Goal: Task Accomplishment & Management: Manage account settings

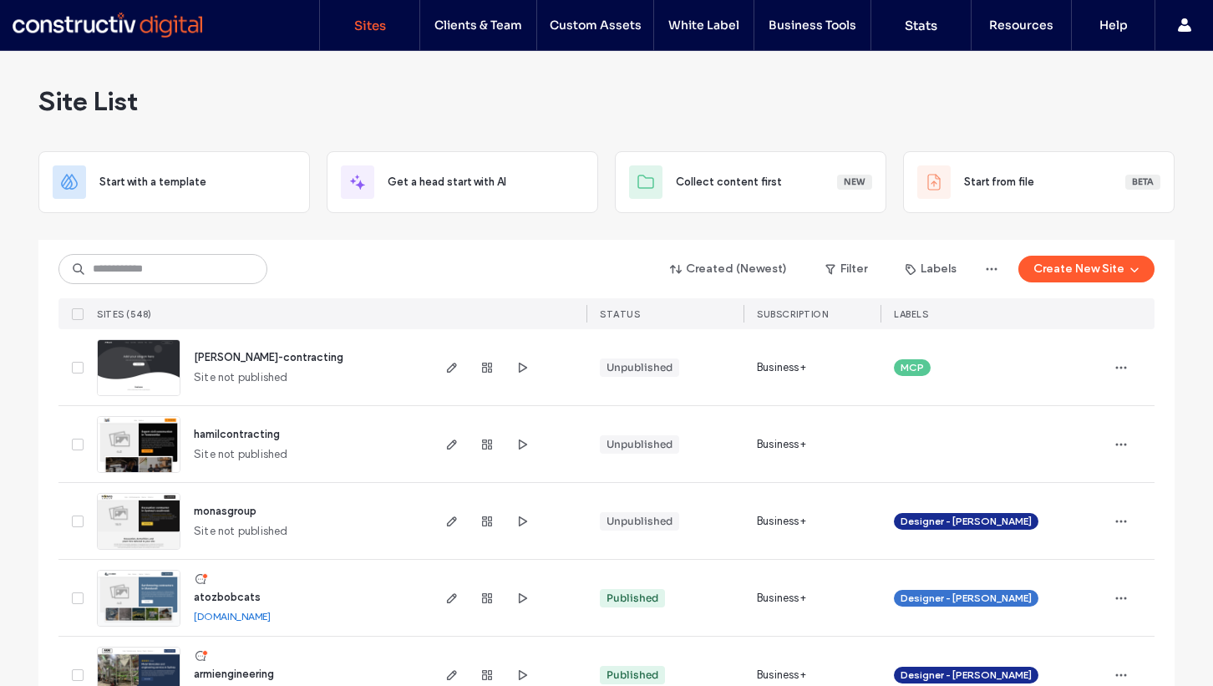
click at [251, 356] on span "hamil-contracting" at bounding box center [269, 357] width 150 height 13
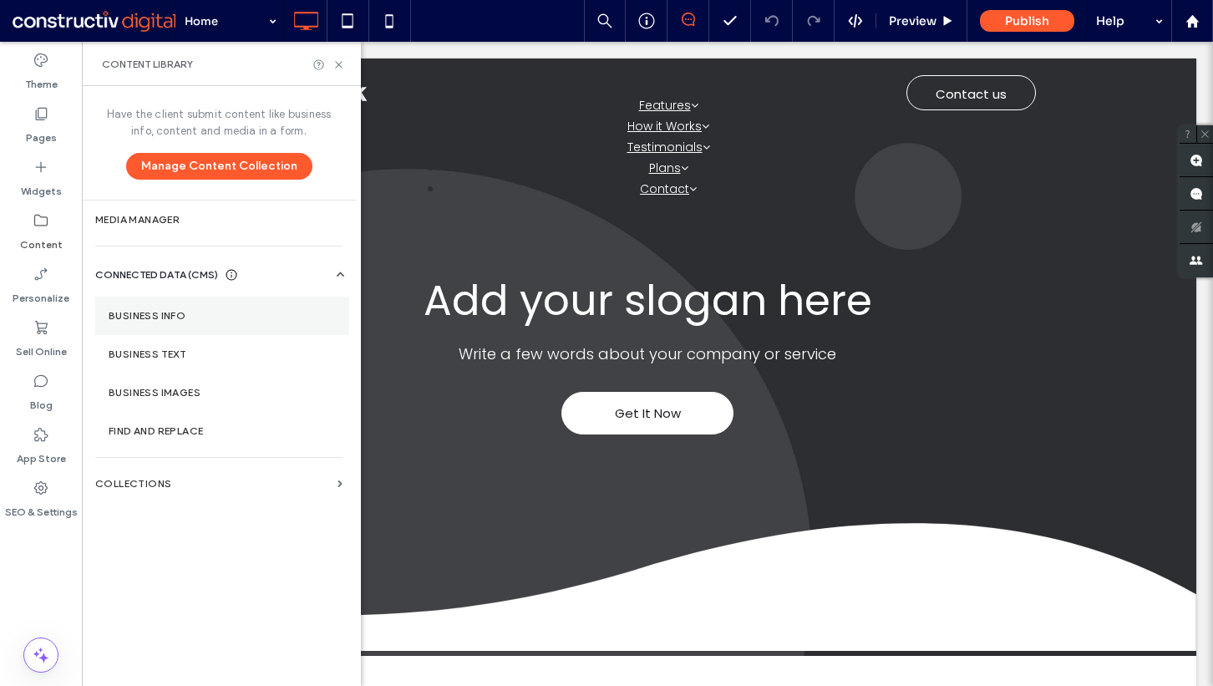
click at [201, 310] on label "Business Info" at bounding box center [222, 316] width 227 height 12
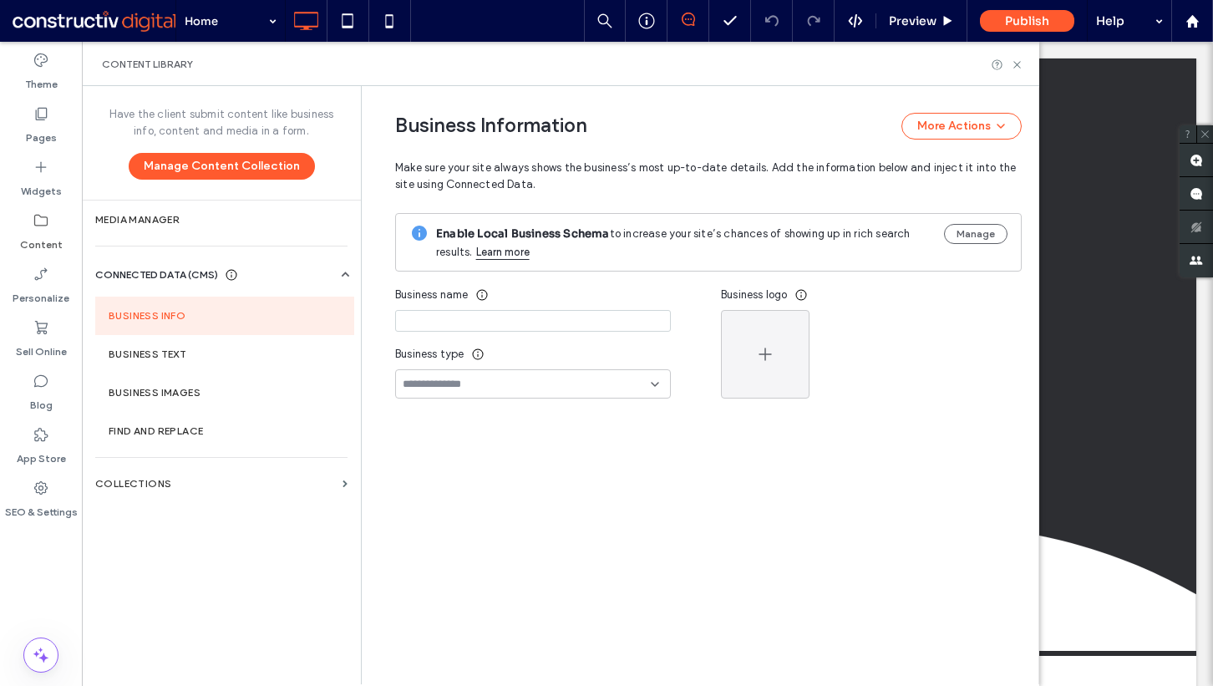
type input "**********"
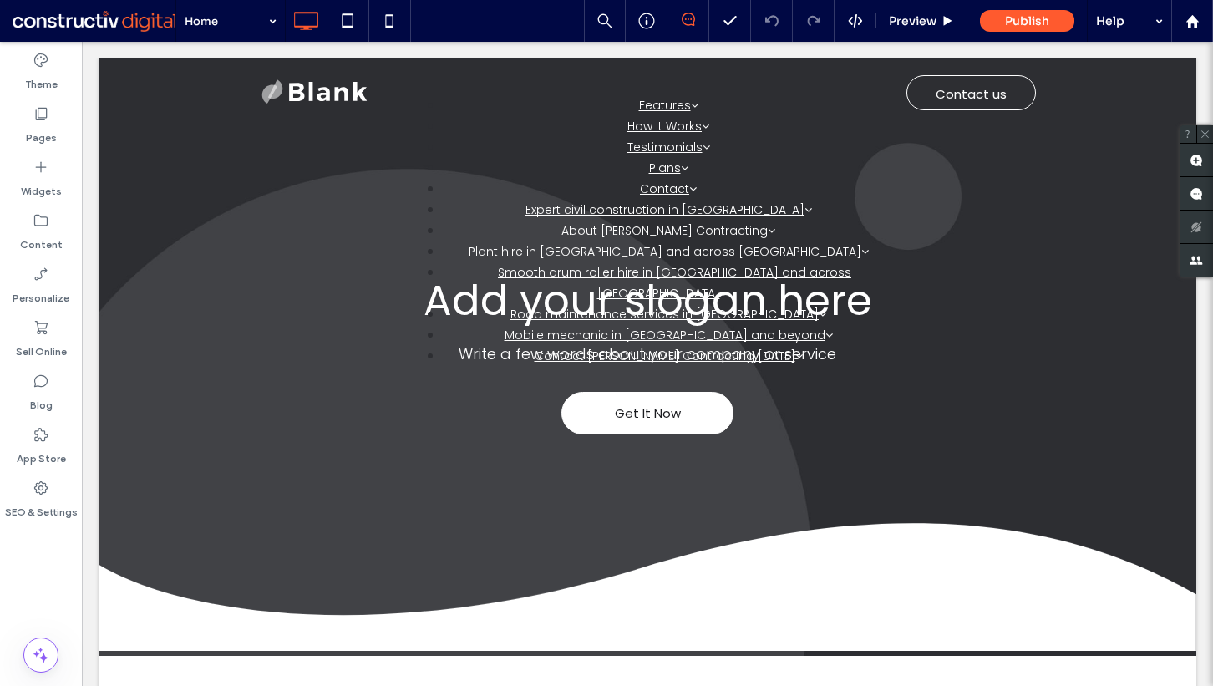
click at [28, 591] on div "Theme Pages Widgets Content Personalize Sell Online Blog App Store SEO & Settin…" at bounding box center [41, 364] width 82 height 644
click at [62, 238] on div "Content" at bounding box center [41, 232] width 82 height 53
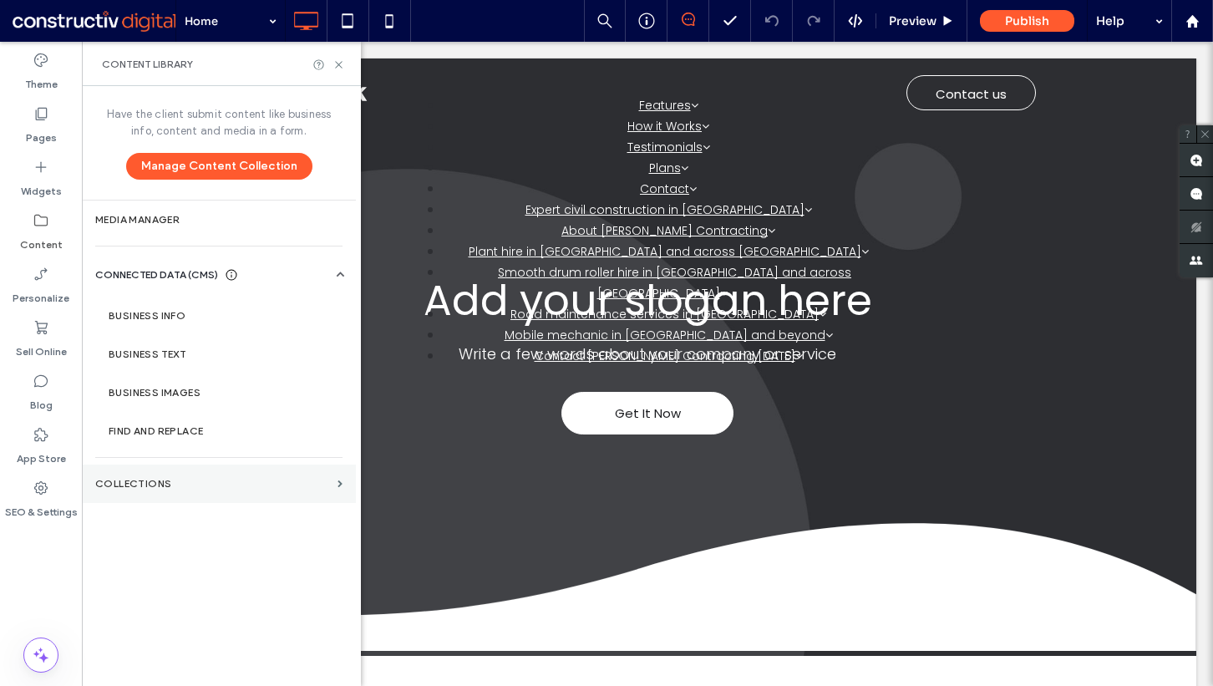
click at [156, 475] on section "Collections" at bounding box center [219, 484] width 274 height 38
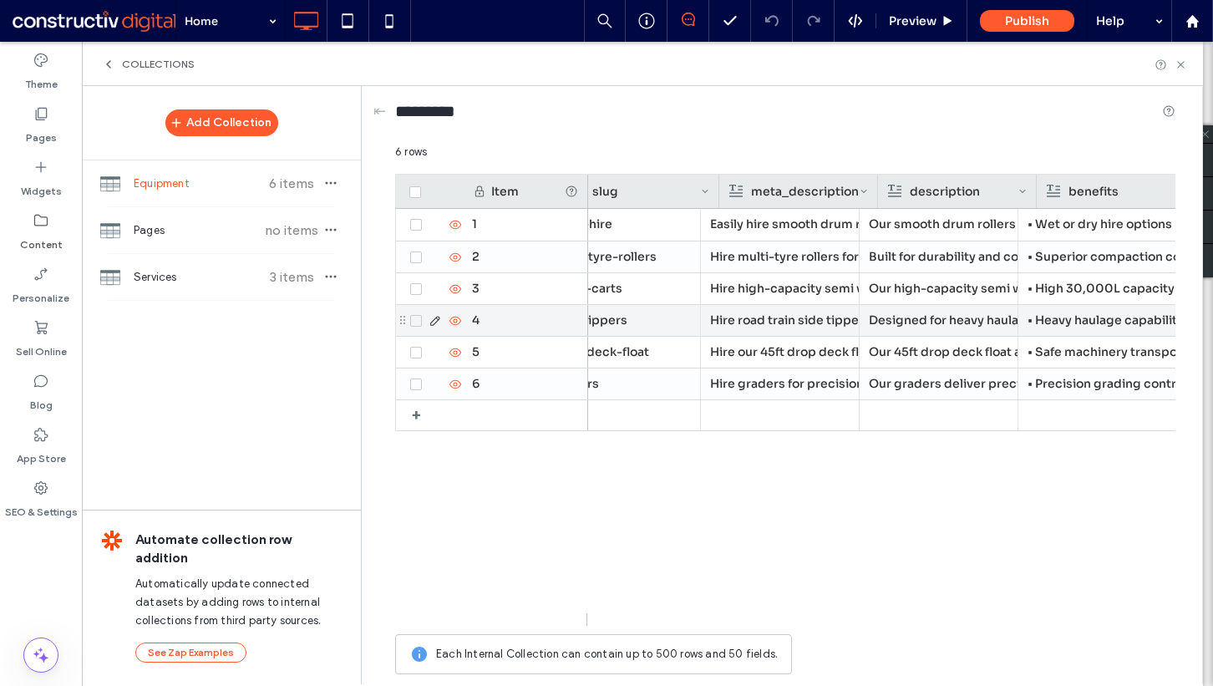
scroll to position [0, 221]
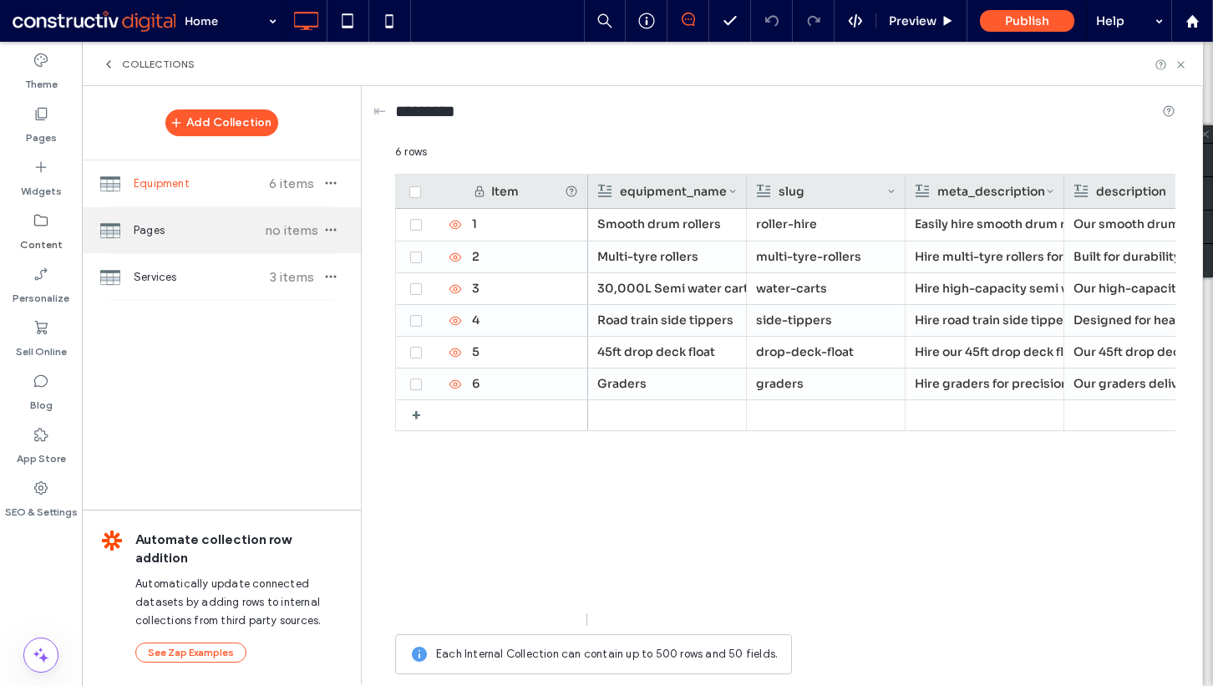
click at [236, 222] on span "Pages" at bounding box center [196, 230] width 124 height 17
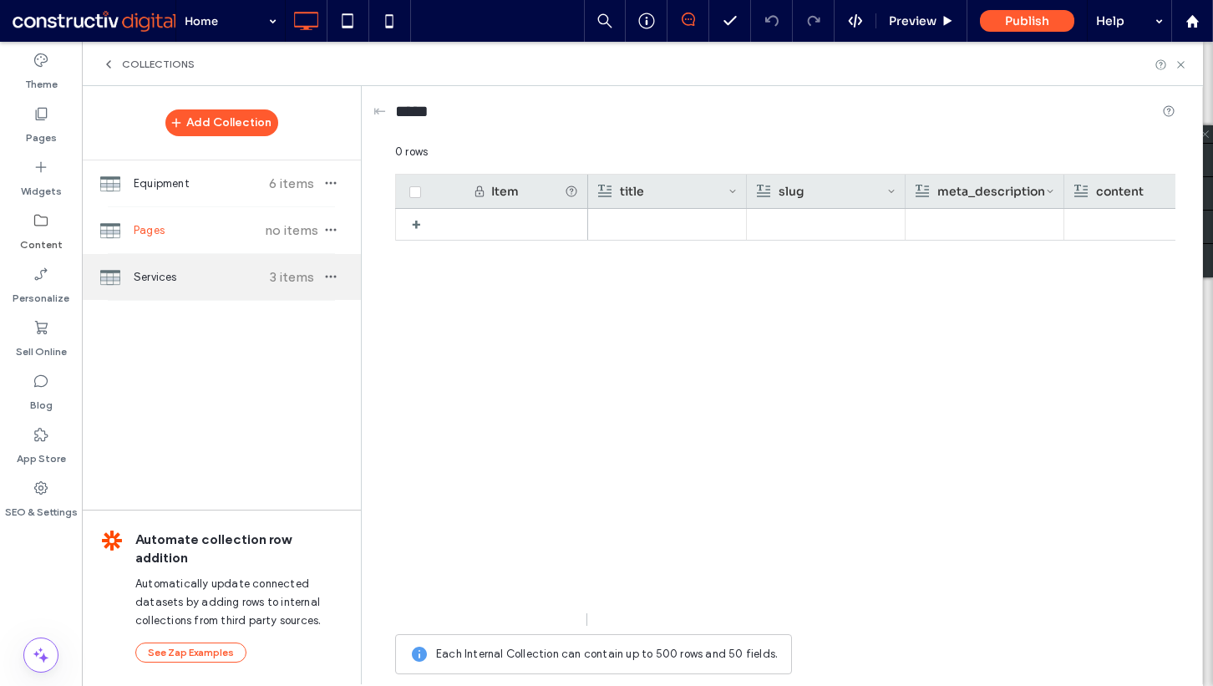
click at [201, 260] on div "Services 3 items" at bounding box center [221, 277] width 279 height 46
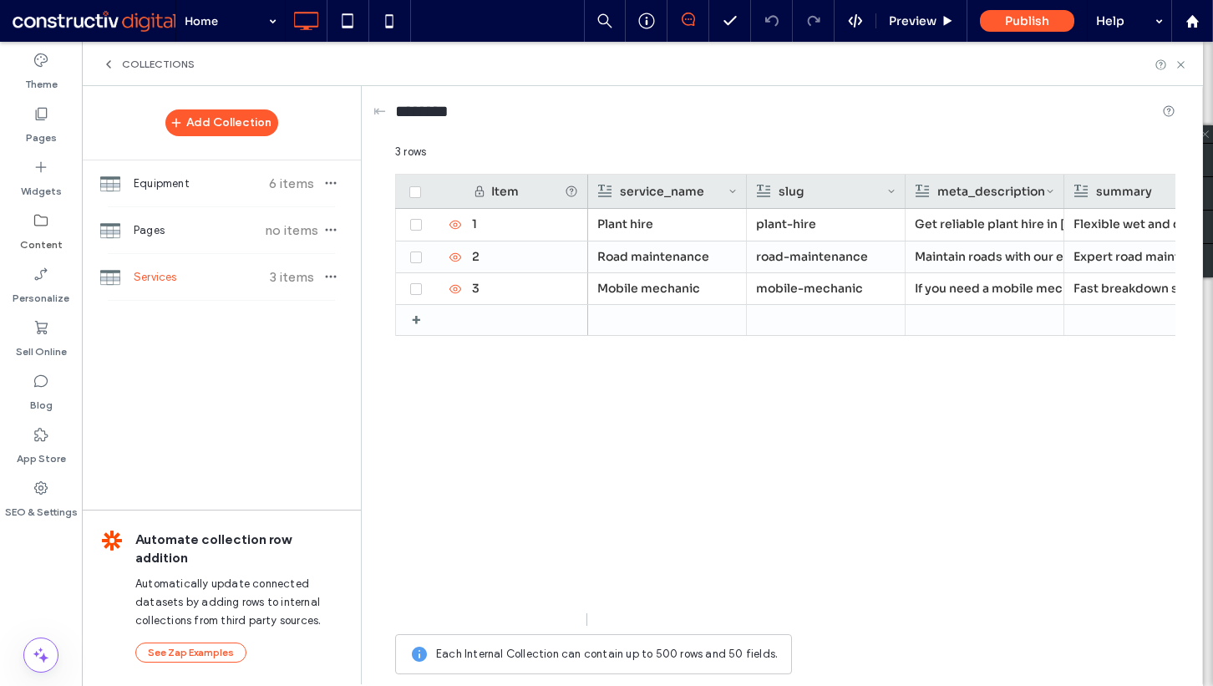
click at [33, 546] on div "Theme Pages Widgets Content Personalize Sell Online Blog App Store SEO & Settin…" at bounding box center [41, 364] width 82 height 644
click at [42, 228] on icon at bounding box center [41, 220] width 17 height 17
click at [45, 109] on icon at bounding box center [41, 113] width 17 height 17
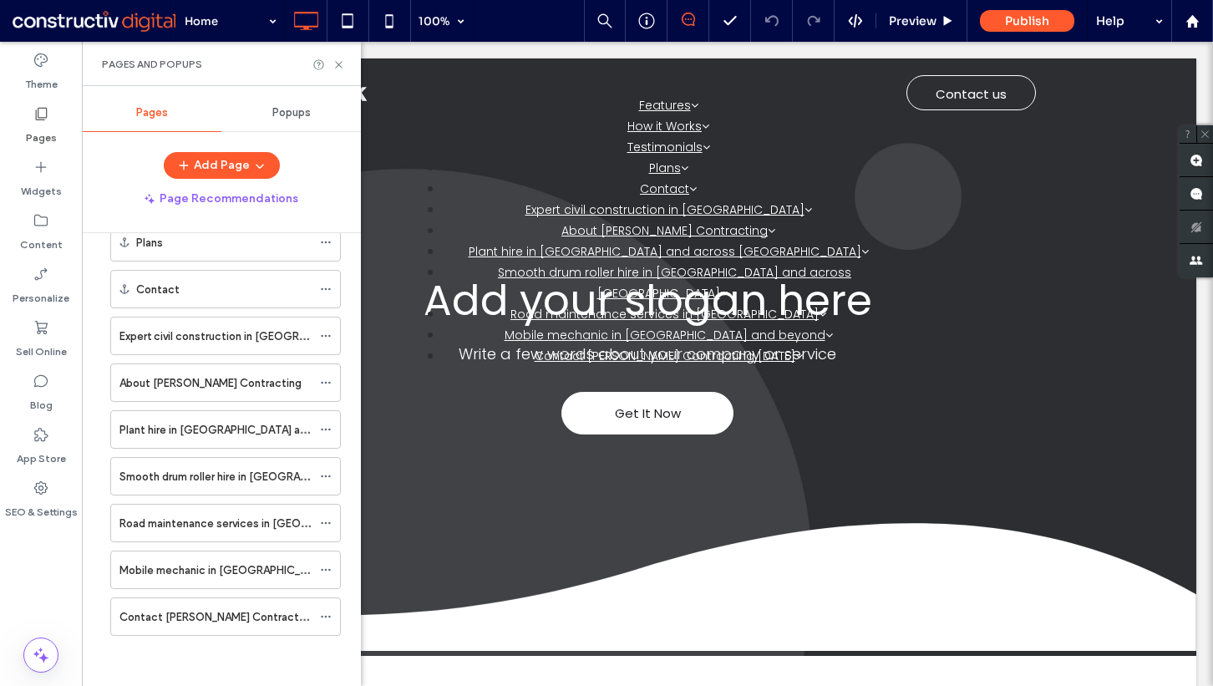
click at [31, 544] on div "Theme Pages Widgets Content Personalize Sell Online Blog App Store SEO & Settin…" at bounding box center [41, 364] width 82 height 644
click at [201, 345] on div "Expert civil construction in Toowoomba" at bounding box center [215, 335] width 192 height 37
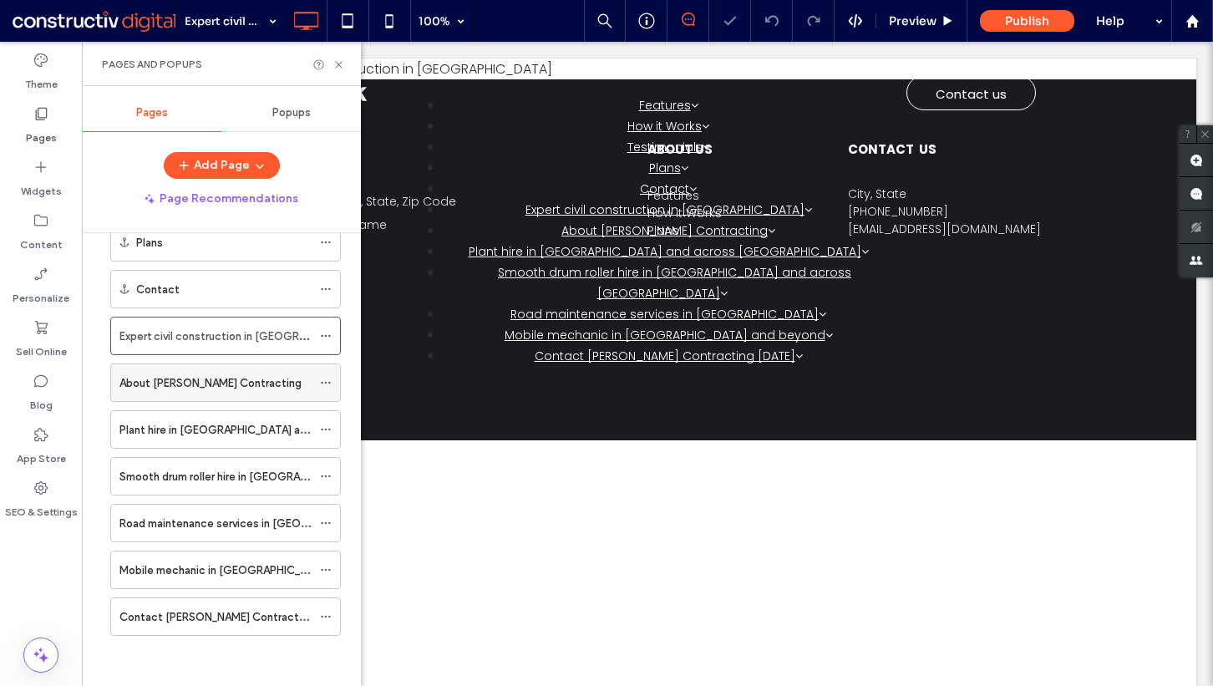
click at [202, 378] on label "About Hamil Contracting" at bounding box center [210, 382] width 182 height 29
click at [195, 415] on div "Plant hire in Toowoomba and across Queensland" at bounding box center [215, 429] width 192 height 37
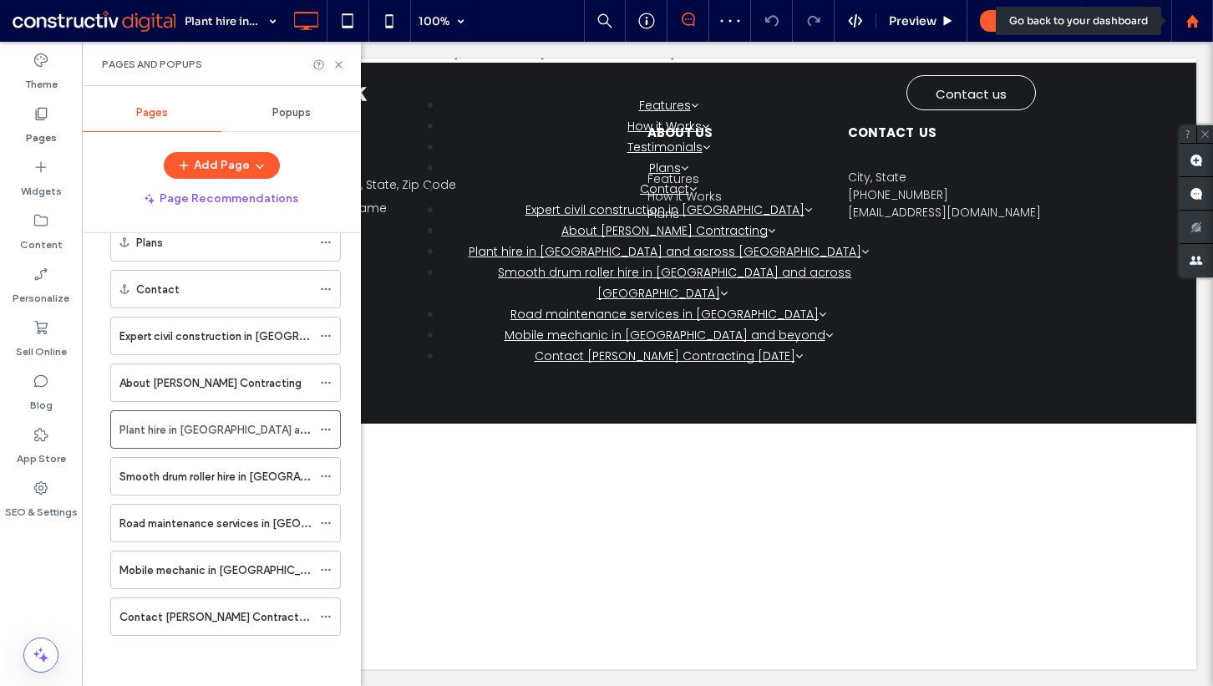
click at [1197, 32] on div at bounding box center [1192, 21] width 42 height 42
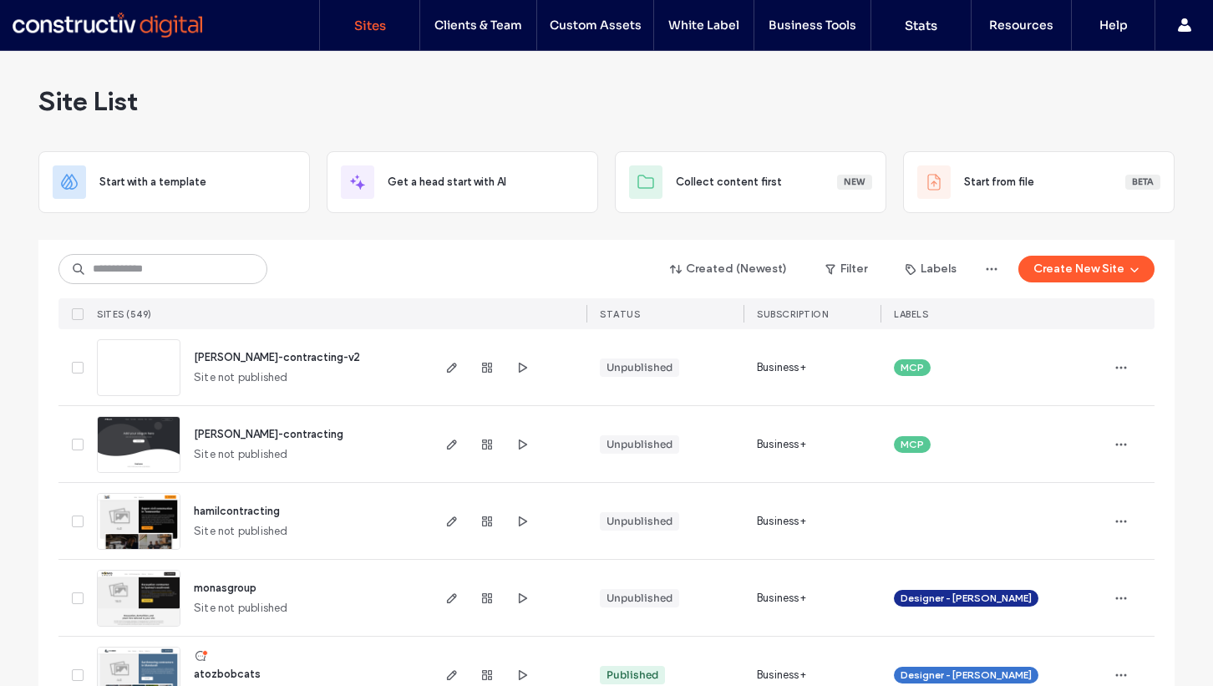
click at [368, 263] on div "Created (Newest) Filter Labels Create New Site" at bounding box center [606, 269] width 1096 height 32
click at [1115, 440] on icon "button" at bounding box center [1121, 444] width 13 height 13
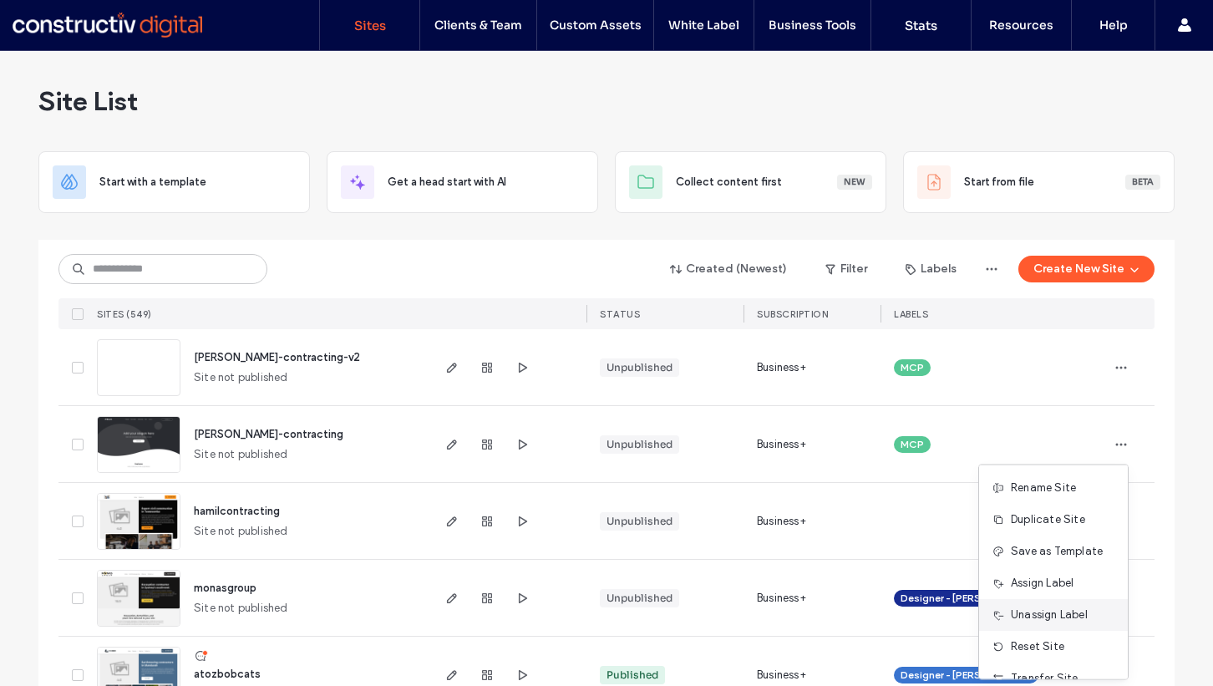
scroll to position [85, 0]
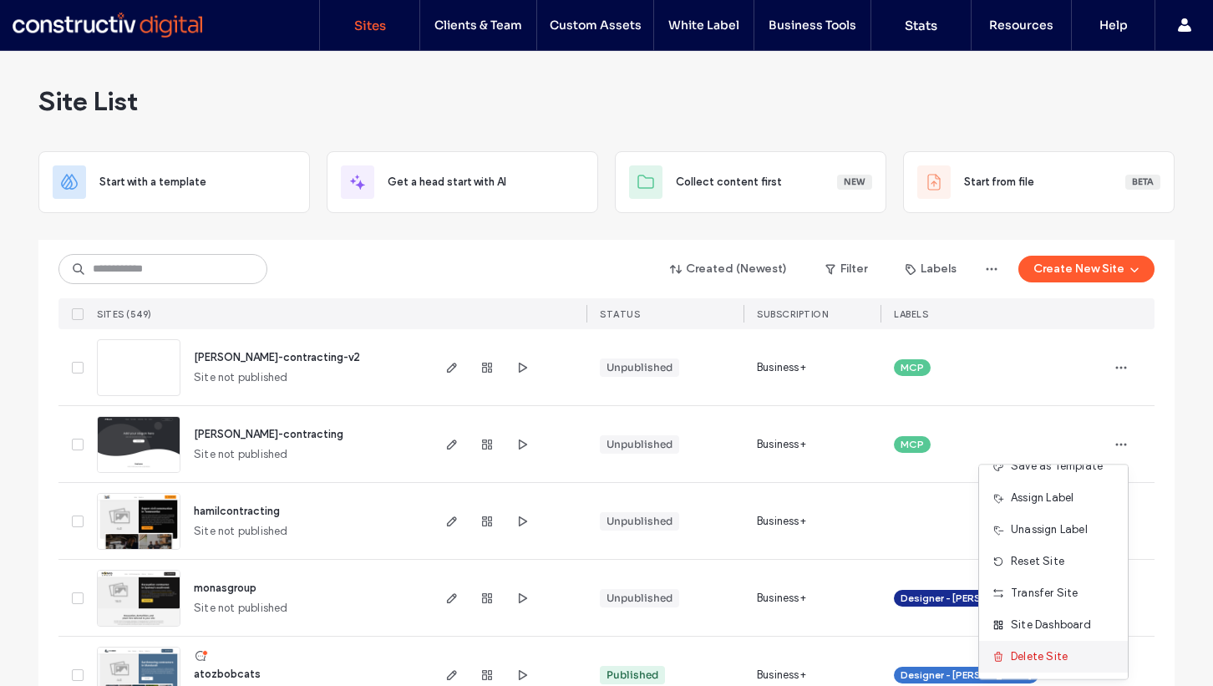
click at [1025, 652] on span "Delete Site" at bounding box center [1039, 656] width 57 height 17
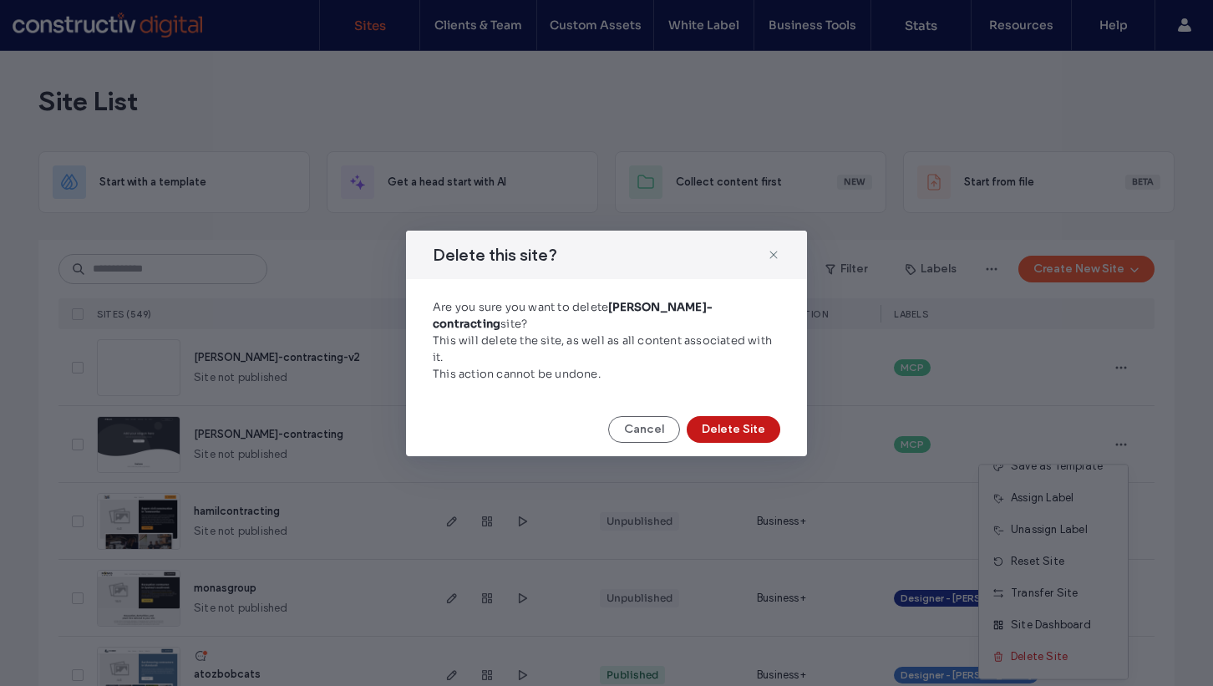
click at [729, 425] on button "Delete Site" at bounding box center [734, 429] width 94 height 27
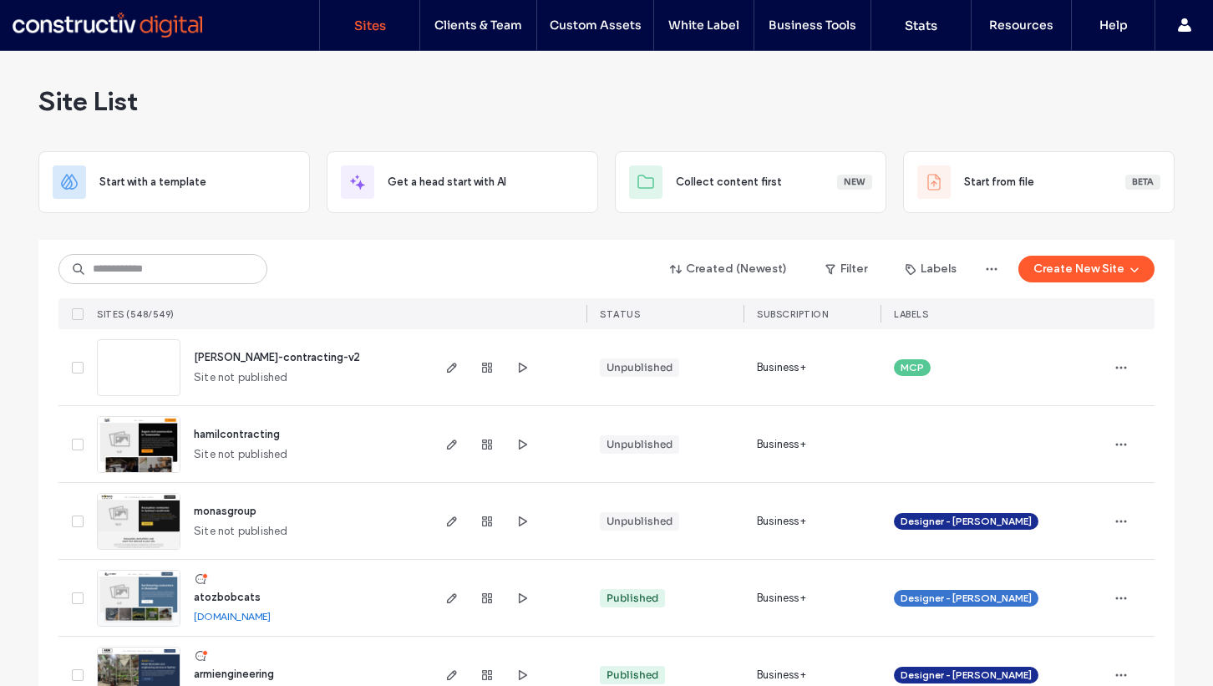
click at [274, 355] on span "hamil-contracting-v2" at bounding box center [277, 357] width 166 height 13
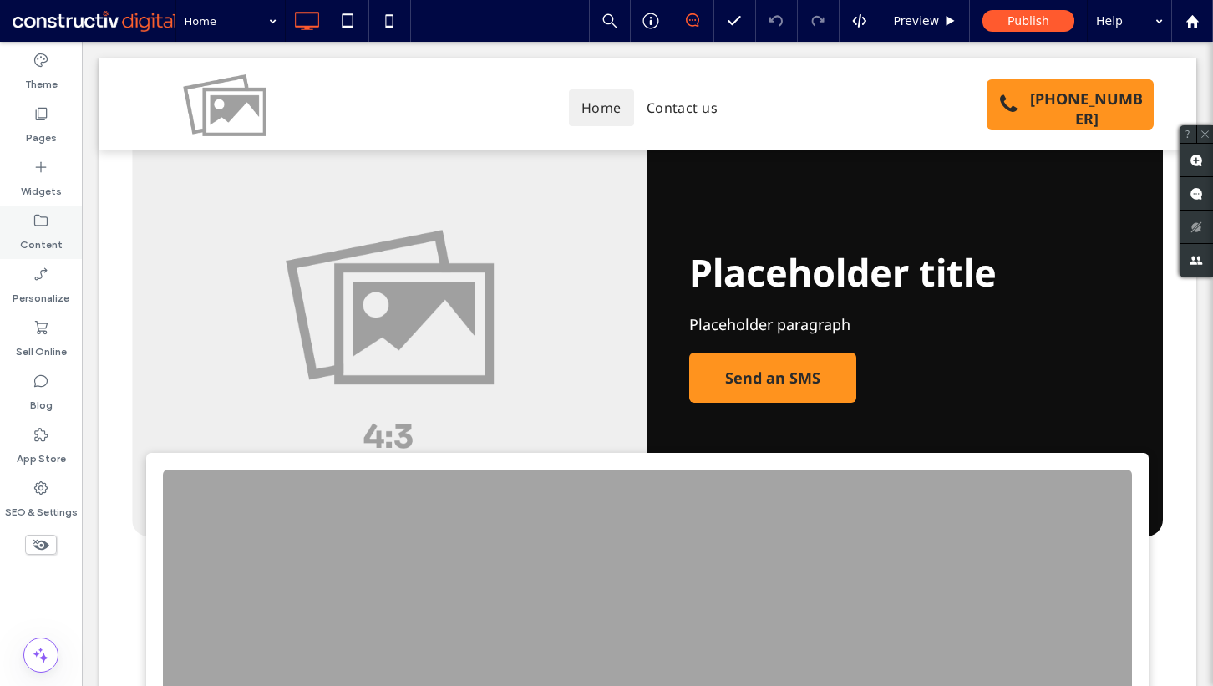
click at [48, 222] on icon at bounding box center [41, 220] width 17 height 17
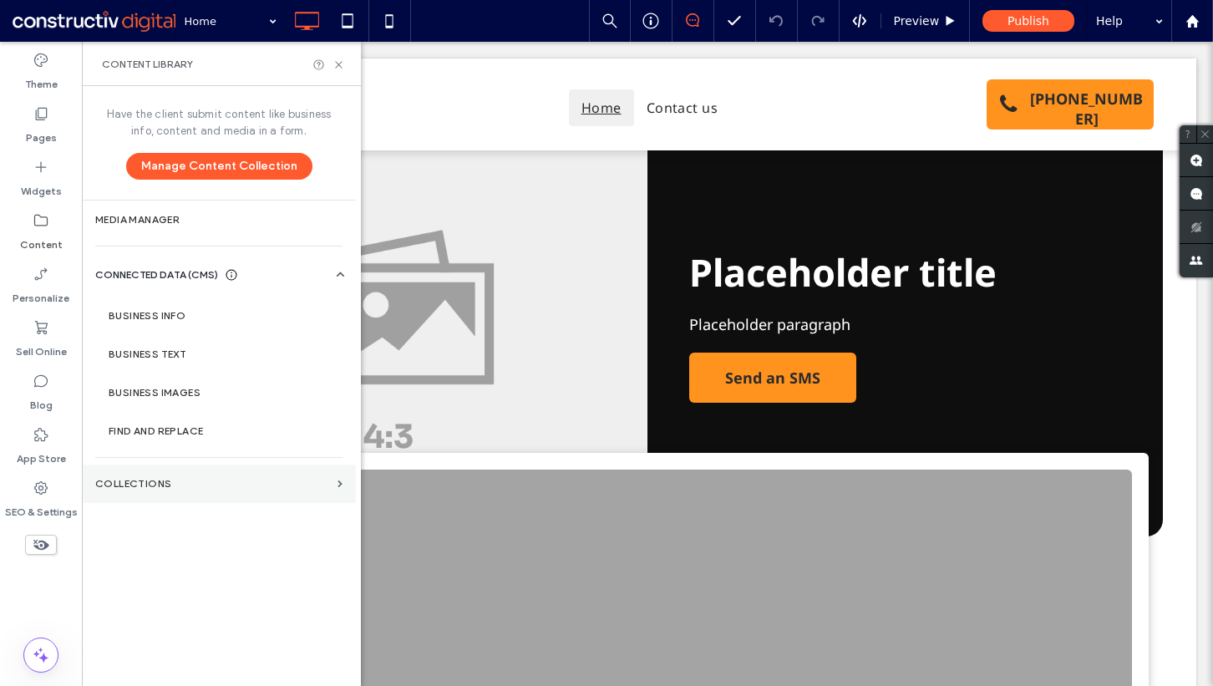
click at [164, 480] on label "Collections" at bounding box center [213, 484] width 236 height 12
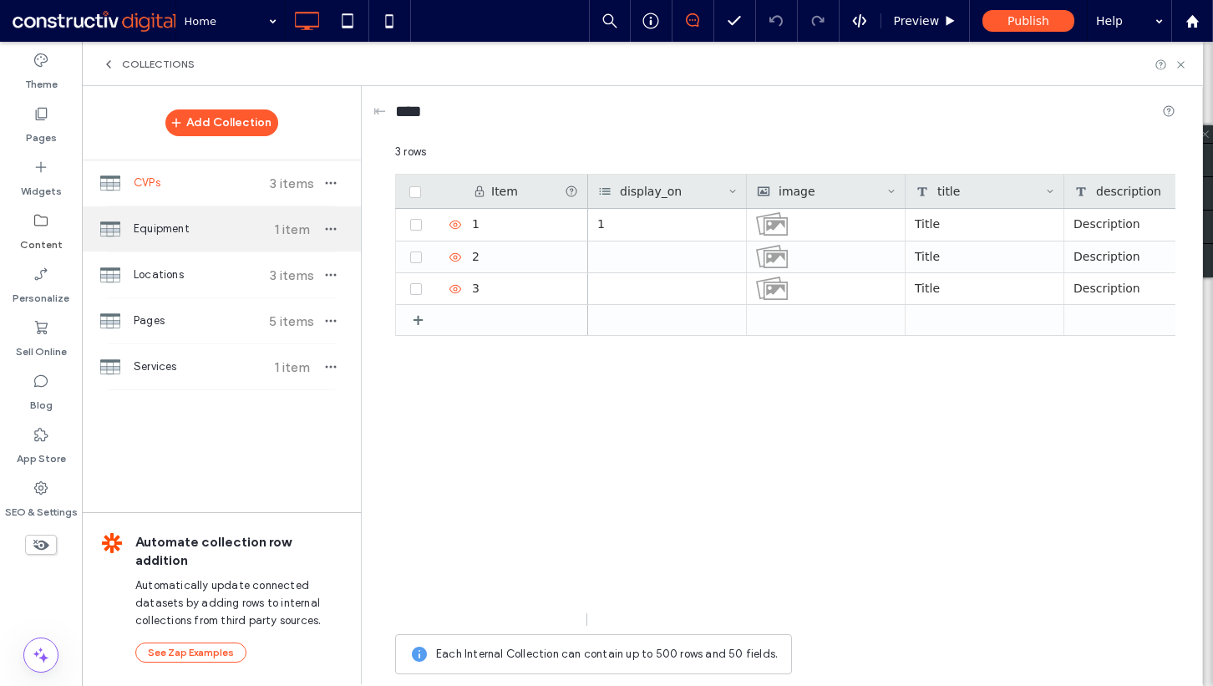
click at [190, 237] on span "Equipment" at bounding box center [196, 229] width 124 height 17
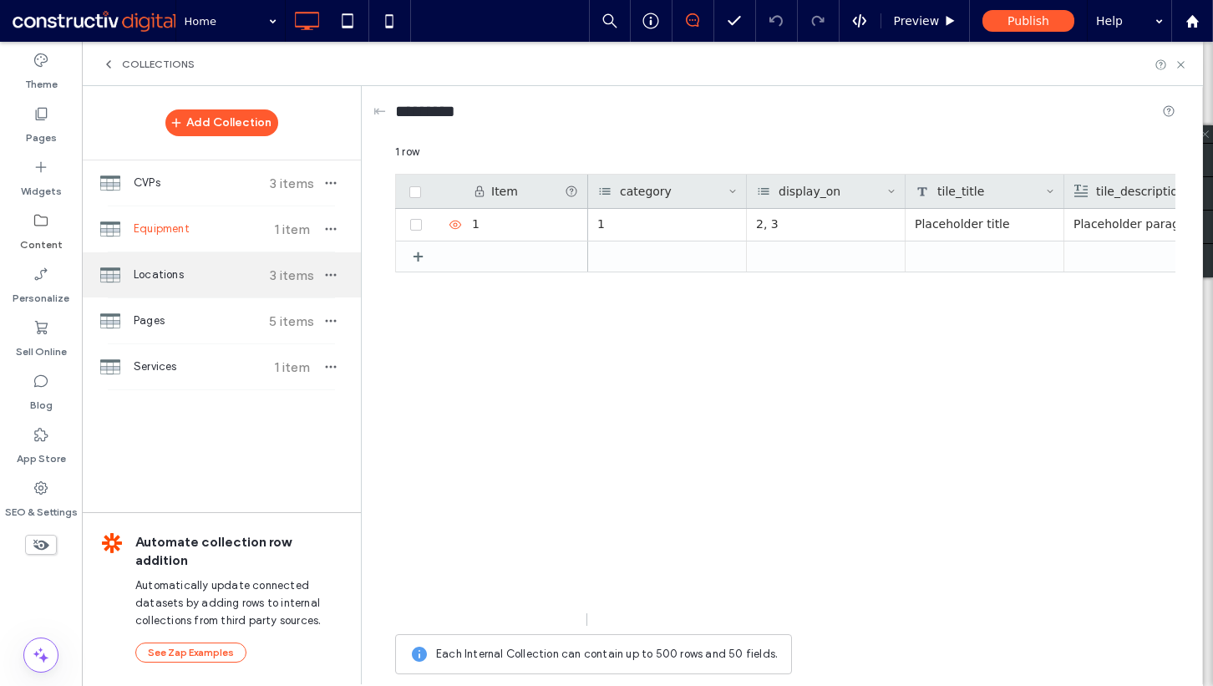
click at [188, 265] on div "Locations 3 items" at bounding box center [221, 274] width 279 height 45
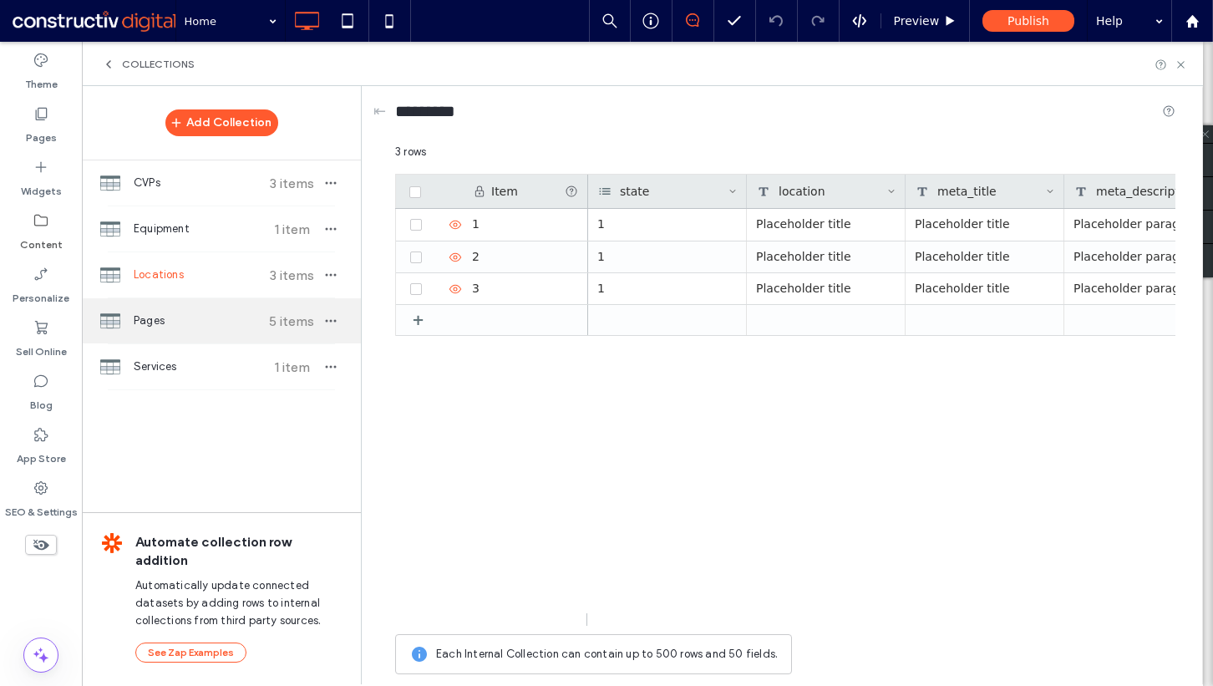
click at [185, 309] on div "Pages 5 items" at bounding box center [221, 320] width 279 height 45
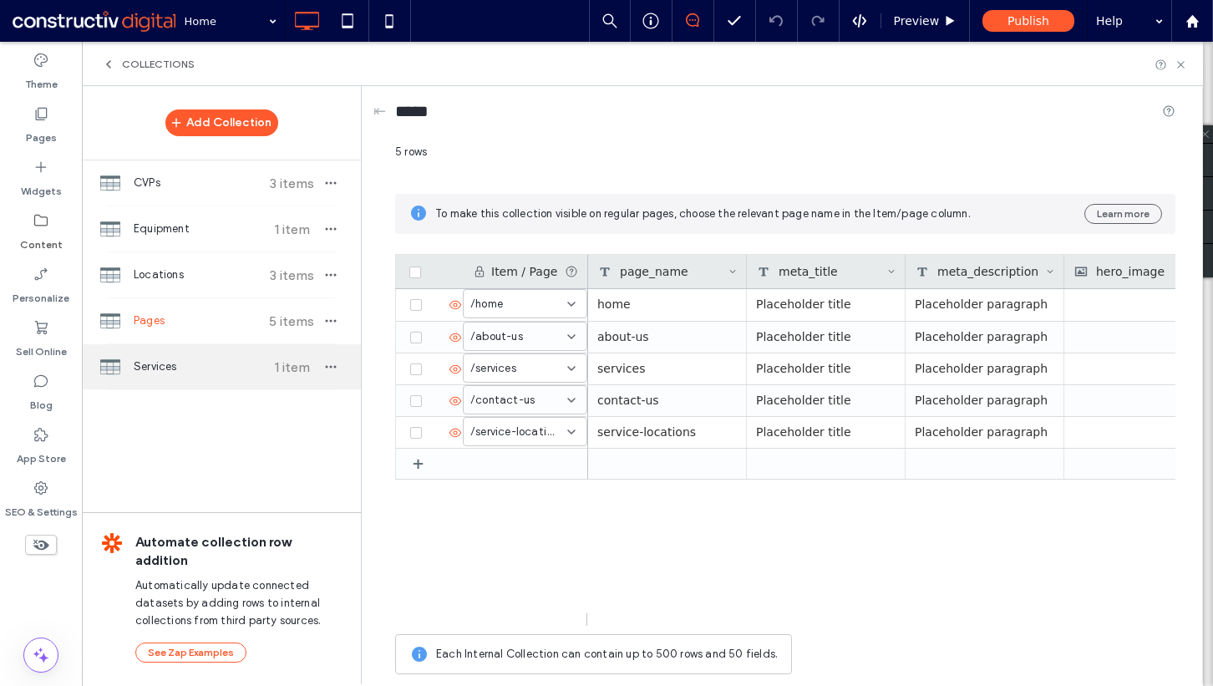
click at [175, 368] on span "Services" at bounding box center [196, 366] width 124 height 17
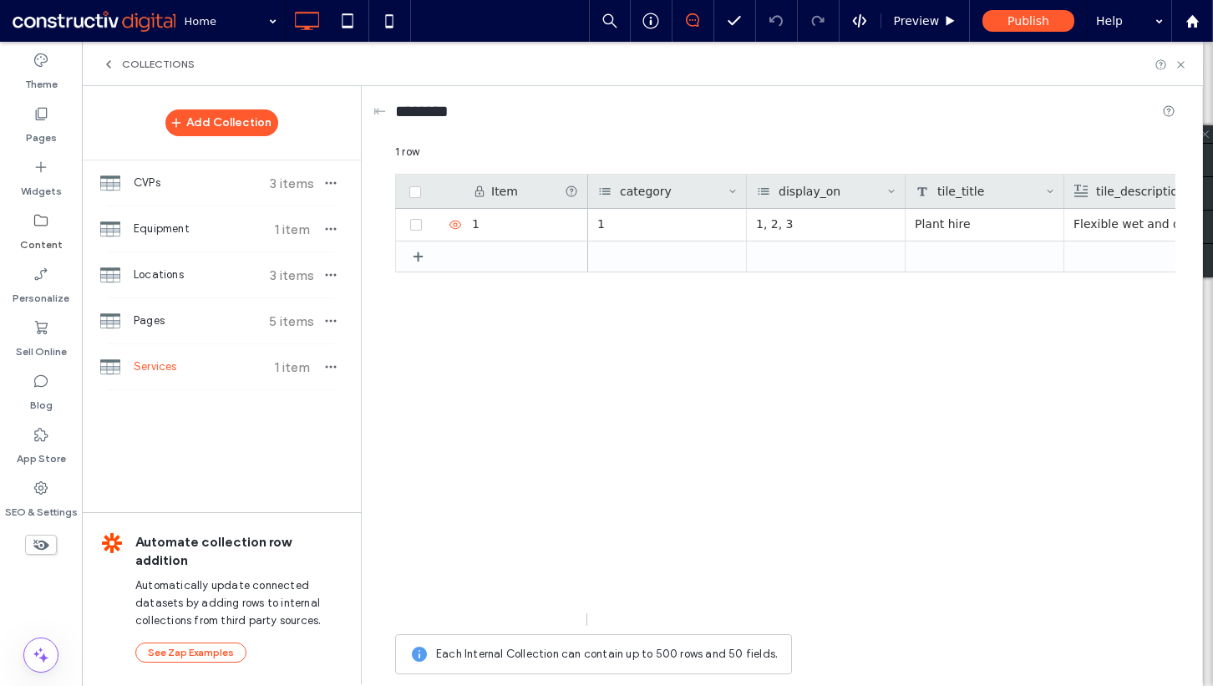
click at [18, 583] on div "Theme Pages Widgets Content Personalize Sell Online Blog App Store SEO & Settin…" at bounding box center [41, 364] width 82 height 644
click at [1181, 68] on icon at bounding box center [1181, 64] width 13 height 13
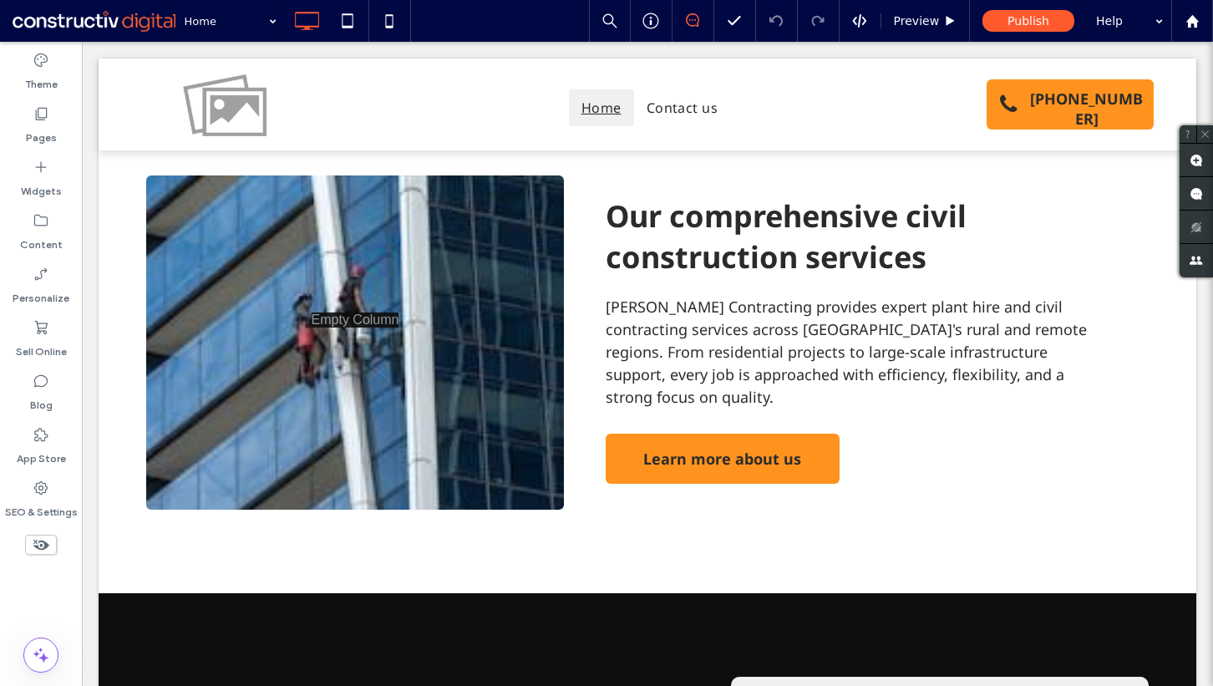
scroll to position [1872, 0]
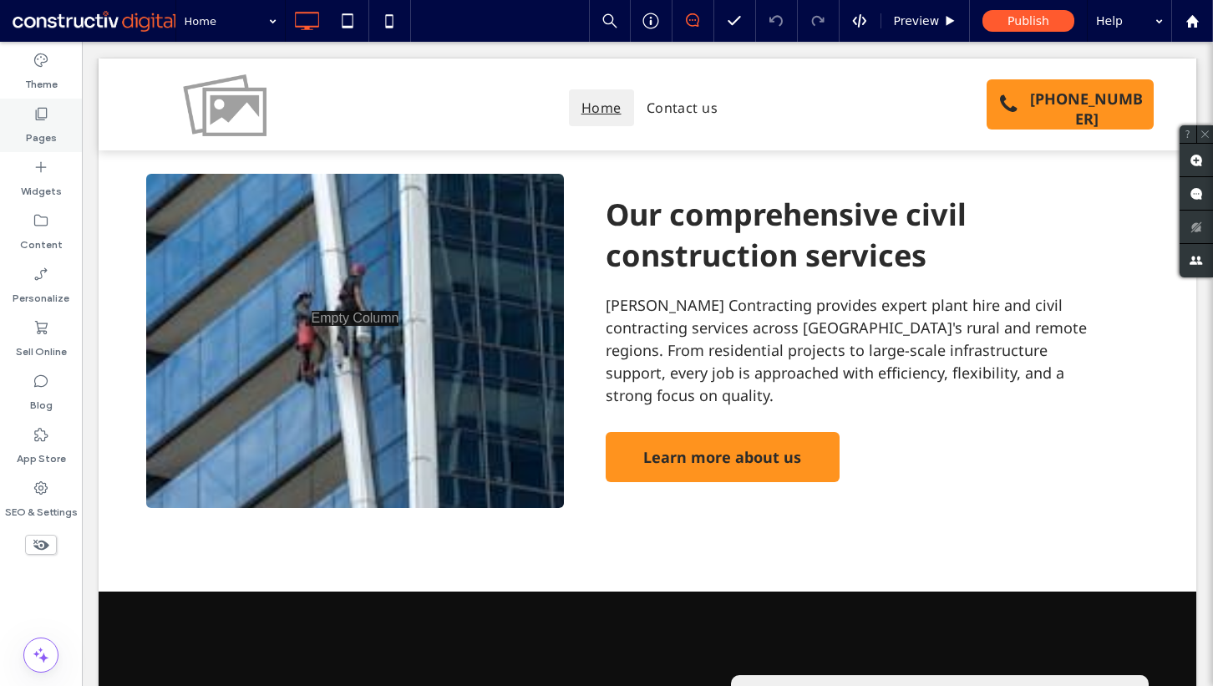
click at [51, 133] on label "Pages" at bounding box center [41, 133] width 31 height 23
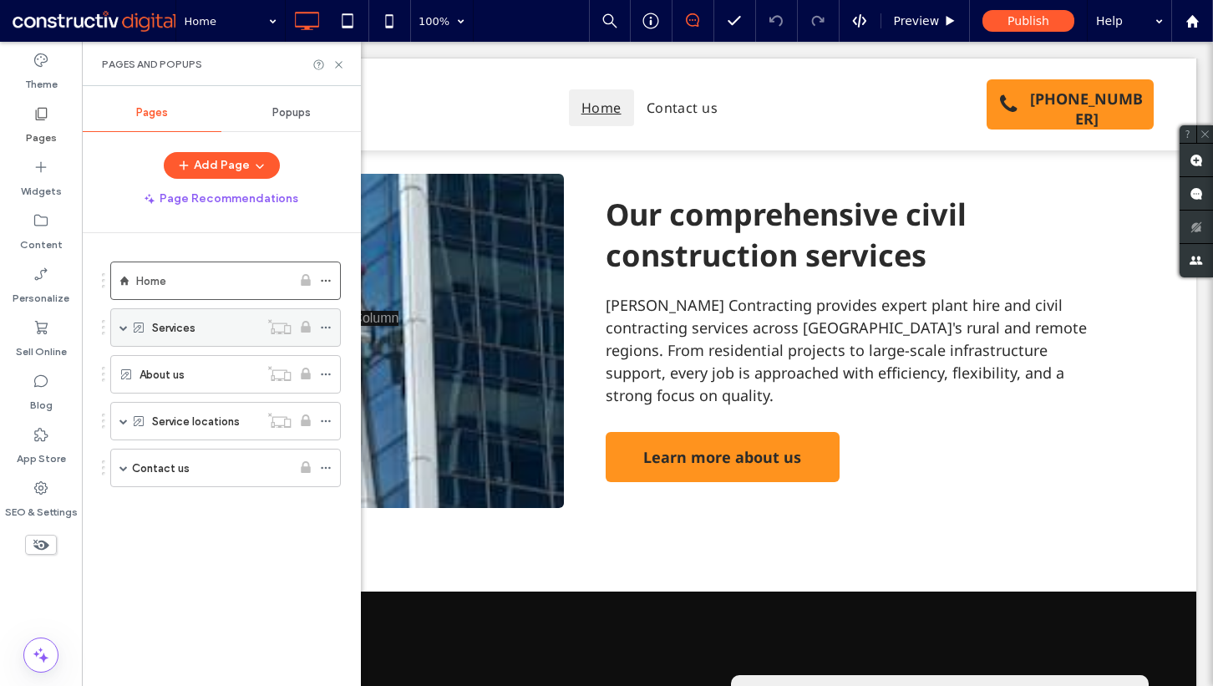
click at [120, 330] on span at bounding box center [123, 327] width 8 height 8
click at [124, 417] on span at bounding box center [123, 421] width 8 height 8
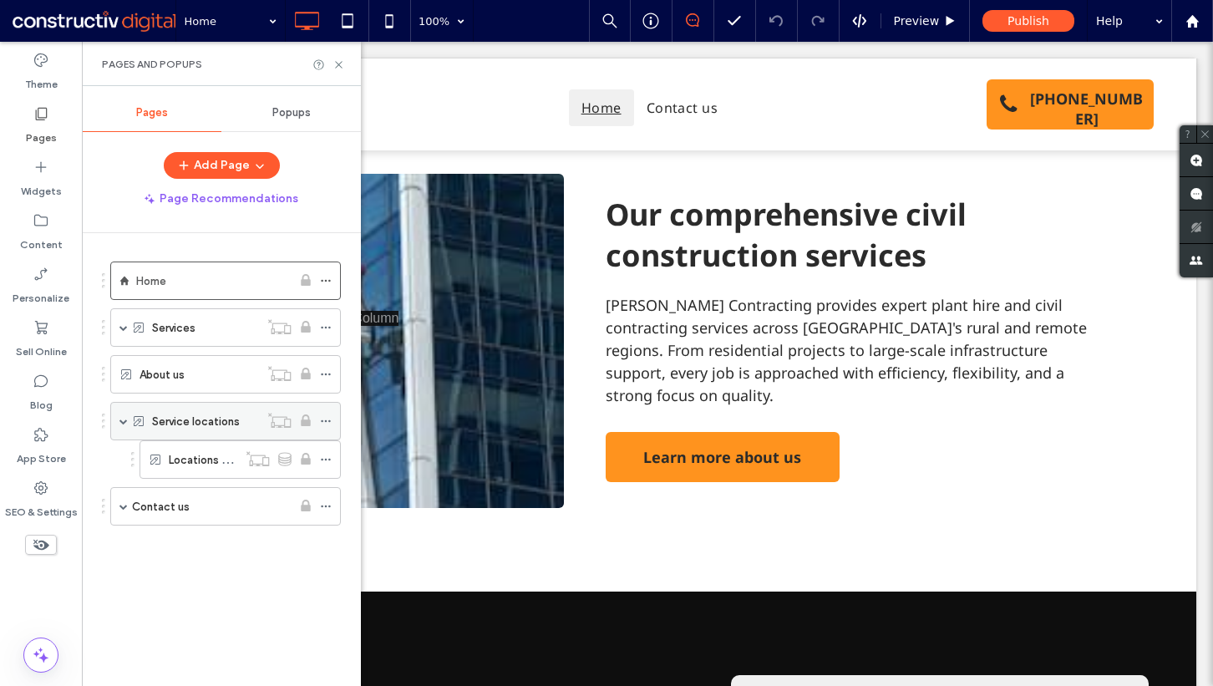
click at [124, 417] on span at bounding box center [123, 421] width 8 height 8
click at [122, 466] on span at bounding box center [123, 468] width 8 height 8
click at [273, 630] on div "Home Services Services (Dynamic) About us Service locations Locations (Dynamic)…" at bounding box center [231, 455] width 259 height 444
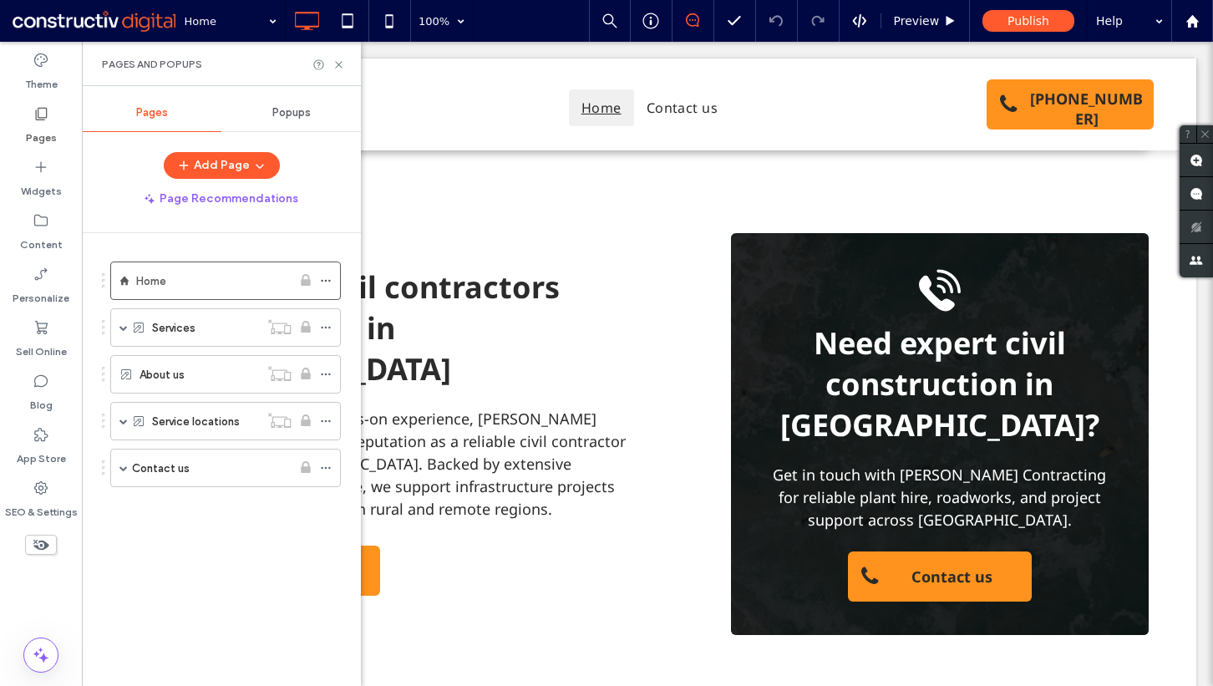
scroll to position [791, 0]
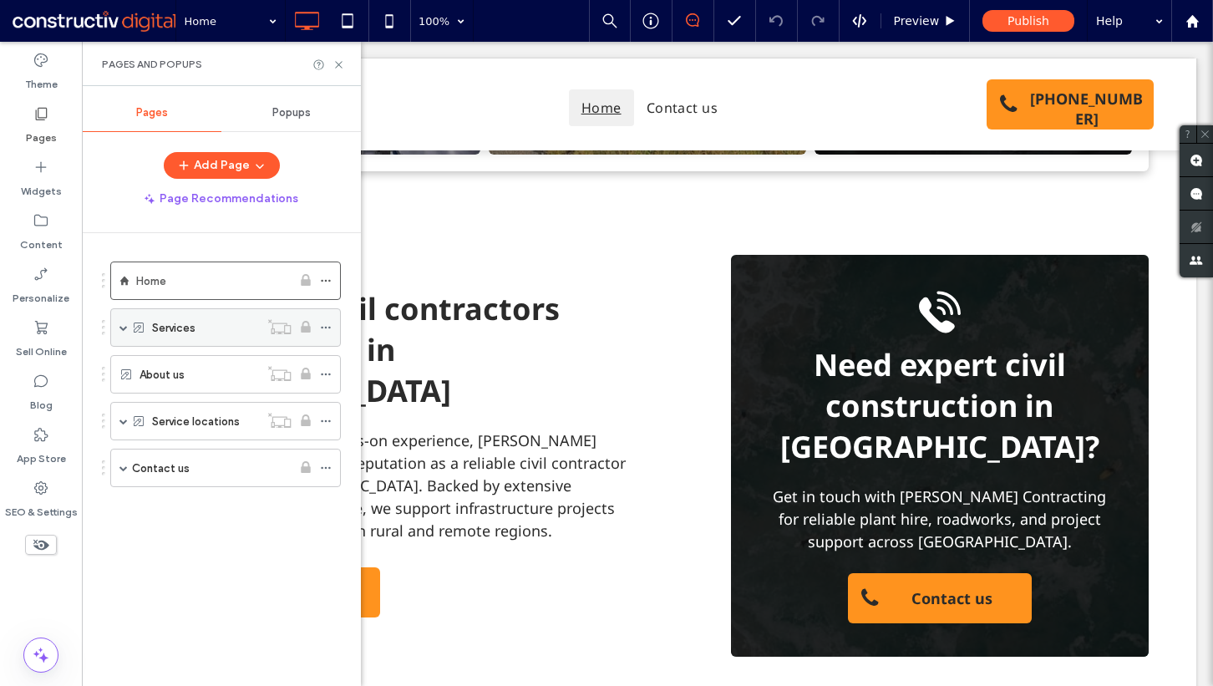
click at [119, 328] on span at bounding box center [123, 327] width 8 height 8
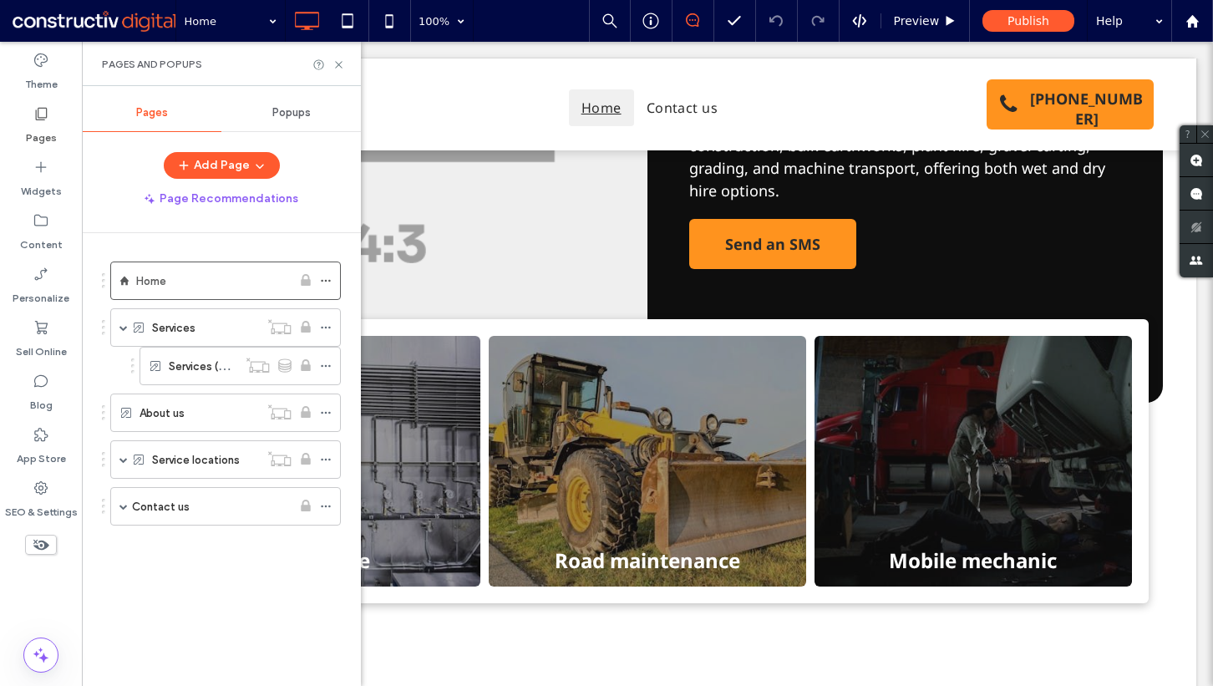
scroll to position [0, 0]
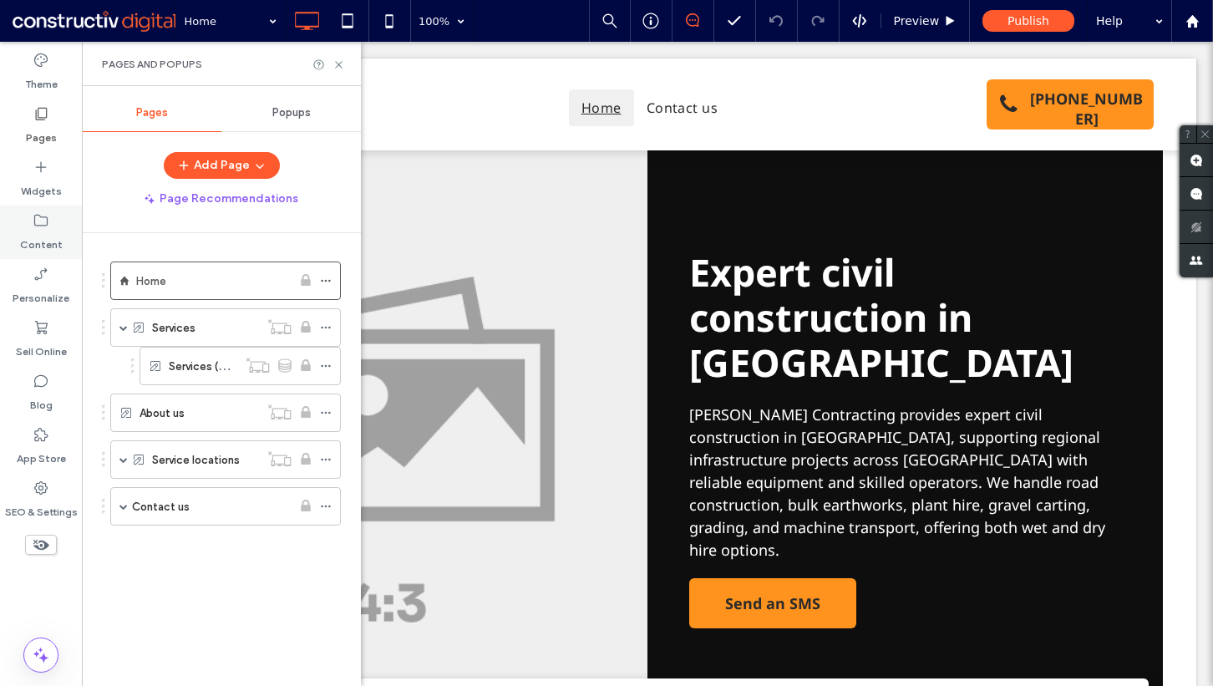
click at [49, 229] on label "Content" at bounding box center [41, 240] width 43 height 23
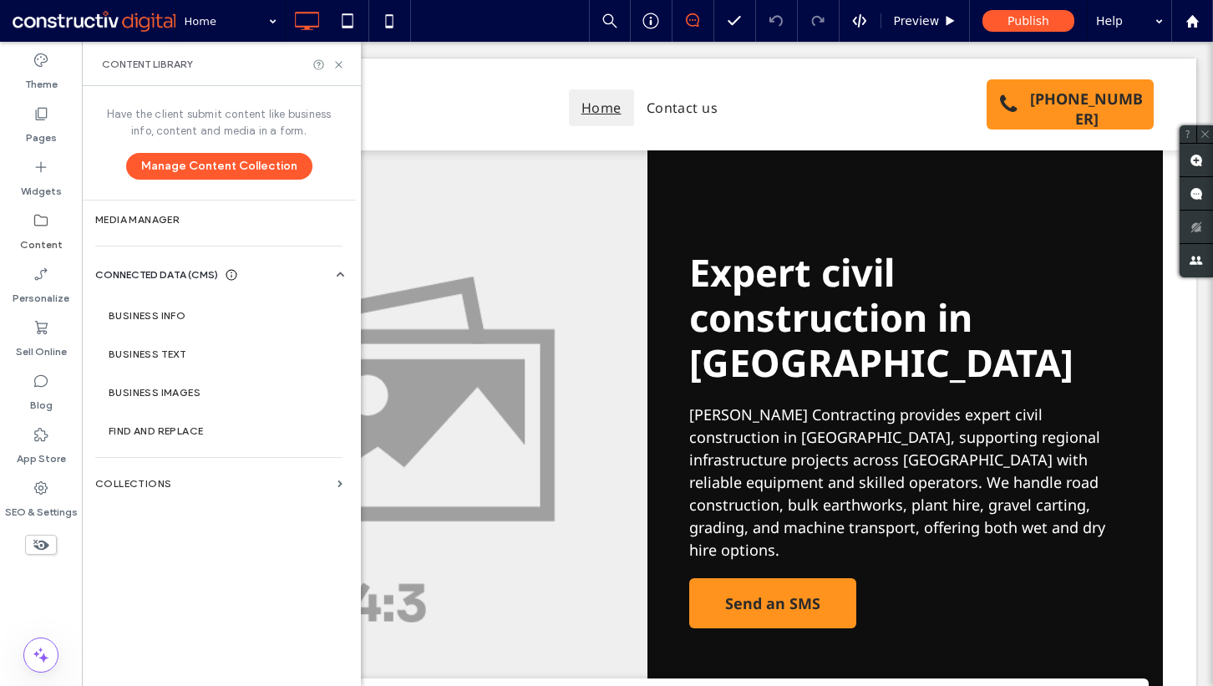
click at [165, 484] on label "Collections" at bounding box center [213, 484] width 236 height 12
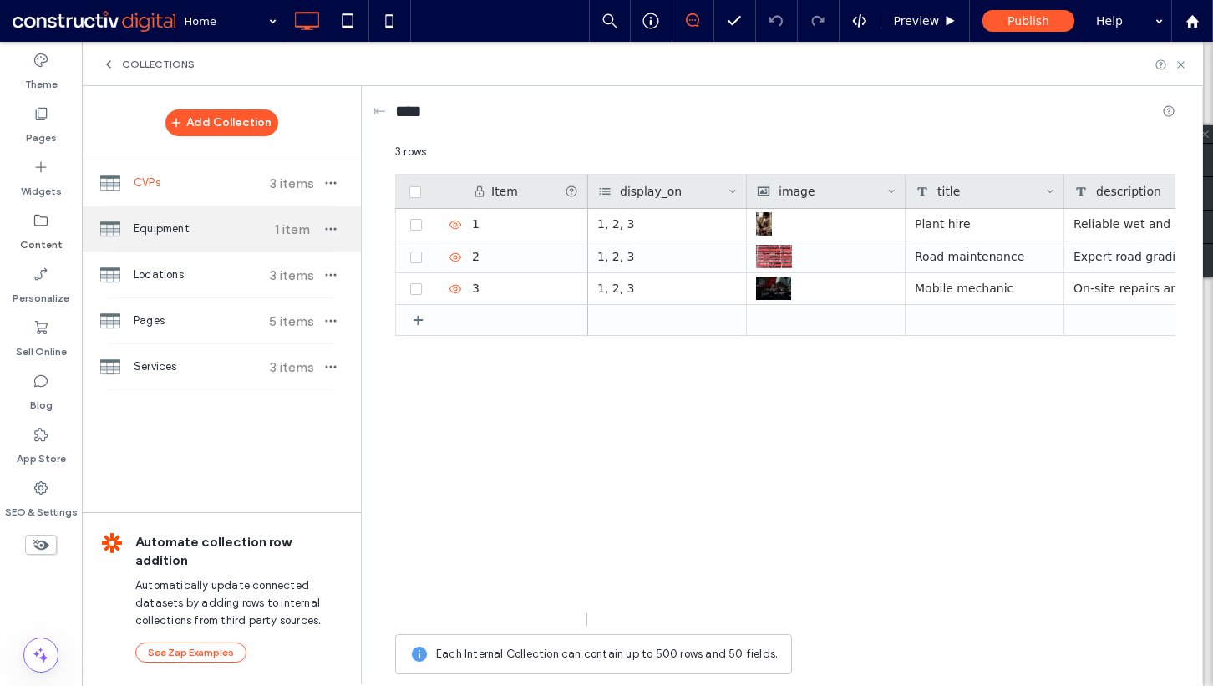
click at [190, 231] on span "Equipment" at bounding box center [196, 229] width 124 height 17
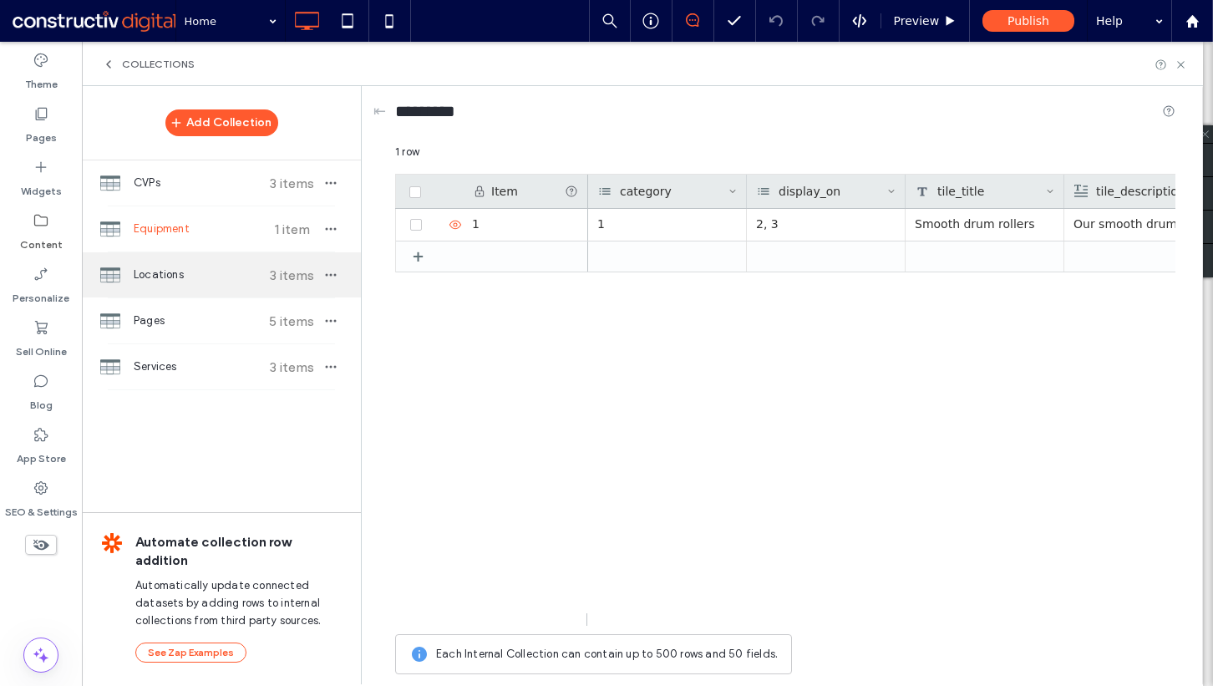
click at [181, 266] on div "Locations 3 items" at bounding box center [221, 274] width 279 height 45
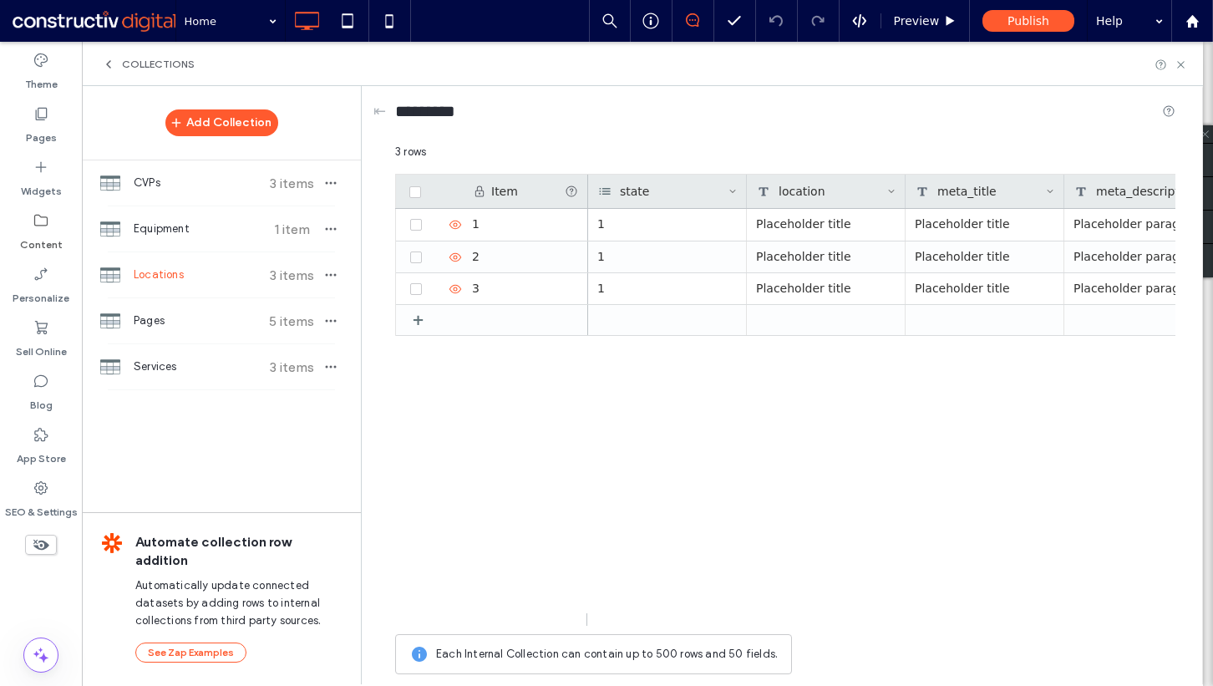
click at [179, 294] on div "Locations 3 items" at bounding box center [221, 274] width 279 height 45
click at [175, 312] on div "Pages 5 items" at bounding box center [221, 320] width 279 height 45
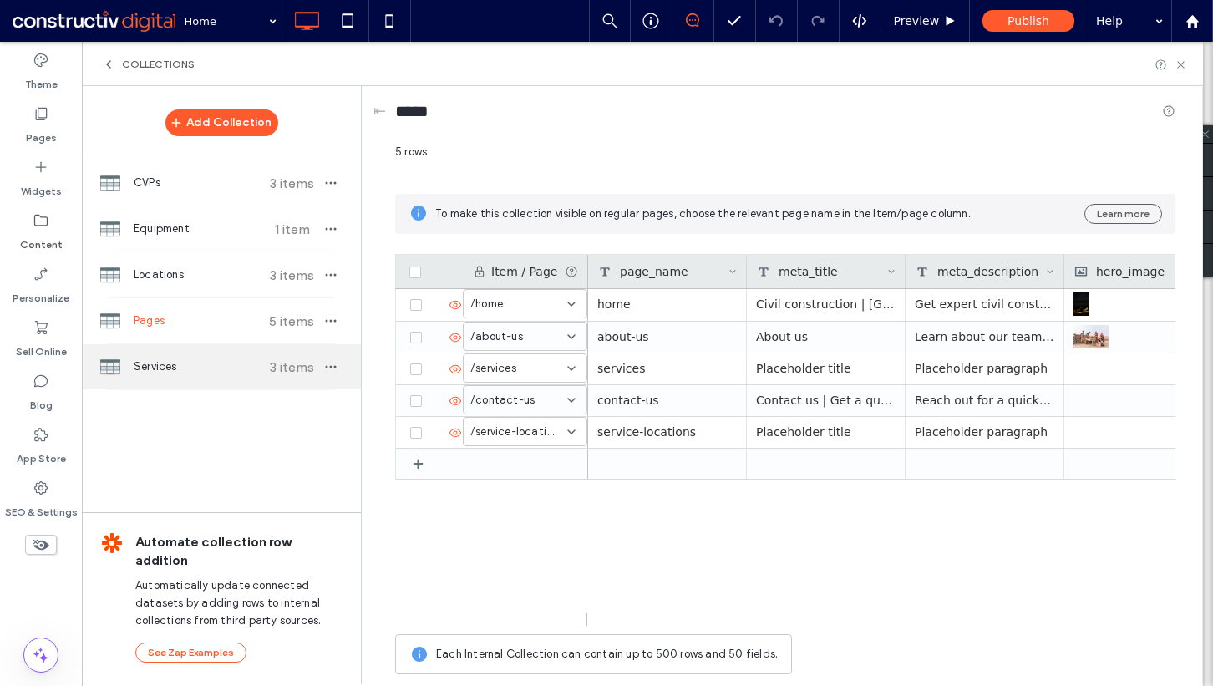
click at [175, 360] on span "Services" at bounding box center [196, 366] width 124 height 17
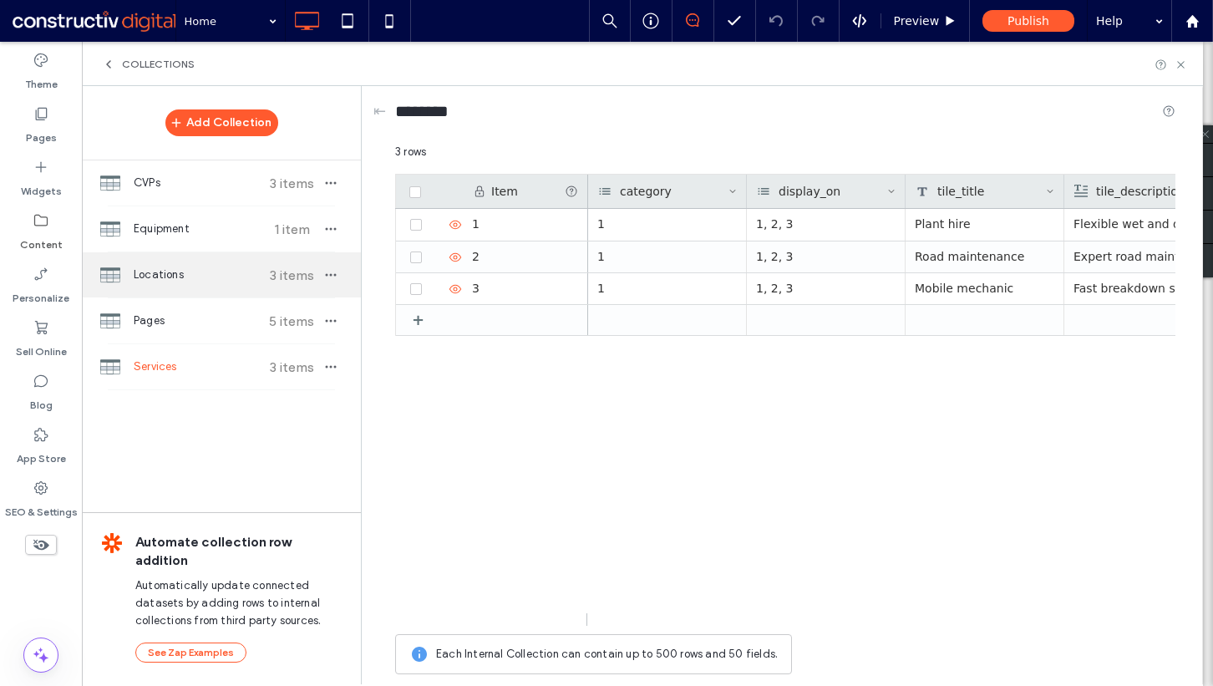
click at [184, 271] on span "Locations" at bounding box center [196, 275] width 124 height 17
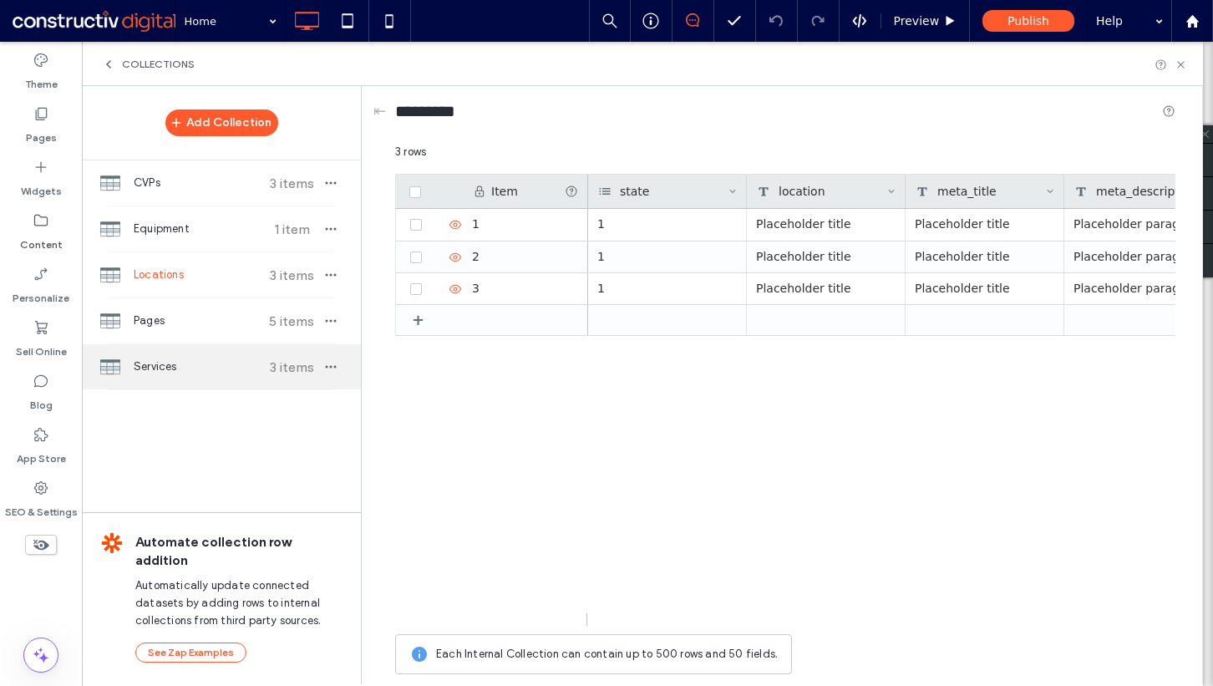
click at [185, 352] on div "Services 3 items" at bounding box center [221, 366] width 279 height 45
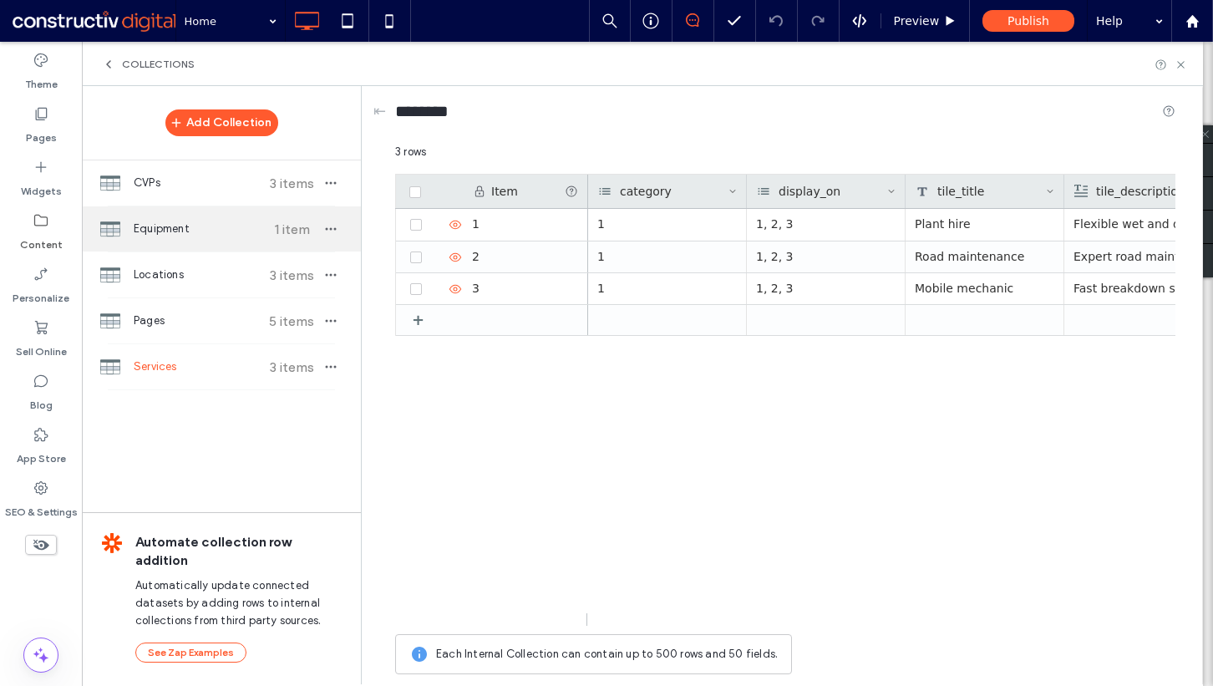
click at [182, 219] on div "Equipment 1 item" at bounding box center [221, 228] width 279 height 45
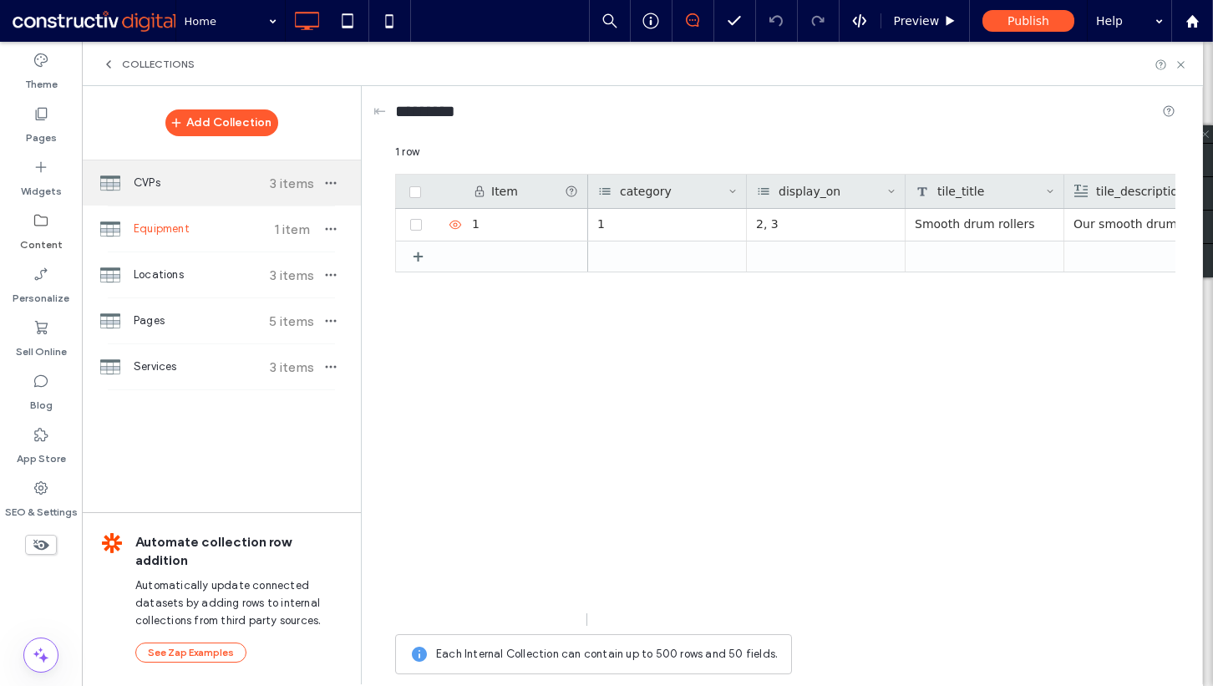
click at [203, 186] on span "CVPs" at bounding box center [196, 183] width 124 height 17
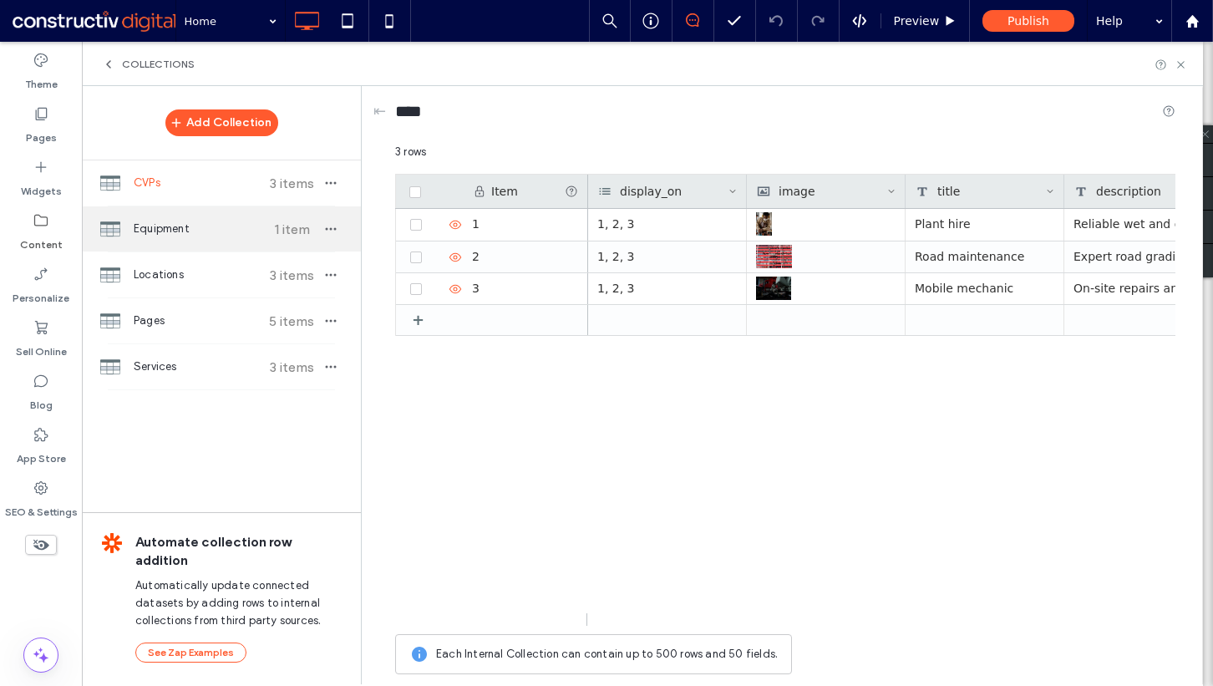
click at [206, 232] on span "Equipment" at bounding box center [196, 229] width 124 height 17
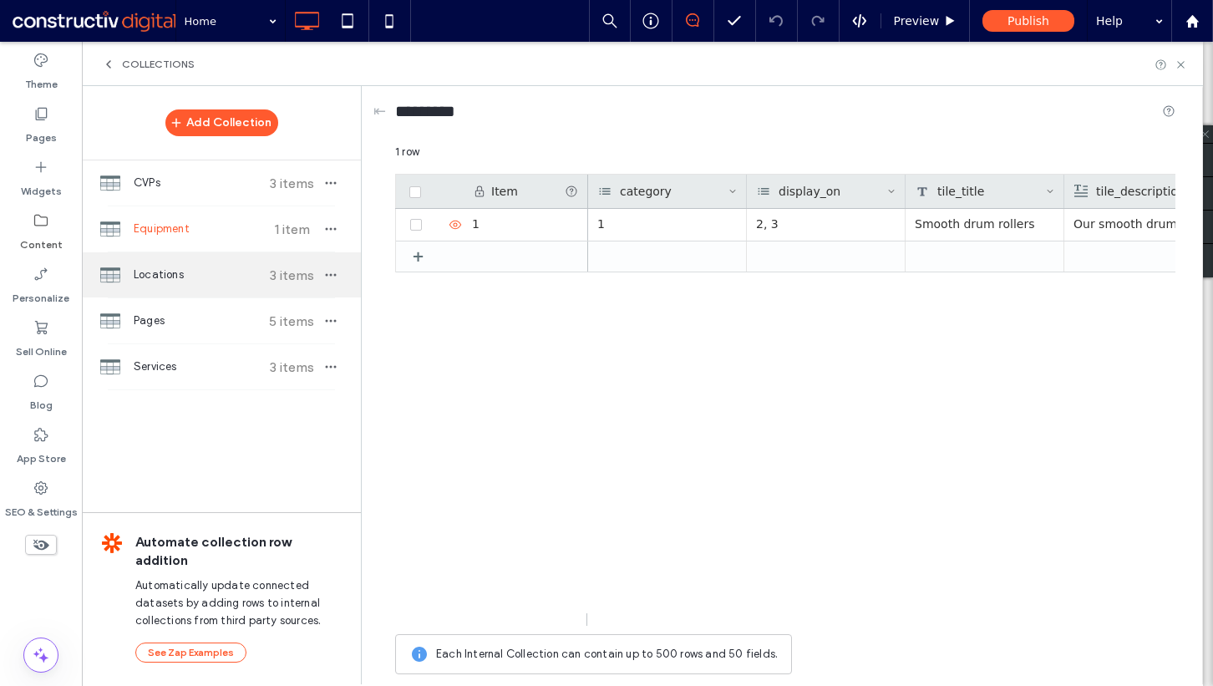
click at [206, 269] on span "Locations" at bounding box center [196, 275] width 124 height 17
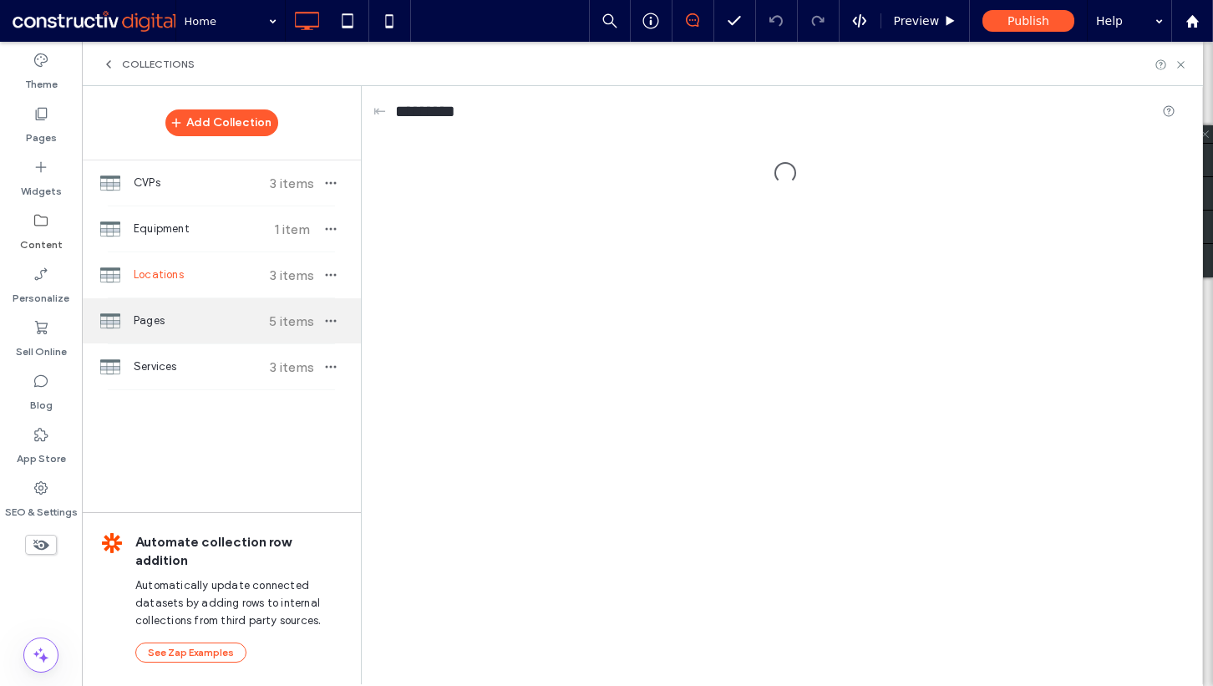
click at [197, 321] on span "Pages" at bounding box center [196, 320] width 124 height 17
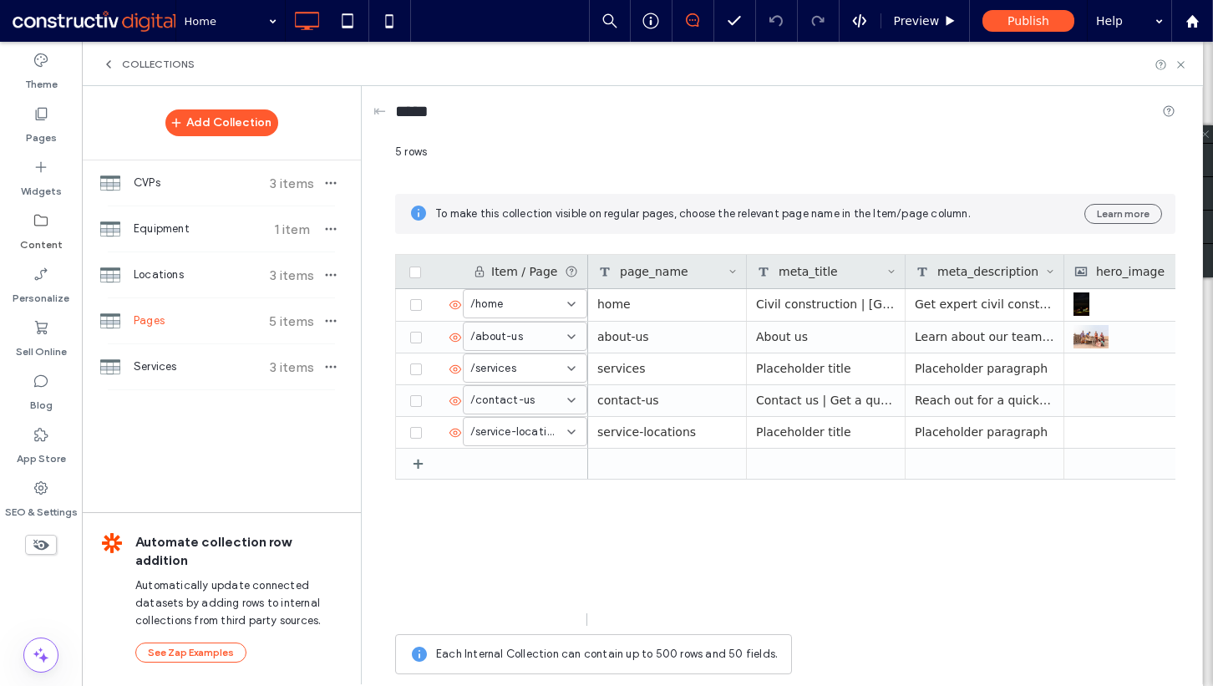
click at [28, 598] on div "Theme Pages Widgets Content Personalize Sell Online Blog App Store SEO & Settin…" at bounding box center [41, 364] width 82 height 644
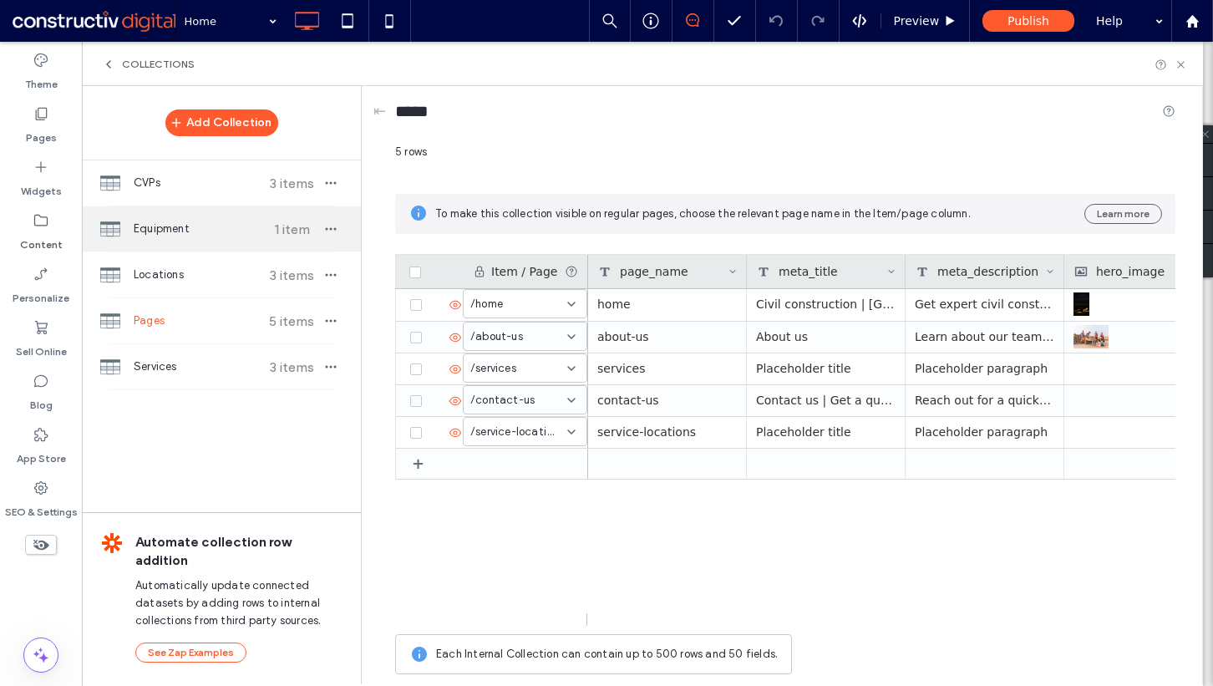
click at [195, 236] on span "Equipment" at bounding box center [196, 229] width 124 height 17
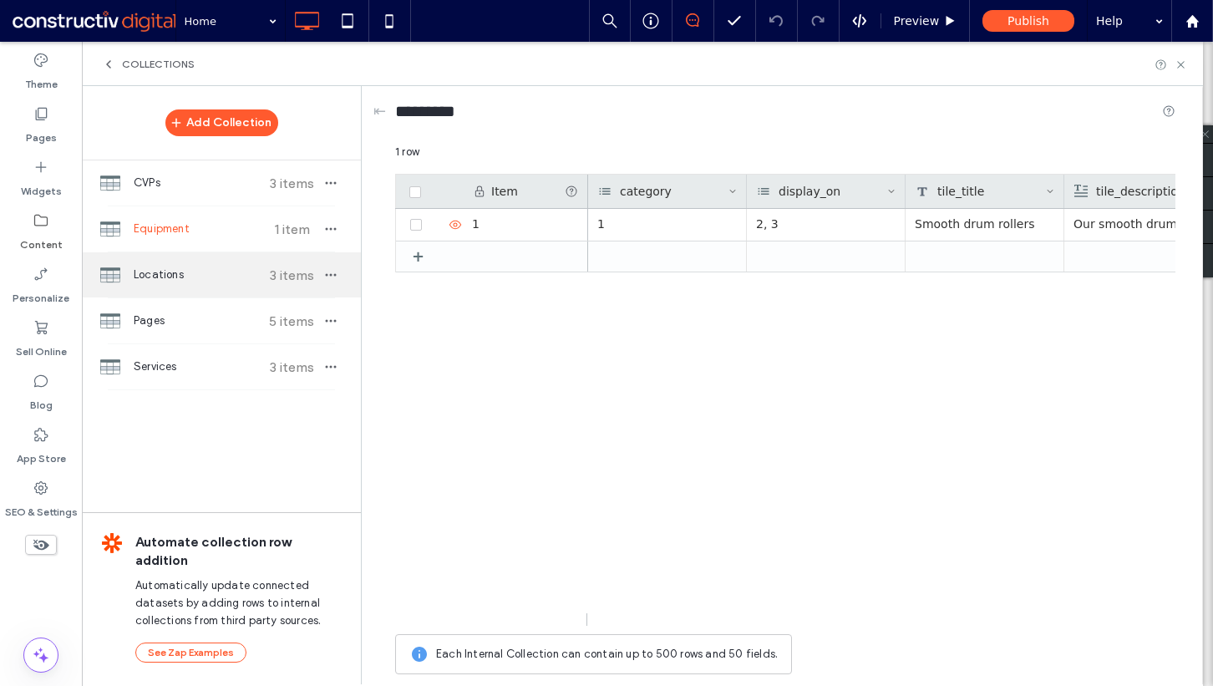
click at [195, 282] on span "Locations" at bounding box center [196, 275] width 124 height 17
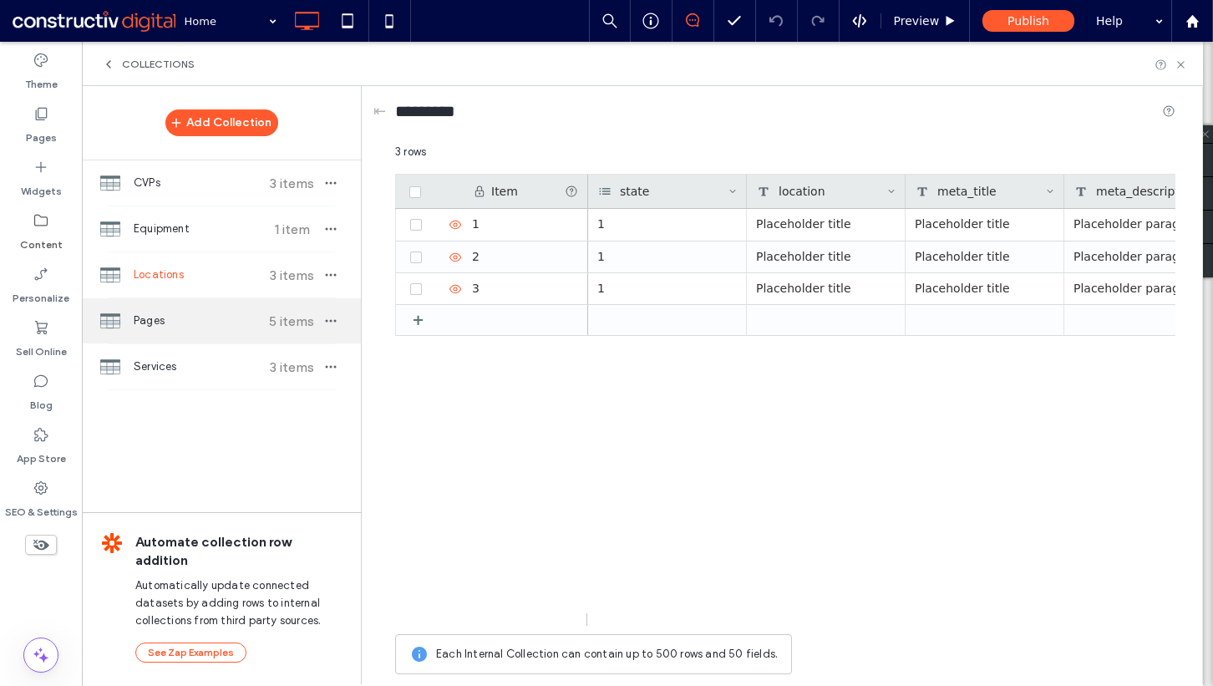
click at [195, 313] on span "Pages" at bounding box center [196, 320] width 124 height 17
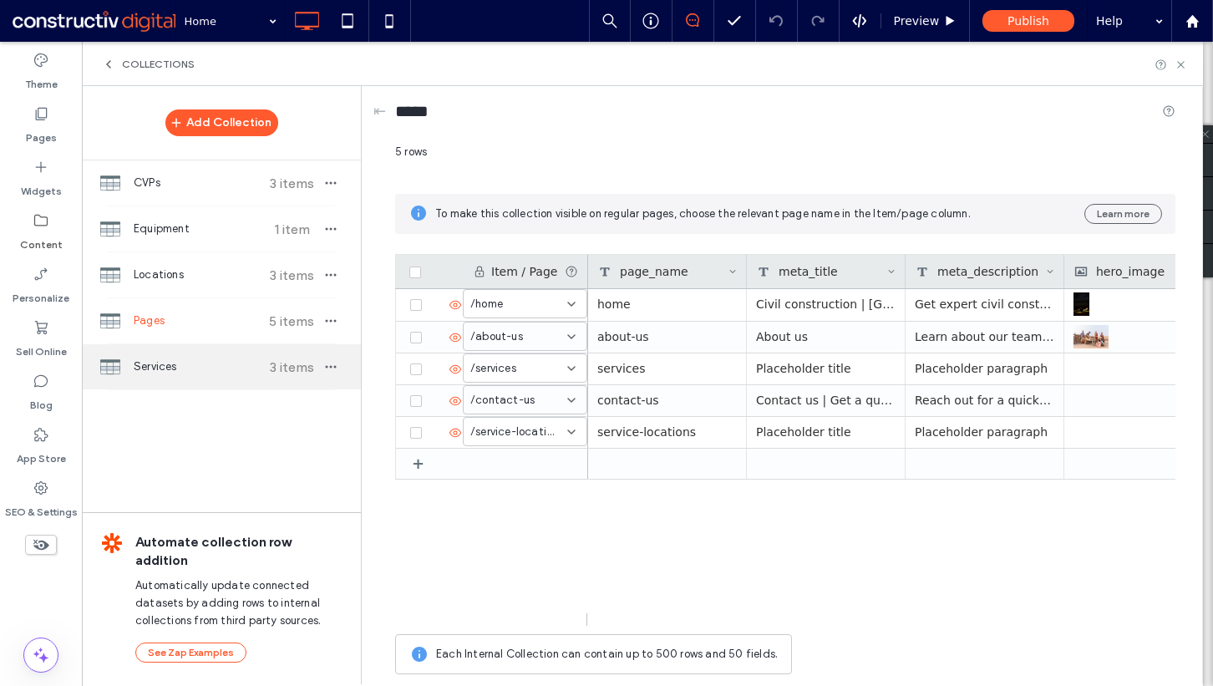
click at [192, 362] on span "Services" at bounding box center [196, 366] width 124 height 17
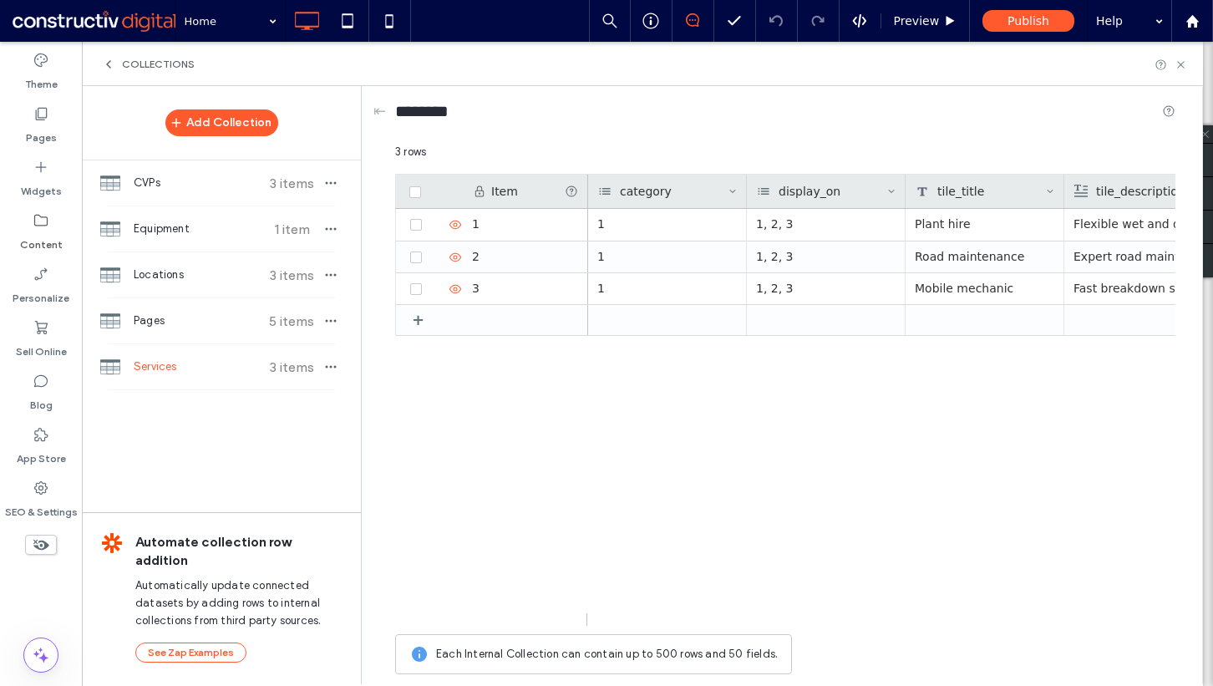
click at [351, 649] on div "Automate collection row addition Automatically update connected datasets by add…" at bounding box center [221, 597] width 279 height 170
click at [198, 281] on span "Locations" at bounding box center [196, 275] width 124 height 17
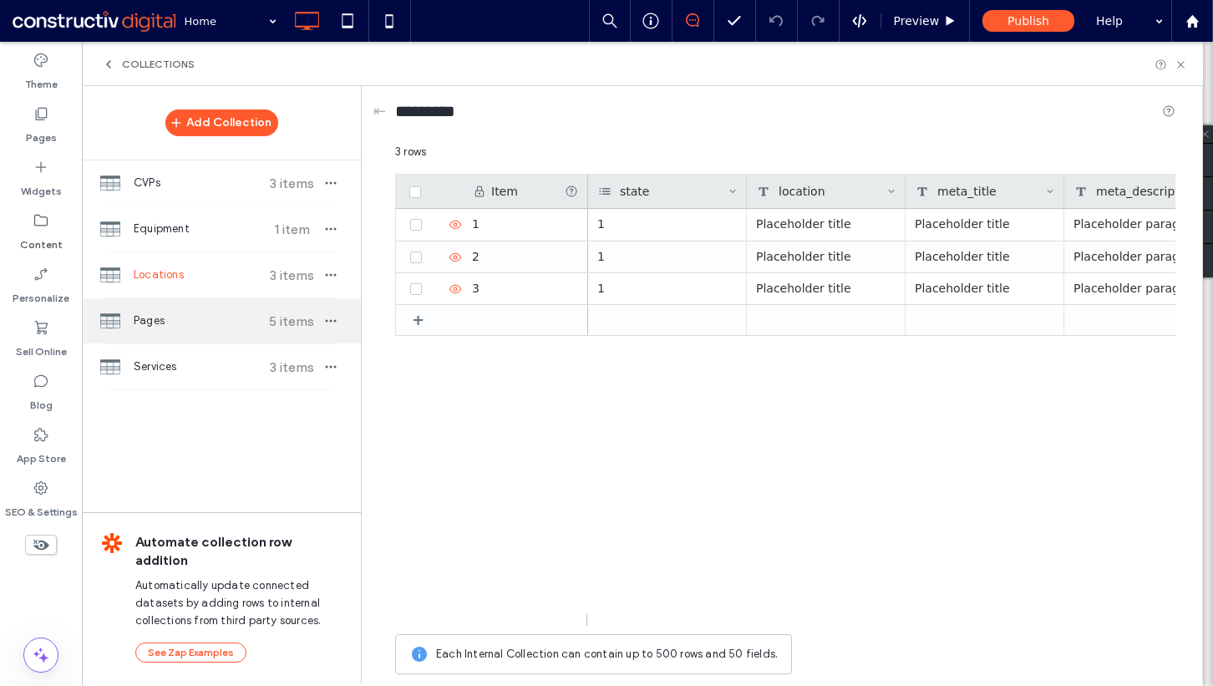
click at [193, 314] on span "Pages" at bounding box center [196, 320] width 124 height 17
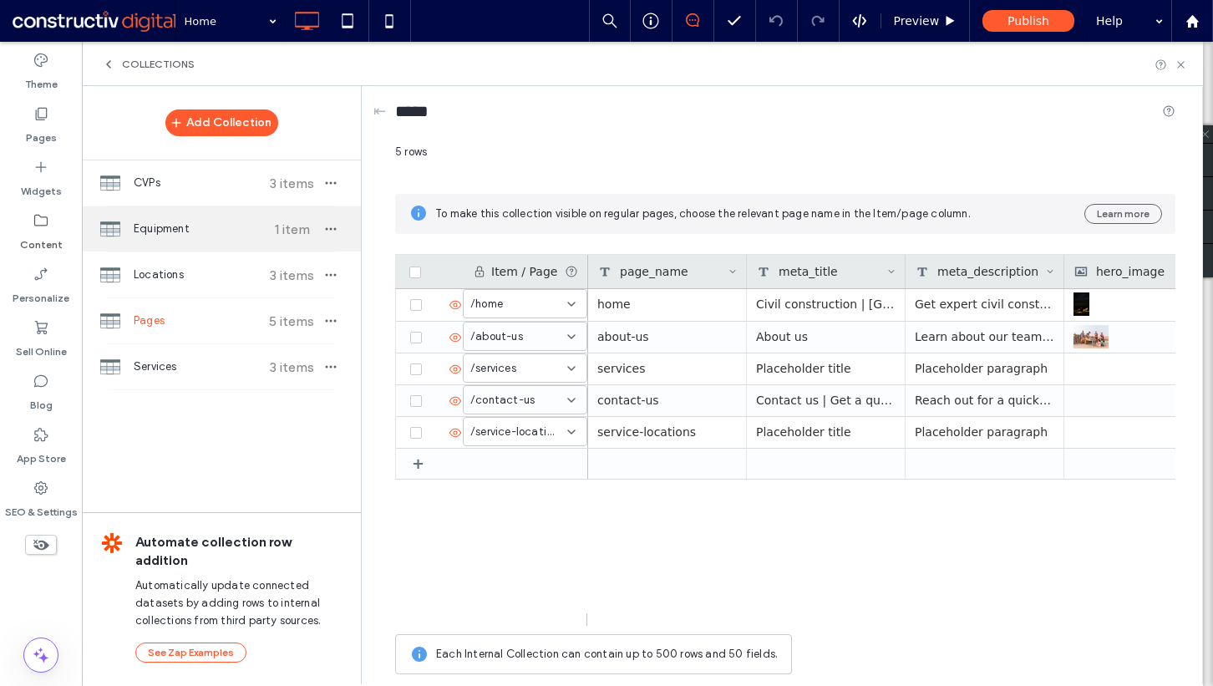
click at [204, 235] on span "Equipment" at bounding box center [196, 229] width 124 height 17
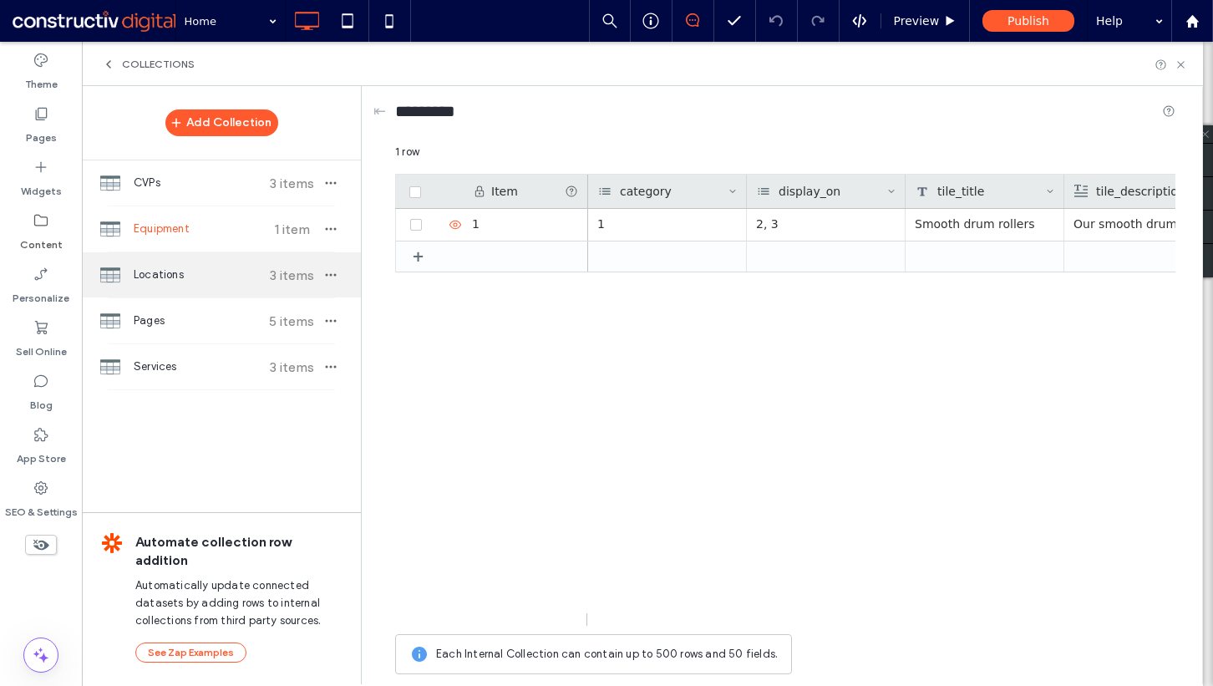
click at [201, 277] on span "Locations" at bounding box center [196, 275] width 124 height 17
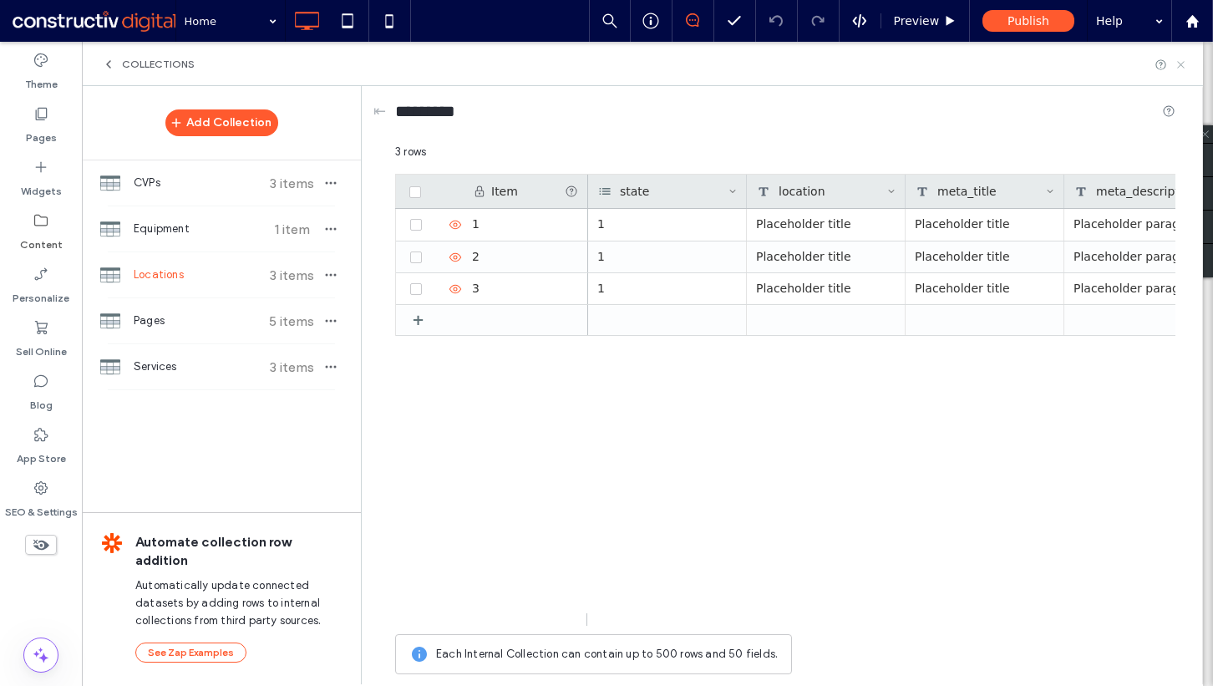
click at [1179, 59] on icon at bounding box center [1181, 64] width 13 height 13
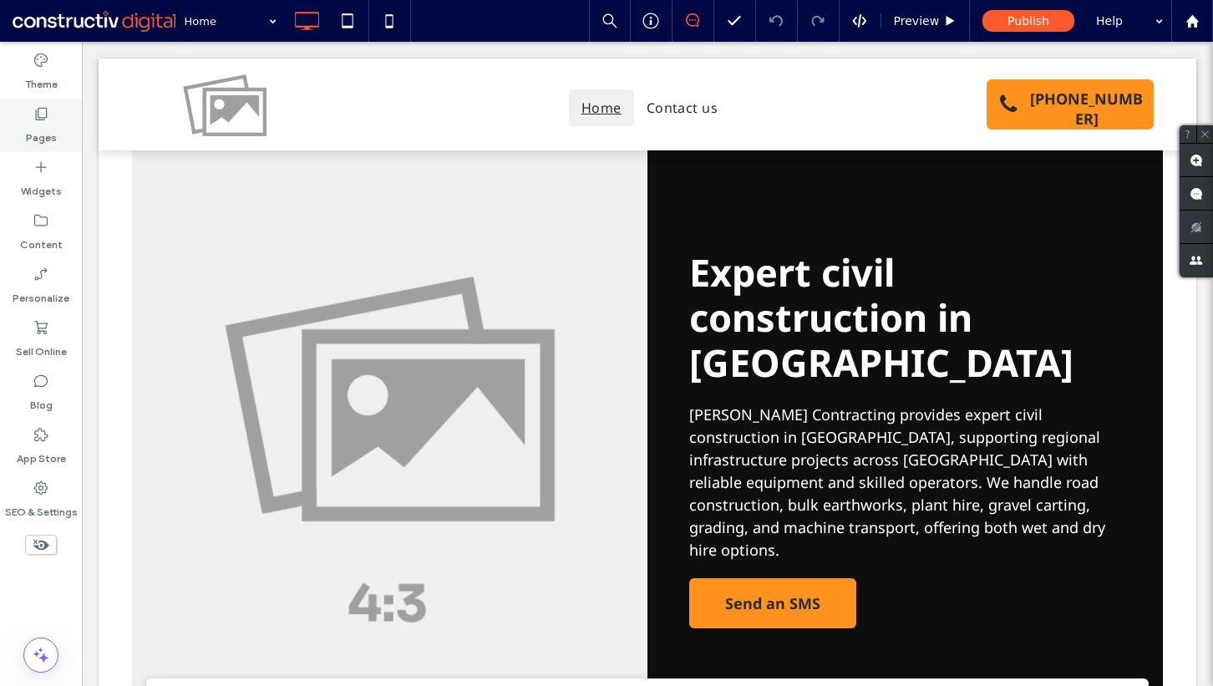
click at [43, 129] on label "Pages" at bounding box center [41, 133] width 31 height 23
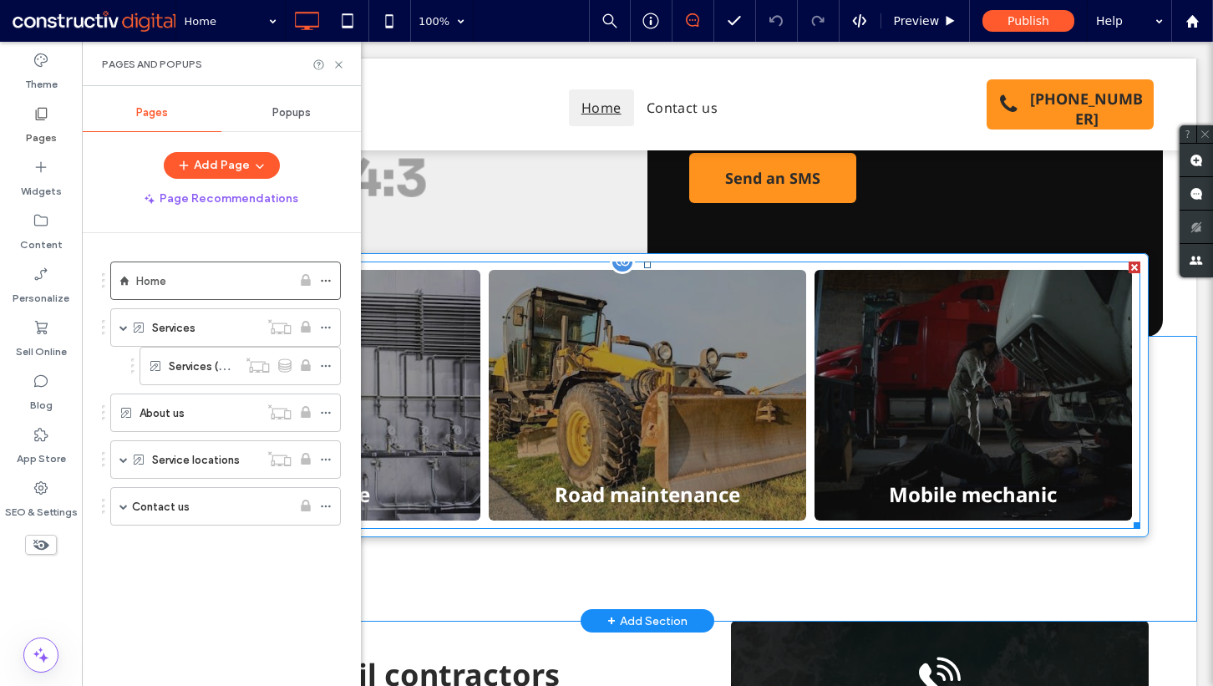
scroll to position [429, 0]
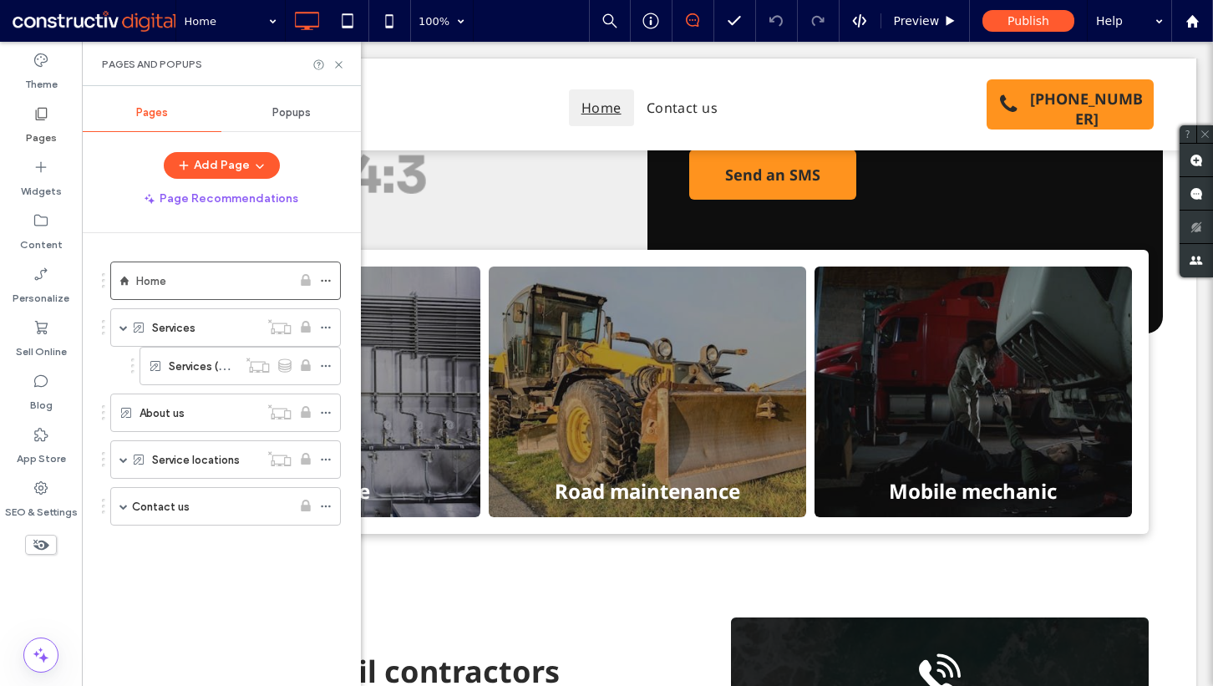
click at [345, 68] on div "Pages and Popups" at bounding box center [221, 64] width 279 height 44
click at [342, 67] on use at bounding box center [338, 64] width 7 height 7
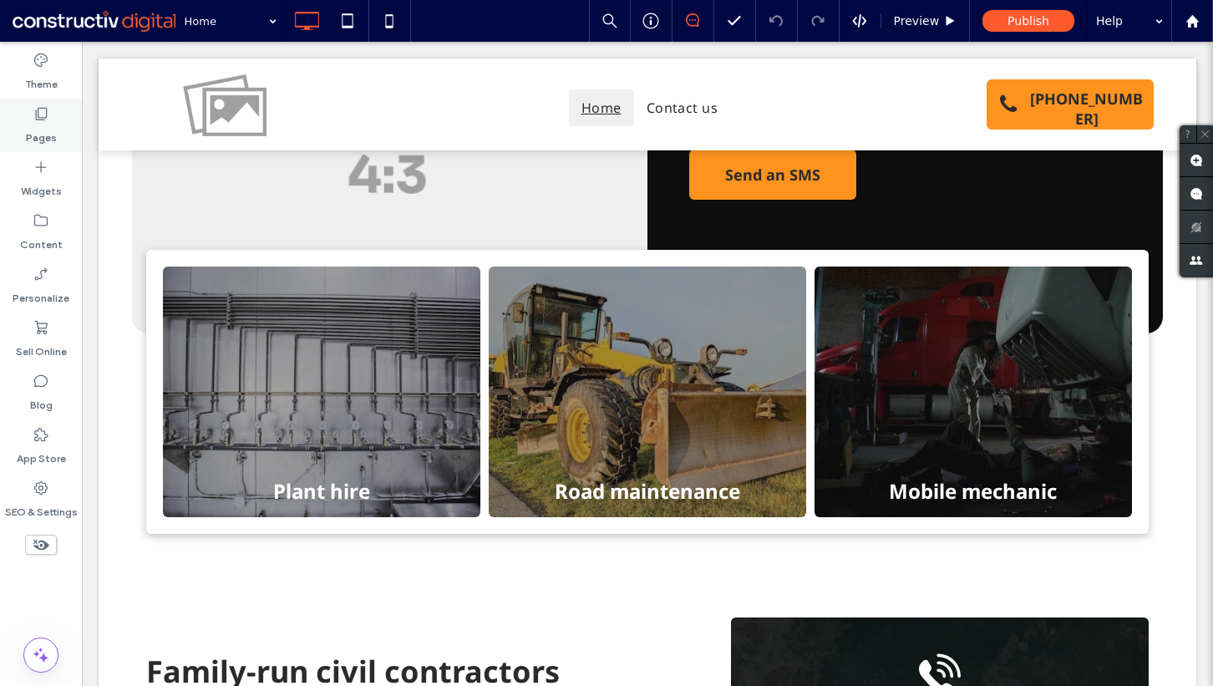
click at [44, 133] on label "Pages" at bounding box center [41, 133] width 31 height 23
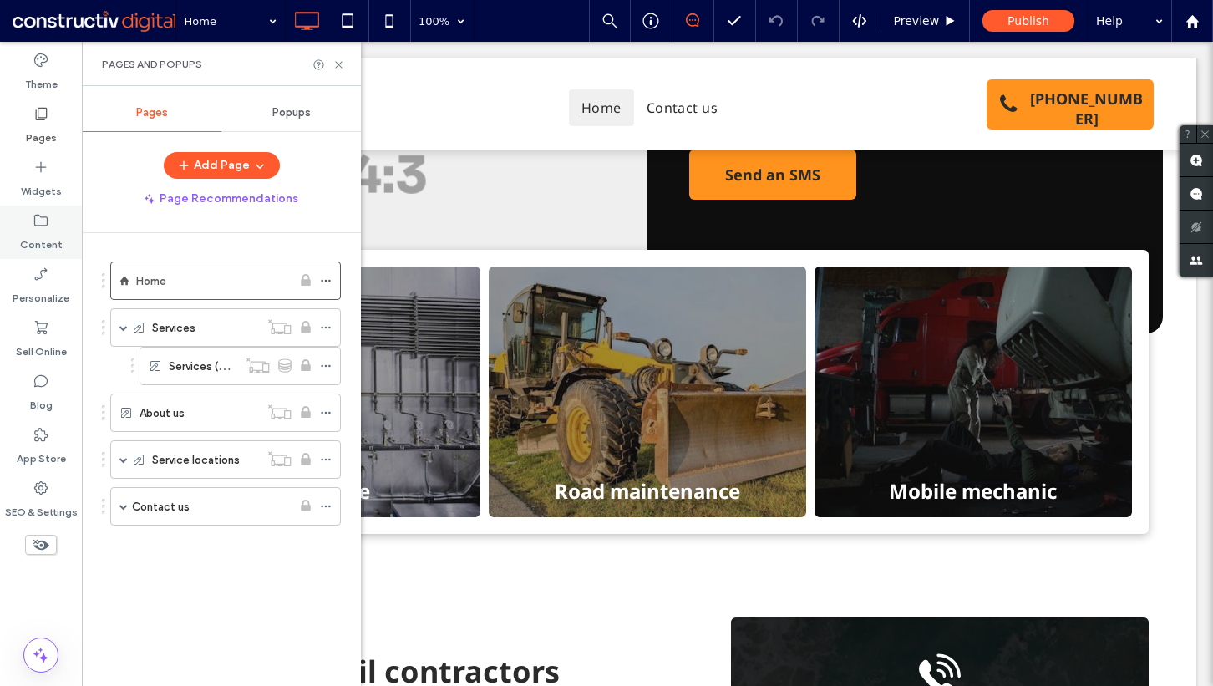
click at [39, 226] on icon at bounding box center [41, 220] width 17 height 17
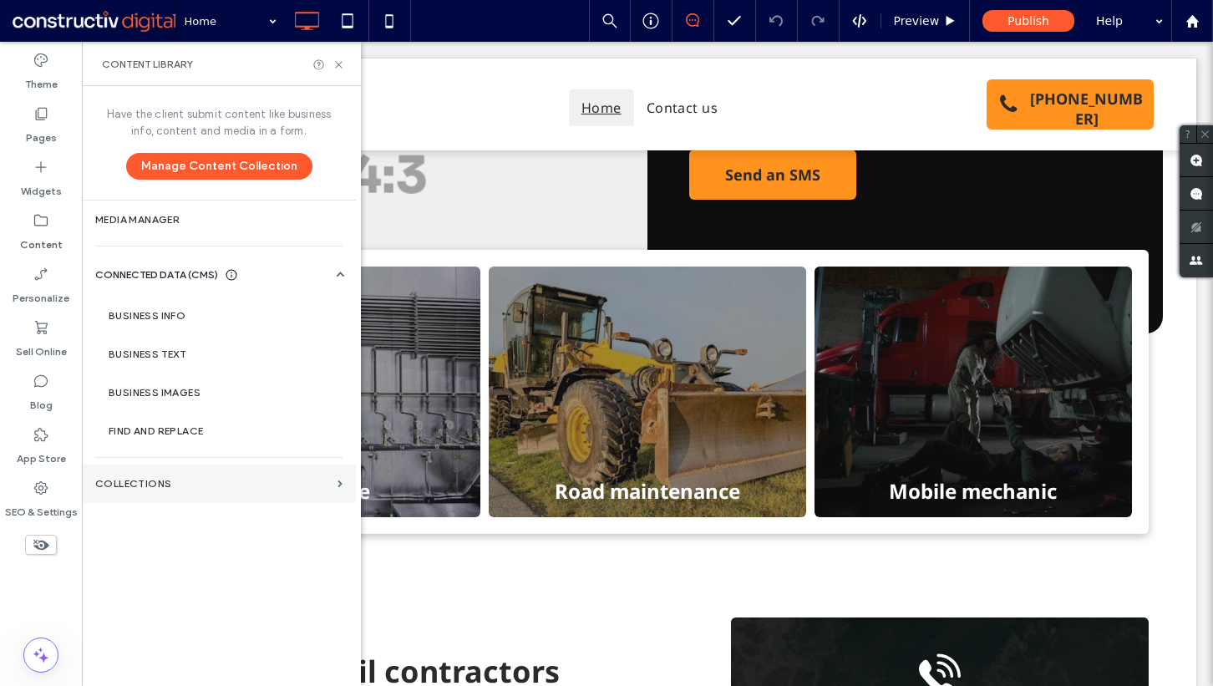
click at [187, 481] on label "Collections" at bounding box center [213, 484] width 236 height 12
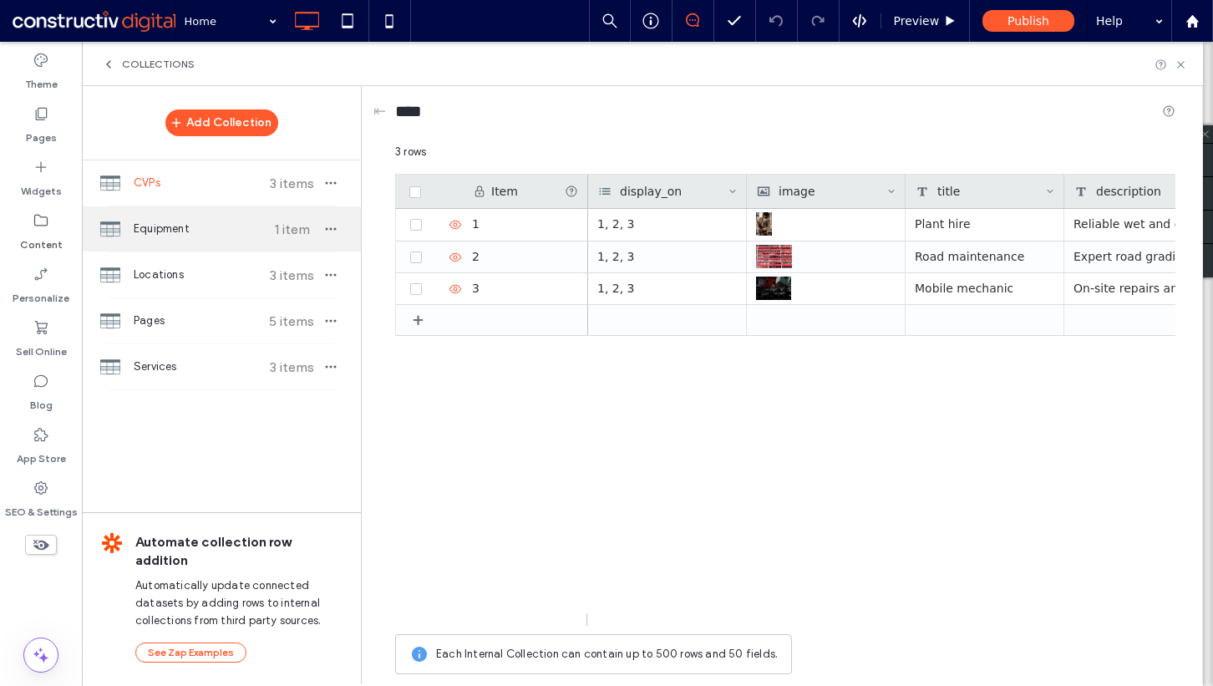
click at [201, 225] on span "Equipment" at bounding box center [196, 229] width 124 height 17
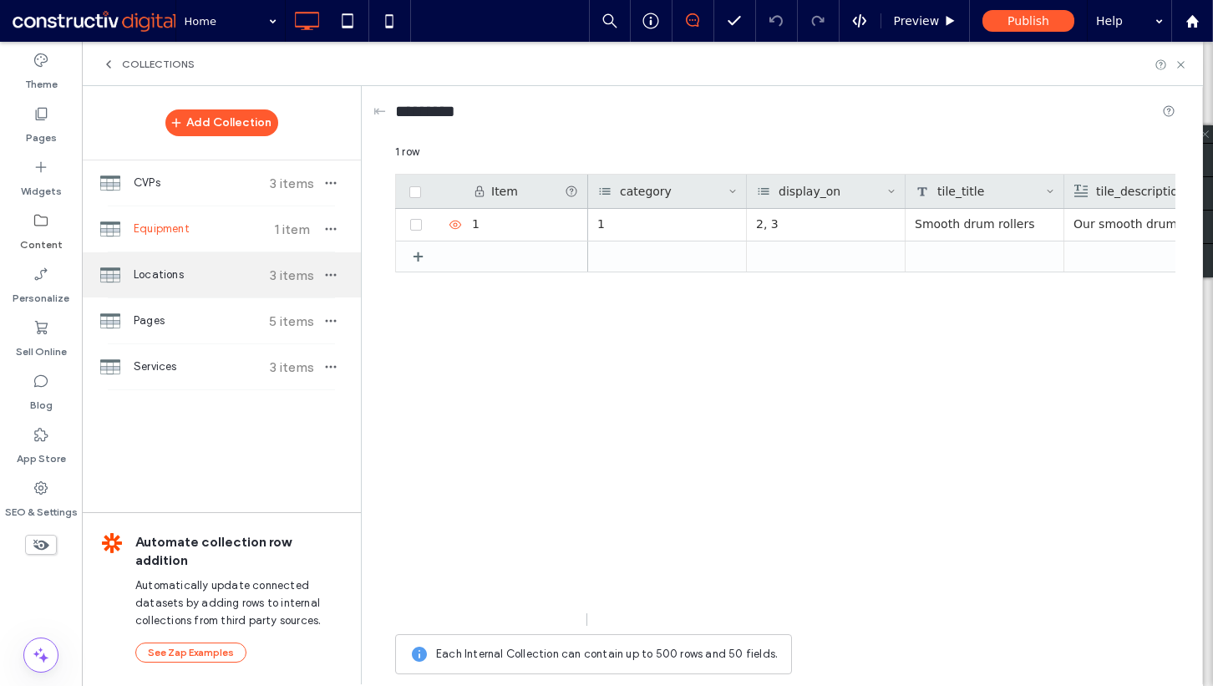
click at [198, 275] on span "Locations" at bounding box center [196, 275] width 124 height 17
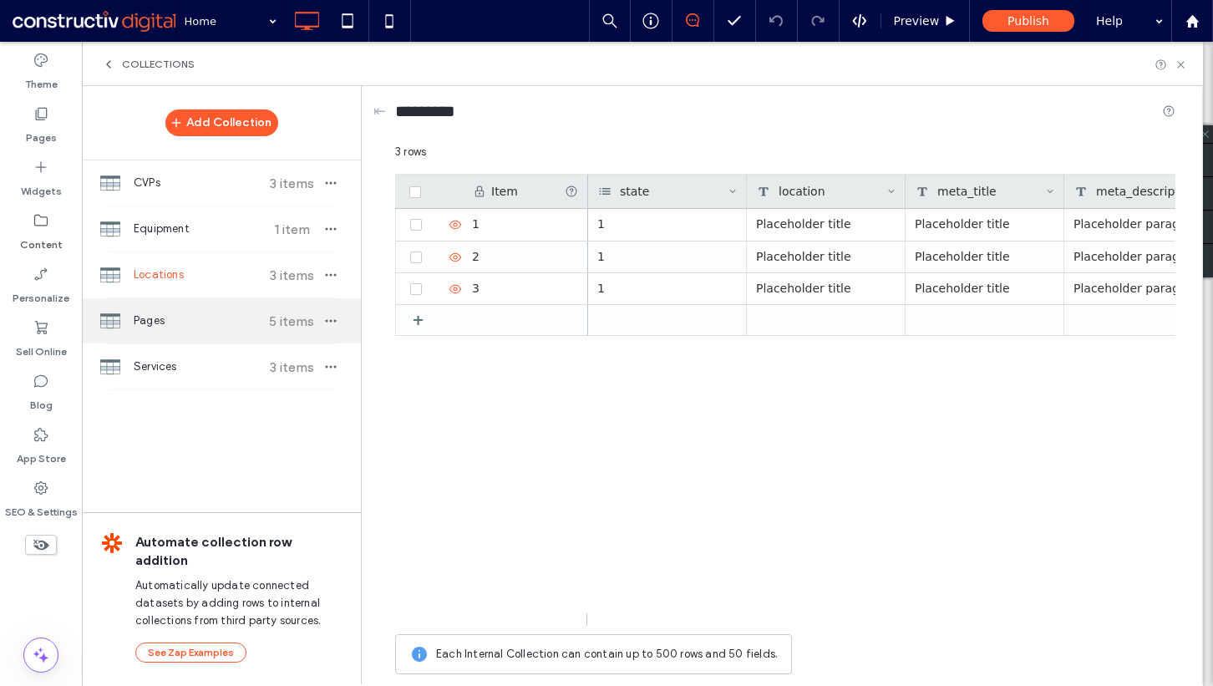
click at [197, 322] on span "Pages" at bounding box center [196, 320] width 124 height 17
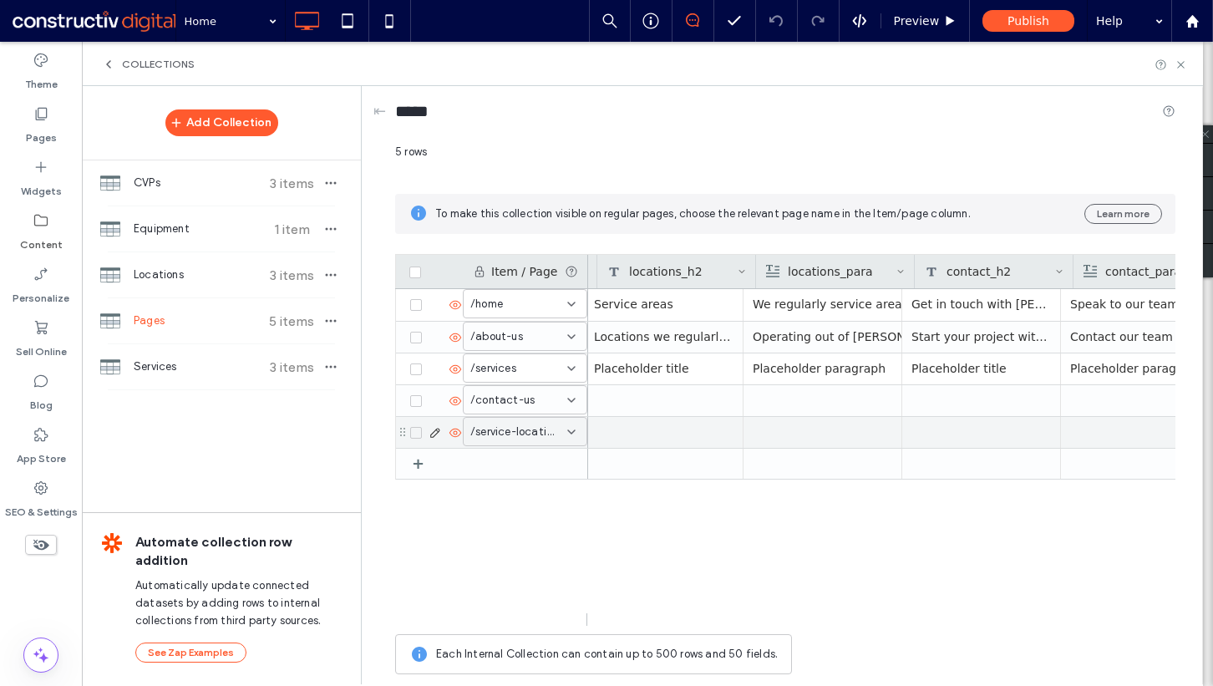
scroll to position [0, 2950]
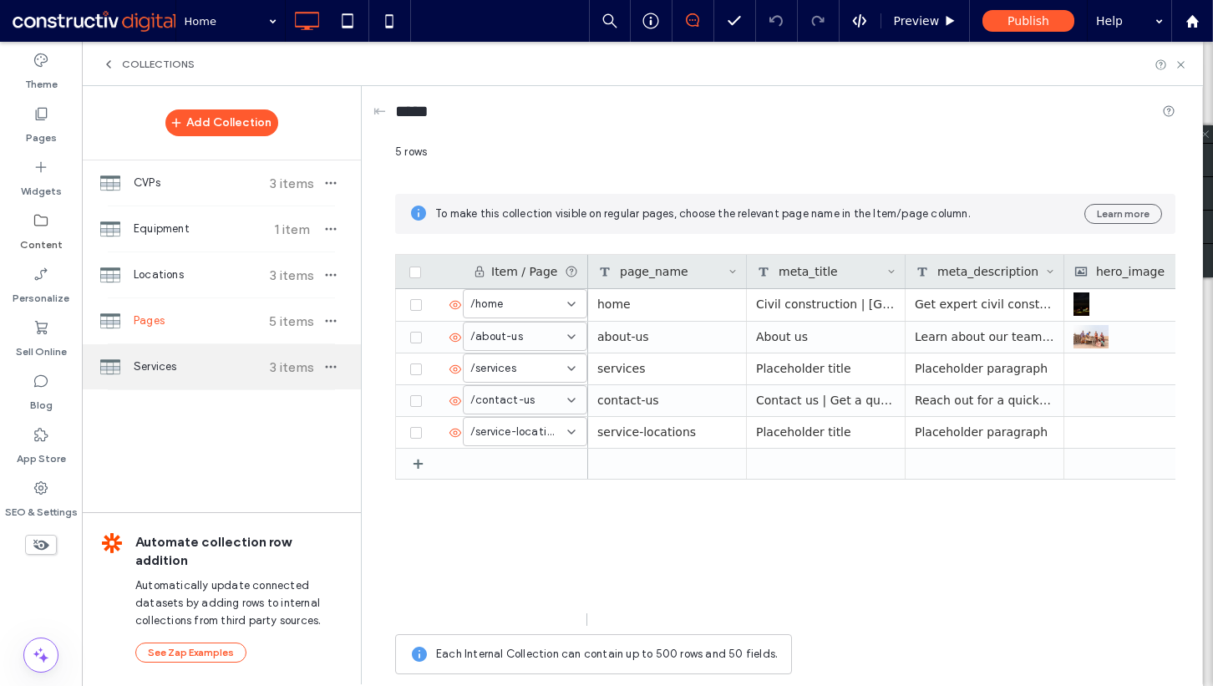
click at [206, 374] on span "Services" at bounding box center [196, 366] width 124 height 17
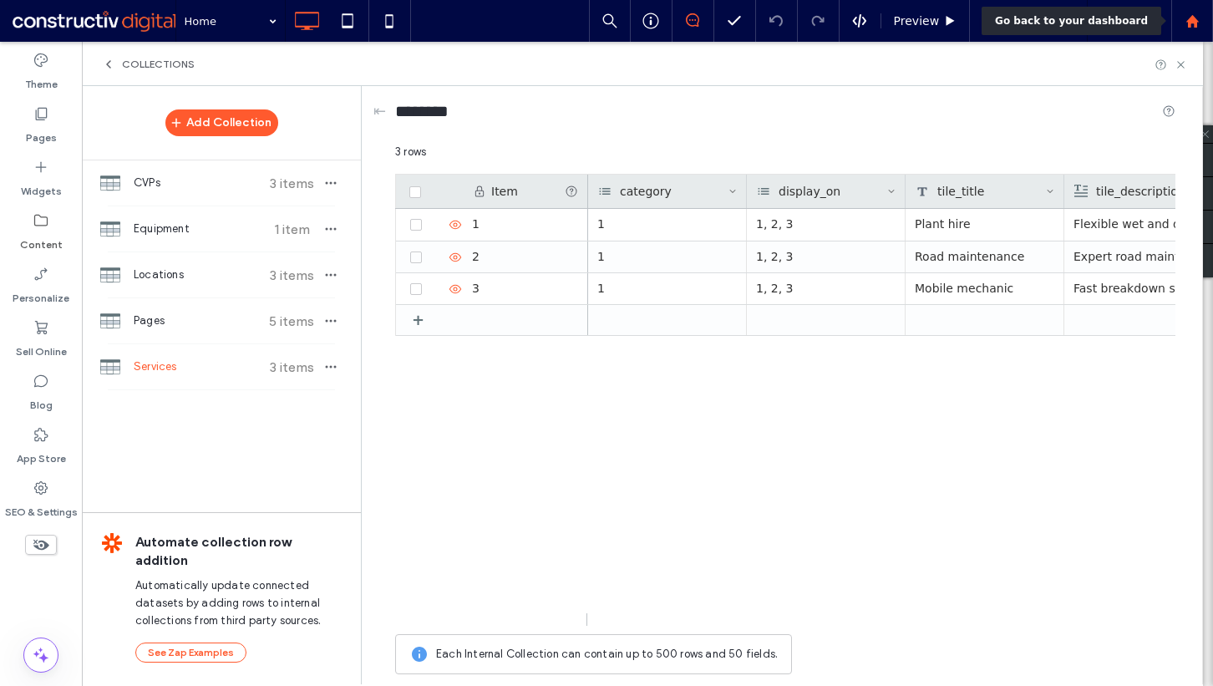
click at [1197, 13] on div at bounding box center [1192, 21] width 42 height 42
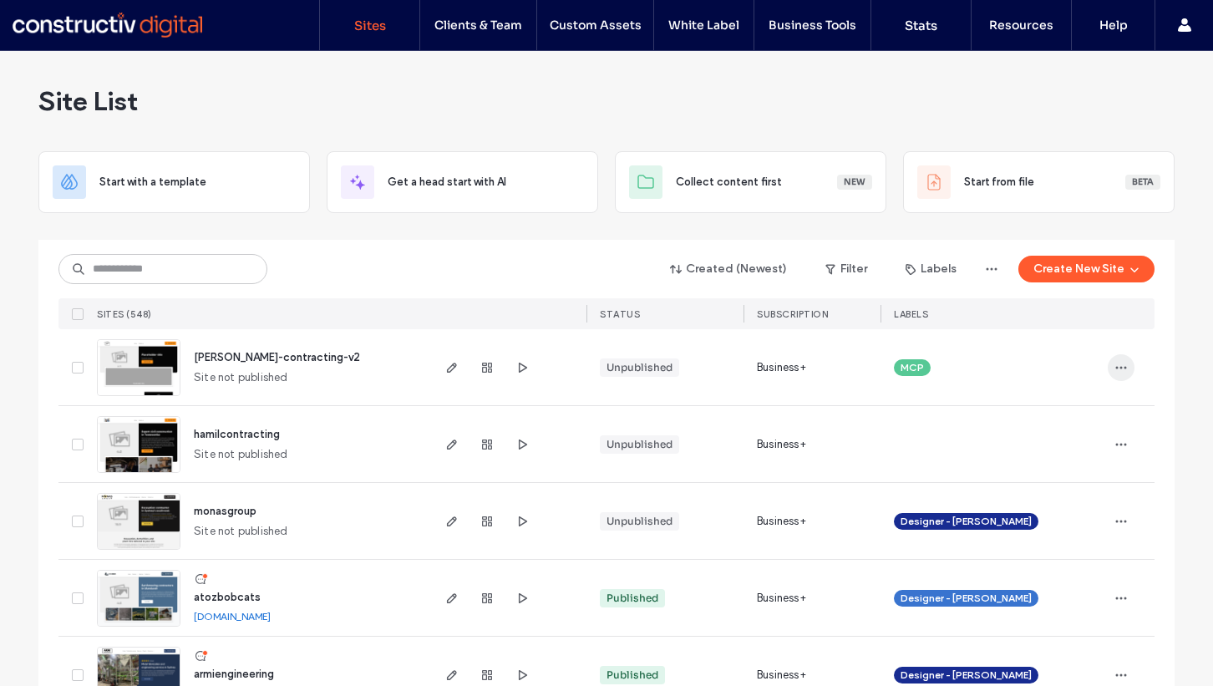
click at [1115, 364] on icon "button" at bounding box center [1121, 367] width 13 height 13
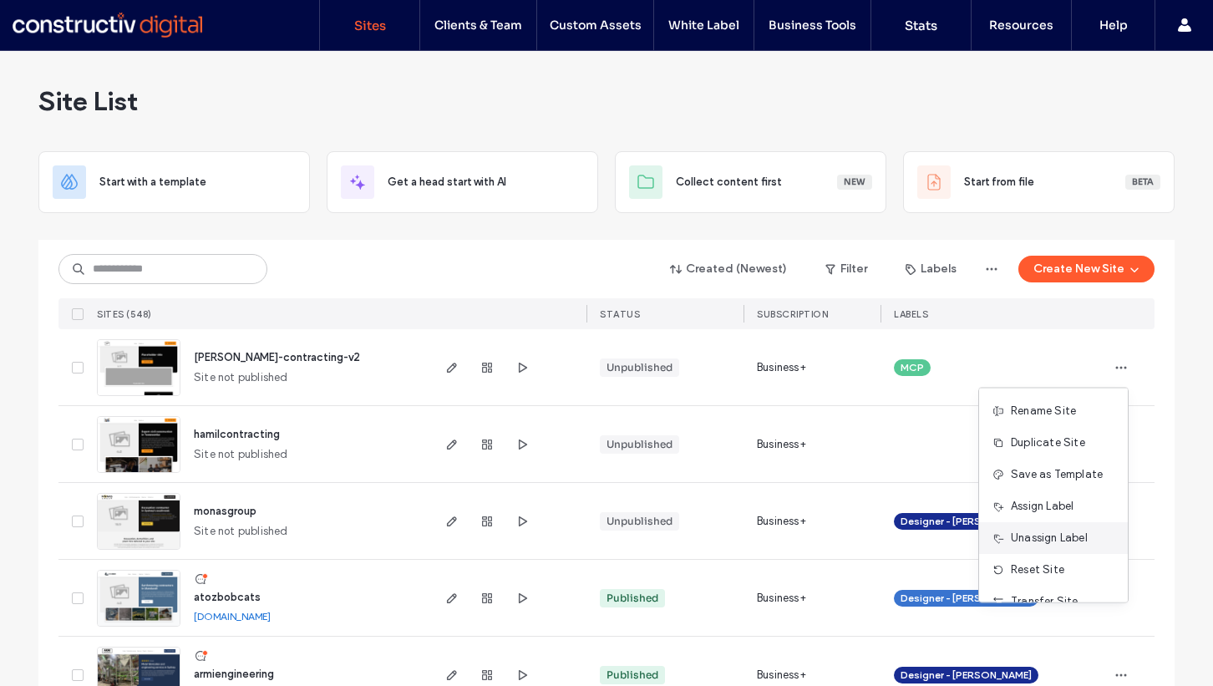
scroll to position [85, 0]
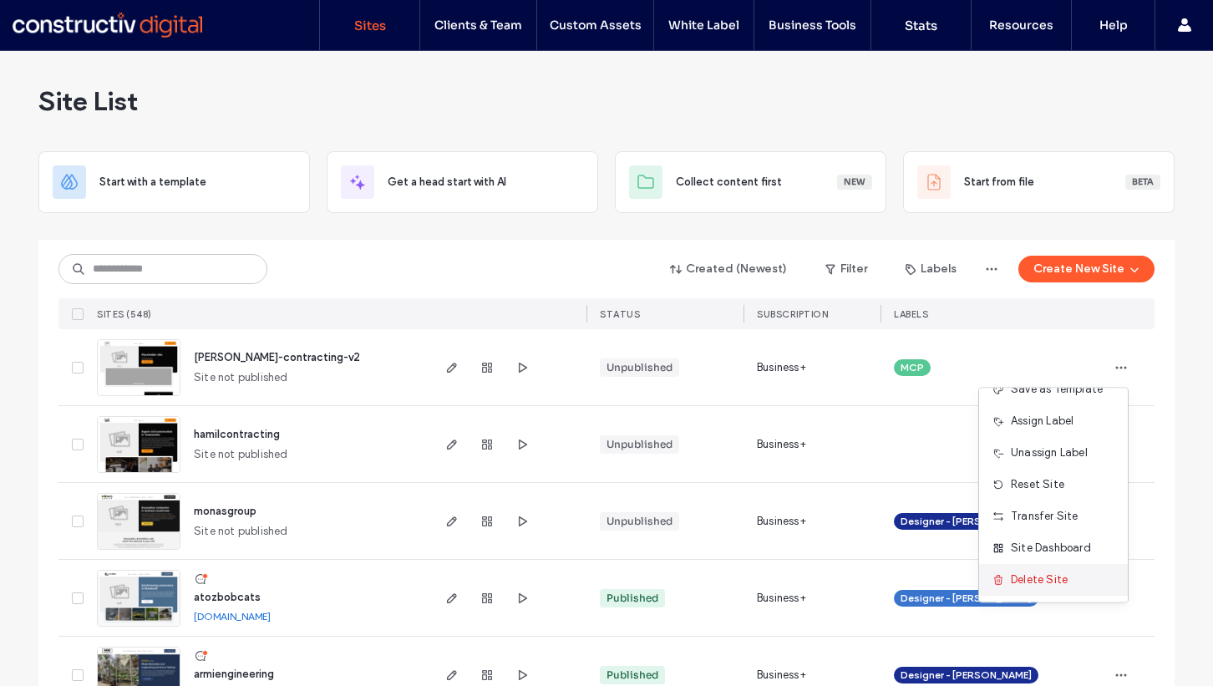
click at [1019, 575] on span "Delete Site" at bounding box center [1039, 579] width 57 height 17
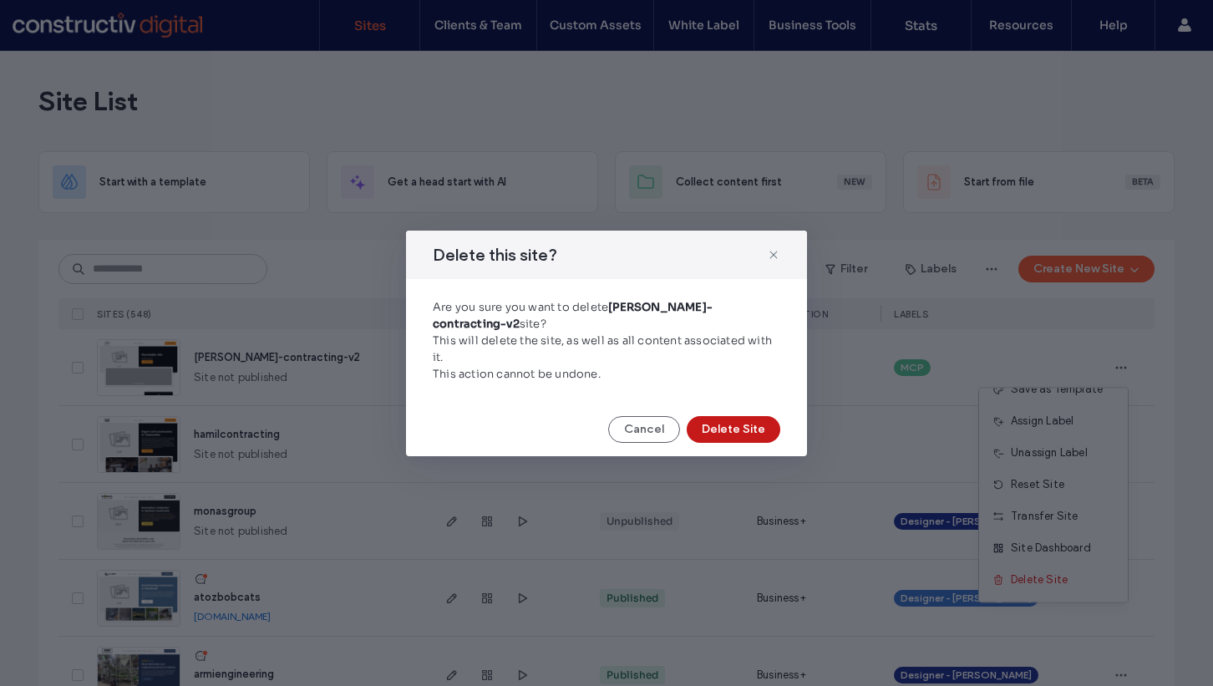
click at [734, 423] on button "Delete Site" at bounding box center [734, 429] width 94 height 27
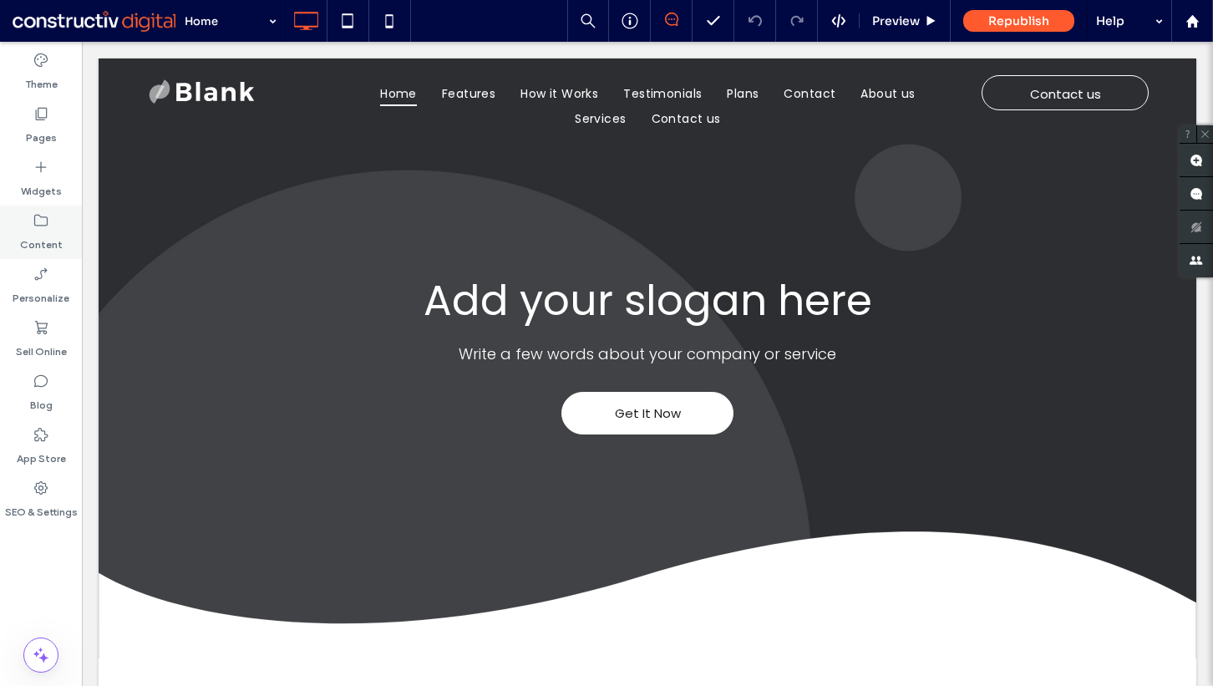
click at [44, 236] on label "Content" at bounding box center [41, 240] width 43 height 23
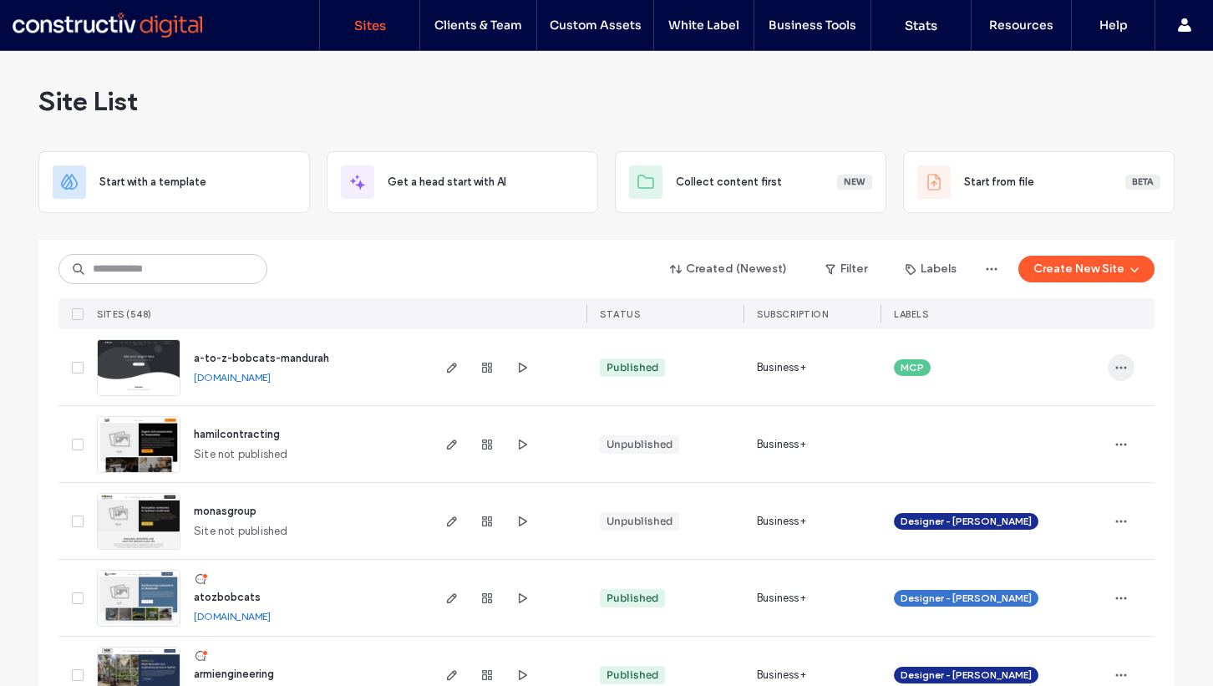
click at [1116, 362] on icon "button" at bounding box center [1121, 367] width 13 height 13
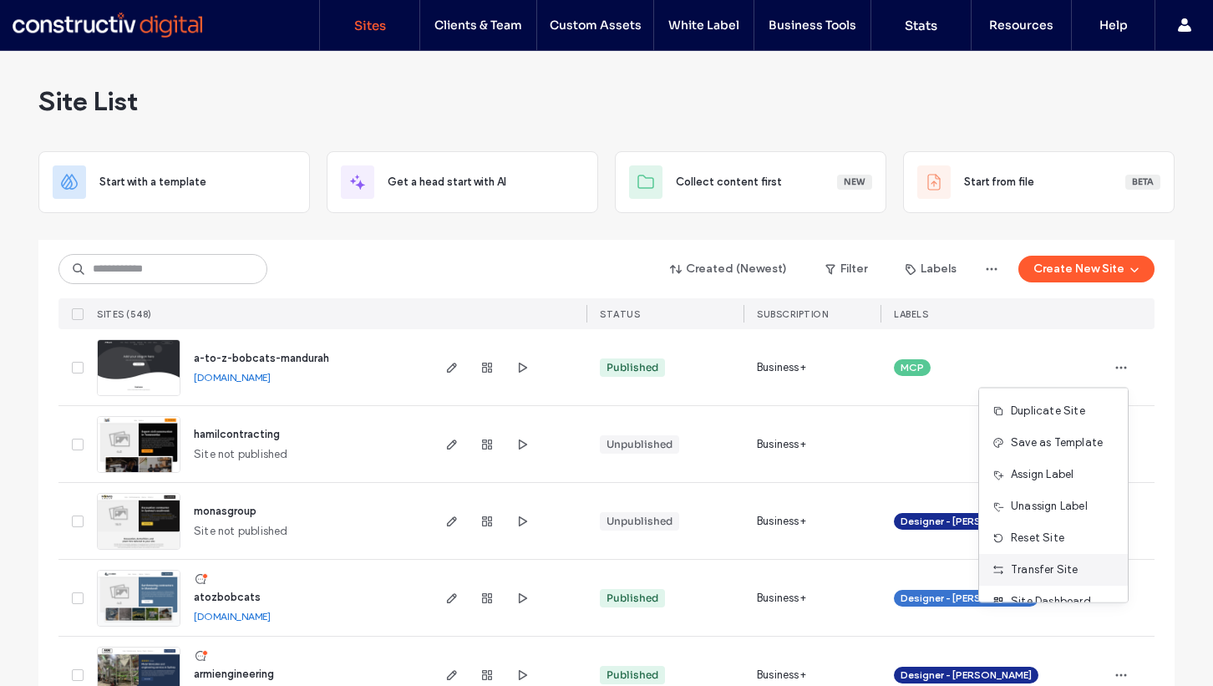
scroll to position [53, 0]
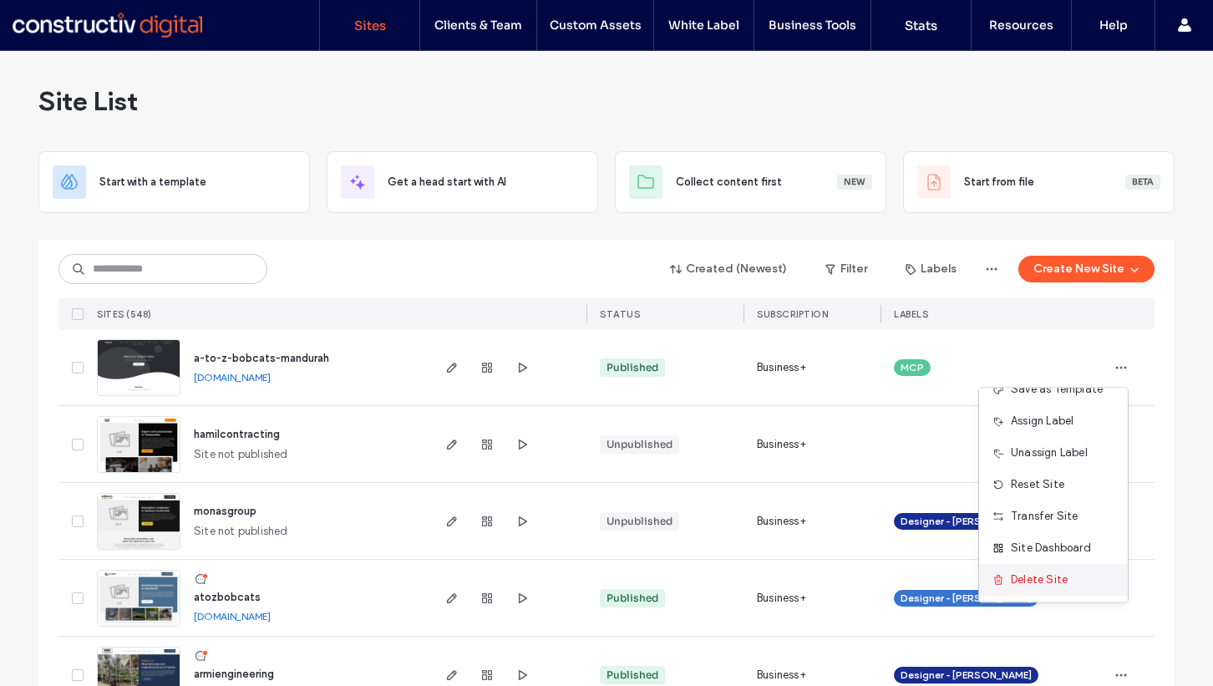
click at [1041, 576] on span "Delete Site" at bounding box center [1039, 579] width 57 height 17
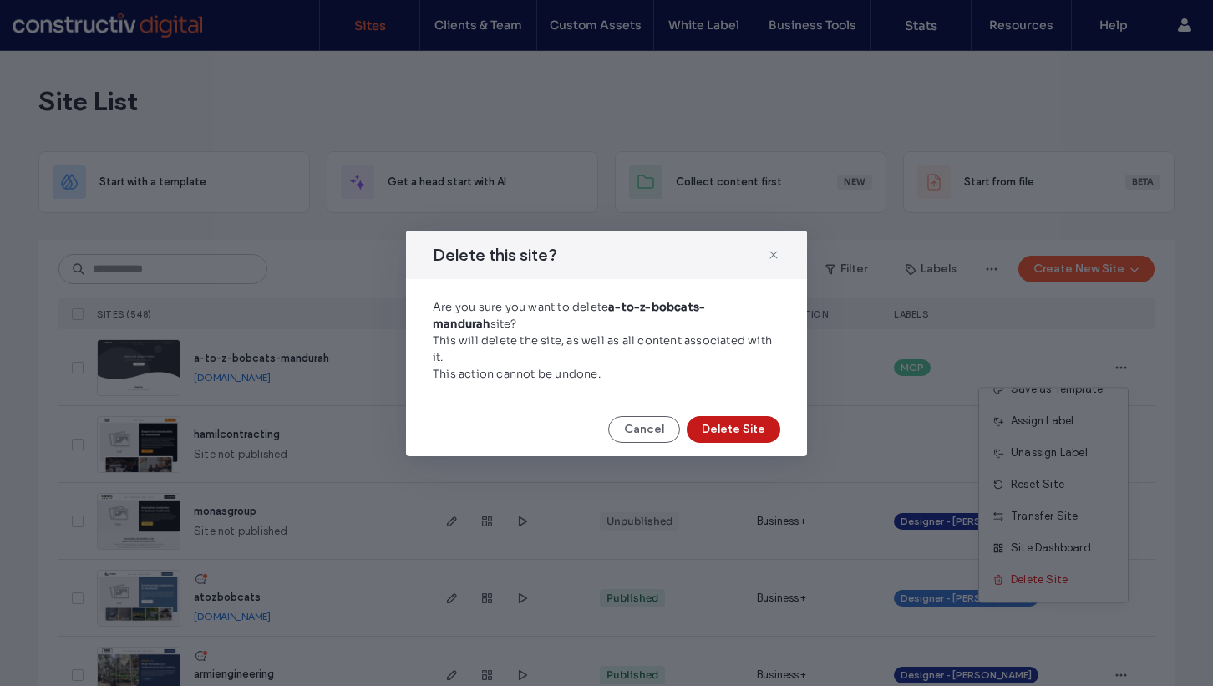
click at [764, 430] on button "Delete Site" at bounding box center [734, 429] width 94 height 27
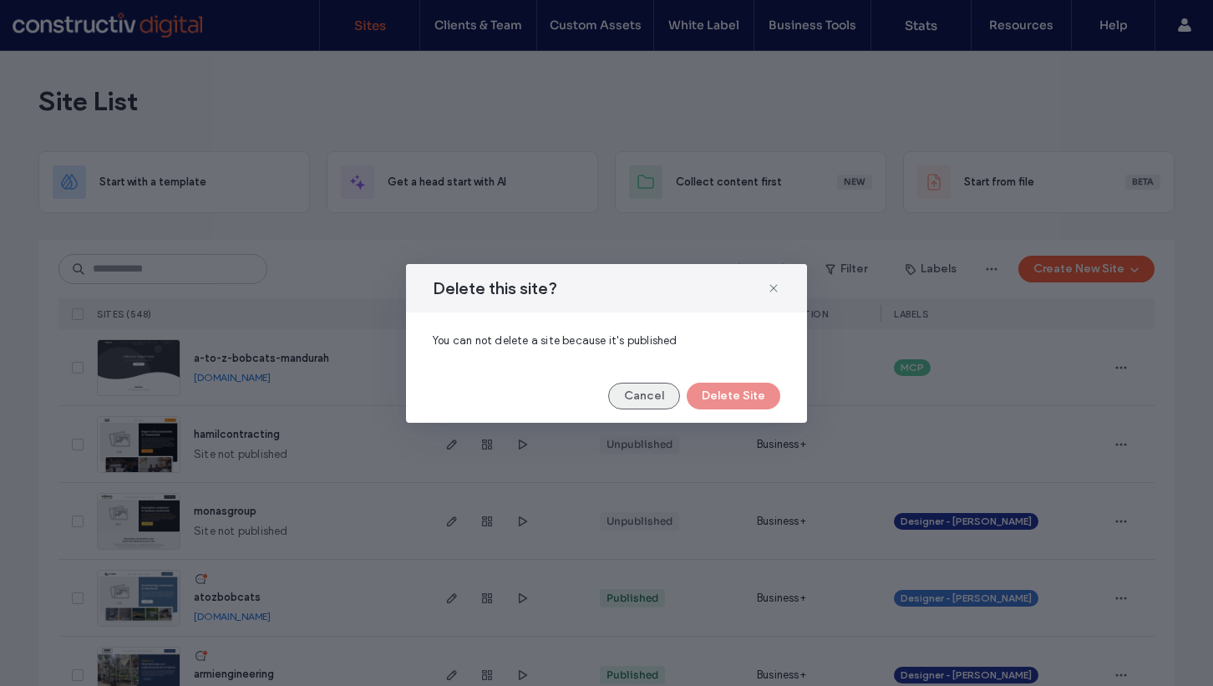
click at [647, 389] on button "Cancel" at bounding box center [644, 396] width 72 height 27
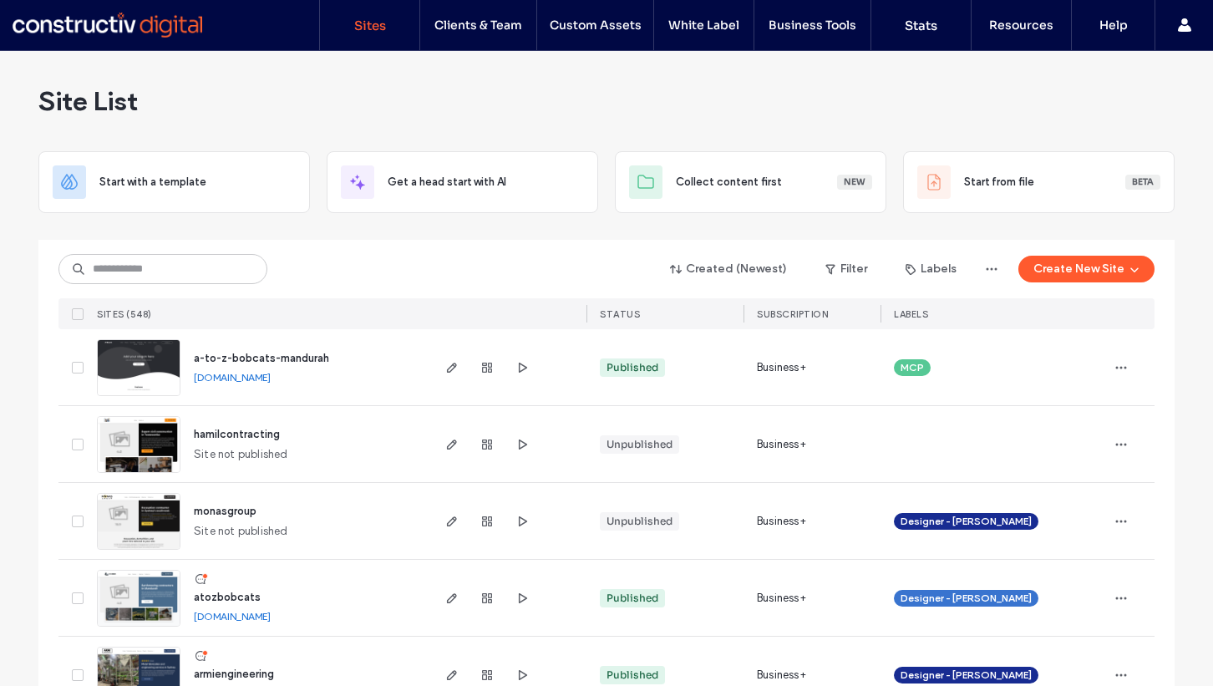
click at [314, 358] on span "a-to-z-bobcats-mandurah" at bounding box center [261, 358] width 135 height 13
click icon "button"
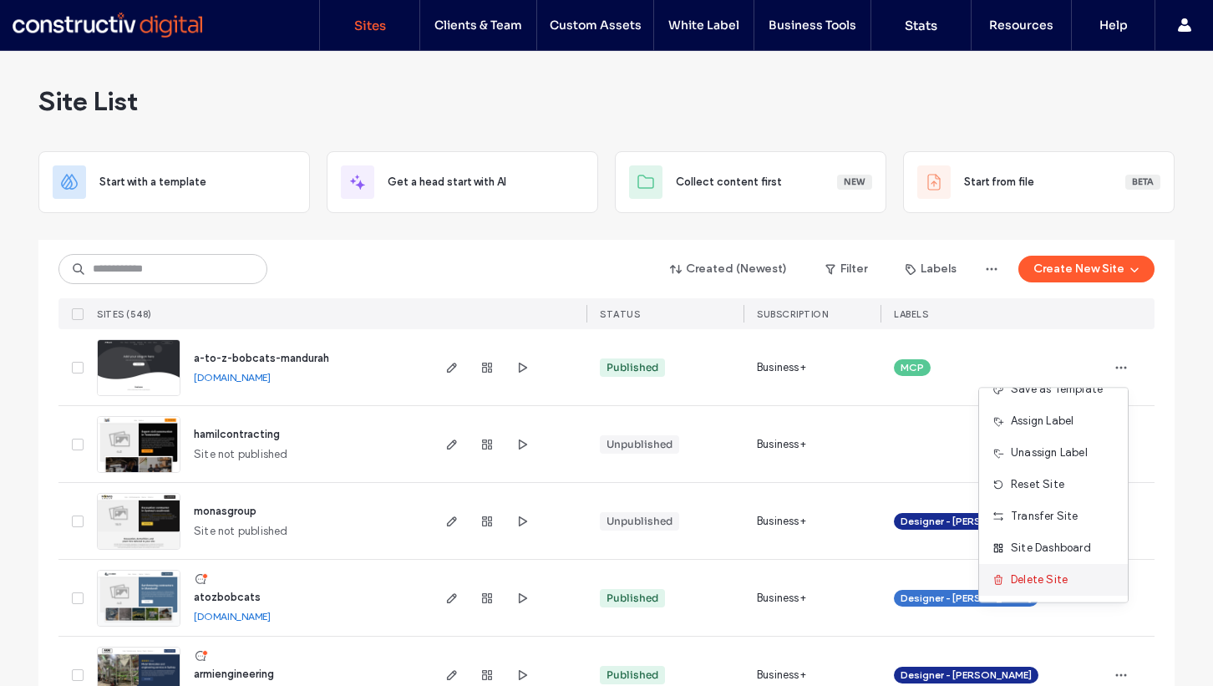
click span "Delete Site"
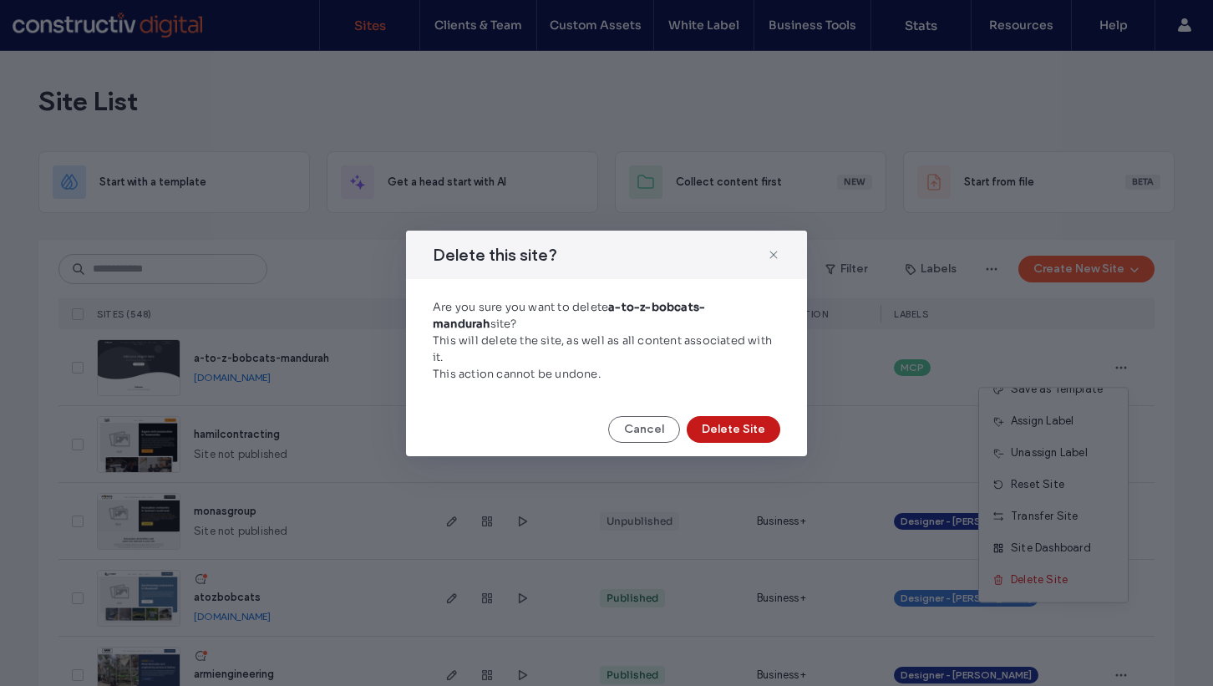
click button "Delete Site"
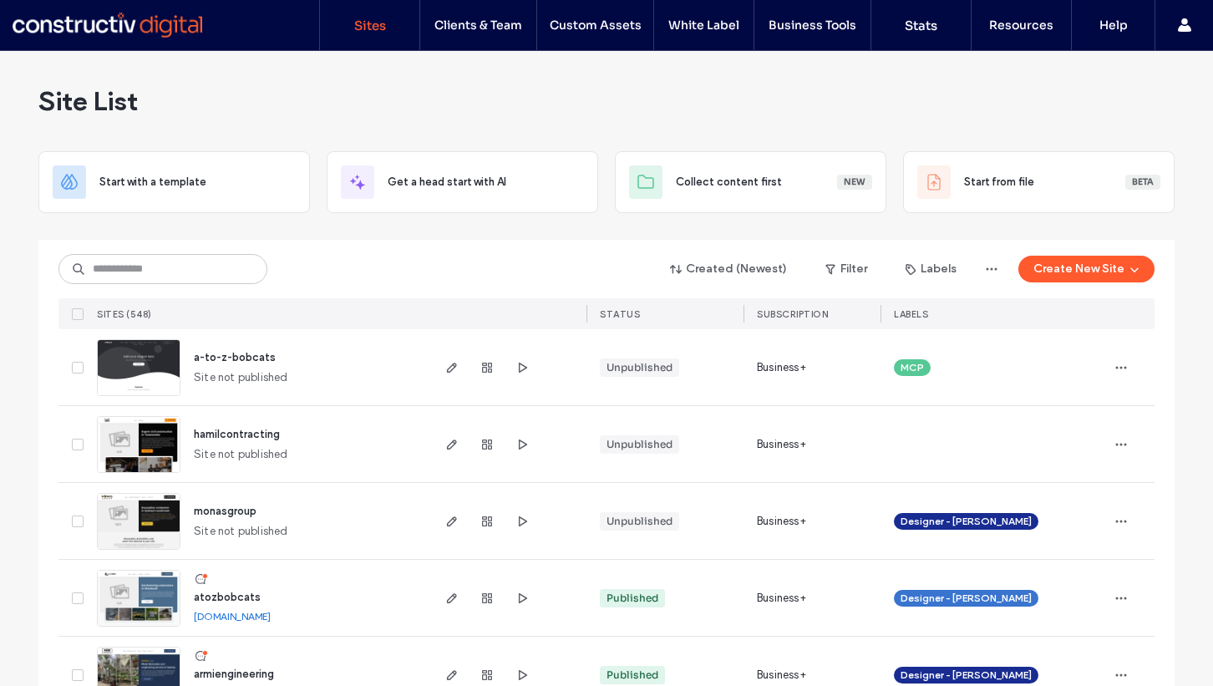
click at [241, 358] on span "a-to-z-bobcats" at bounding box center [235, 357] width 82 height 13
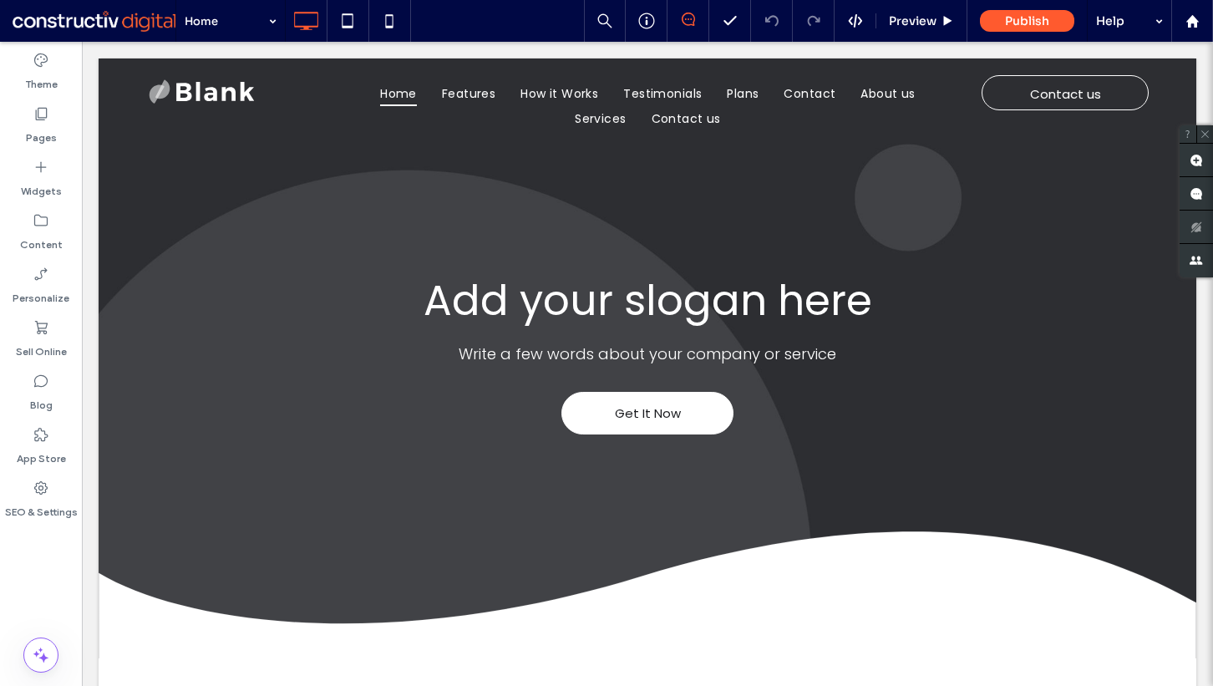
click at [36, 594] on div "Theme Pages Widgets Content Personalize Sell Online Blog App Store SEO & Settin…" at bounding box center [41, 364] width 82 height 644
click at [1193, 22] on use at bounding box center [1192, 20] width 13 height 13
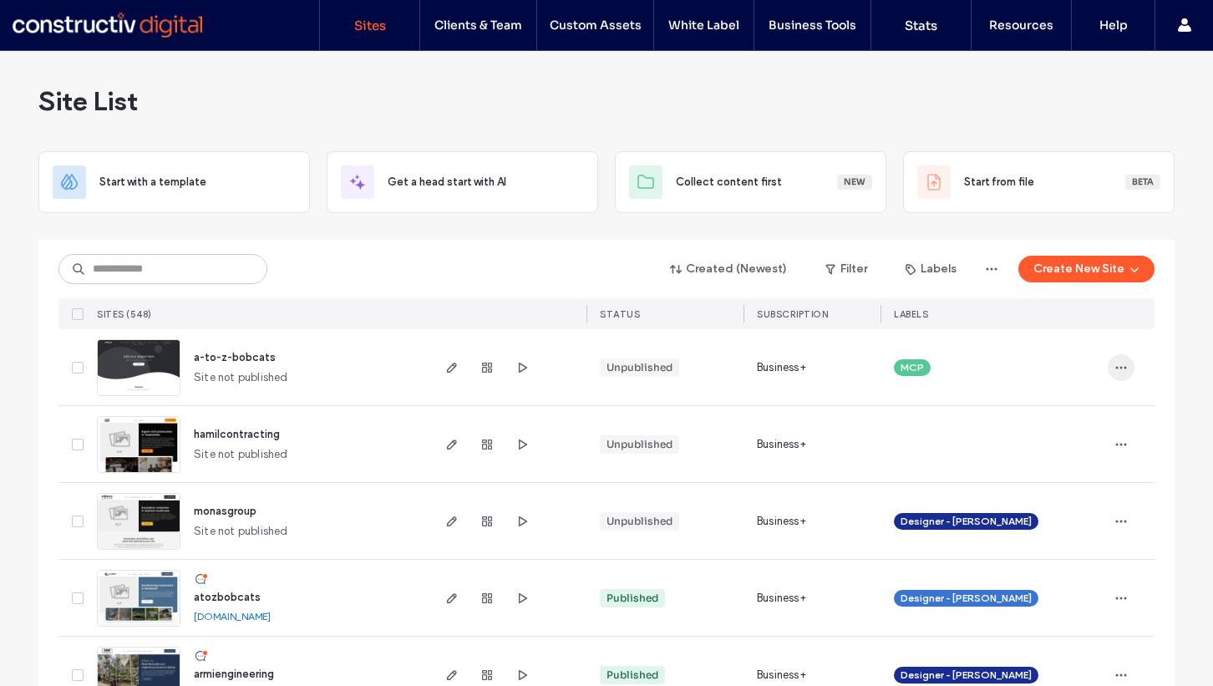
click at [1115, 369] on icon "button" at bounding box center [1121, 367] width 13 height 13
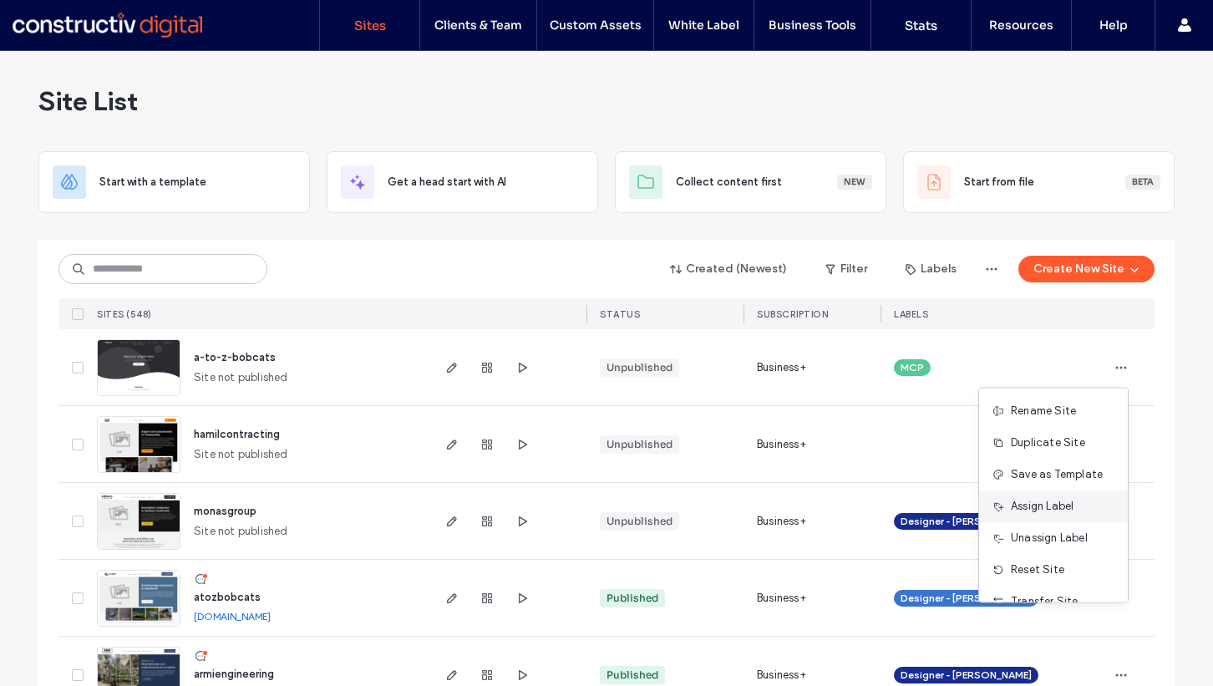
scroll to position [85, 0]
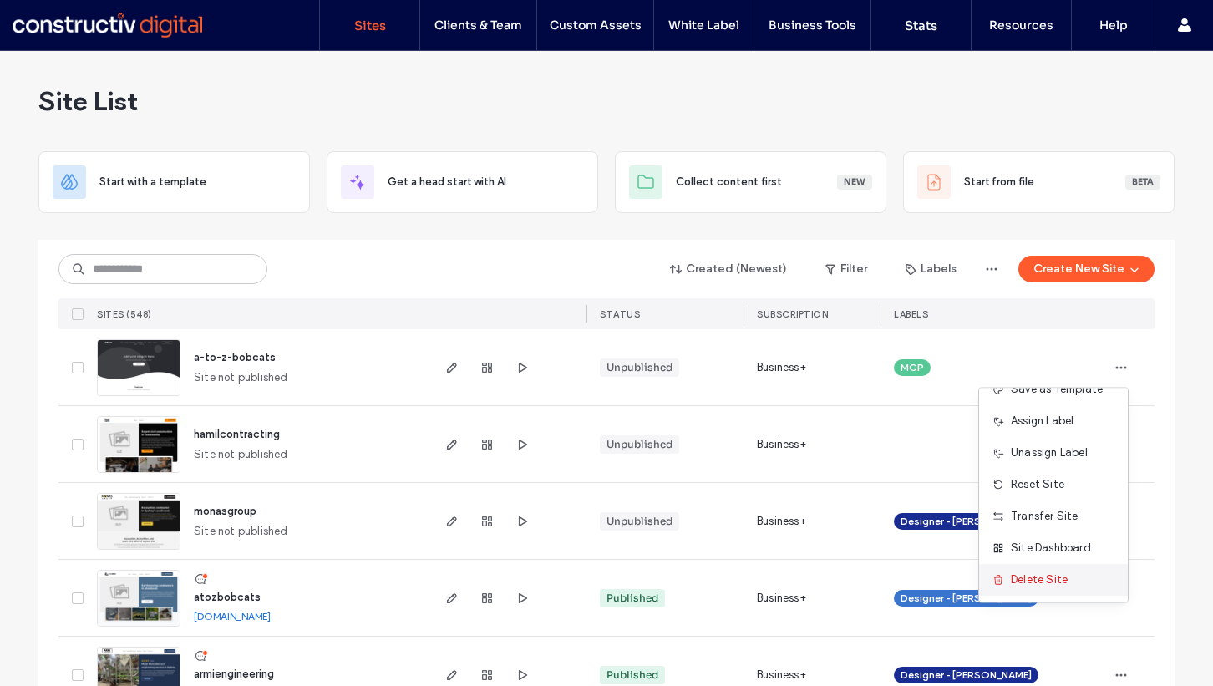
click at [1021, 576] on span "Delete Site" at bounding box center [1039, 579] width 57 height 17
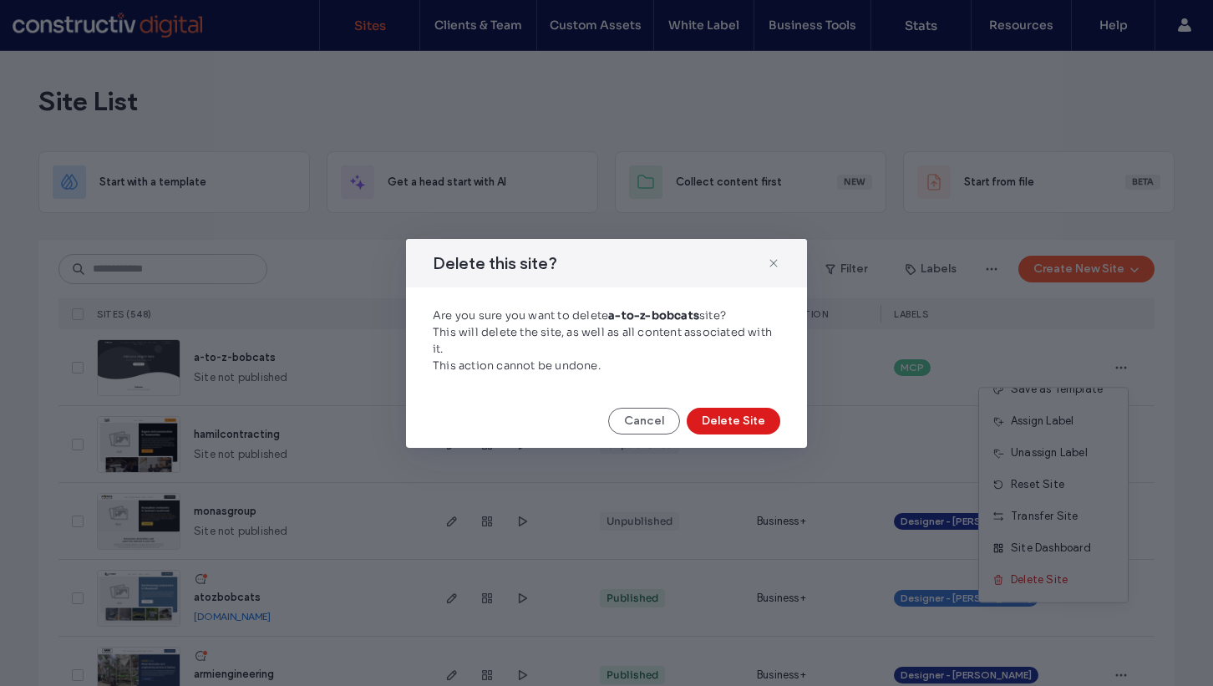
click at [713, 406] on div "Delete this site? Are you sure you want to delete a-to-z-bobcats site? This wil…" at bounding box center [606, 343] width 401 height 209
click at [713, 422] on button "Delete Site" at bounding box center [734, 421] width 94 height 27
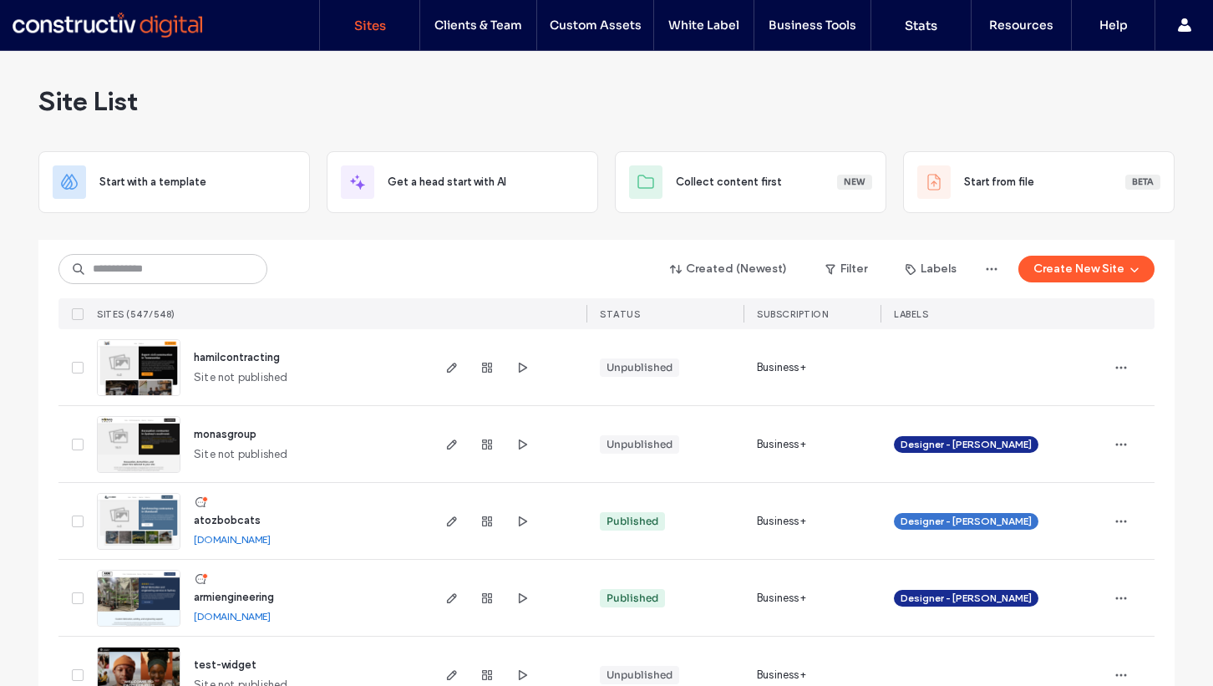
click at [151, 235] on div at bounding box center [606, 232] width 1136 height 13
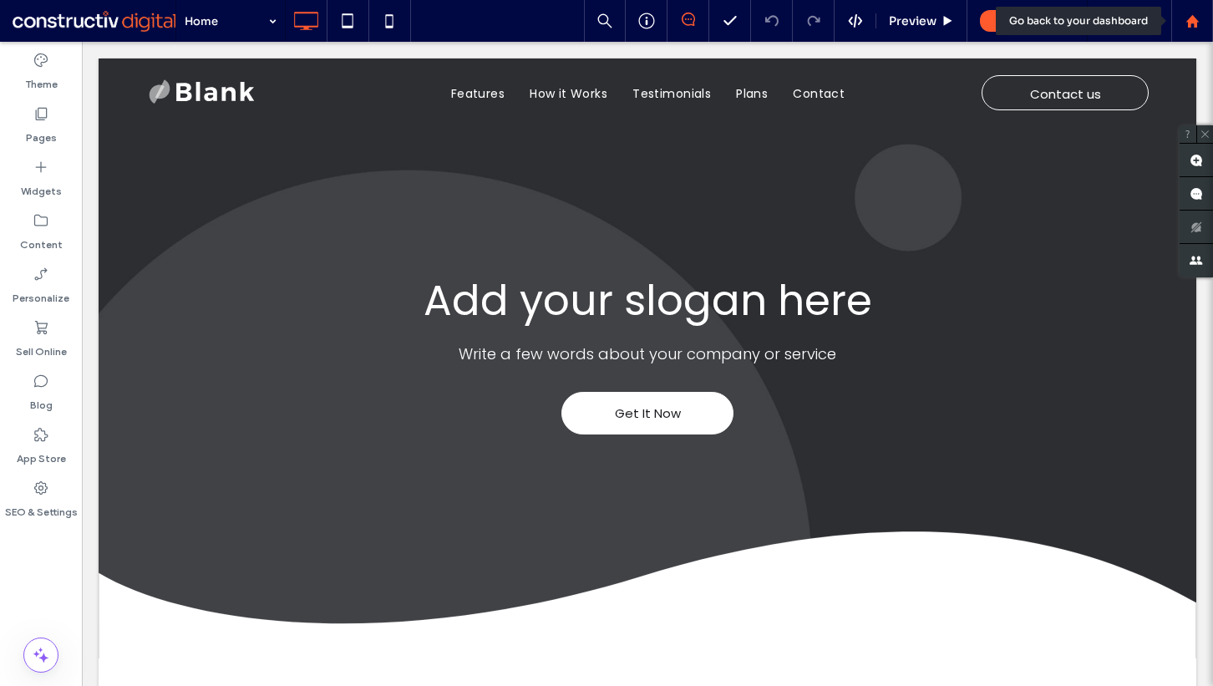
click at [1207, 23] on div at bounding box center [1192, 21] width 40 height 14
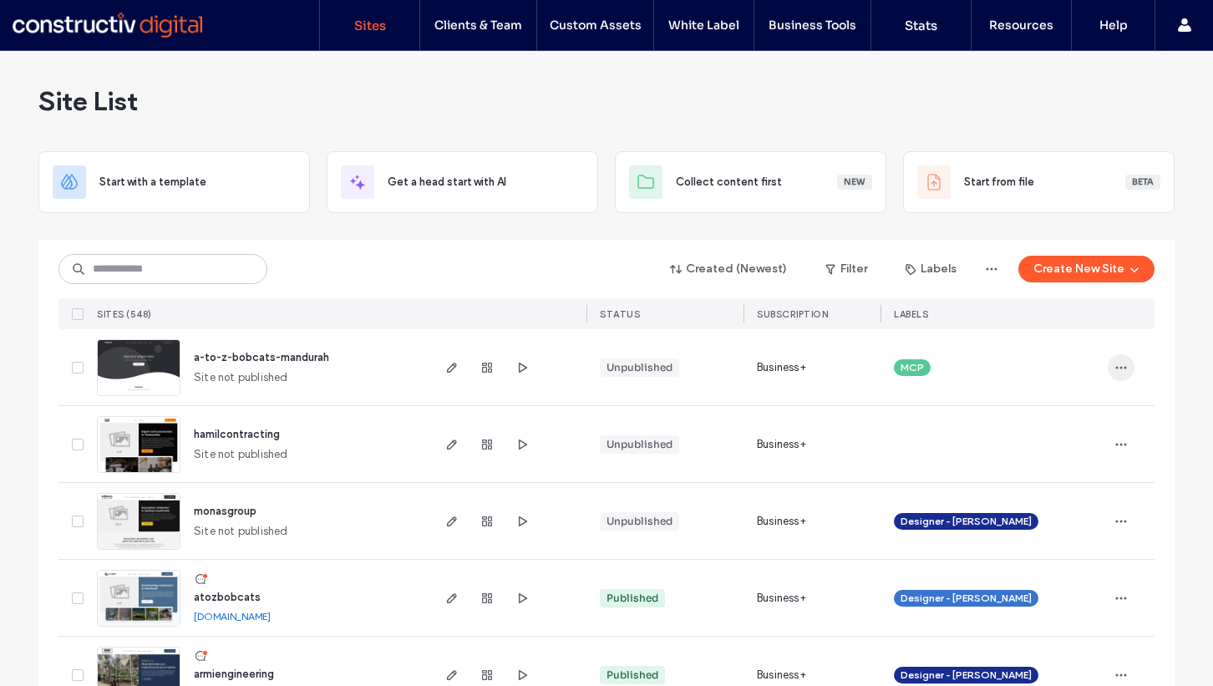
click at [1119, 359] on span "button" at bounding box center [1121, 367] width 27 height 27
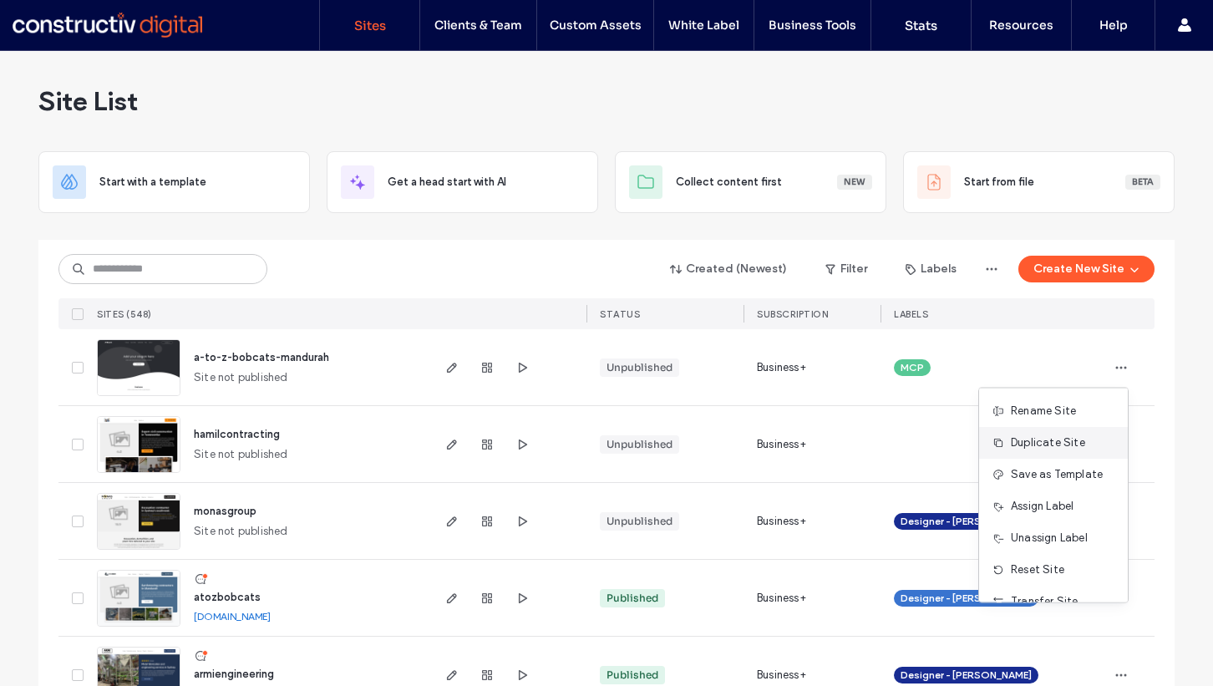
scroll to position [85, 0]
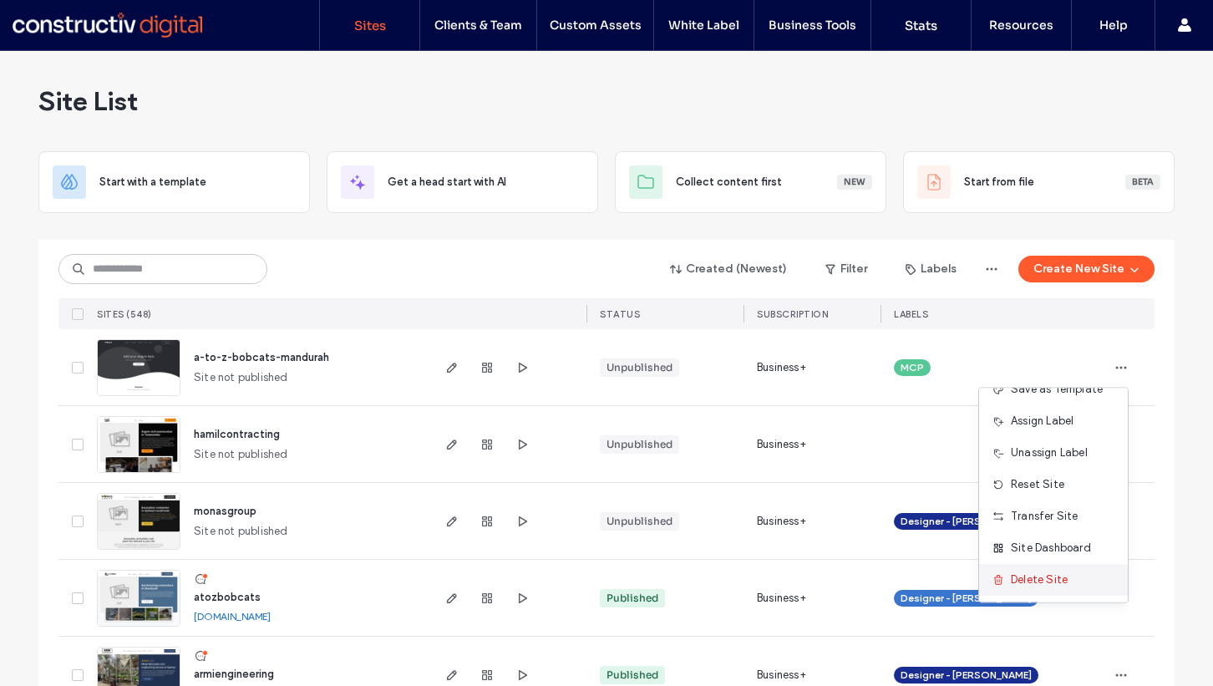
click at [1028, 583] on span "Delete Site" at bounding box center [1039, 579] width 57 height 17
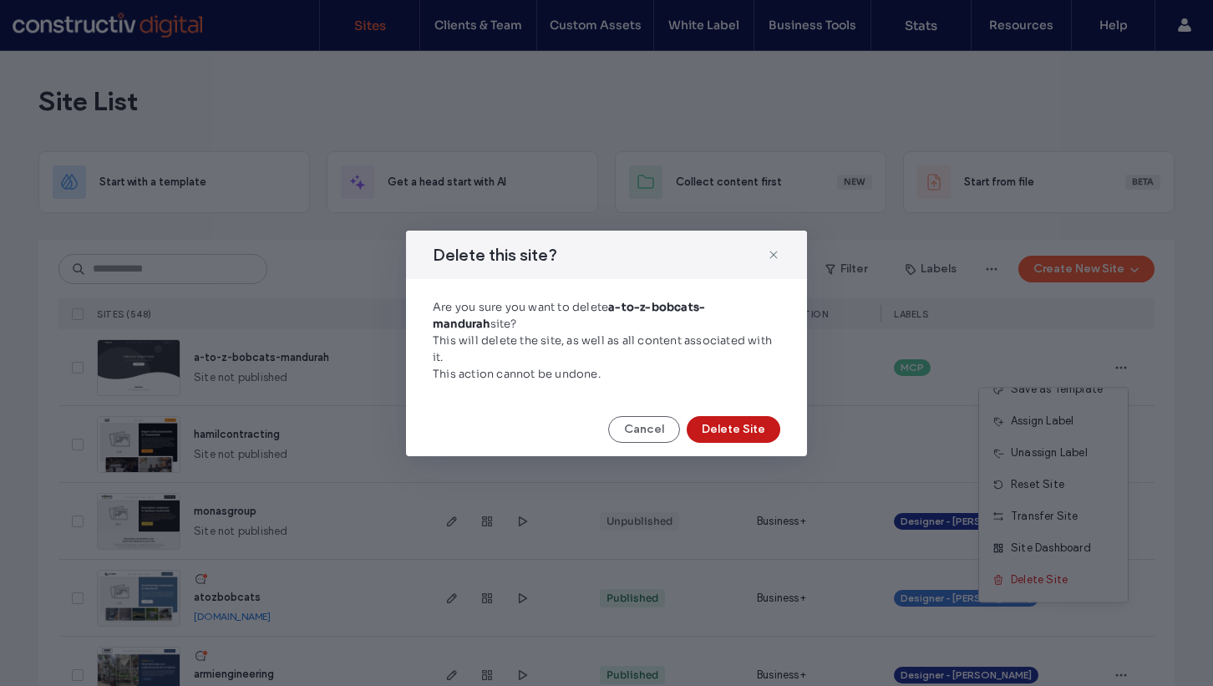
click at [735, 421] on button "Delete Site" at bounding box center [734, 429] width 94 height 27
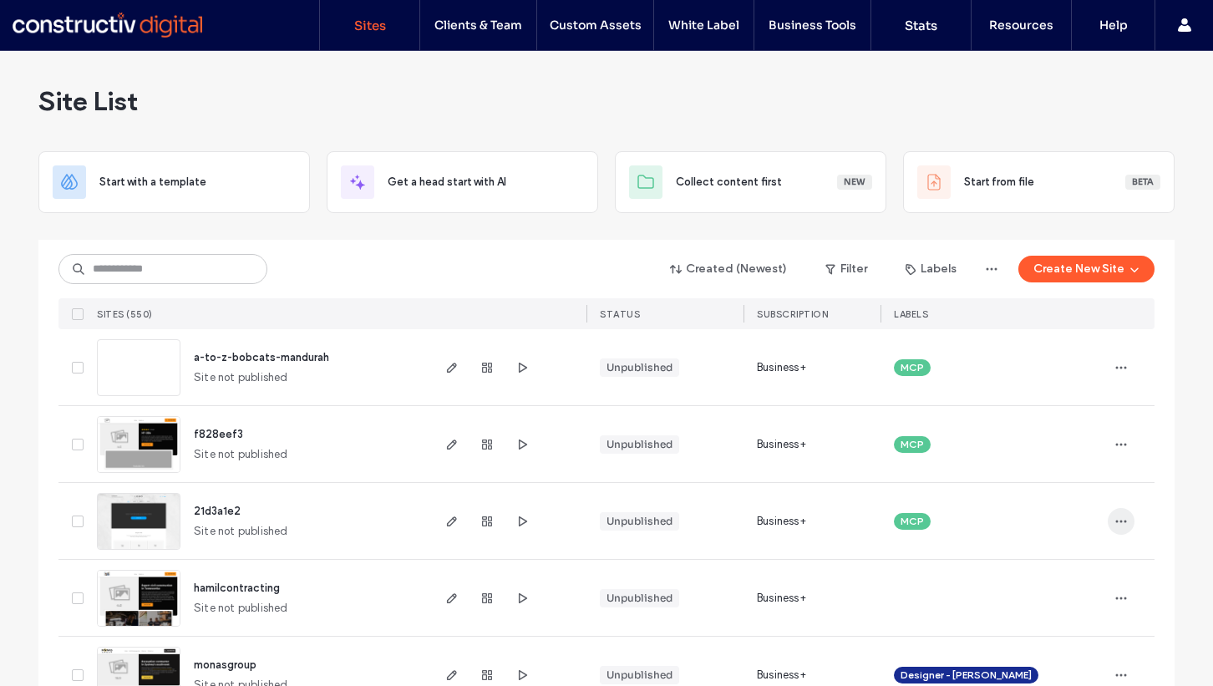
click at [1119, 519] on icon "button" at bounding box center [1121, 521] width 13 height 13
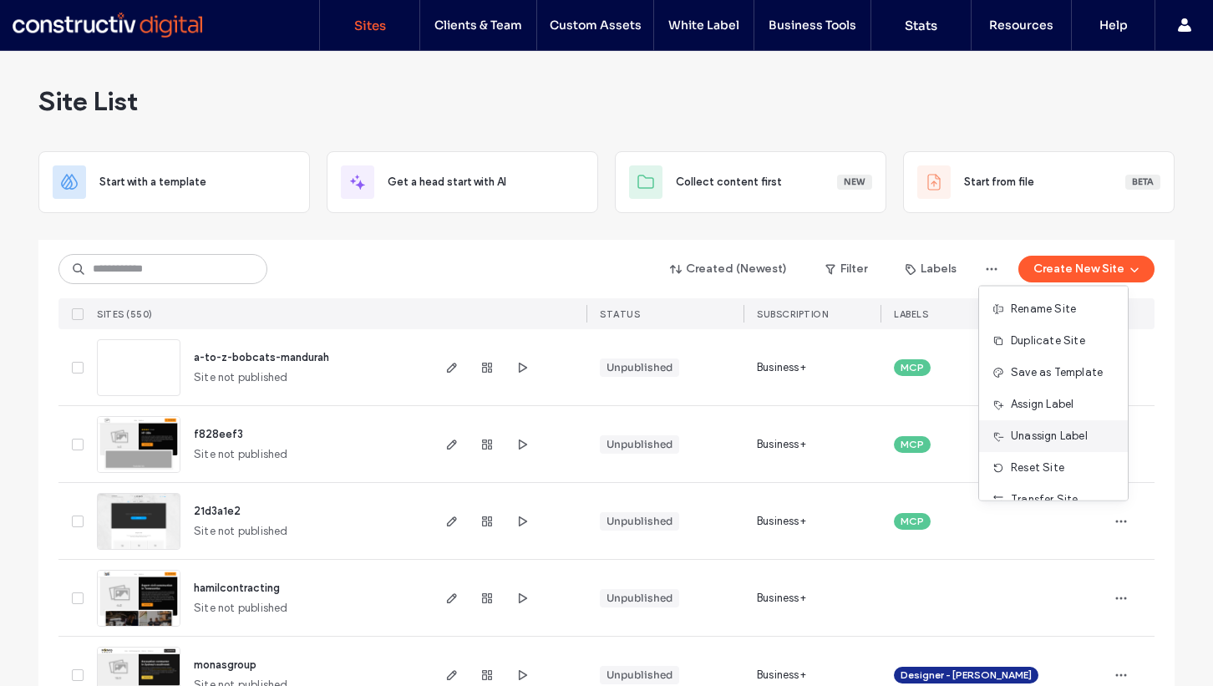
scroll to position [85, 0]
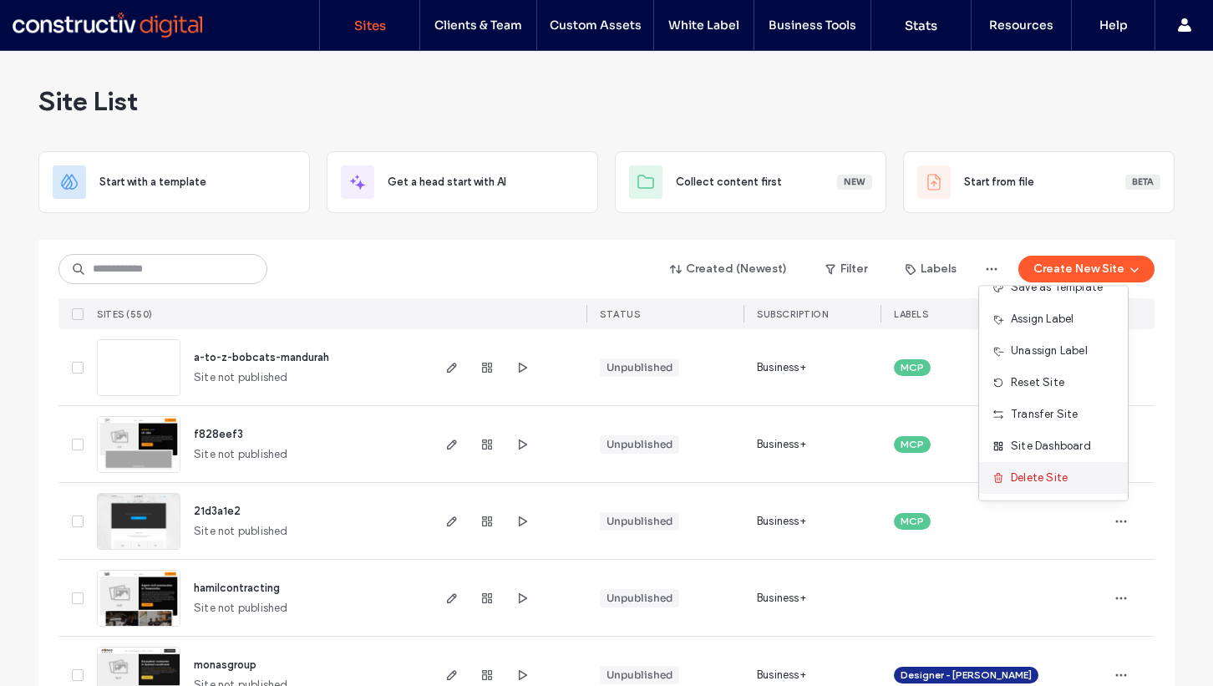
click at [1030, 466] on div "Delete Site" at bounding box center [1053, 478] width 149 height 32
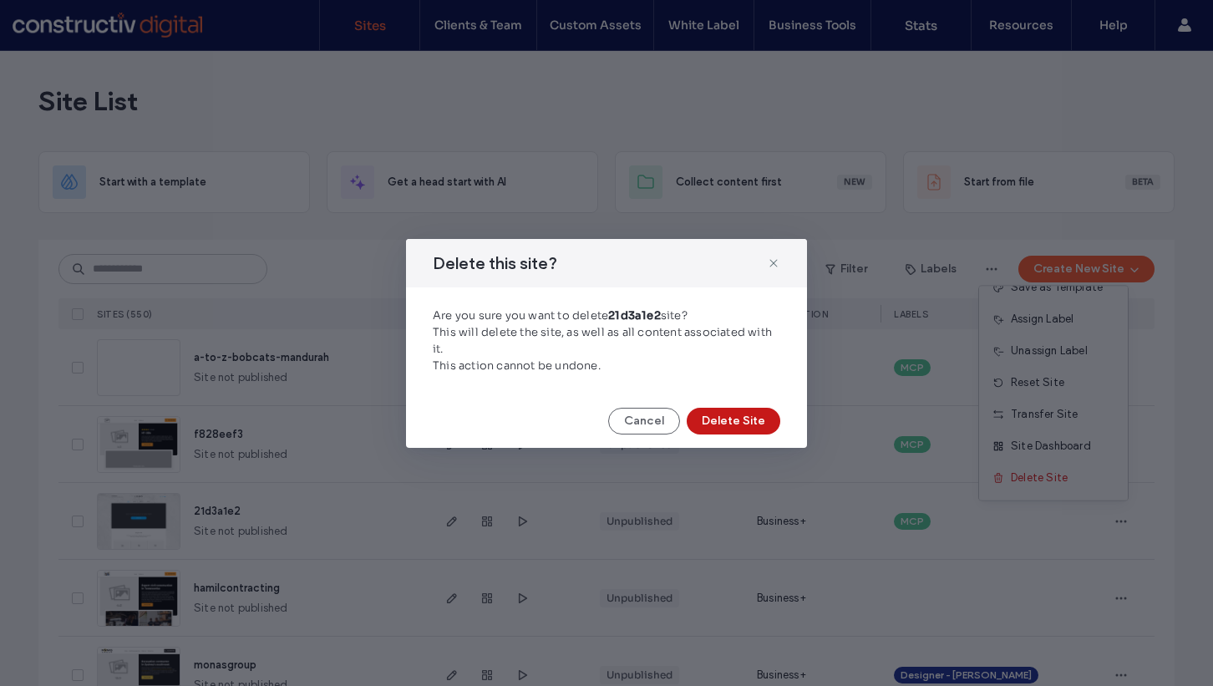
click at [769, 415] on button "Delete Site" at bounding box center [734, 421] width 94 height 27
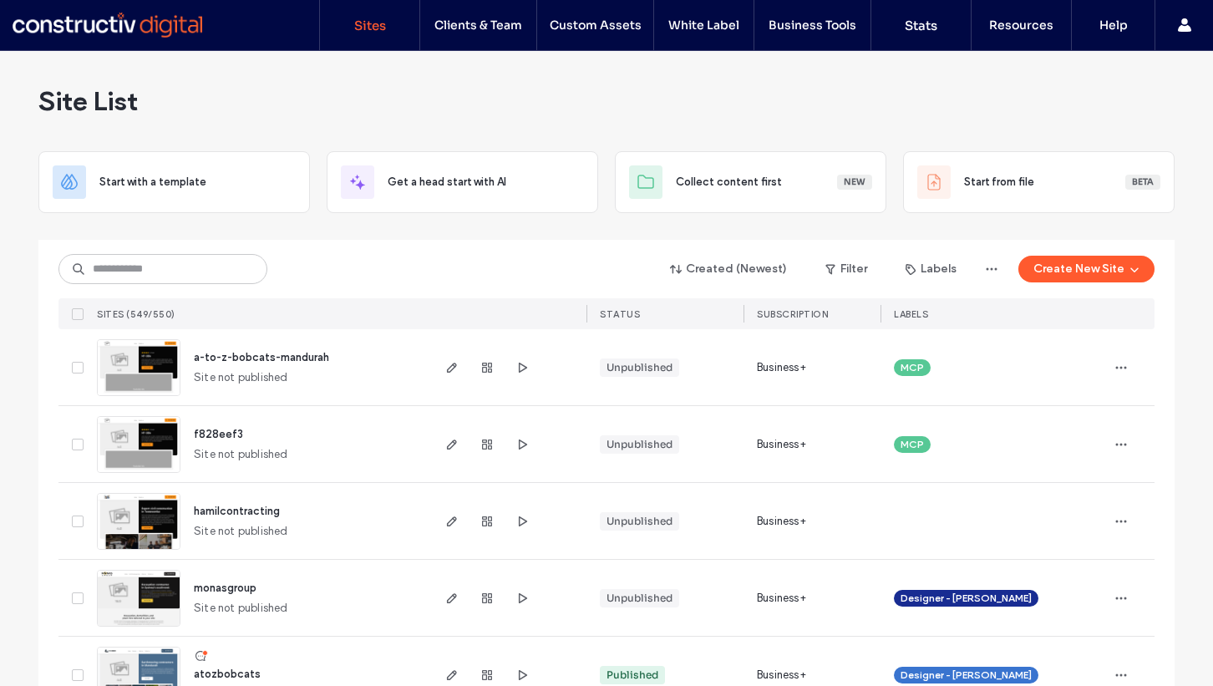
click at [1115, 441] on icon "button" at bounding box center [1121, 444] width 13 height 13
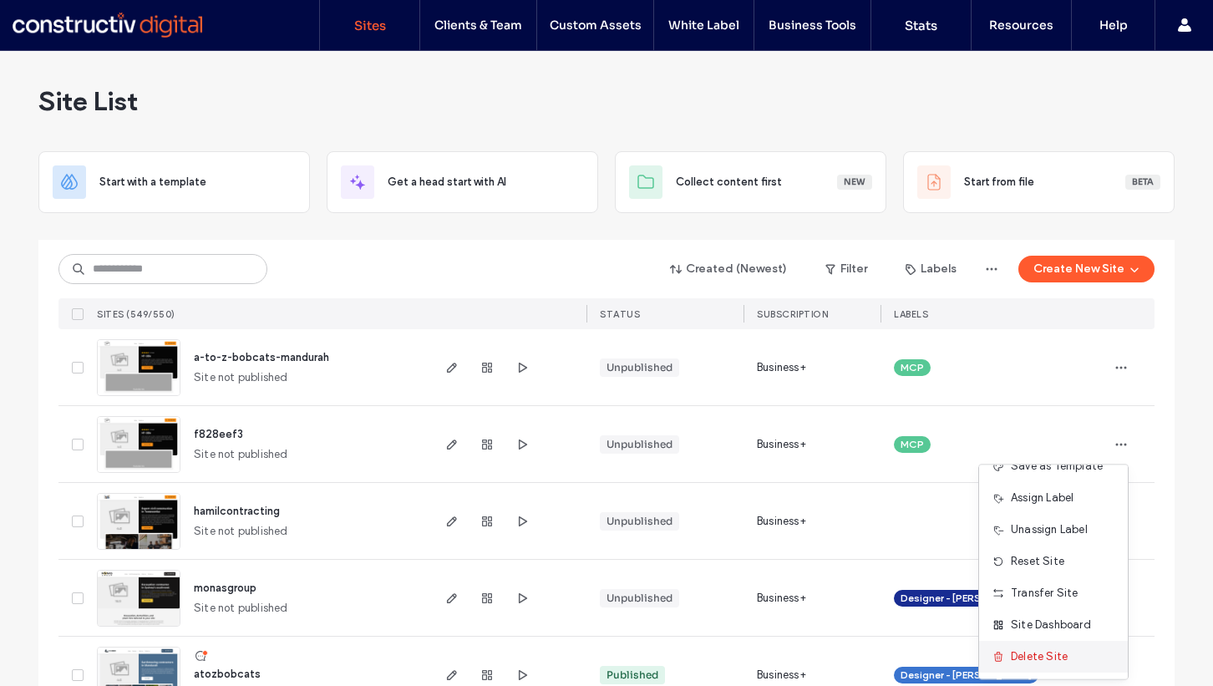
click at [1043, 660] on span "Delete Site" at bounding box center [1039, 656] width 57 height 17
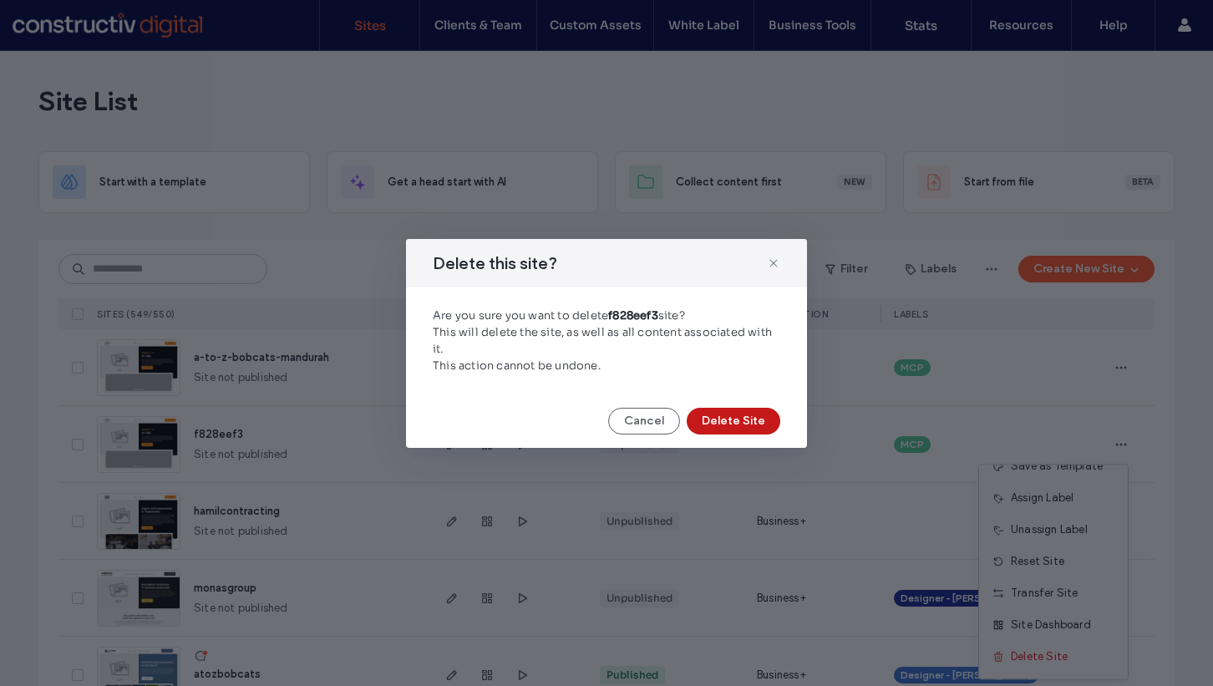
click at [730, 429] on button "Delete Site" at bounding box center [734, 421] width 94 height 27
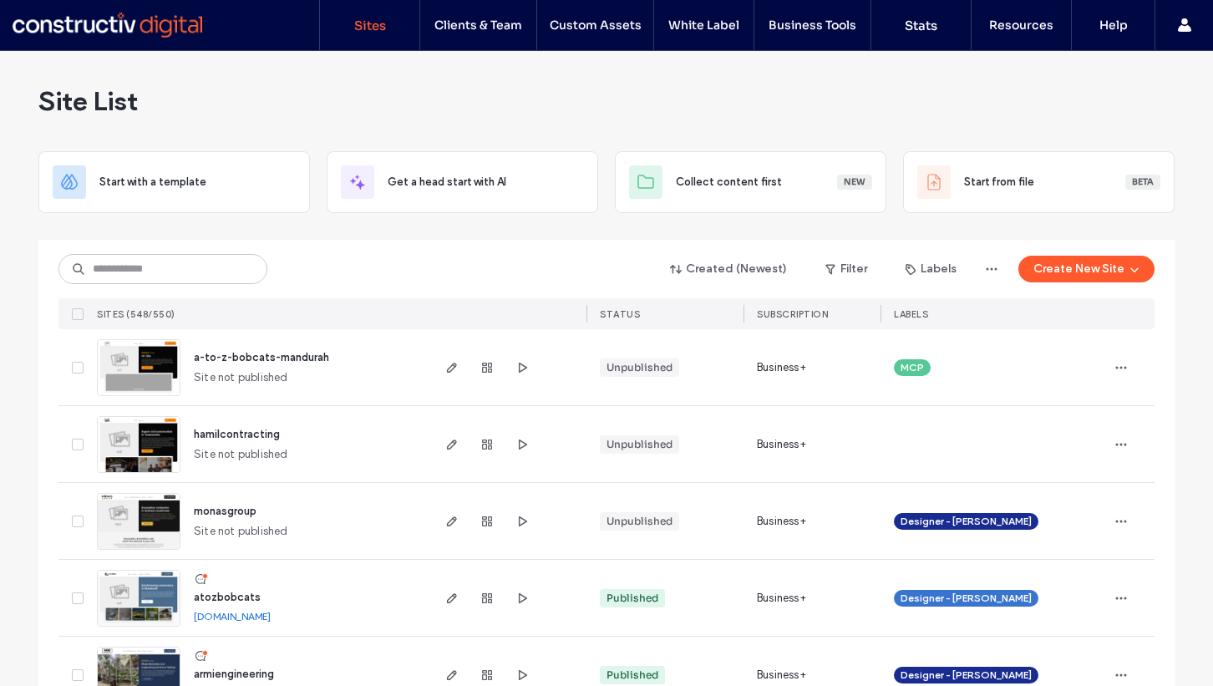
click at [272, 354] on span "a-to-z-bobcats-mandurah" at bounding box center [261, 357] width 135 height 13
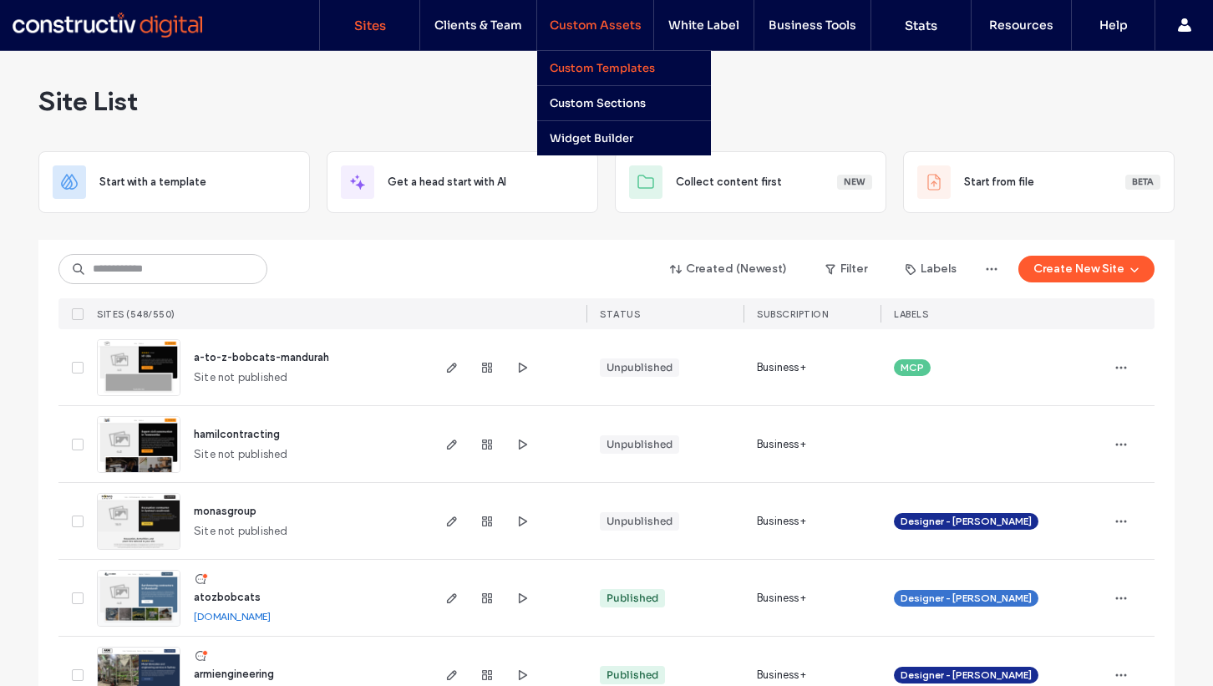
click at [608, 70] on label "Custom Templates" at bounding box center [602, 68] width 105 height 14
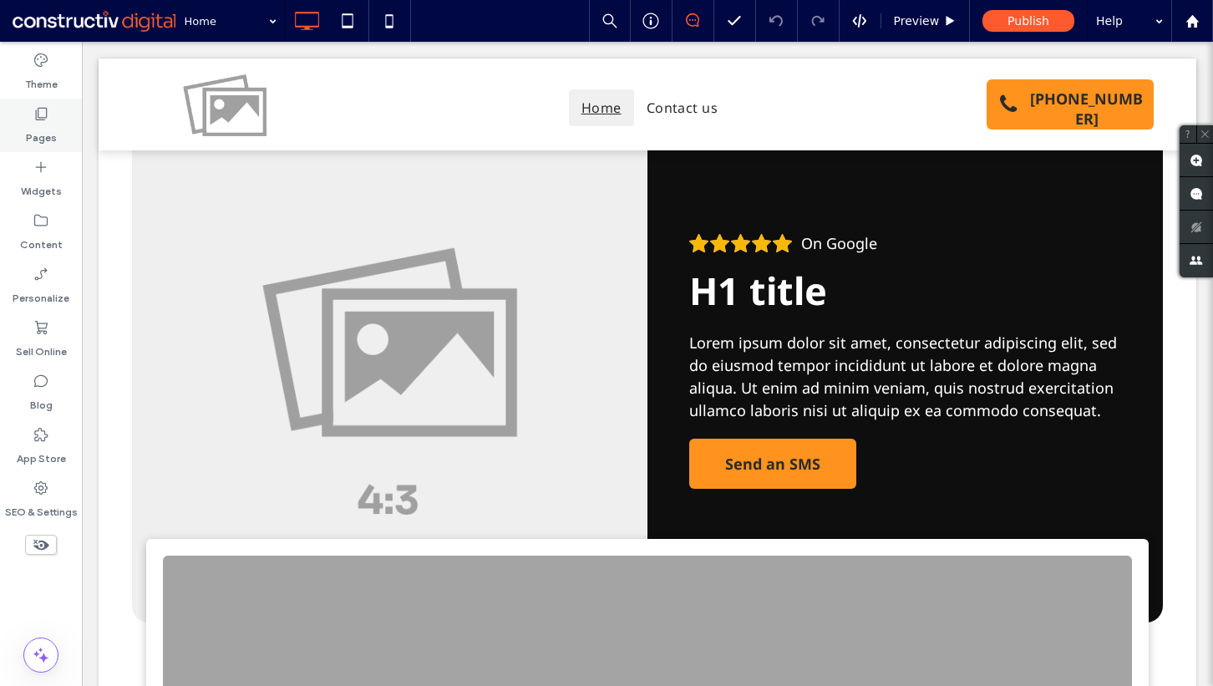
click at [48, 120] on icon at bounding box center [41, 113] width 17 height 17
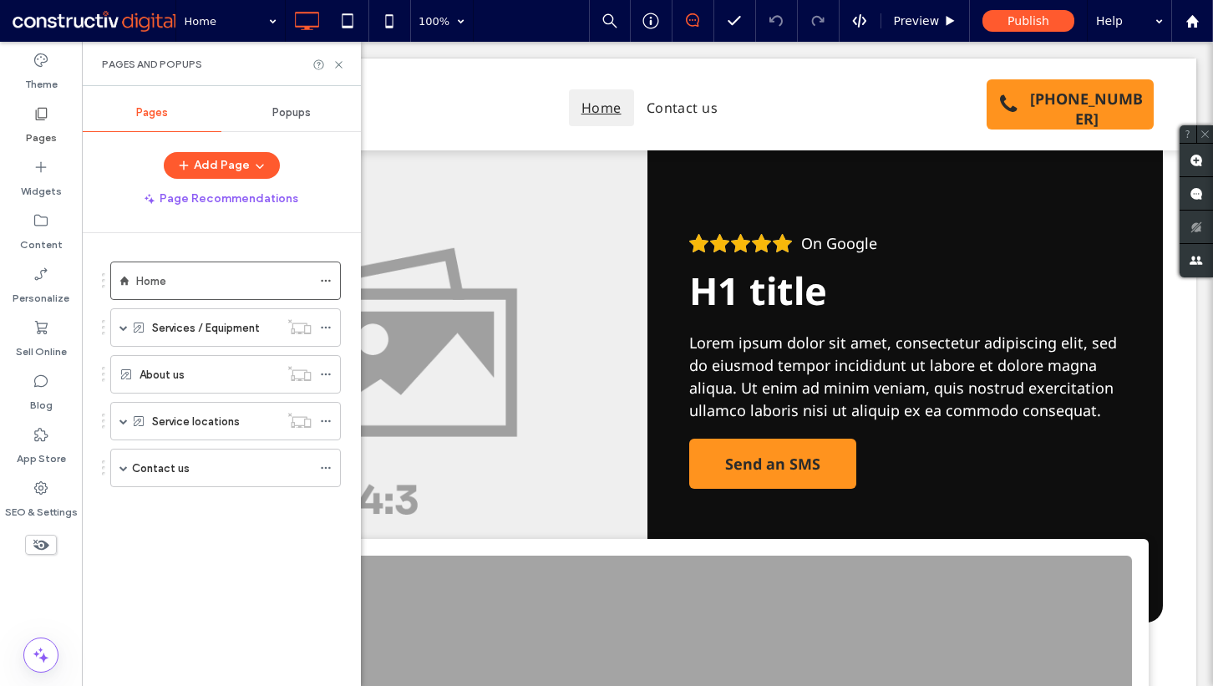
click at [218, 638] on div "Home Services / Equipment Service 1 Services (Dynamic) About us Service locatio…" at bounding box center [231, 455] width 259 height 444
click at [124, 328] on span at bounding box center [123, 327] width 8 height 8
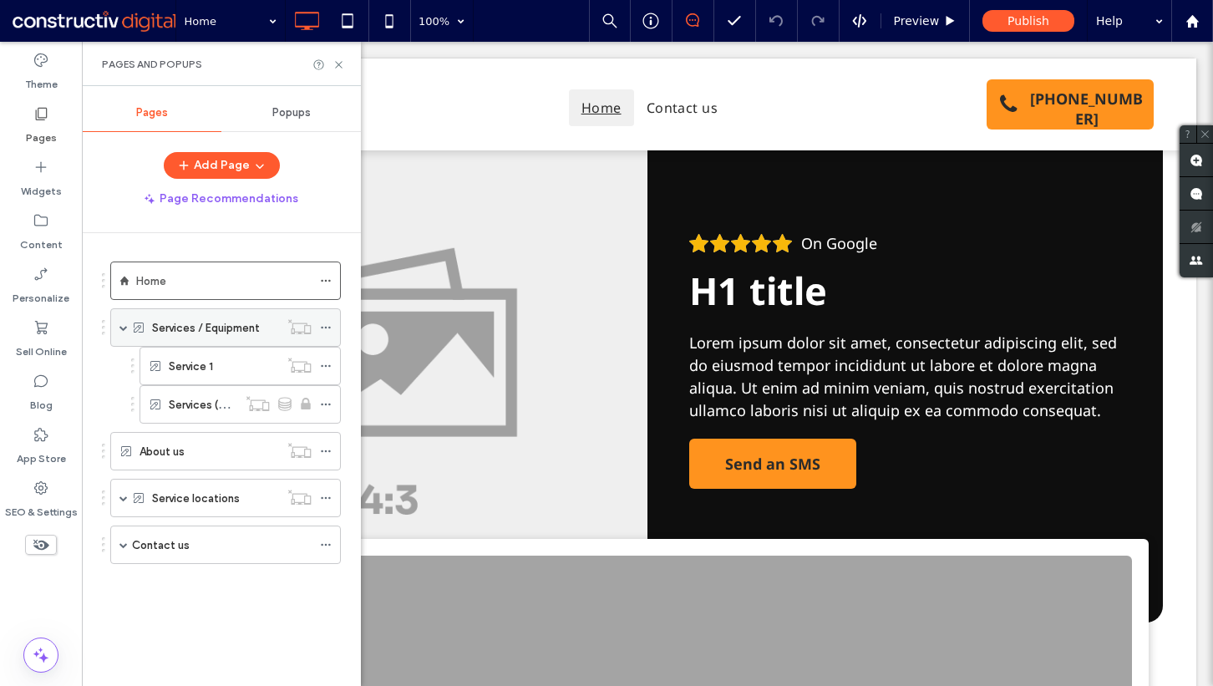
click at [124, 328] on span at bounding box center [123, 327] width 8 height 8
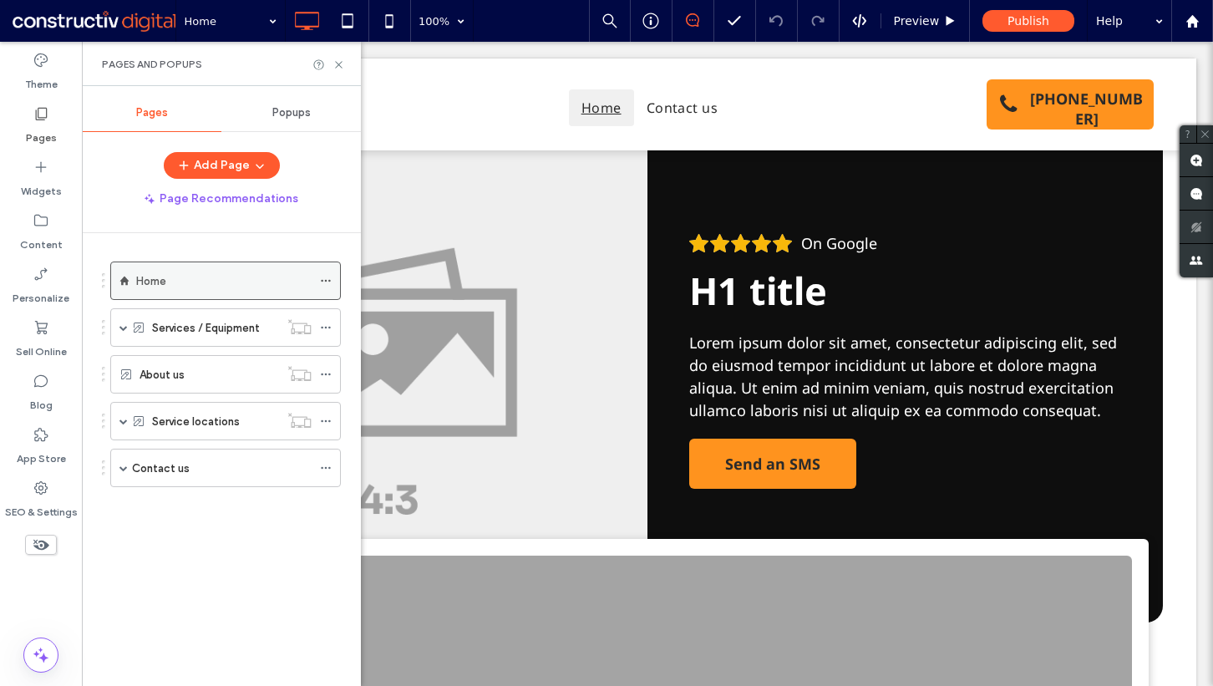
click at [192, 290] on div "Home" at bounding box center [223, 280] width 175 height 37
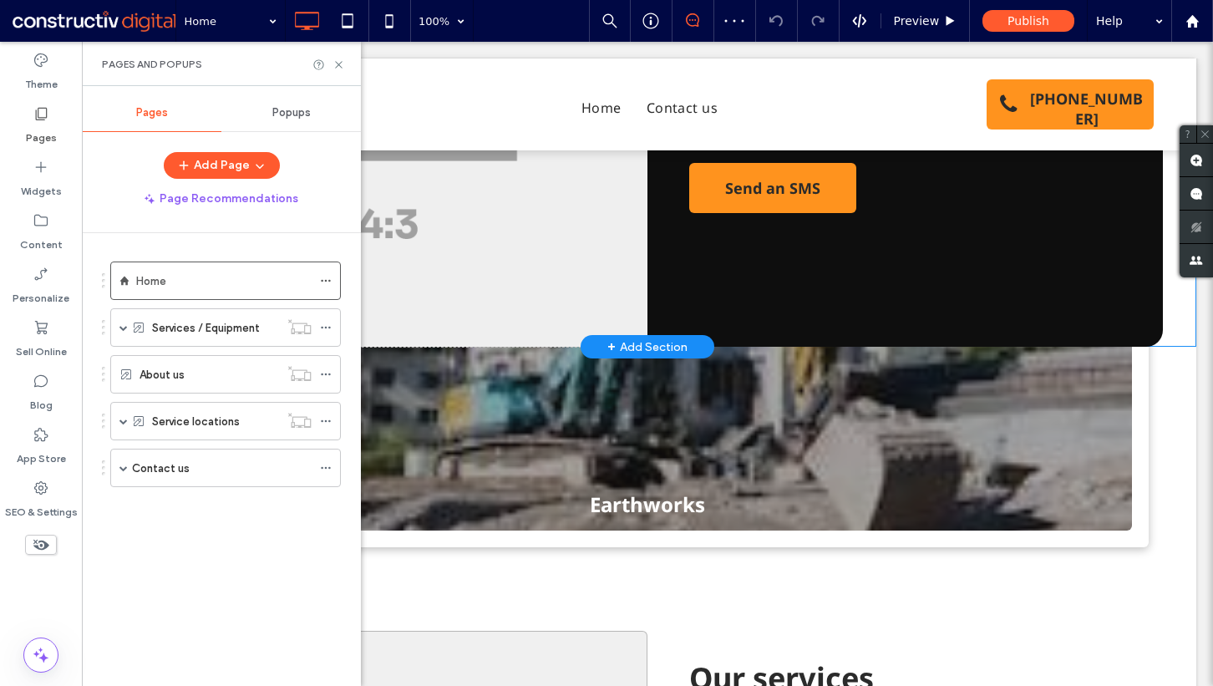
scroll to position [309, 0]
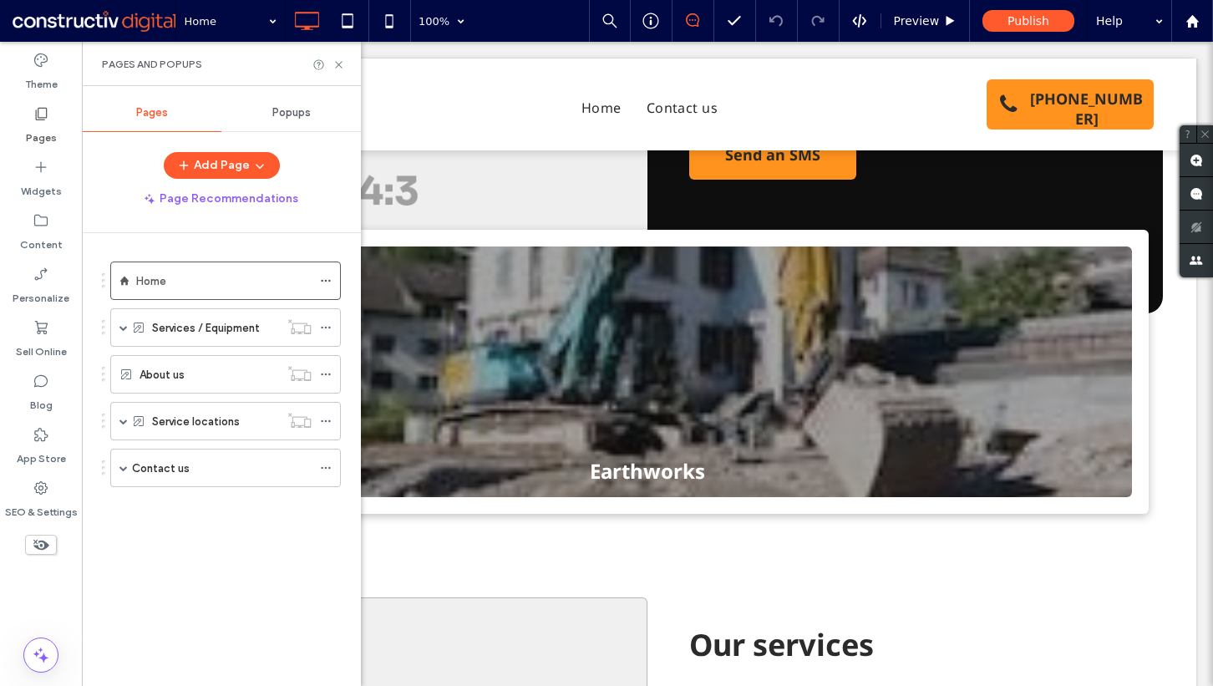
click at [104, 538] on div "Home Services / Equipment Service 1 Services (Dynamic) About us Service locatio…" at bounding box center [231, 455] width 259 height 444
click at [221, 277] on div "Home" at bounding box center [223, 281] width 175 height 18
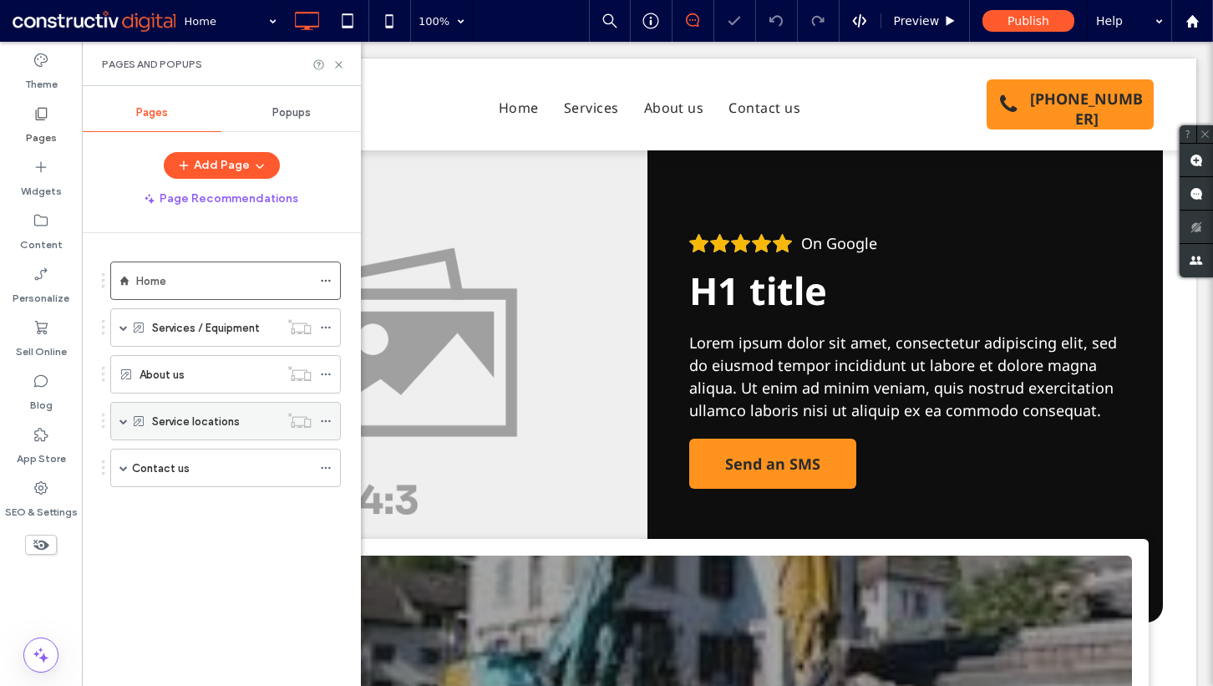
scroll to position [0, 0]
click at [194, 341] on div "Services / Equipment" at bounding box center [215, 327] width 127 height 37
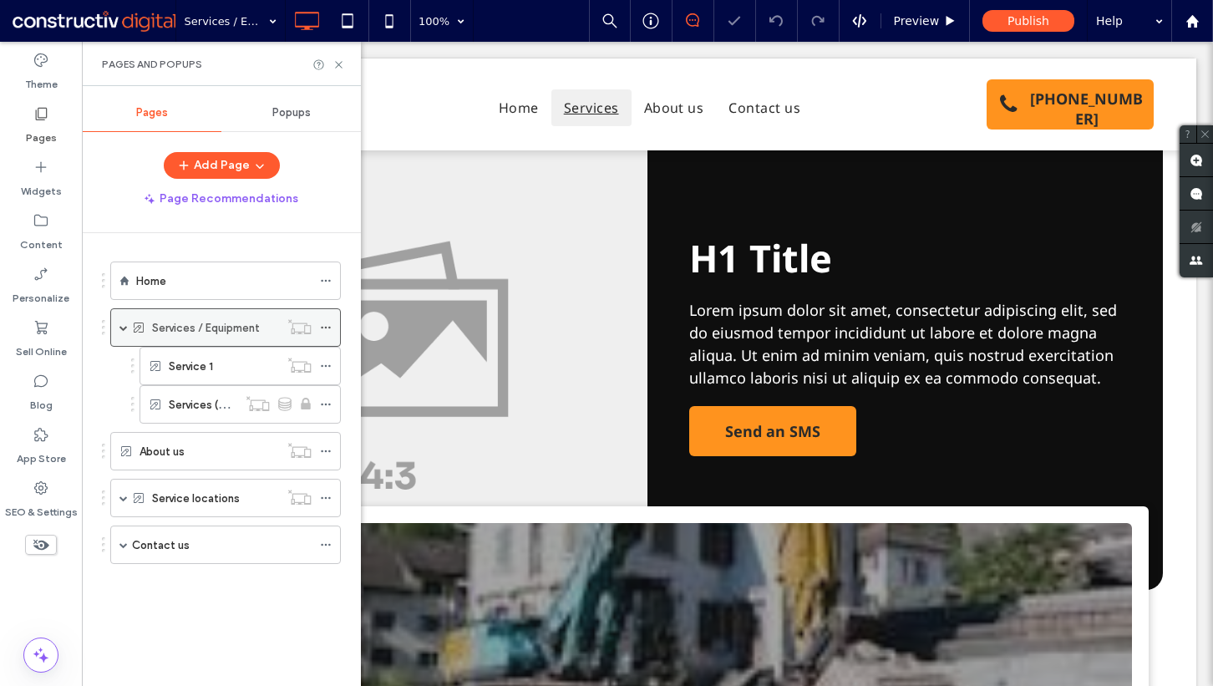
click at [125, 327] on span at bounding box center [123, 327] width 8 height 8
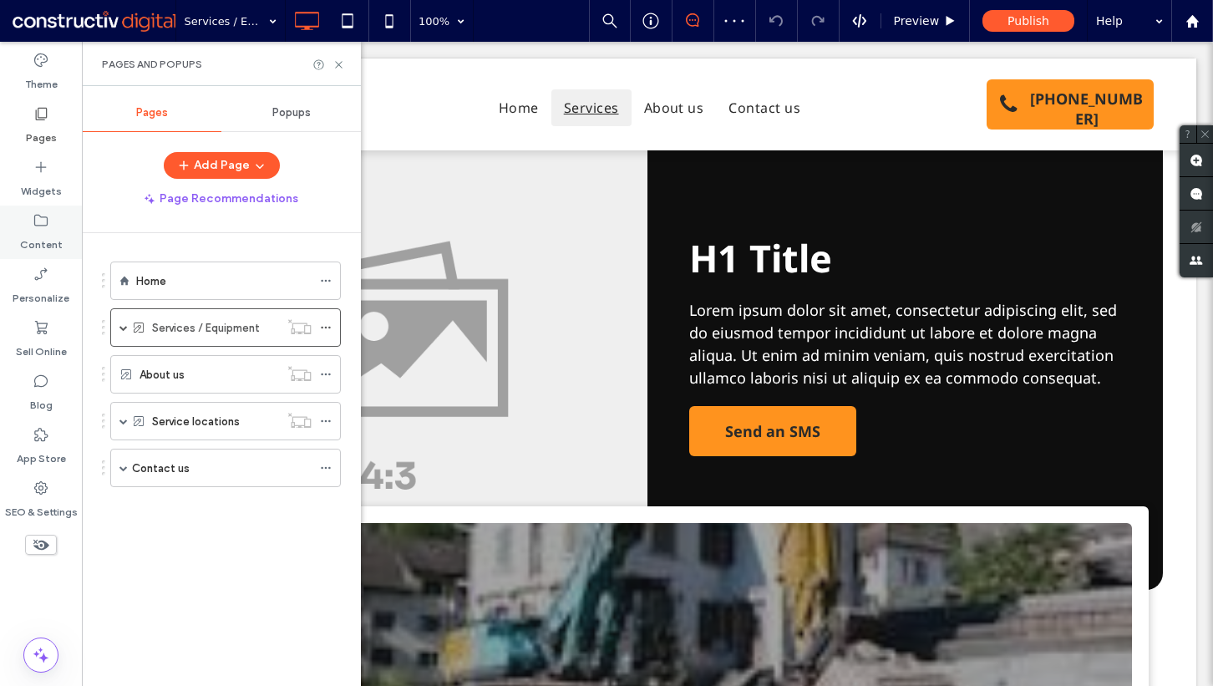
click at [45, 228] on icon at bounding box center [41, 220] width 17 height 17
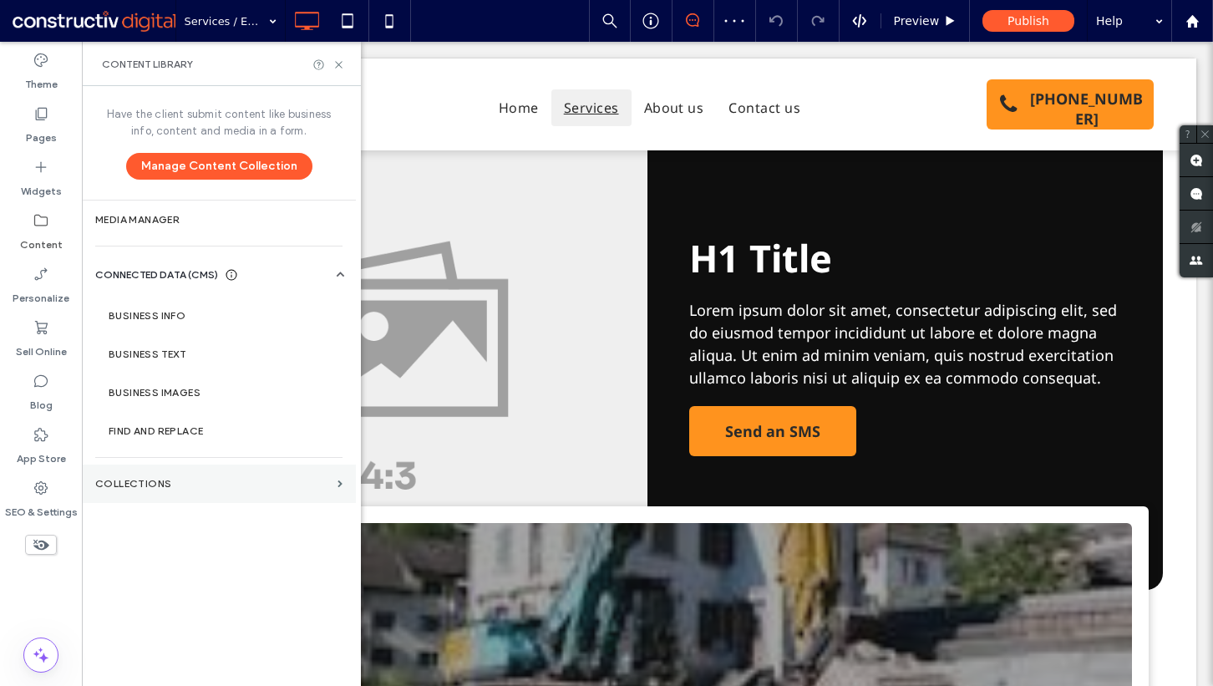
click at [156, 484] on label "Collections" at bounding box center [213, 484] width 236 height 12
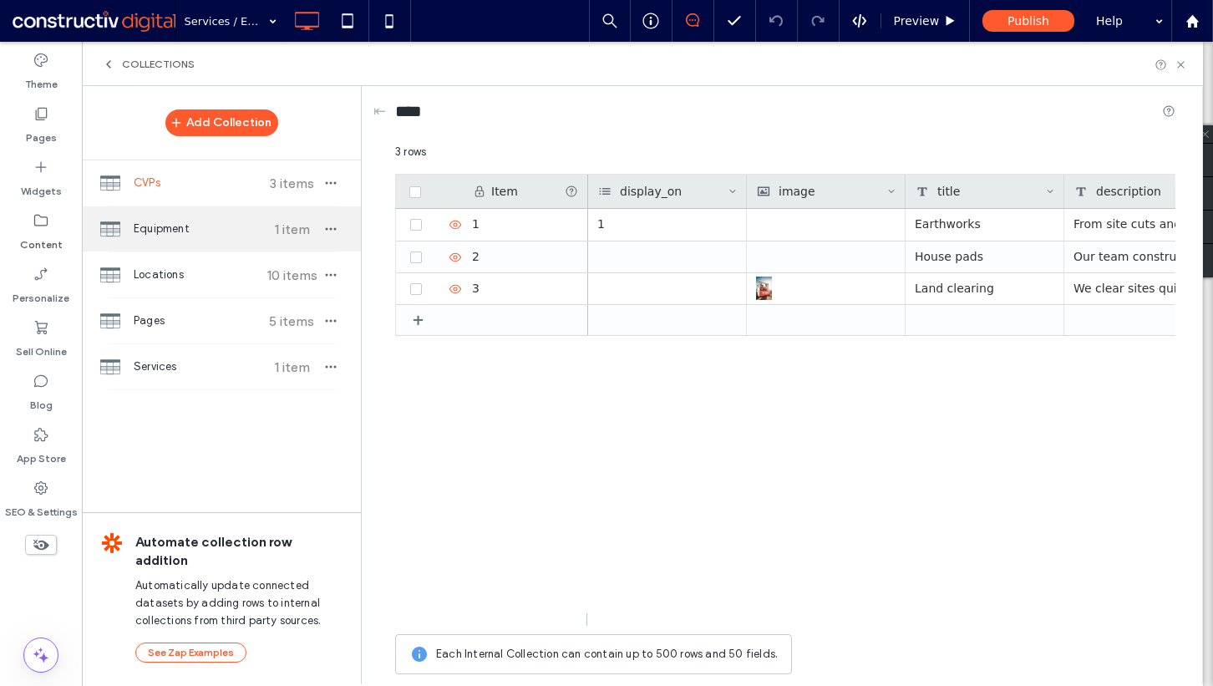
click at [182, 240] on div "Equipment 1 item" at bounding box center [221, 228] width 279 height 45
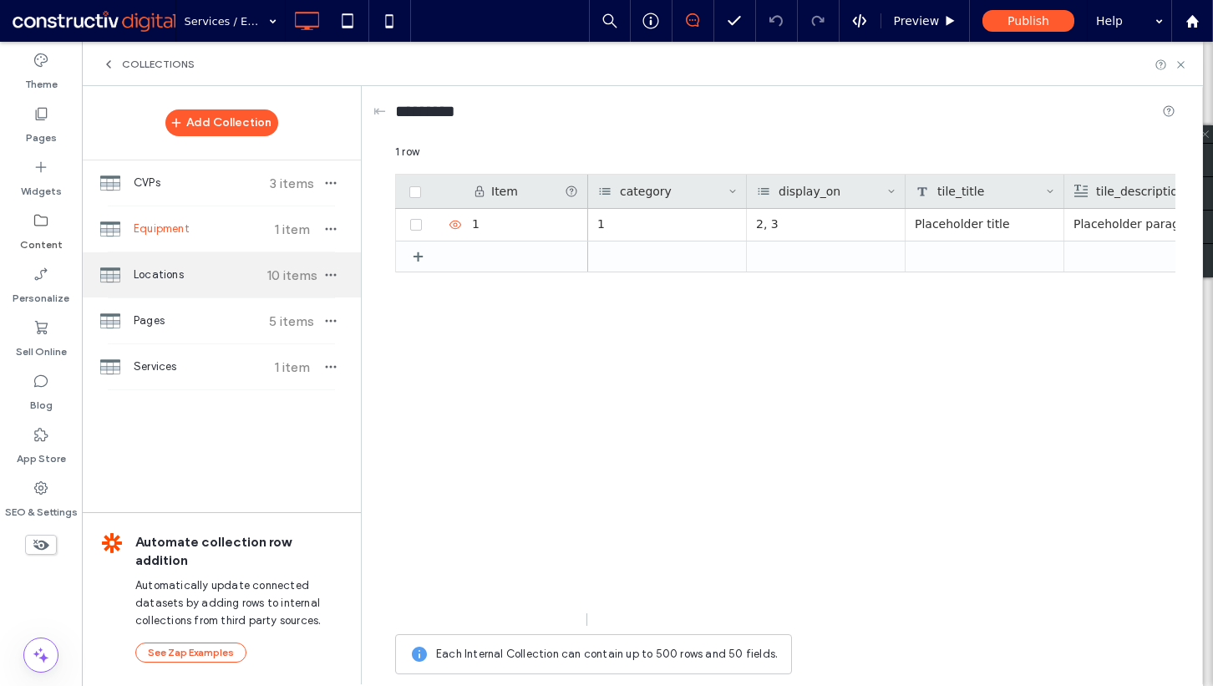
click at [182, 269] on span "Locations" at bounding box center [196, 275] width 124 height 17
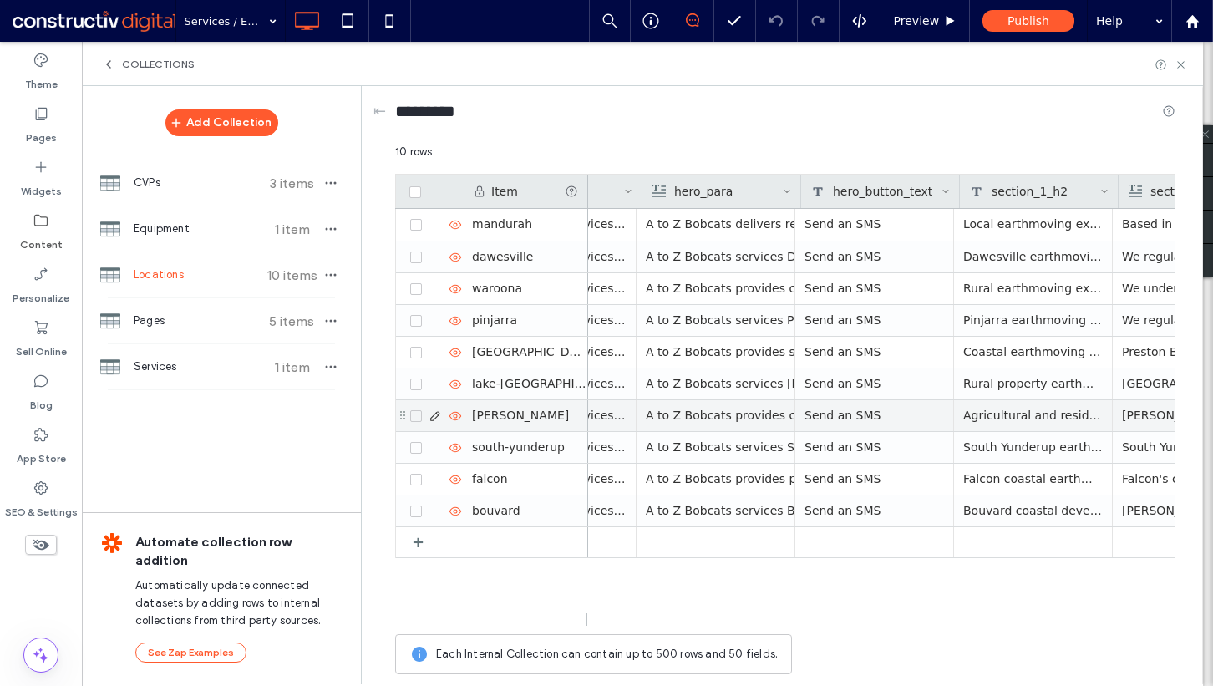
scroll to position [0, 910]
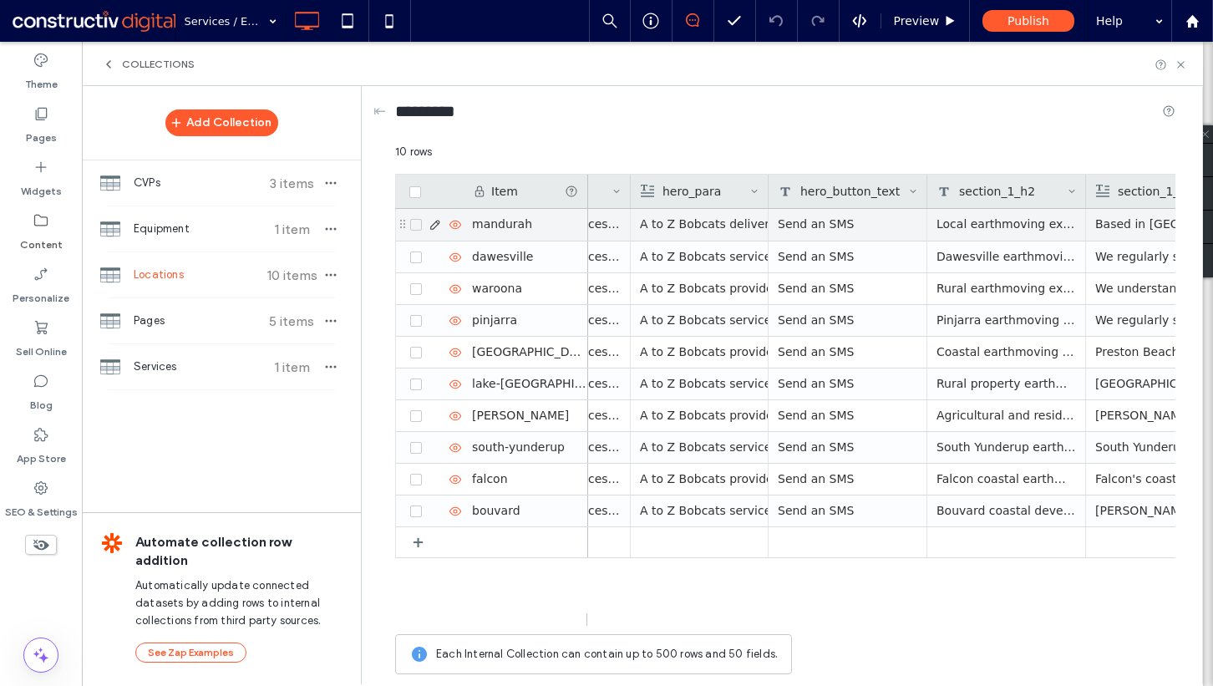
drag, startPoint x: 788, startPoint y: 190, endPoint x: 767, endPoint y: 223, distance: 38.7
click at [767, 223] on div "Item hero_image hero_h1 hero_para hero_button_text section_1_h2 section_1_para …" at bounding box center [785, 400] width 780 height 452
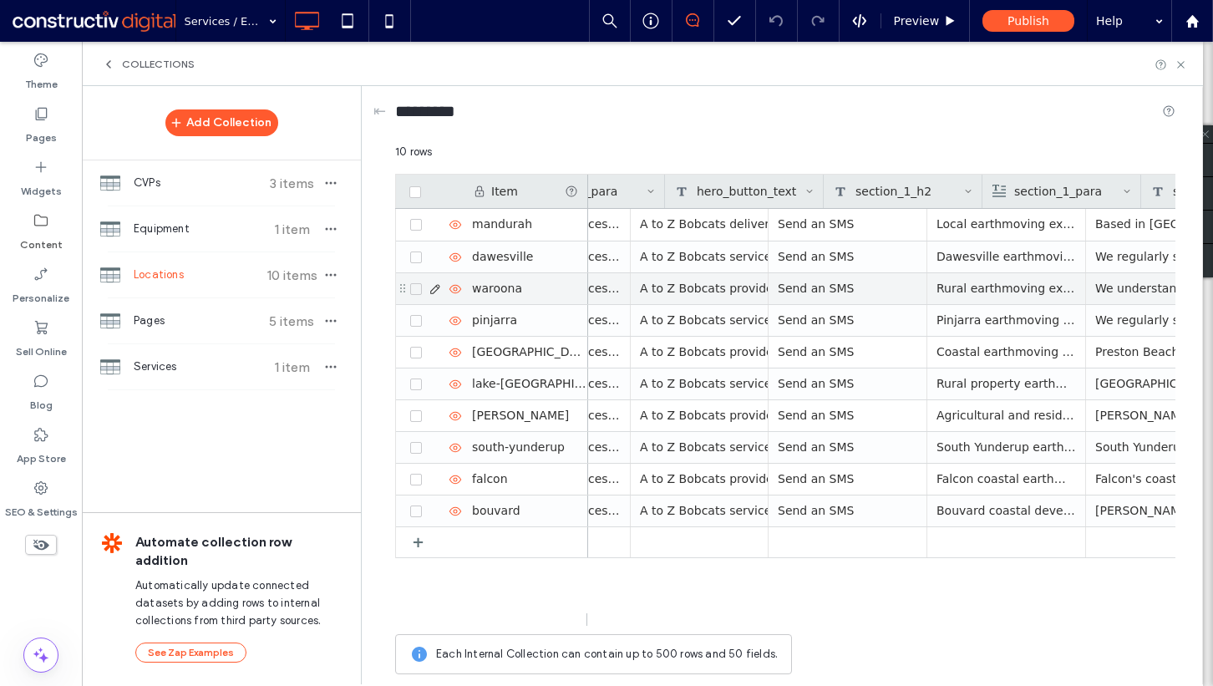
scroll to position [0, 1441]
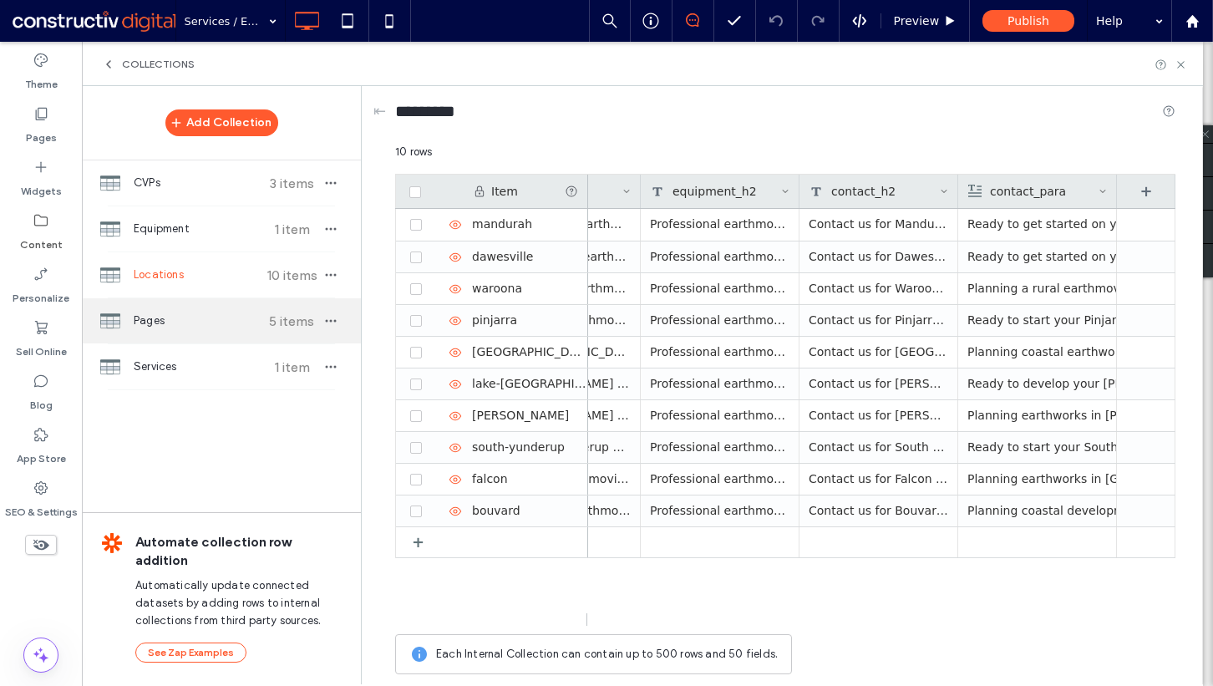
click at [225, 312] on div "Pages 5 items" at bounding box center [221, 320] width 279 height 45
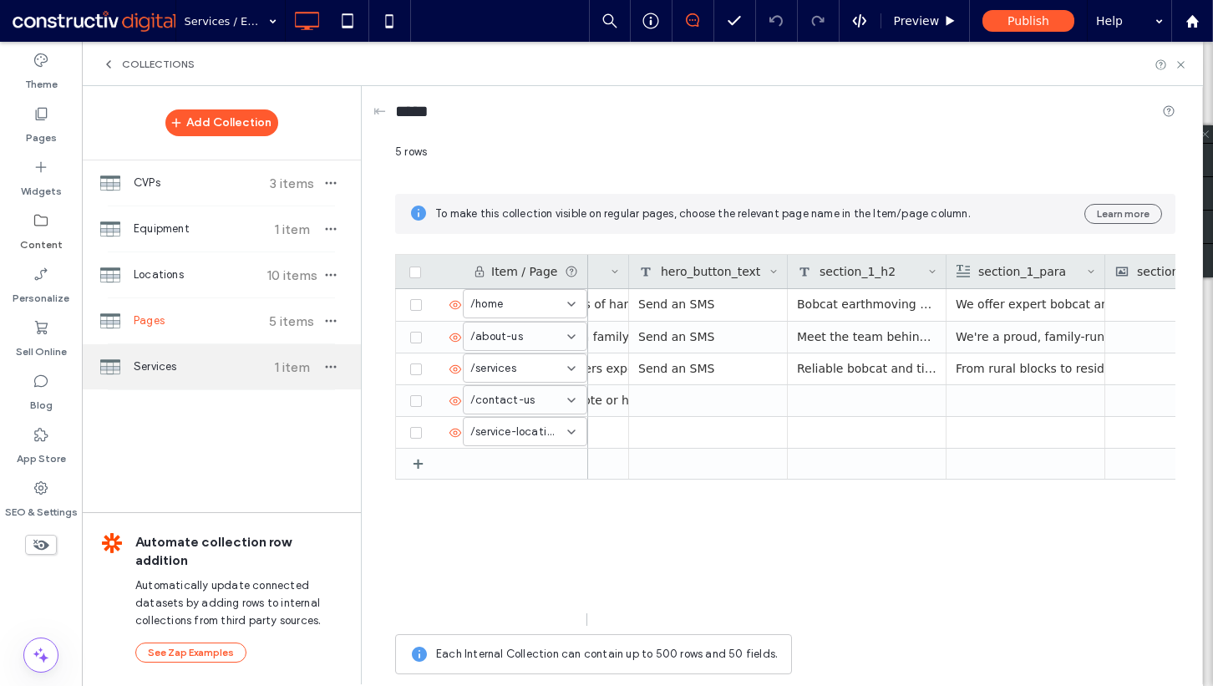
click at [201, 370] on span "Services" at bounding box center [196, 366] width 124 height 17
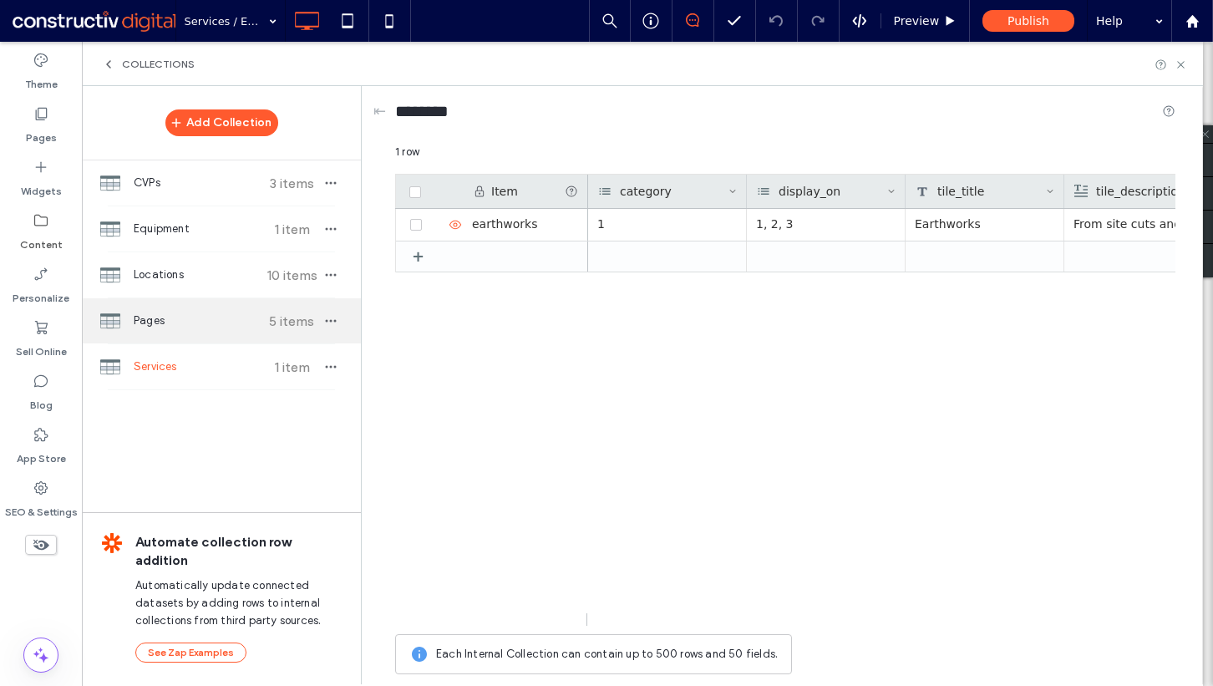
click at [210, 318] on span "Pages" at bounding box center [196, 320] width 124 height 17
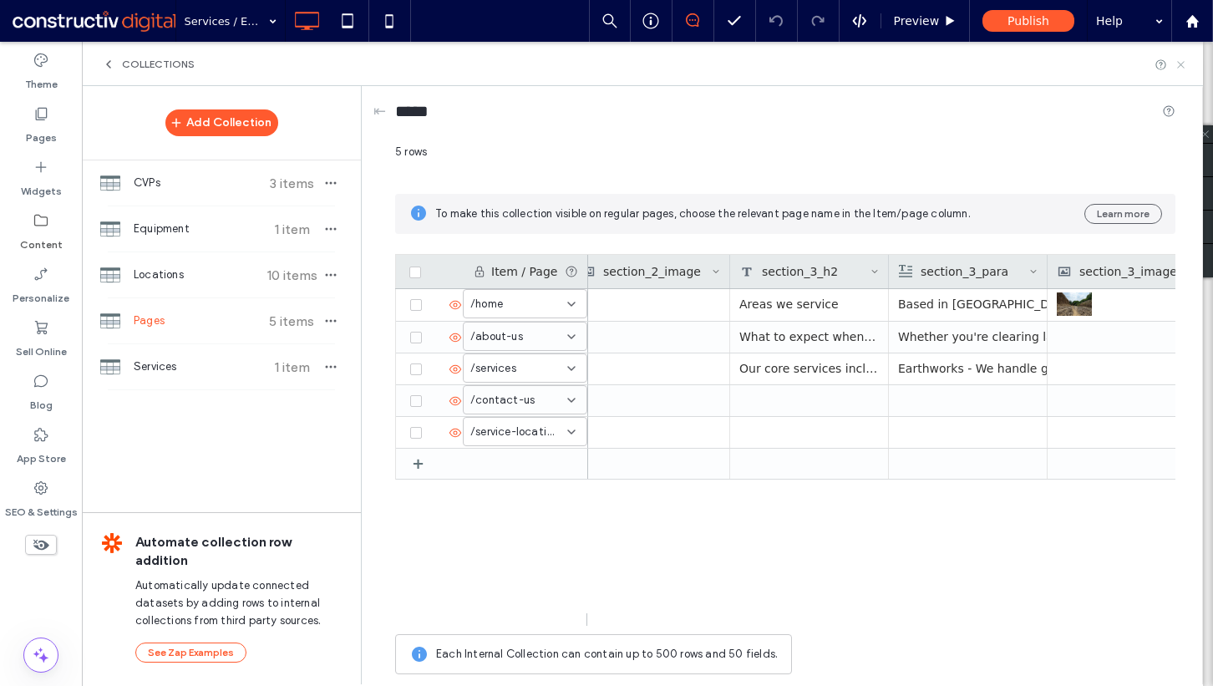
click at [1180, 69] on icon at bounding box center [1181, 64] width 13 height 13
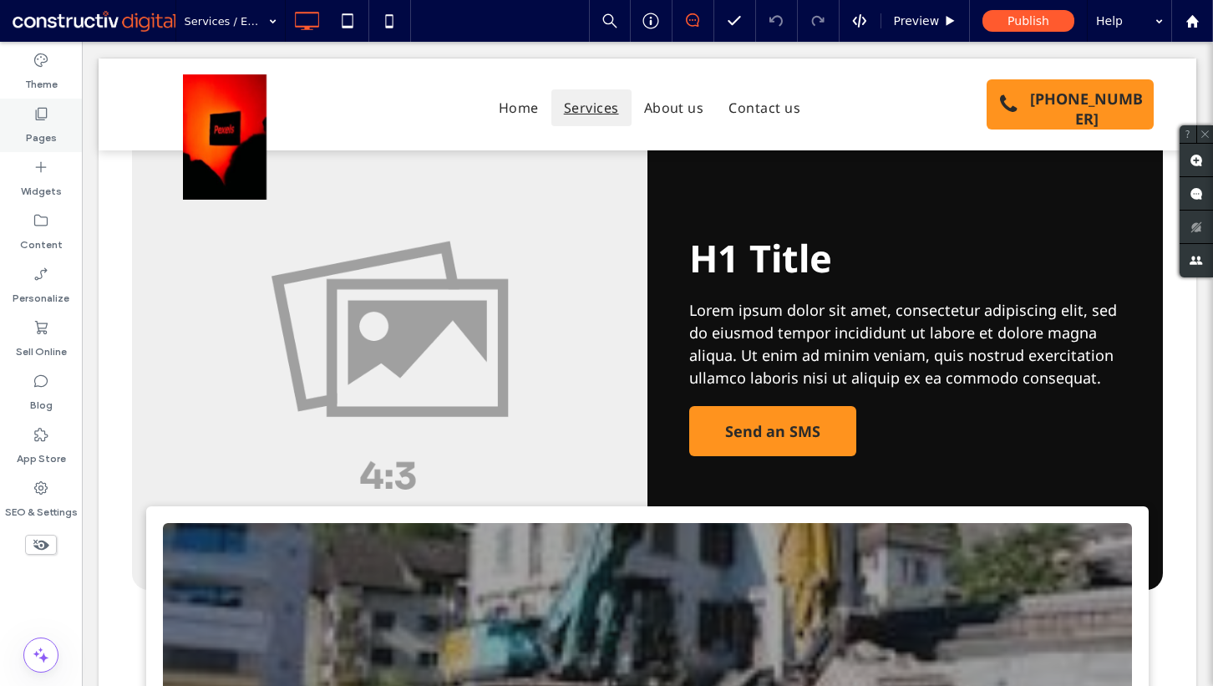
click at [51, 136] on label "Pages" at bounding box center [41, 133] width 31 height 23
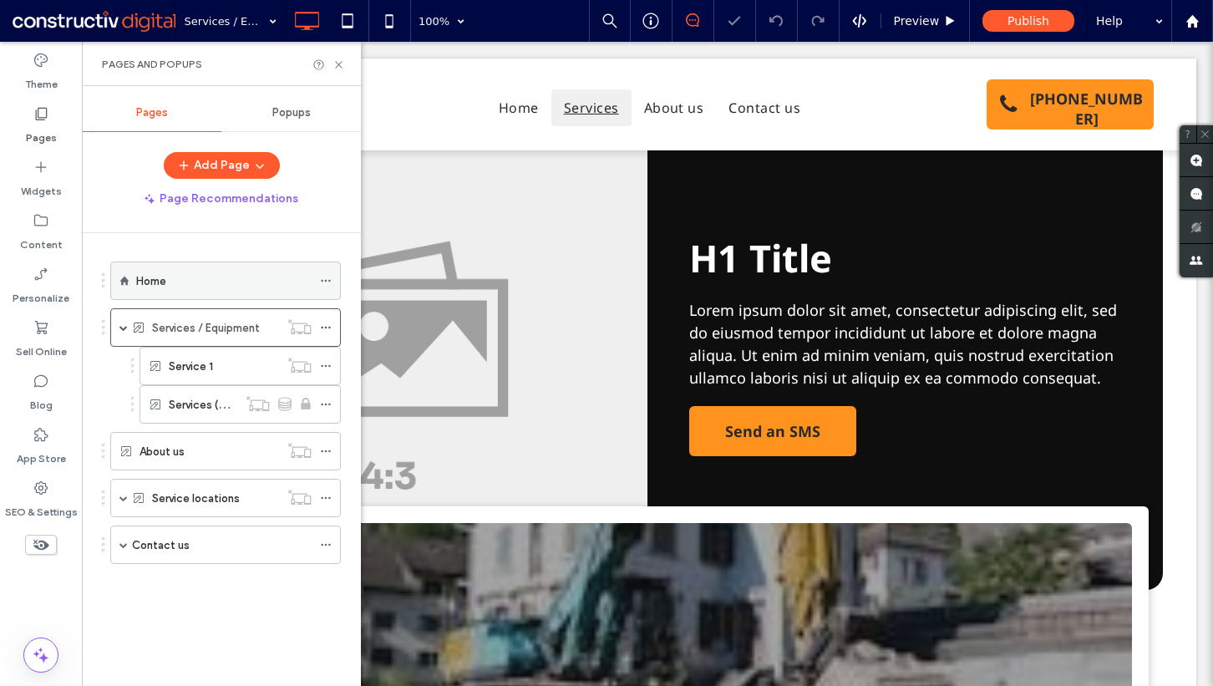
click at [192, 292] on div "Home" at bounding box center [223, 280] width 175 height 37
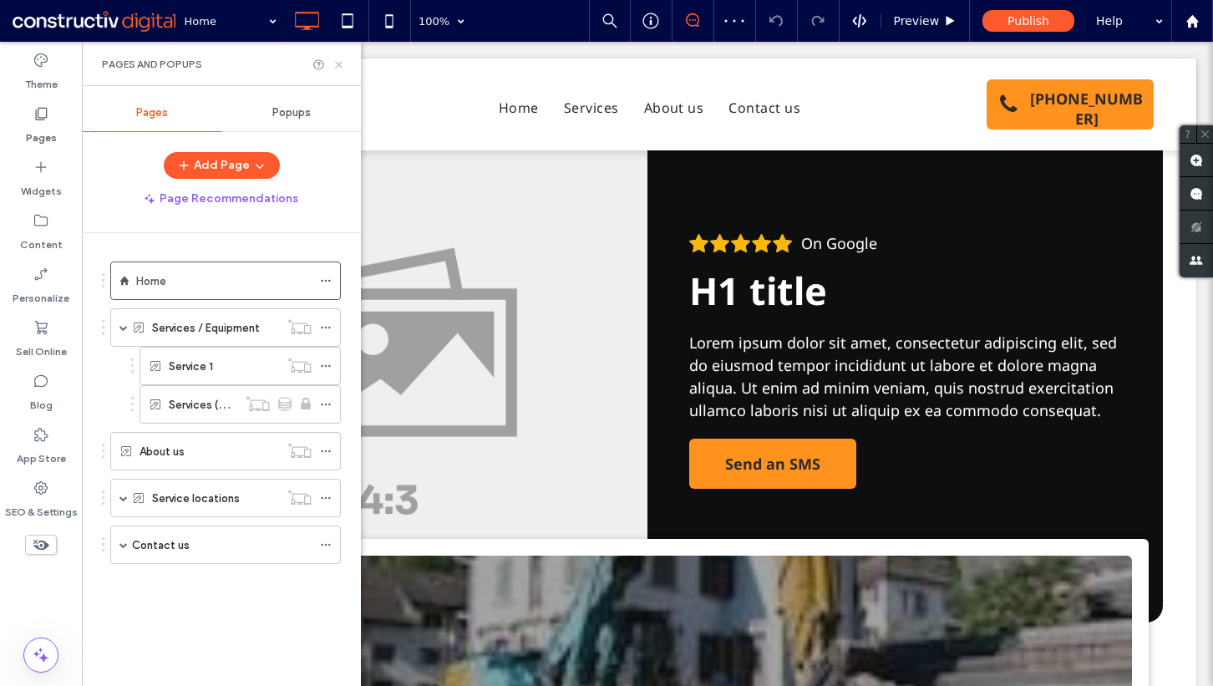
click at [333, 65] on icon at bounding box center [339, 64] width 13 height 13
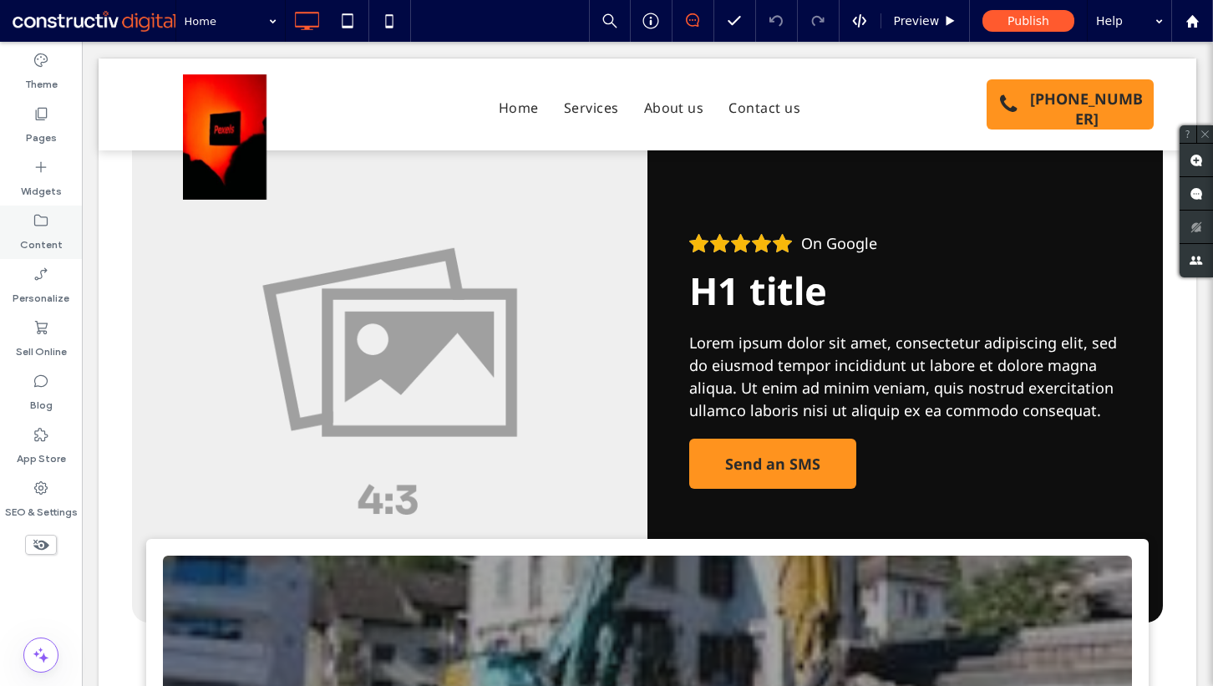
click at [48, 216] on icon at bounding box center [41, 220] width 17 height 17
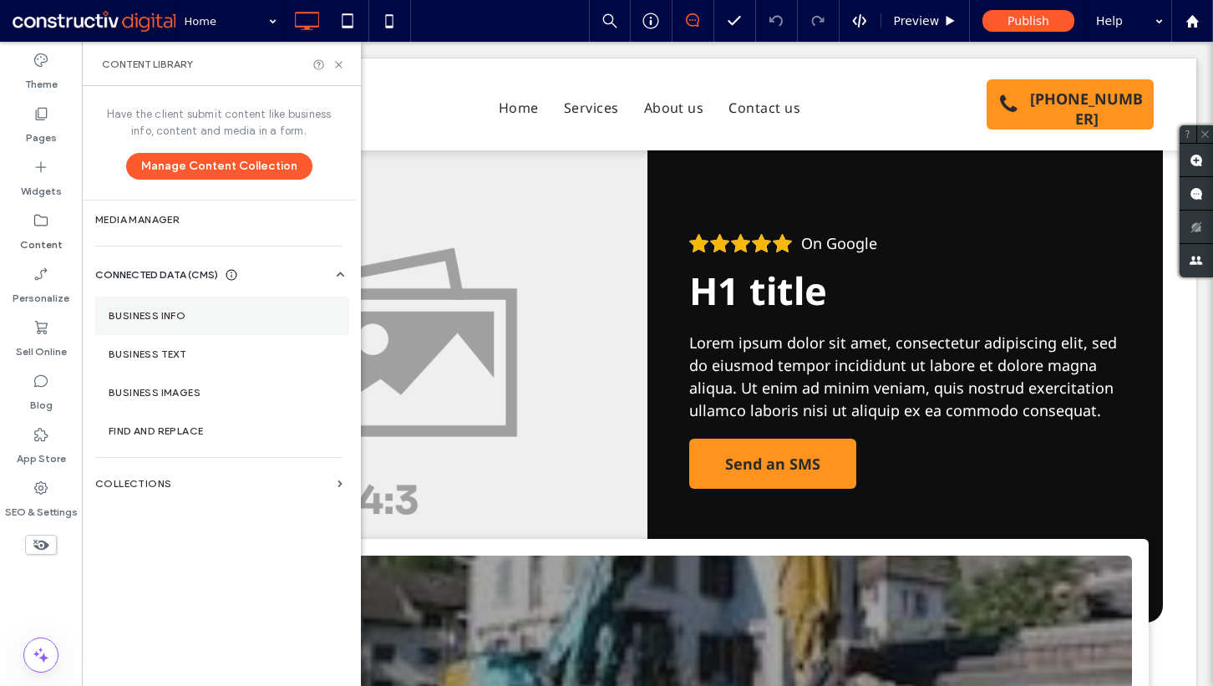
click at [196, 315] on label "Business Info" at bounding box center [222, 316] width 227 height 12
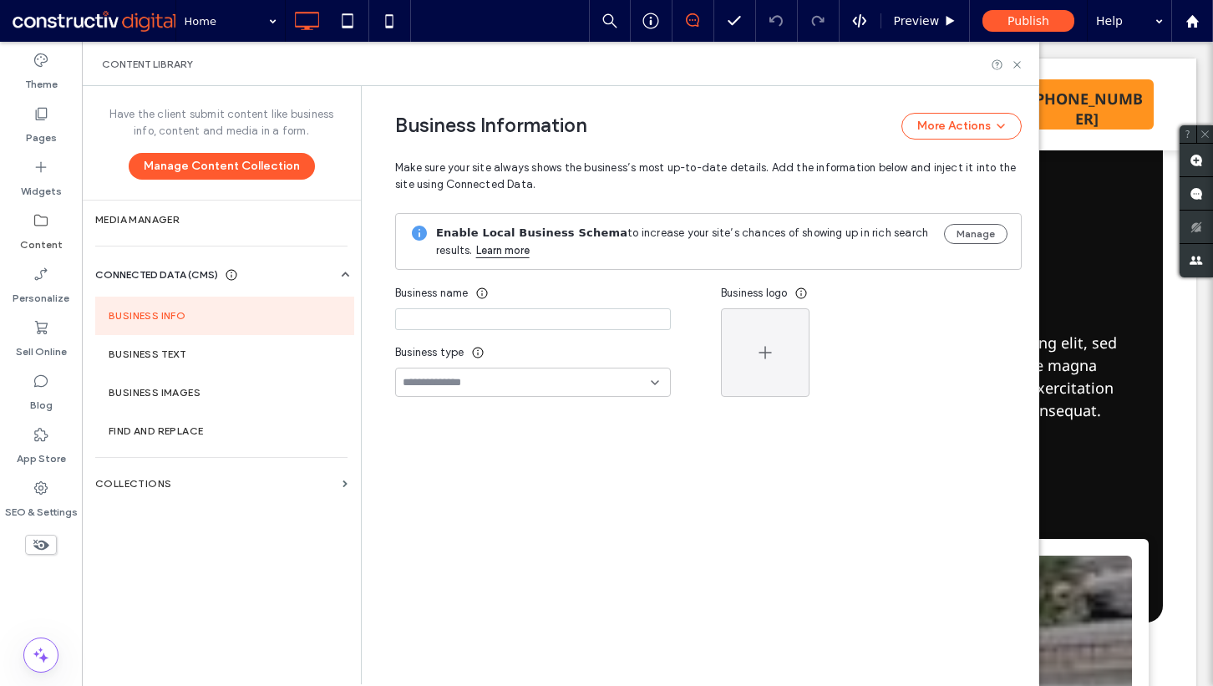
type input "**********"
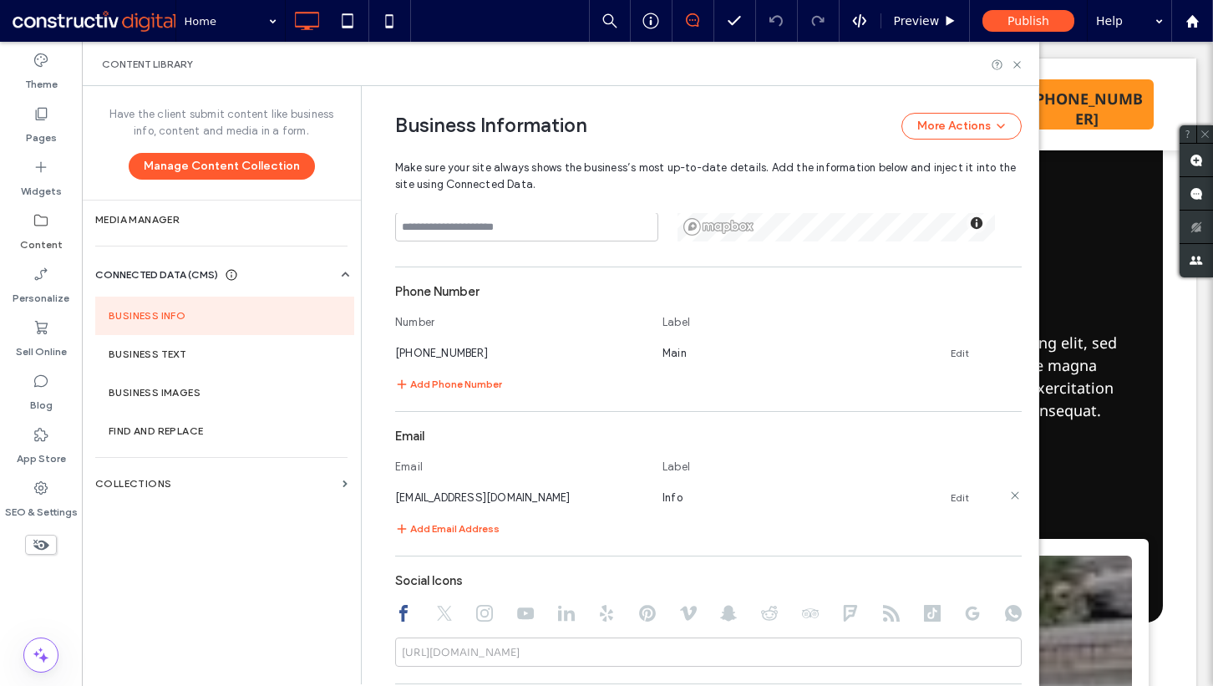
click at [951, 502] on link "Edit" at bounding box center [960, 497] width 18 height 13
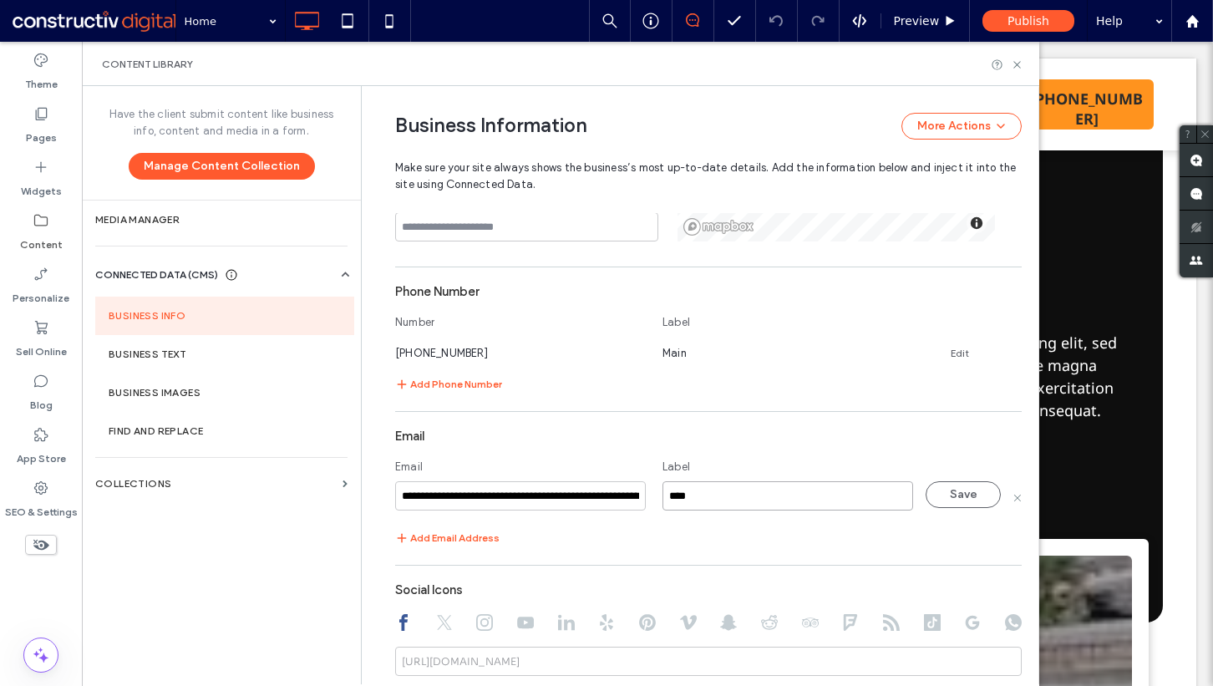
click at [749, 503] on input "****" at bounding box center [788, 495] width 251 height 29
click at [1013, 498] on icon at bounding box center [1017, 497] width 8 height 8
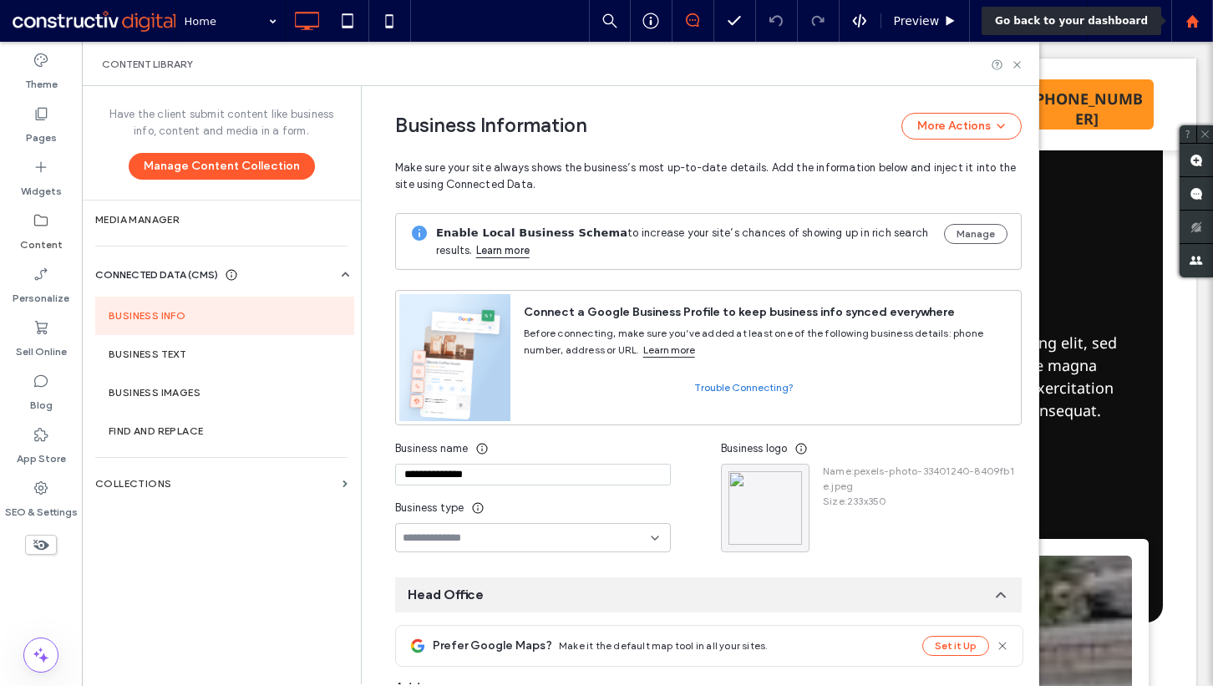
click at [1186, 28] on div at bounding box center [1192, 21] width 42 height 42
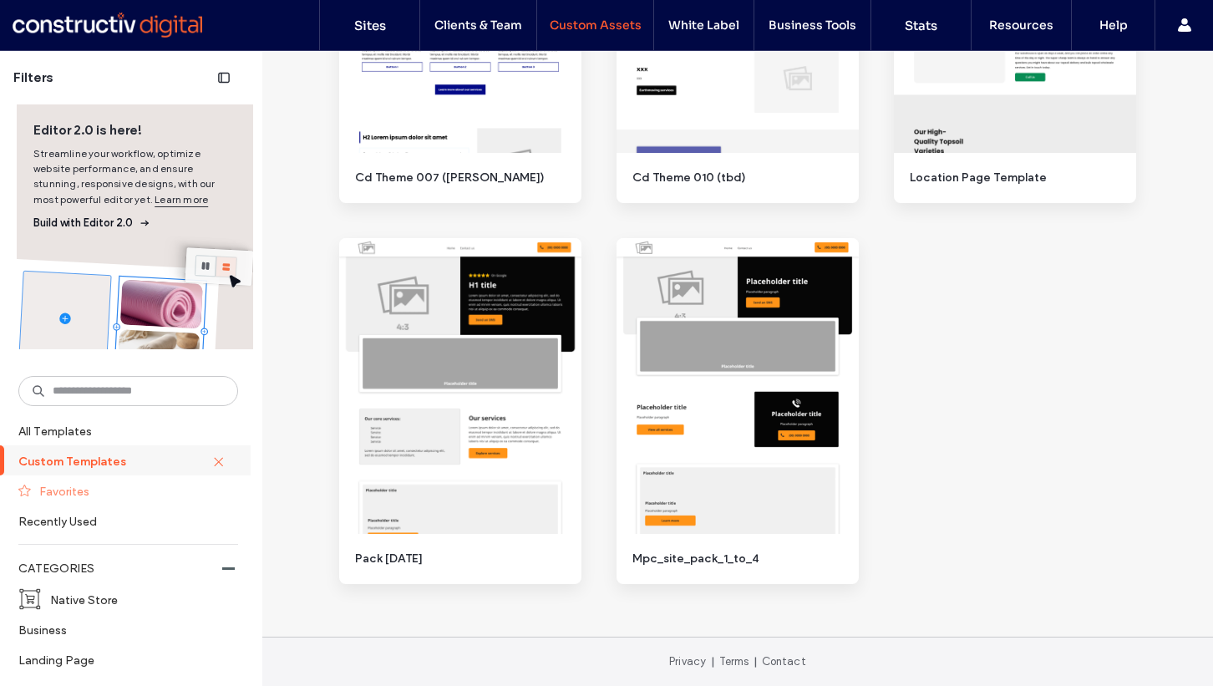
scroll to position [548, 0]
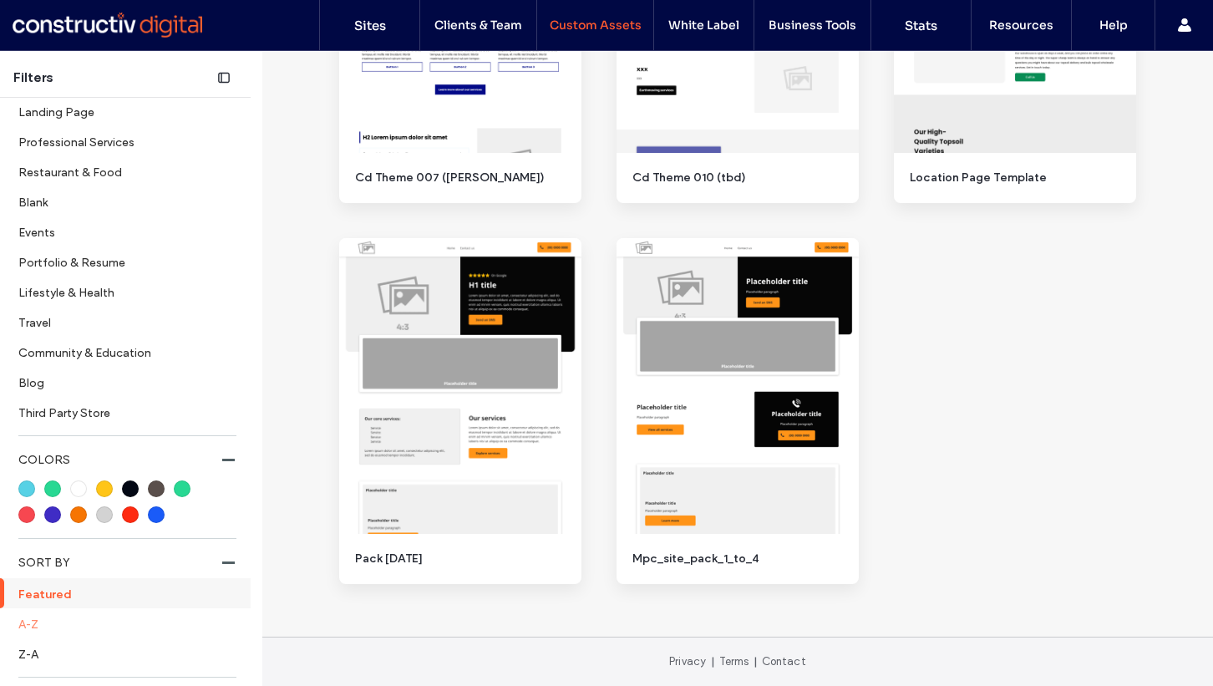
click at [49, 634] on label "A-Z" at bounding box center [126, 623] width 216 height 29
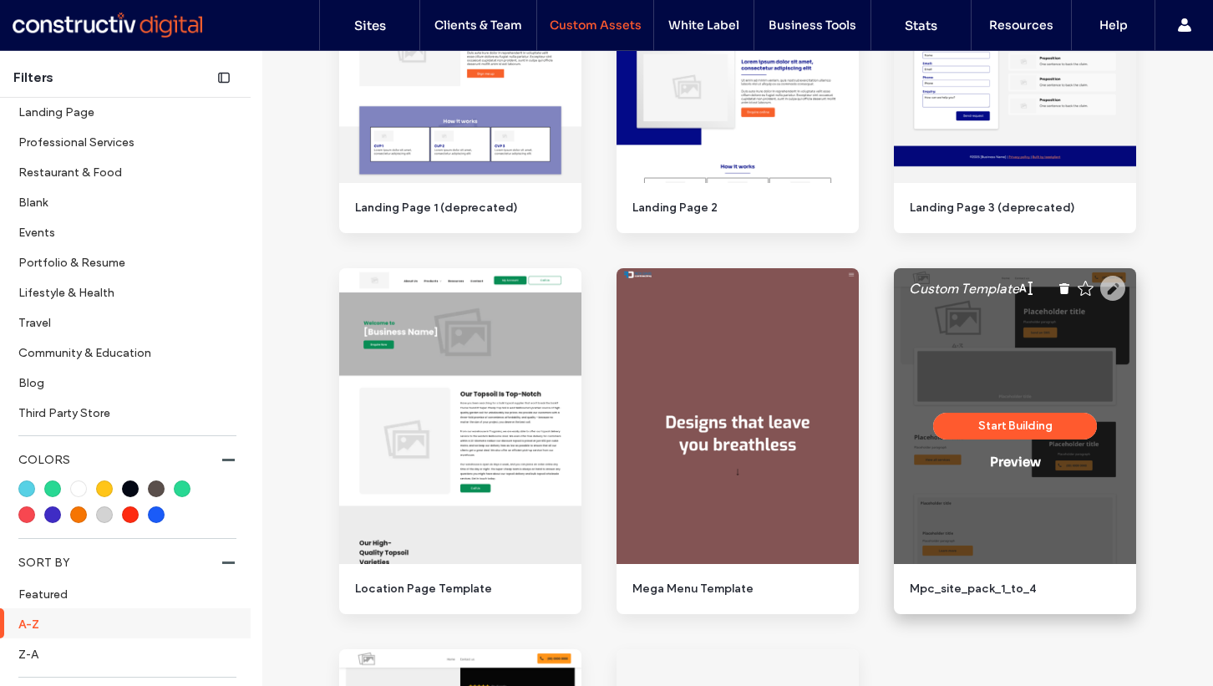
scroll to position [1845, 0]
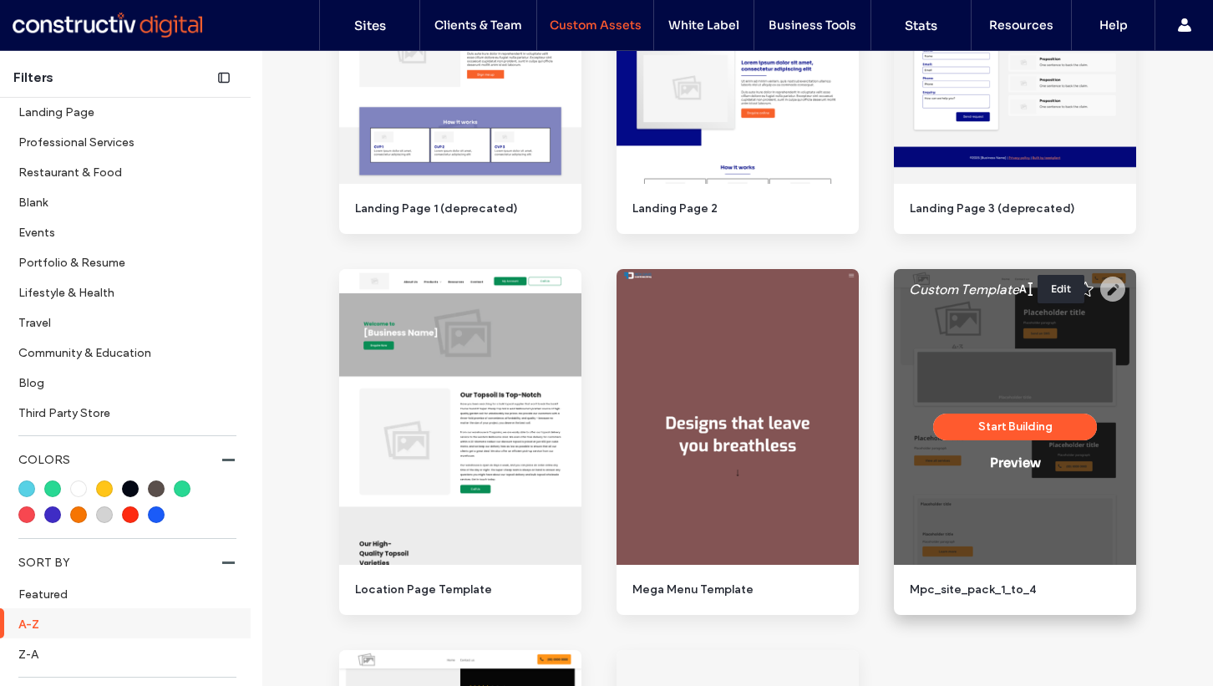
click at [1108, 287] on icon at bounding box center [1112, 289] width 25 height 25
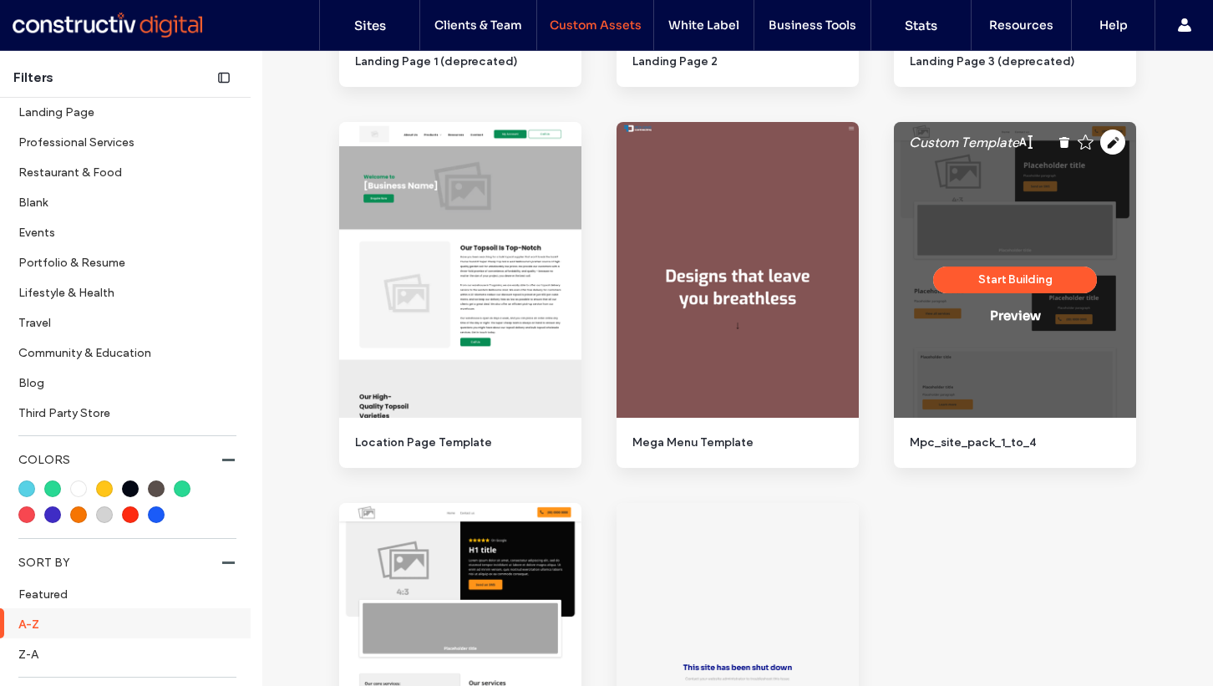
scroll to position [1978, 0]
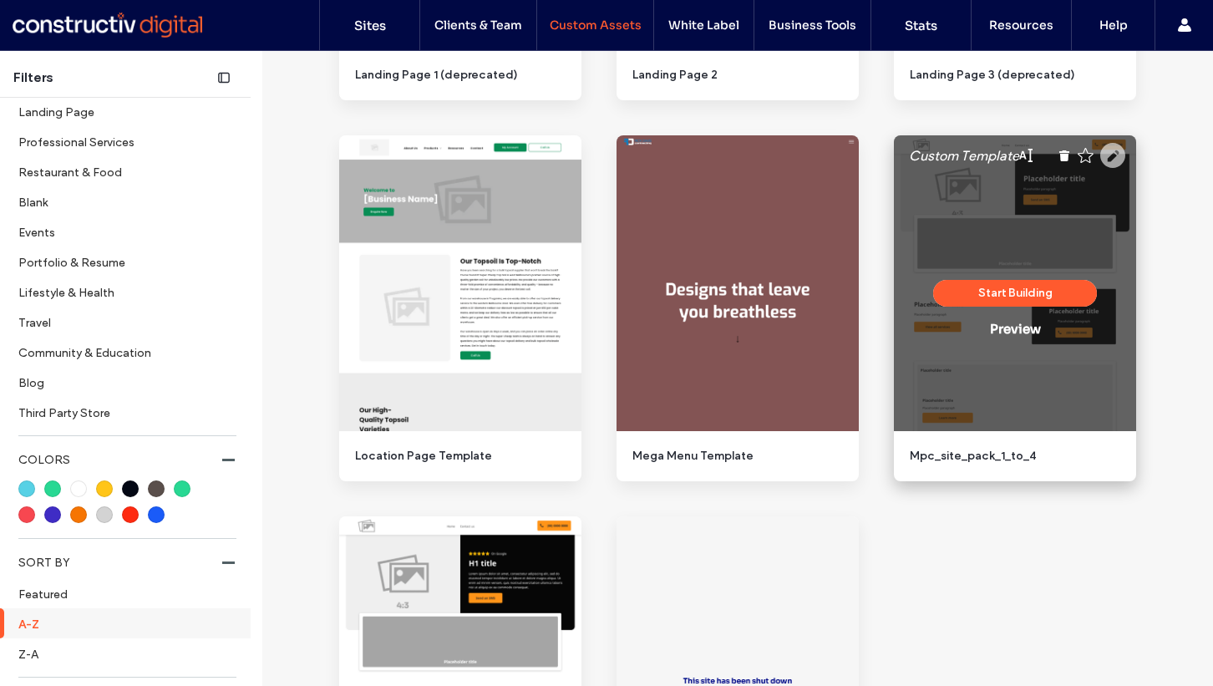
click at [1109, 163] on use at bounding box center [1112, 155] width 25 height 25
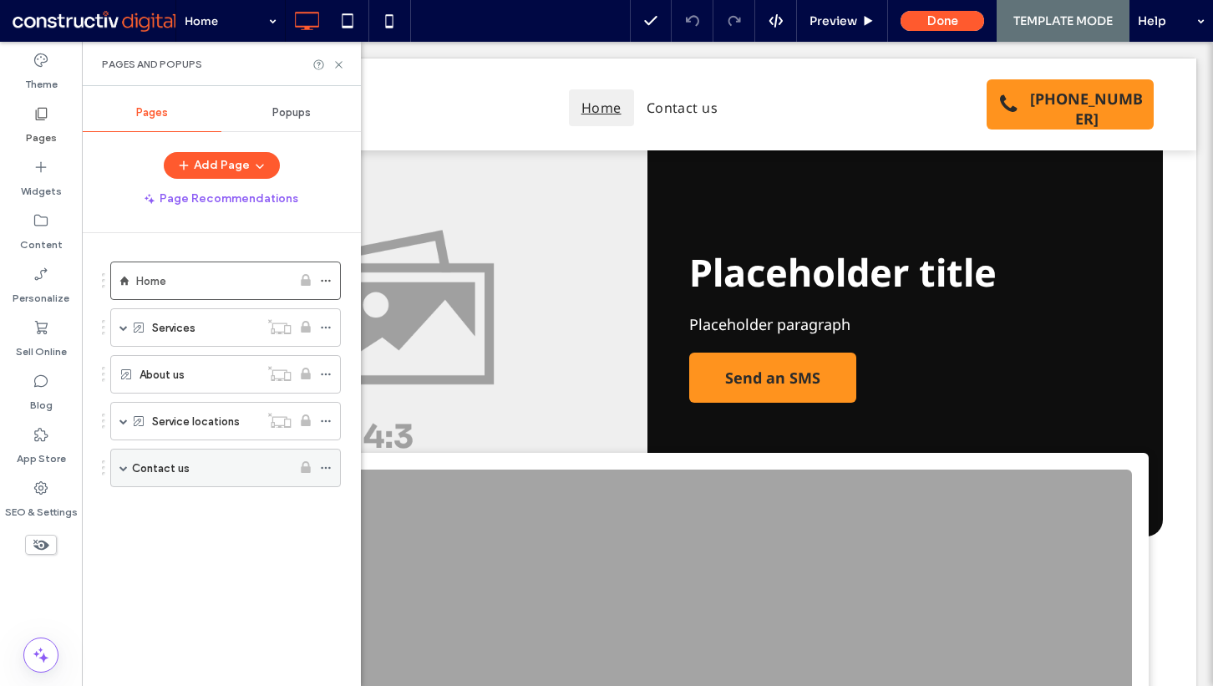
click at [178, 457] on div "Contact us" at bounding box center [212, 467] width 160 height 37
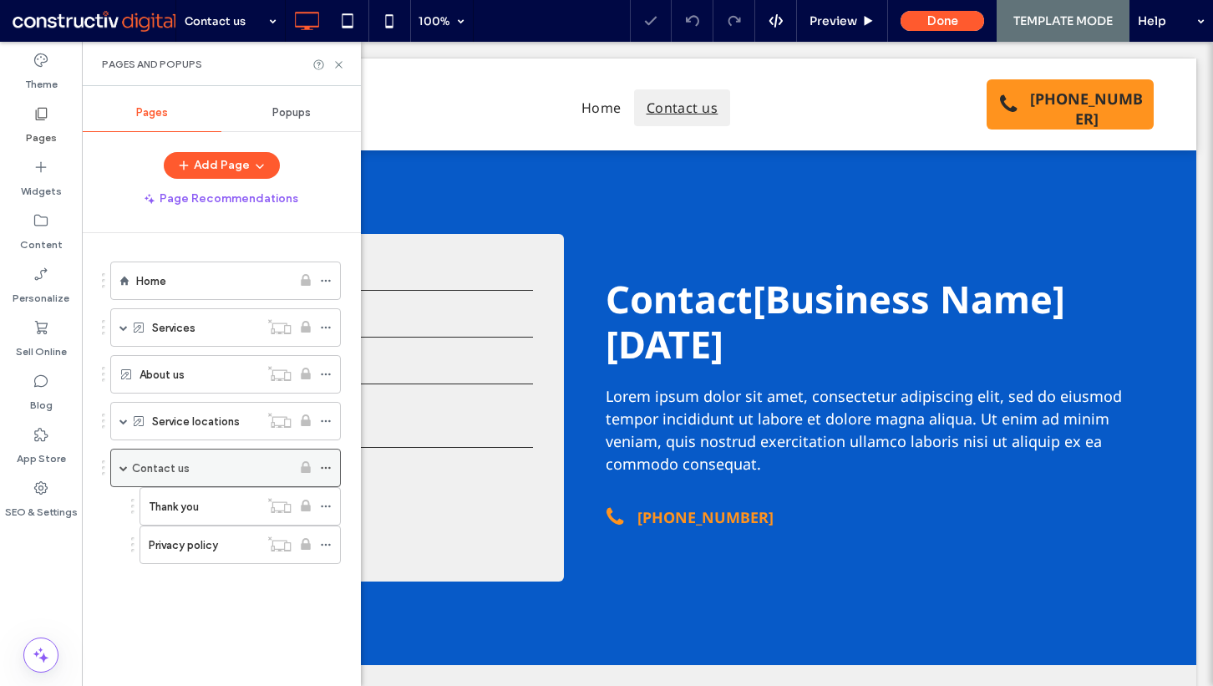
click at [122, 464] on span at bounding box center [123, 468] width 8 height 8
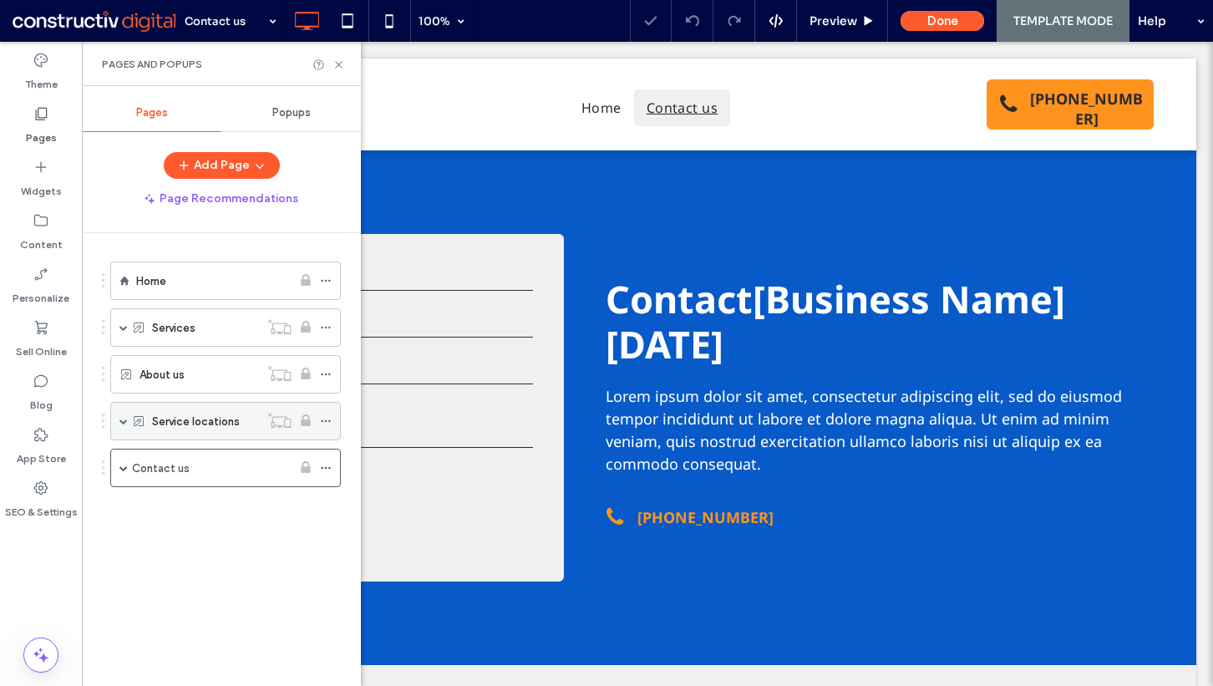
click at [120, 423] on span at bounding box center [123, 421] width 8 height 8
click at [164, 423] on label "Service locations" at bounding box center [196, 421] width 88 height 29
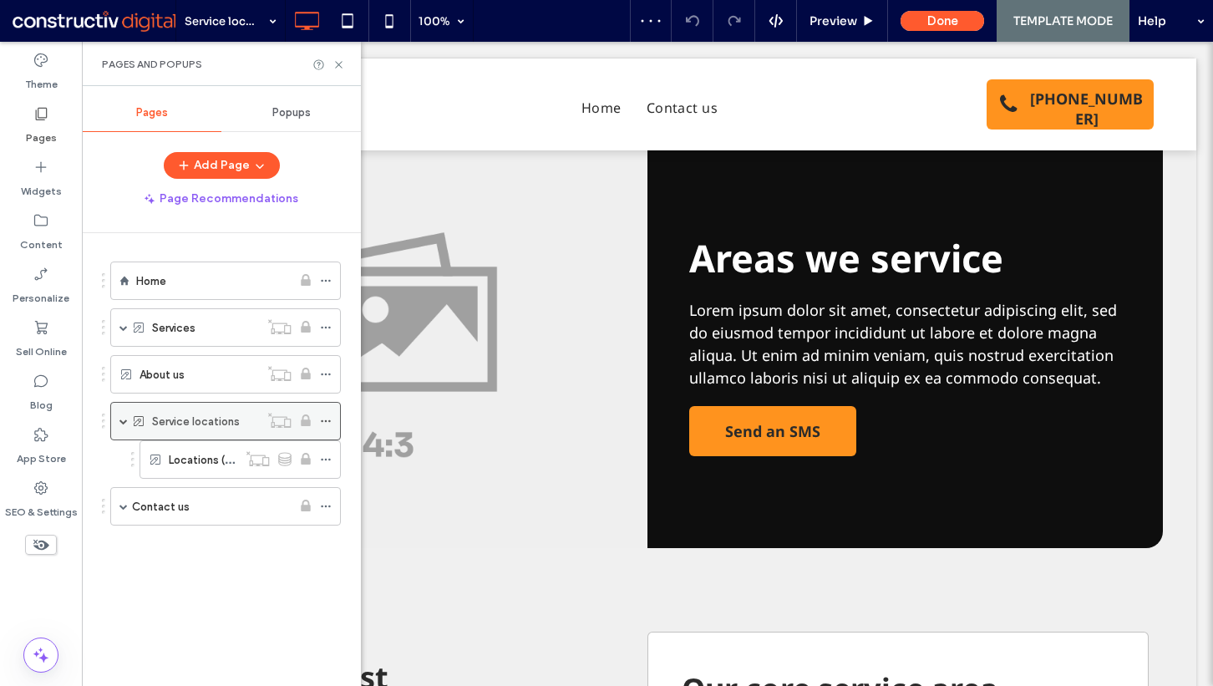
click at [122, 420] on span at bounding box center [123, 421] width 8 height 8
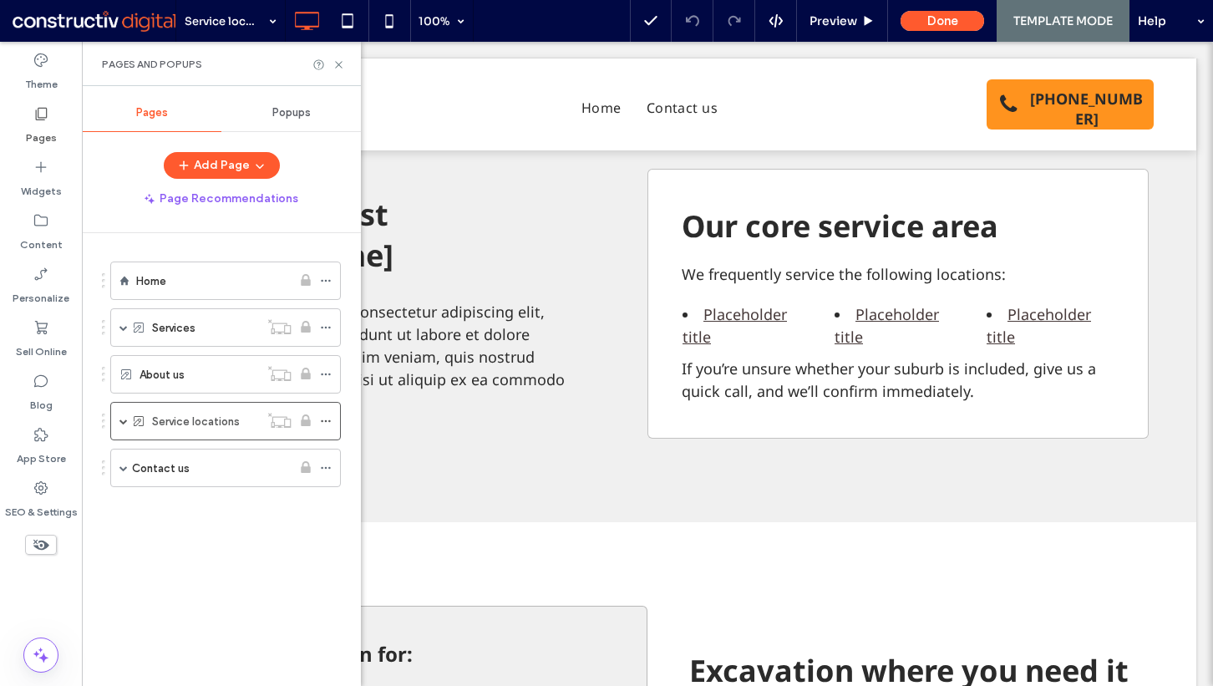
scroll to position [485, 0]
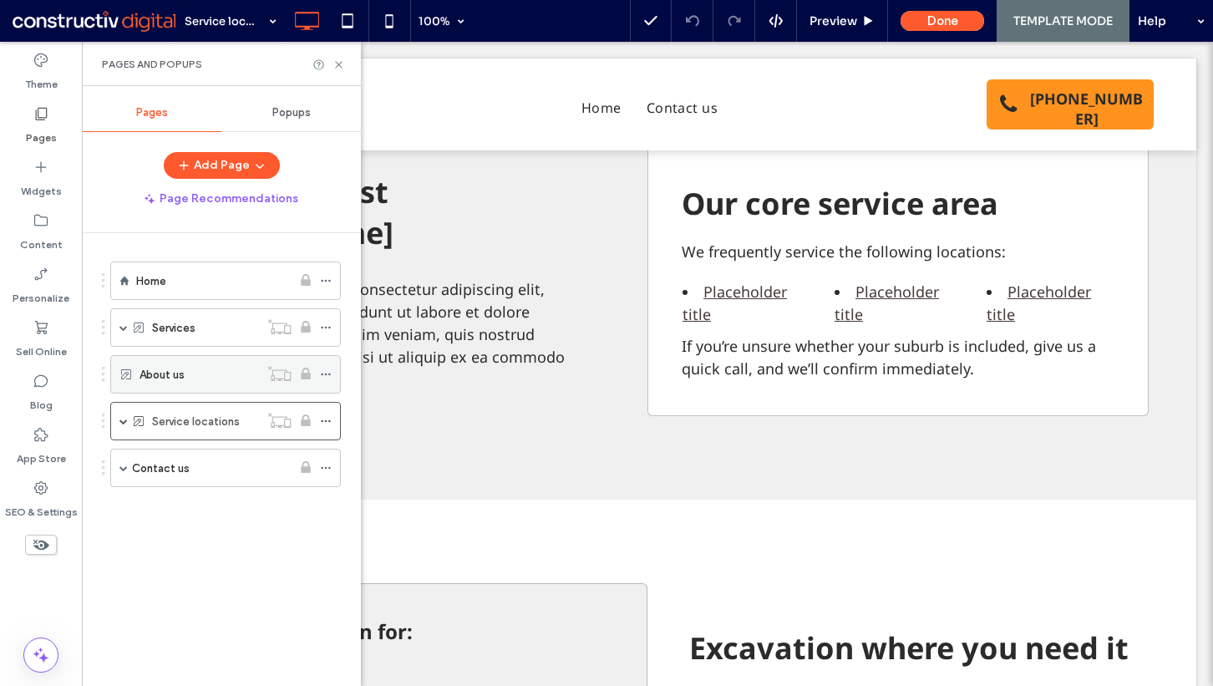
click at [199, 373] on div "About us" at bounding box center [199, 374] width 119 height 18
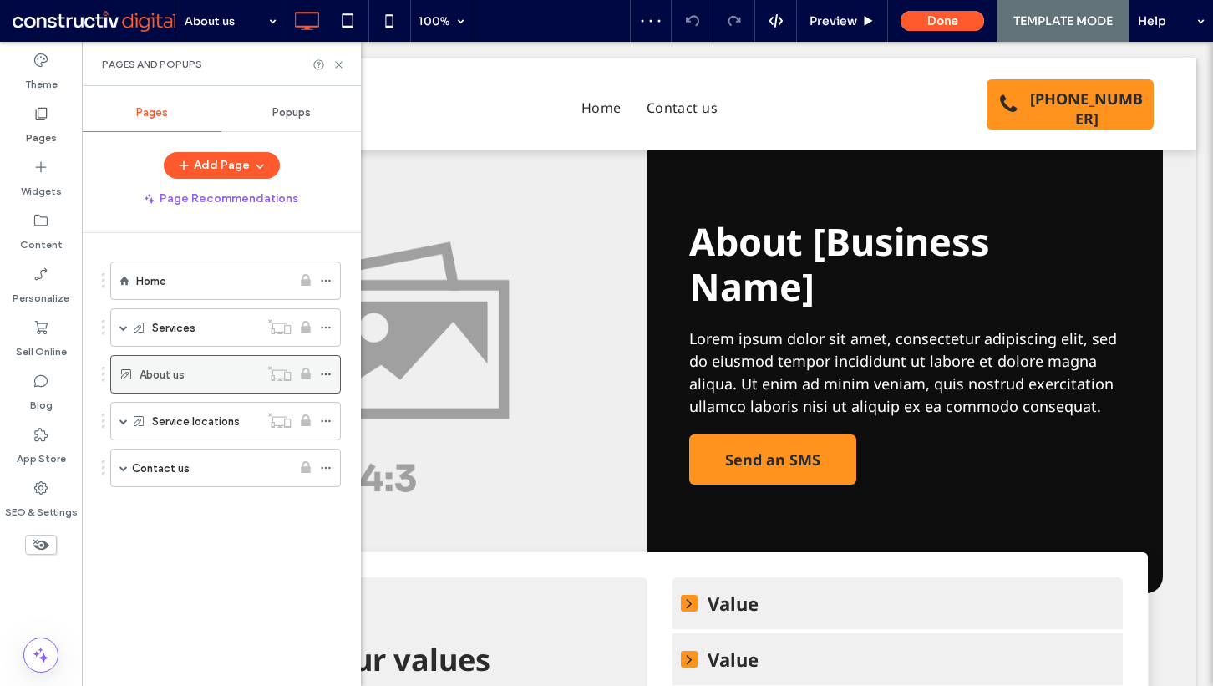
click at [325, 374] on use at bounding box center [325, 374] width 9 height 3
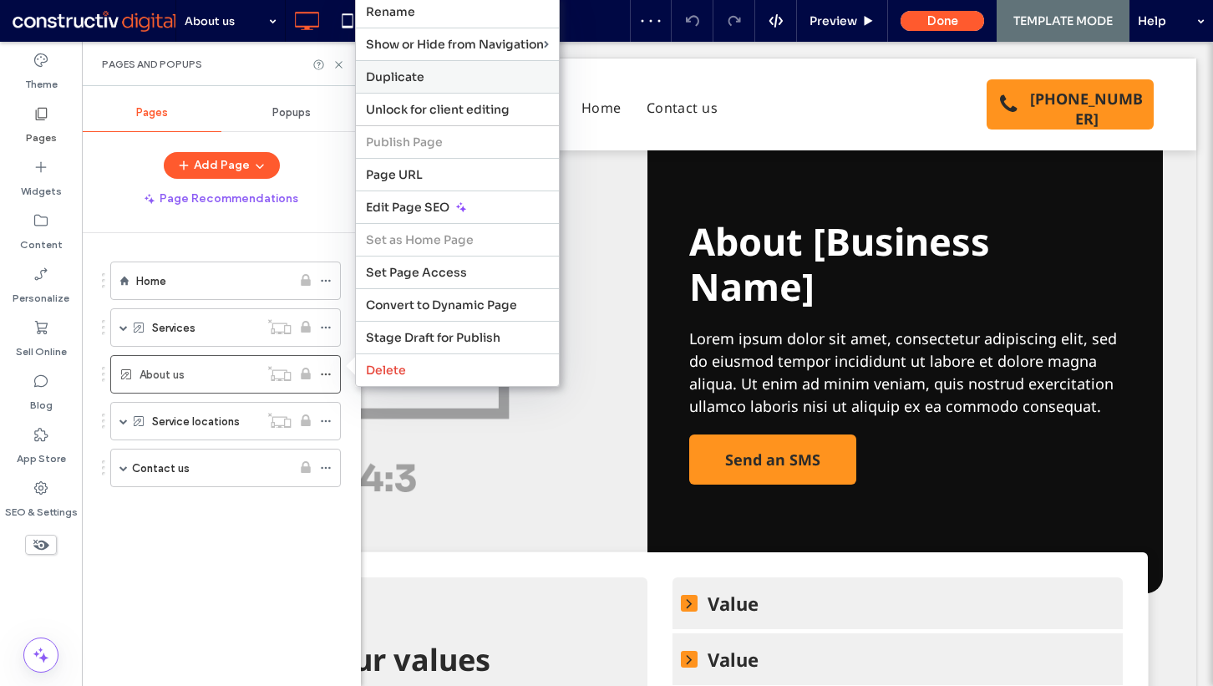
click at [418, 81] on span "Duplicate" at bounding box center [395, 76] width 58 height 15
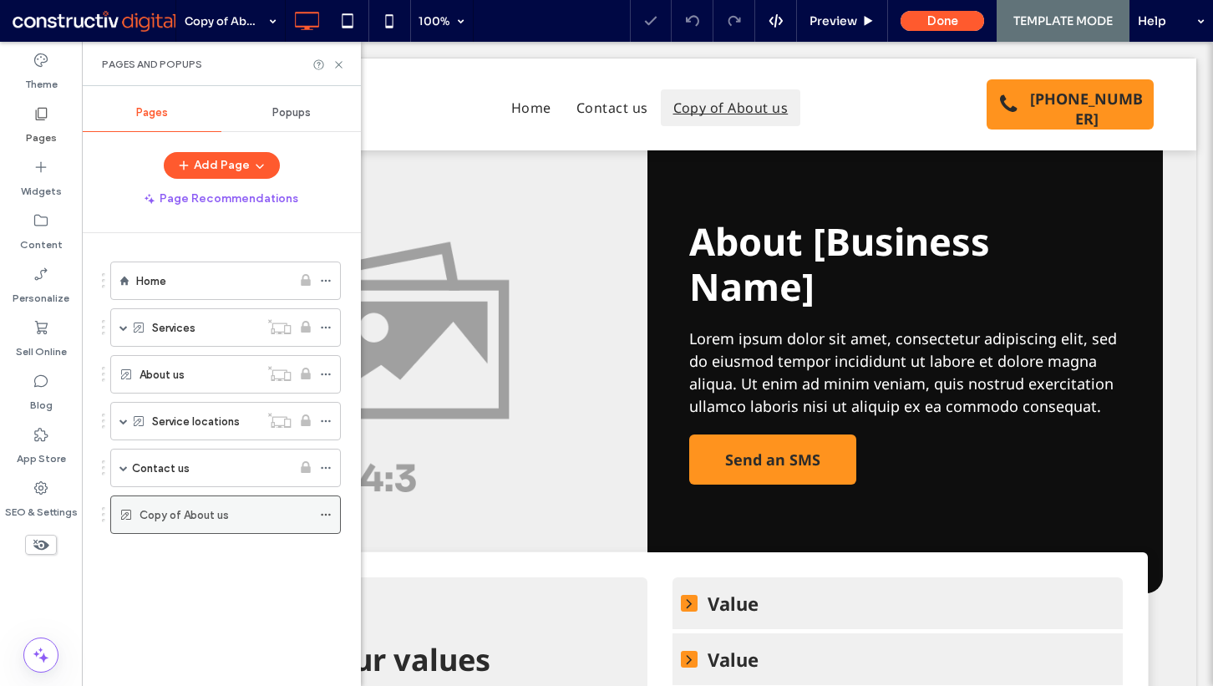
click at [331, 513] on icon at bounding box center [326, 515] width 12 height 12
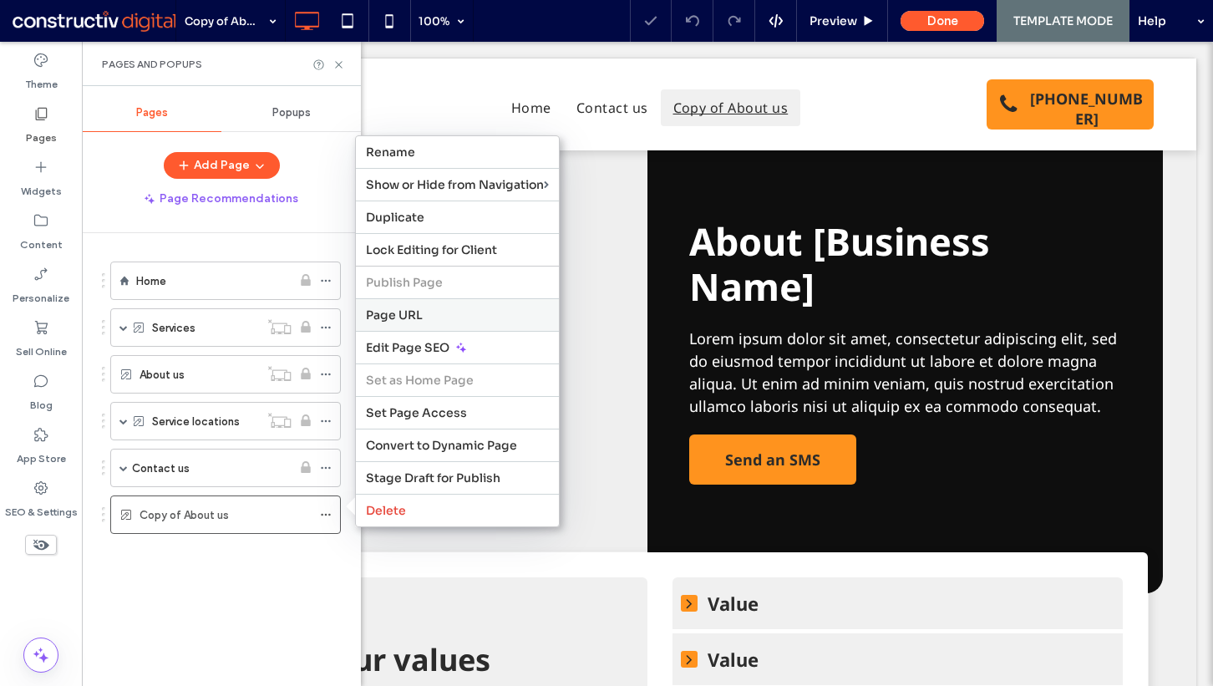
click at [391, 318] on span "Page URL" at bounding box center [394, 314] width 57 height 15
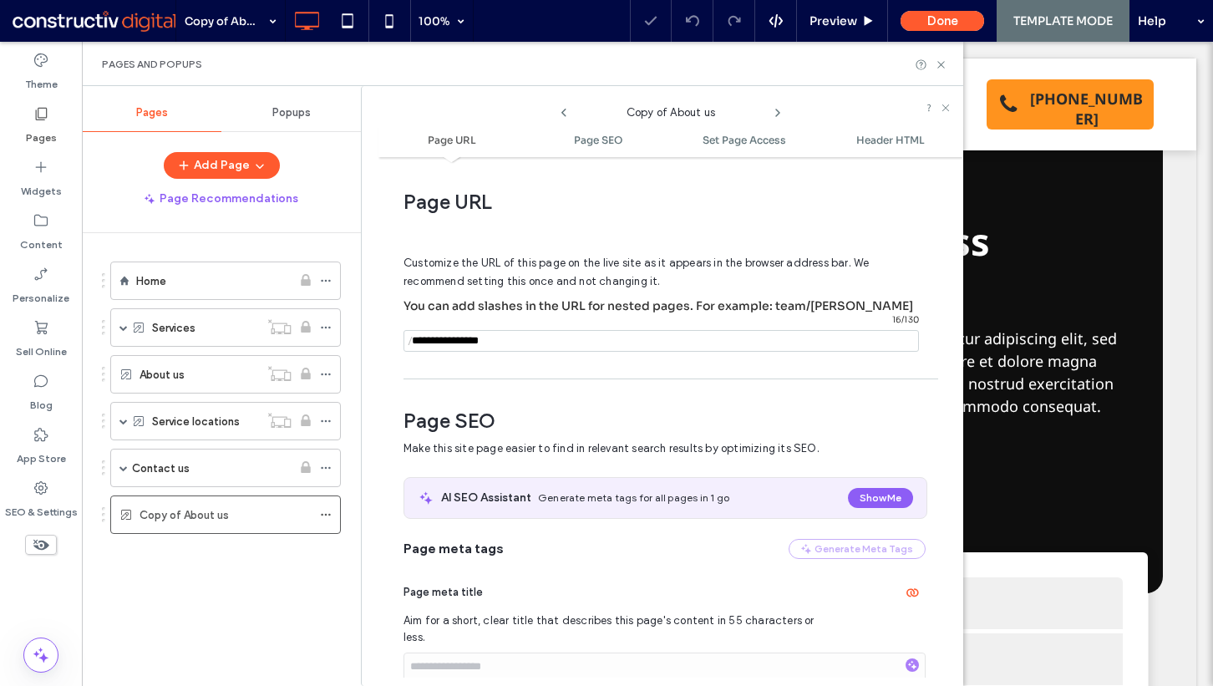
scroll to position [8, 0]
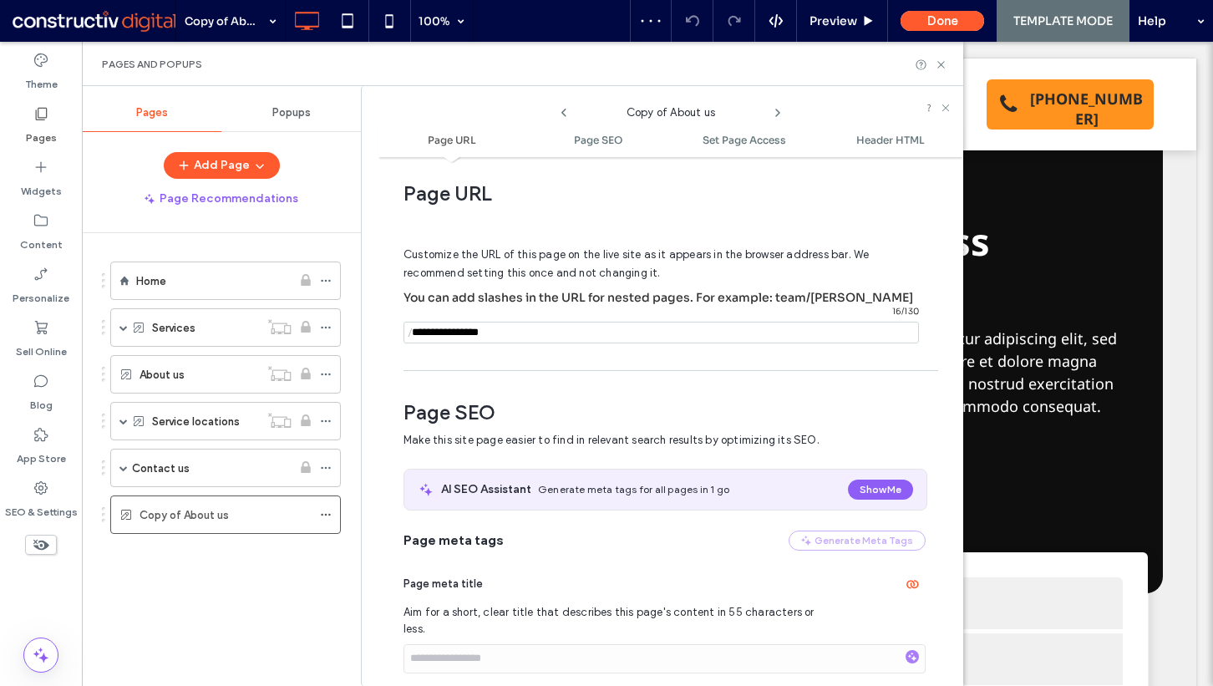
click at [504, 328] on input "notEmpty" at bounding box center [661, 333] width 515 height 22
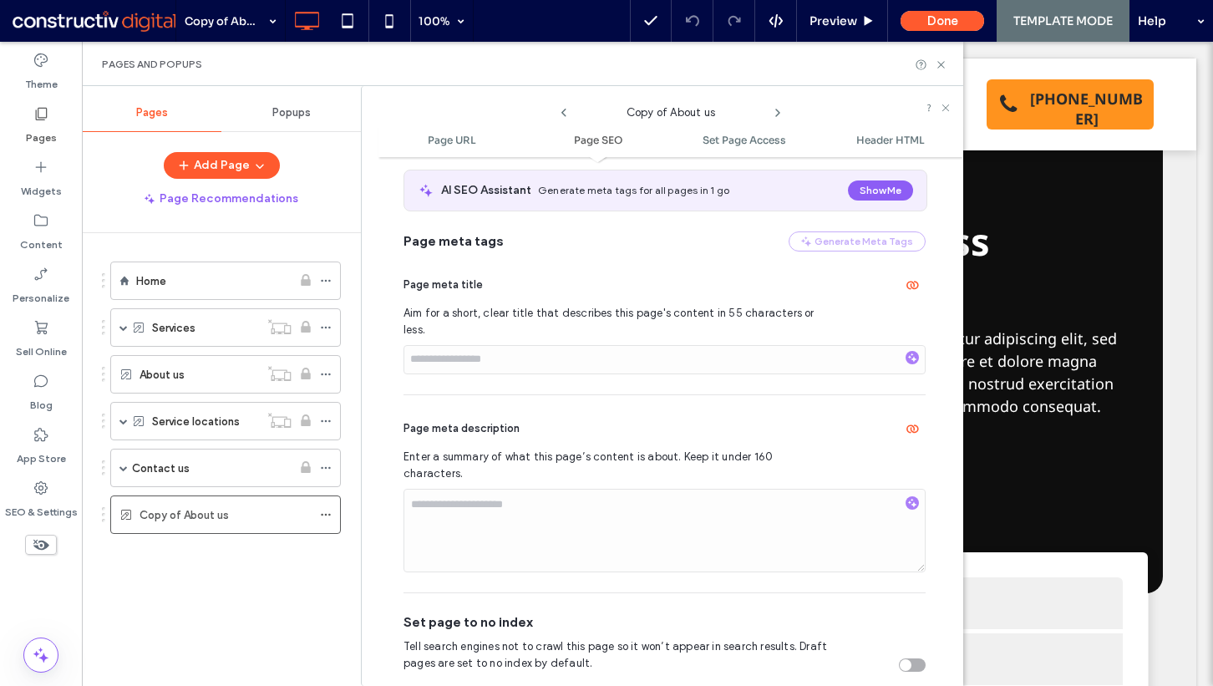
scroll to position [314, 0]
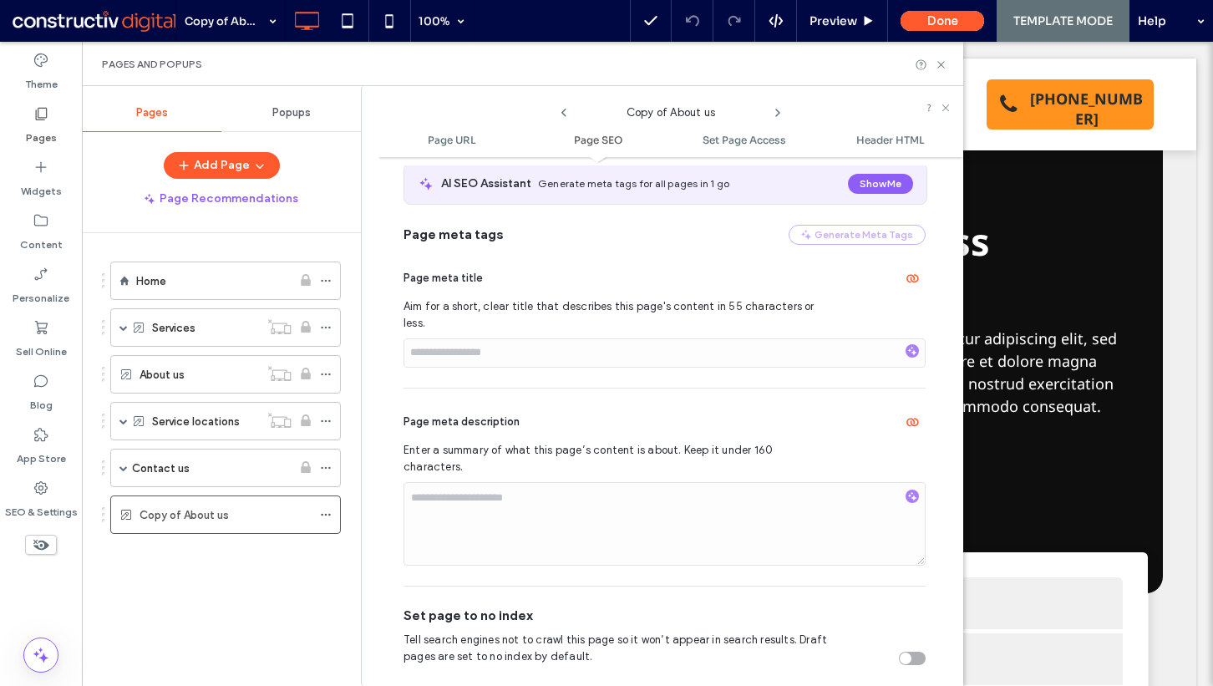
type input "****"
click at [236, 561] on div at bounding box center [606, 343] width 1213 height 686
click at [322, 511] on icon at bounding box center [326, 515] width 12 height 12
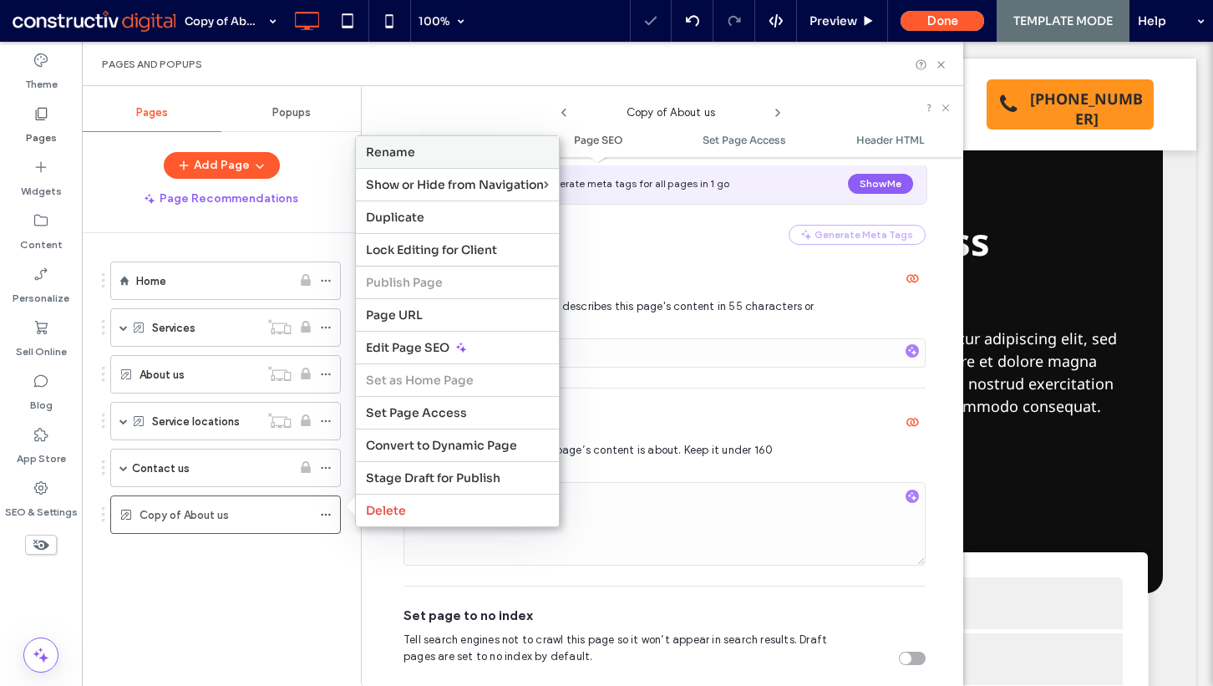
click at [422, 145] on div "Rename" at bounding box center [457, 152] width 203 height 32
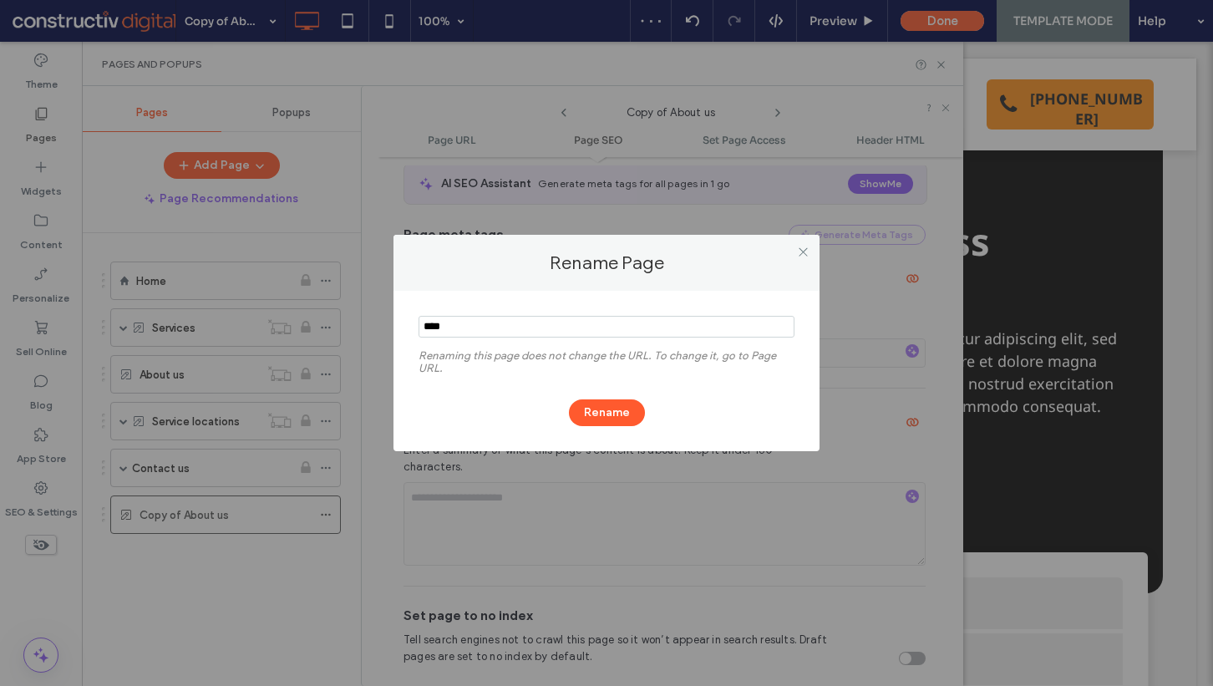
type input "****"
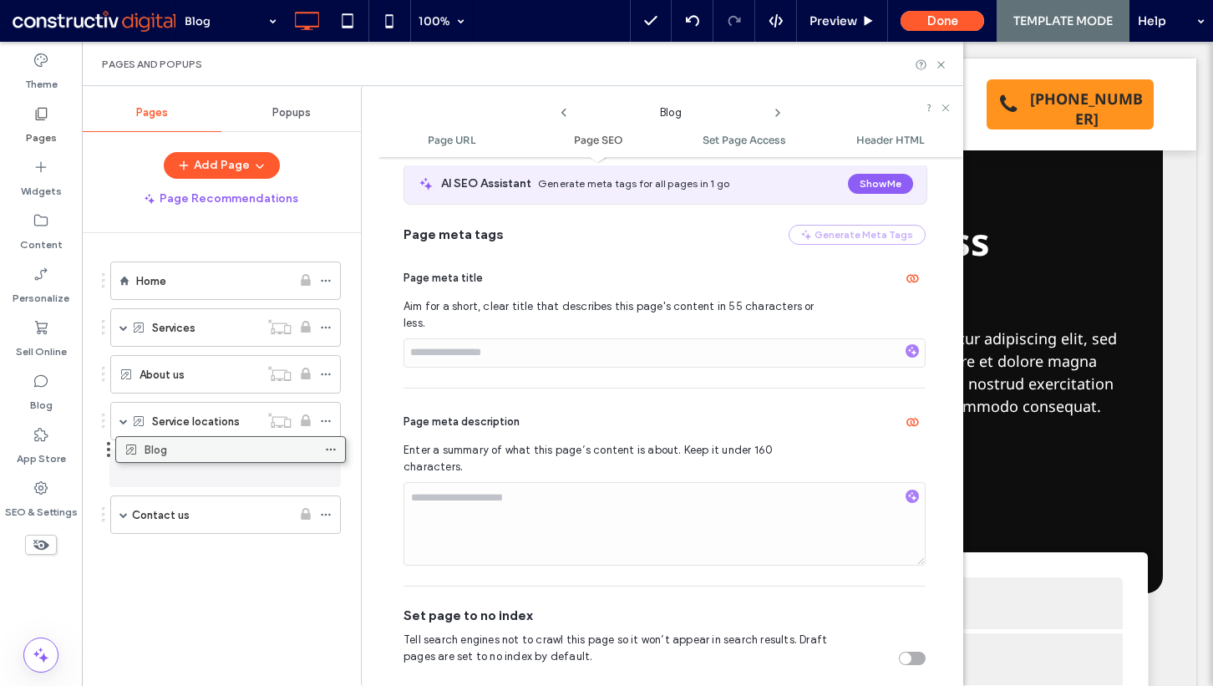
drag, startPoint x: 194, startPoint y: 518, endPoint x: 199, endPoint y: 460, distance: 57.9
click at [199, 460] on div "Blog" at bounding box center [226, 468] width 172 height 18
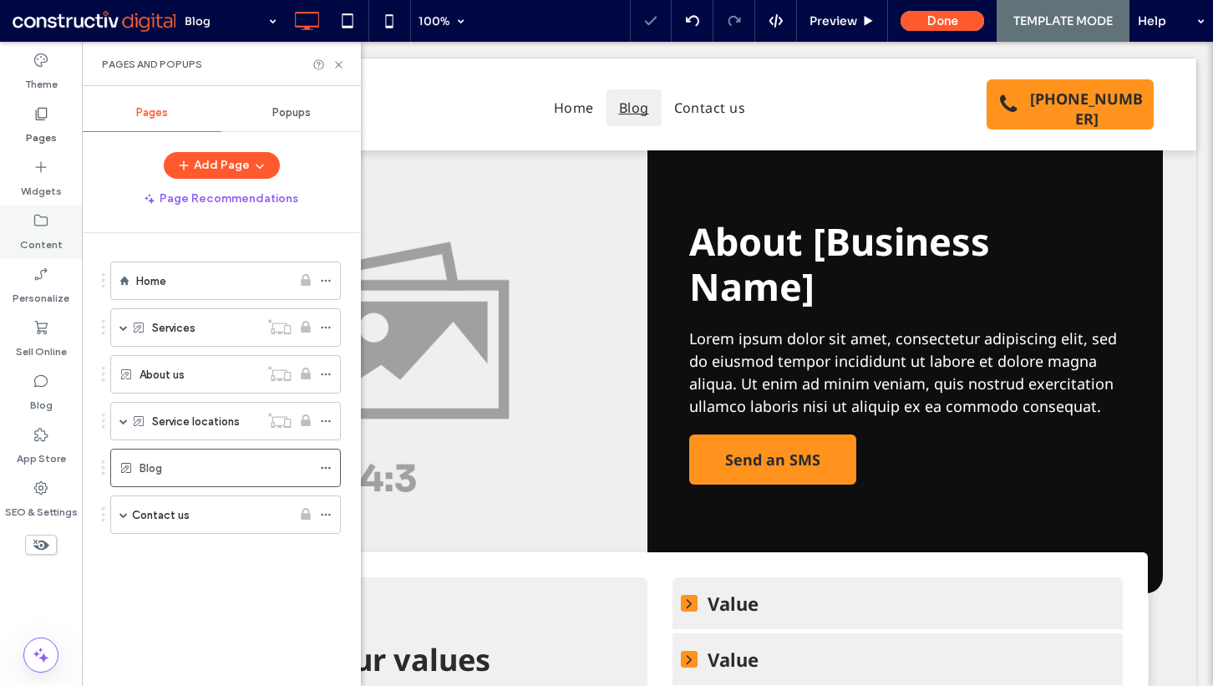
click at [52, 240] on label "Content" at bounding box center [41, 240] width 43 height 23
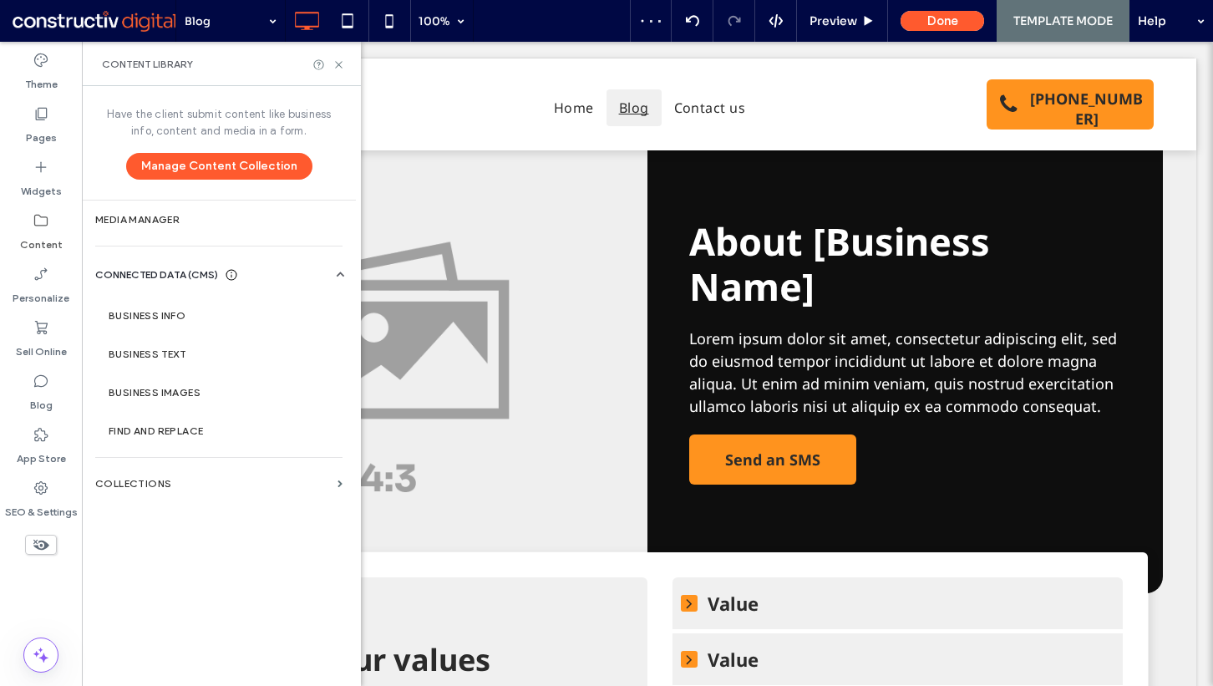
click at [151, 490] on section "Collections" at bounding box center [219, 484] width 274 height 38
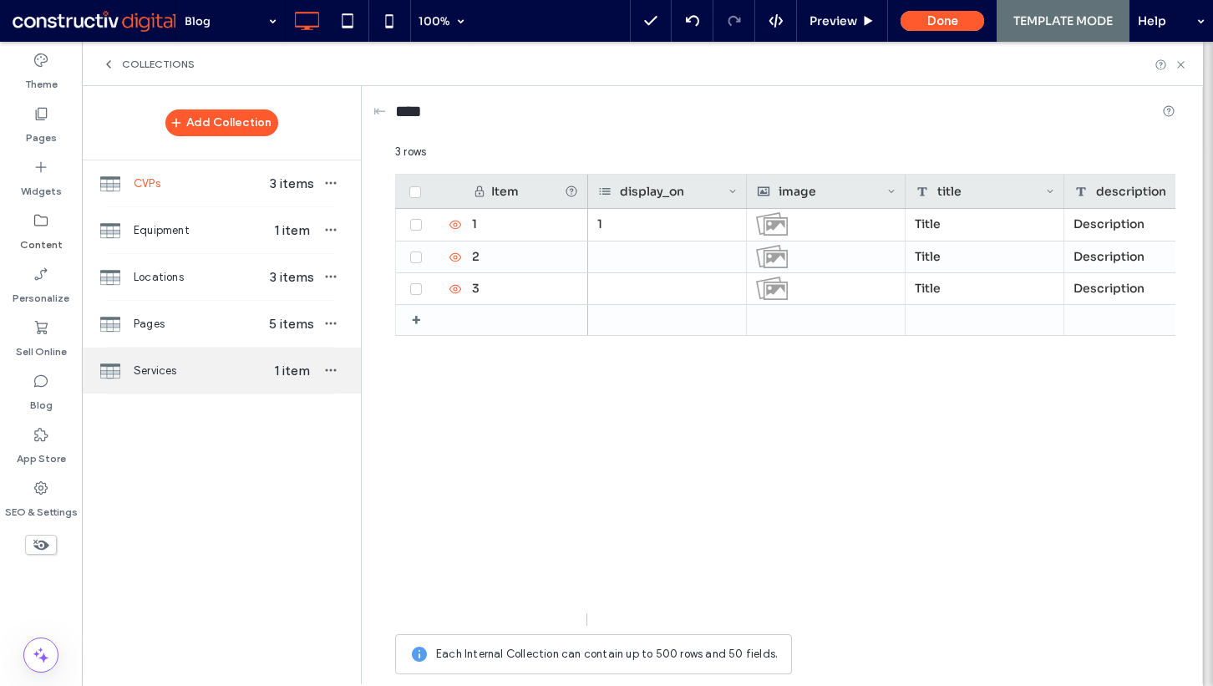
click at [166, 385] on div "Services 1 item" at bounding box center [221, 371] width 279 height 46
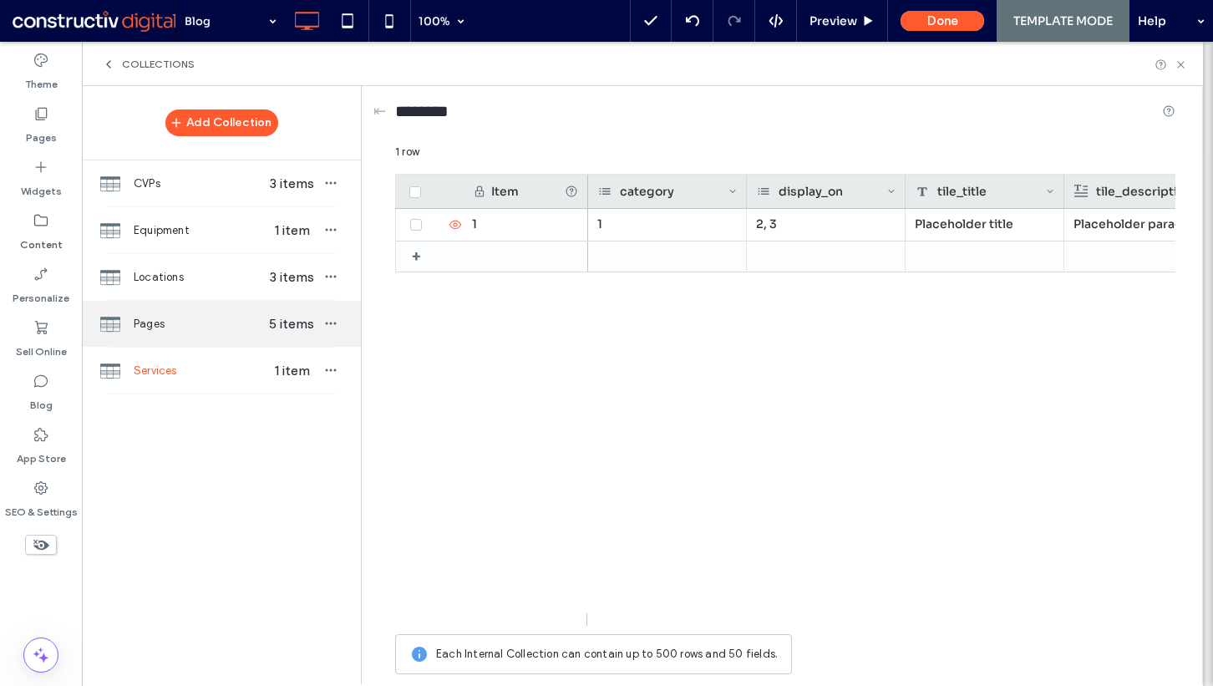
click at [172, 302] on div "Pages 5 items" at bounding box center [221, 324] width 279 height 46
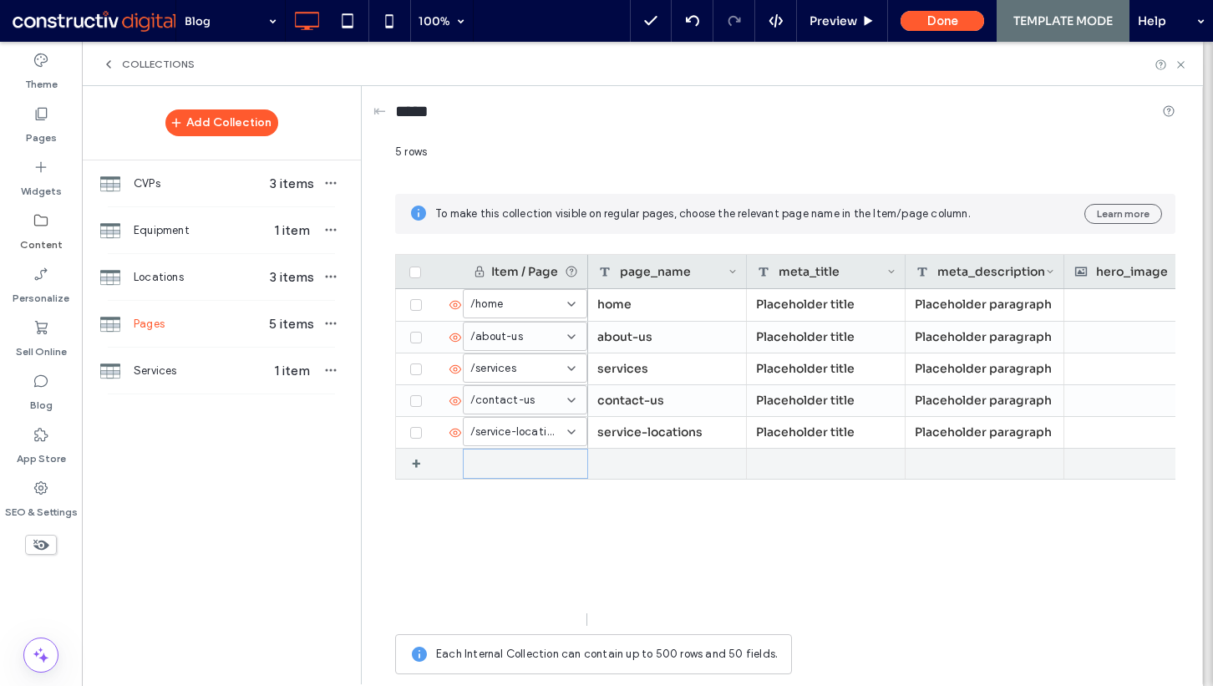
click at [509, 465] on div at bounding box center [525, 464] width 125 height 30
click at [519, 464] on div "1" at bounding box center [515, 464] width 89 height 17
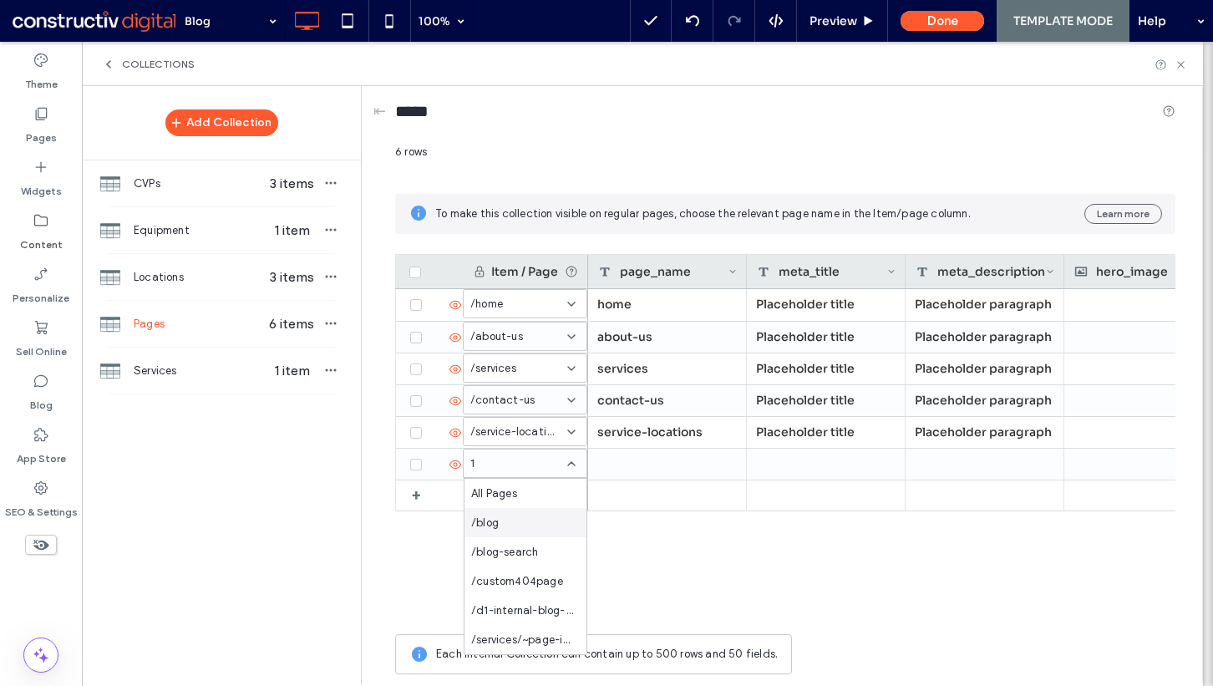
click at [517, 531] on div "/blog" at bounding box center [526, 522] width 122 height 29
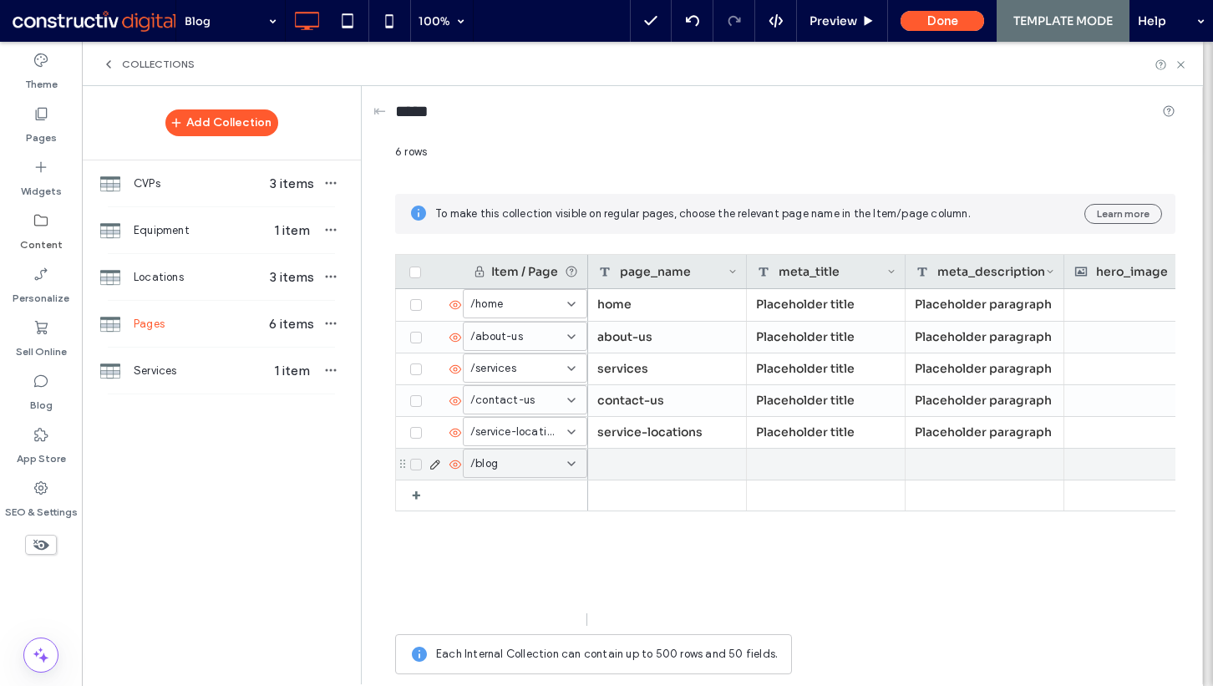
click at [651, 455] on div at bounding box center [667, 464] width 159 height 31
click at [651, 455] on div at bounding box center [667, 464] width 157 height 30
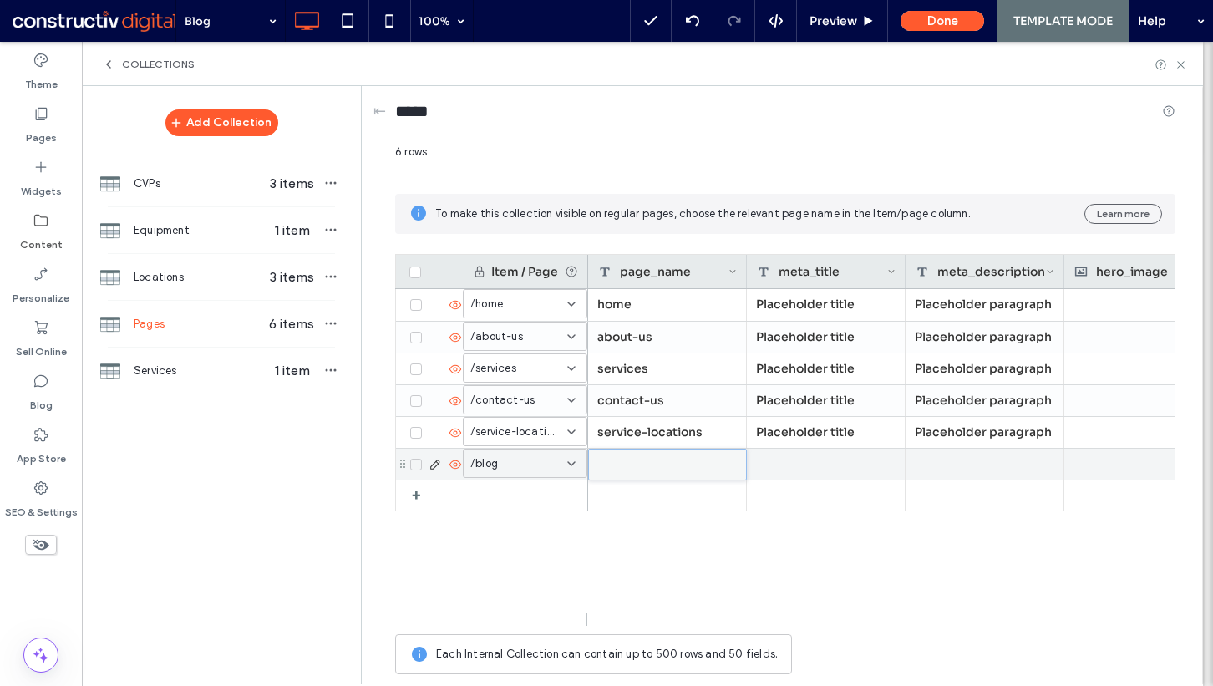
click at [639, 460] on div at bounding box center [667, 464] width 157 height 30
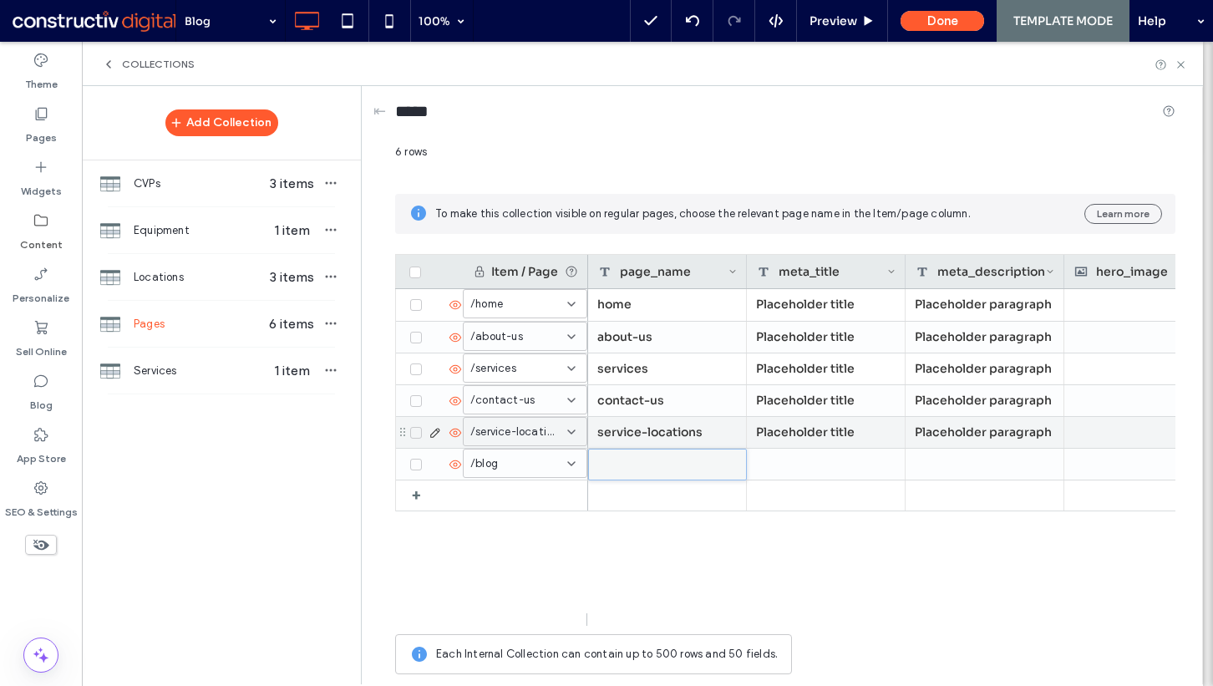
click at [646, 418] on div "service-locations" at bounding box center [667, 432] width 159 height 31
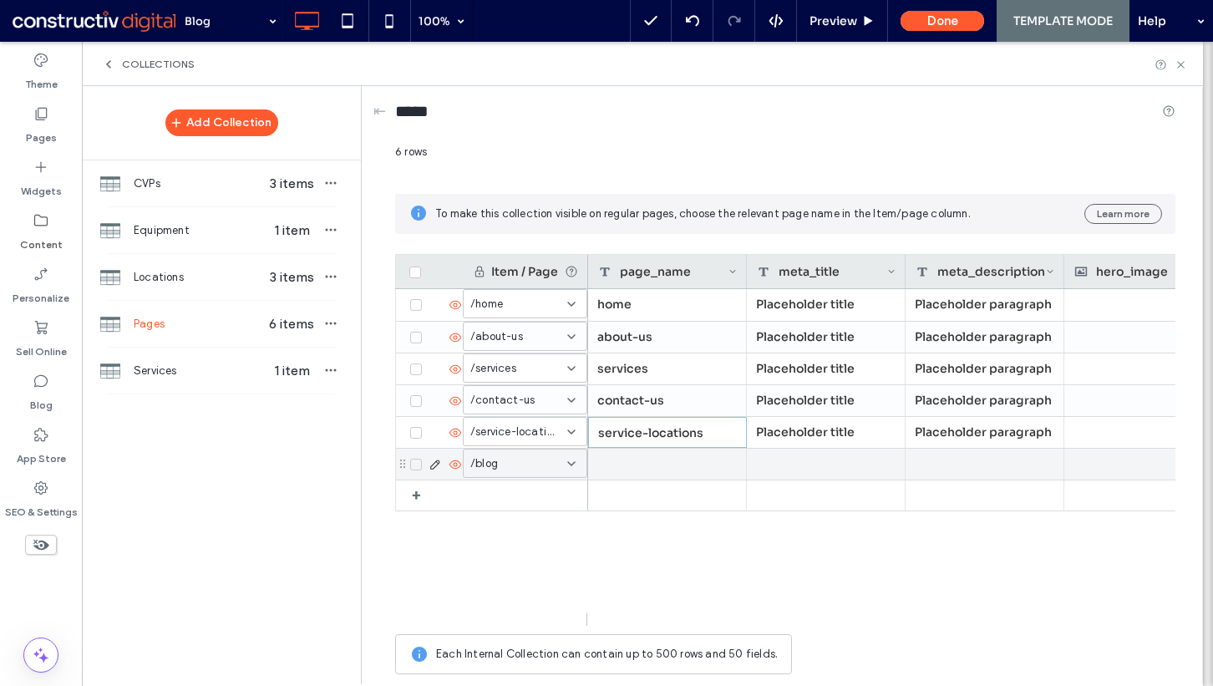
click at [646, 462] on div at bounding box center [667, 464] width 159 height 31
click at [660, 360] on textarea "plain-text-cell" at bounding box center [679, 363] width 184 height 50
type textarea "****"
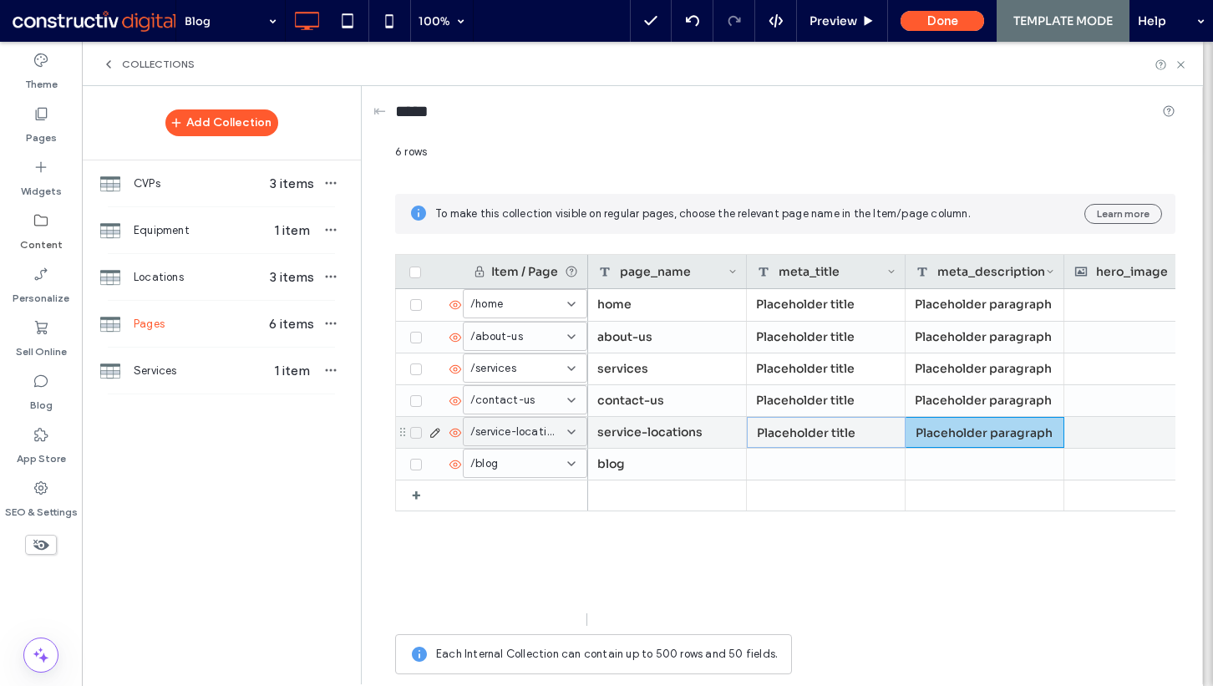
drag, startPoint x: 830, startPoint y: 434, endPoint x: 957, endPoint y: 434, distance: 127.0
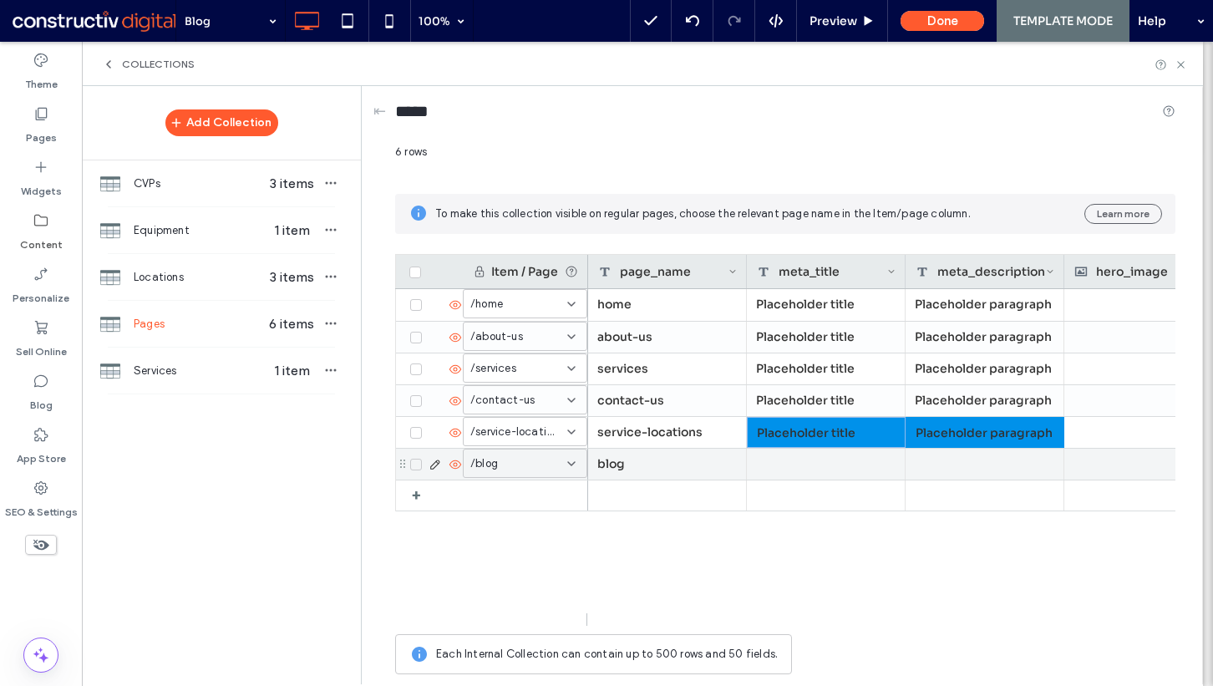
click at [861, 462] on div at bounding box center [826, 464] width 159 height 31
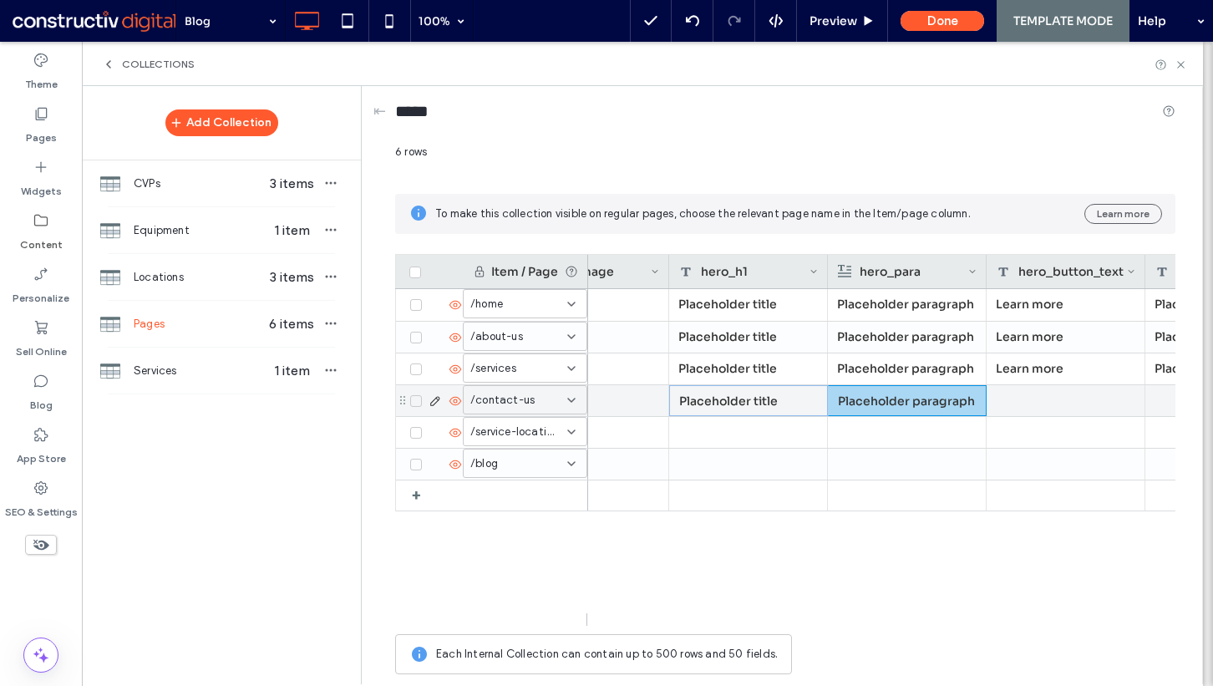
drag, startPoint x: 770, startPoint y: 407, endPoint x: 858, endPoint y: 407, distance: 87.7
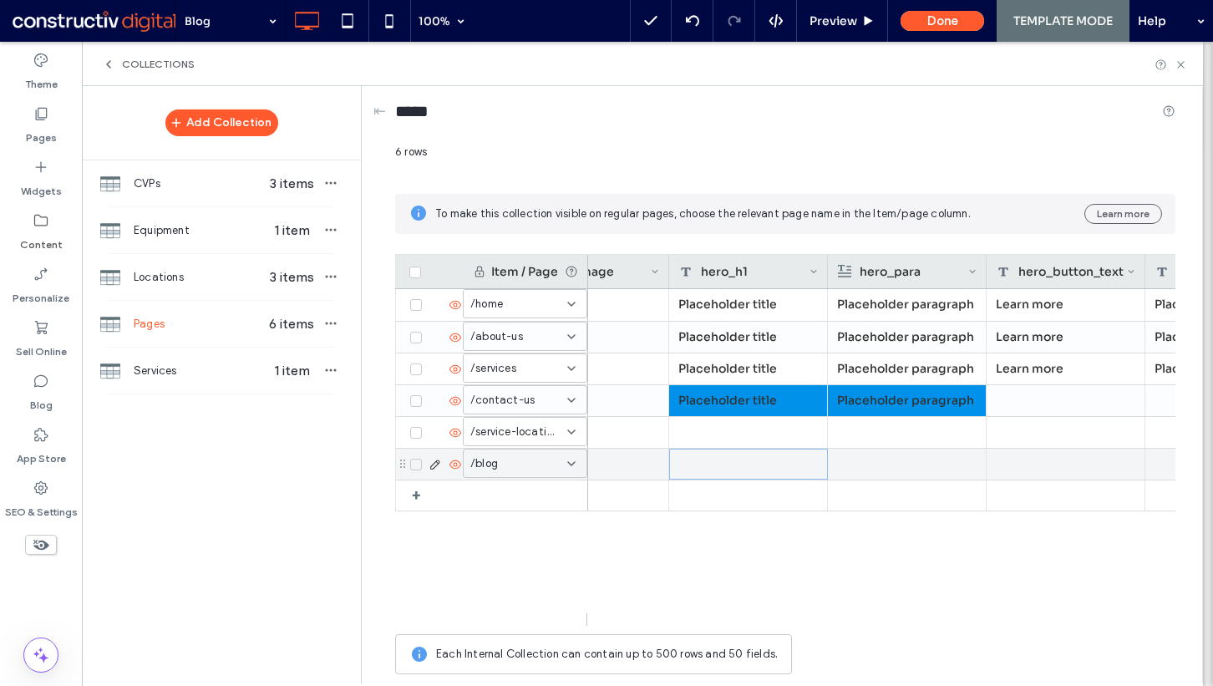
click at [738, 469] on div at bounding box center [748, 464] width 159 height 31
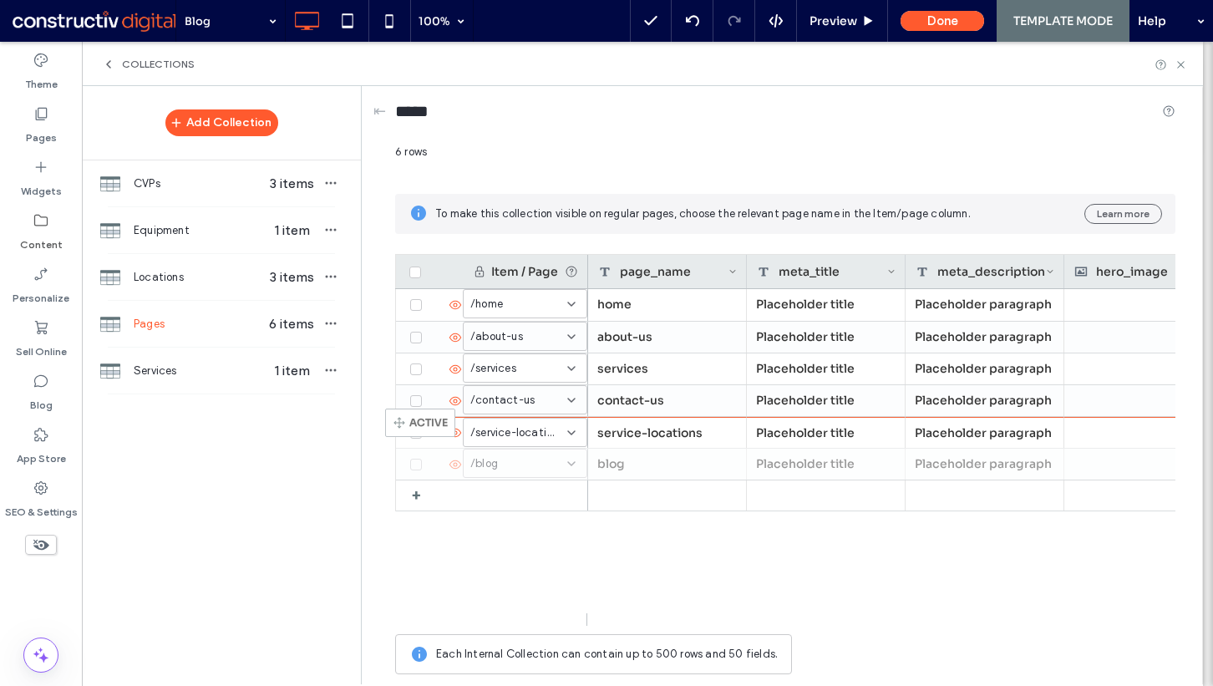
drag, startPoint x: 403, startPoint y: 461, endPoint x: 410, endPoint y: 416, distance: 45.7
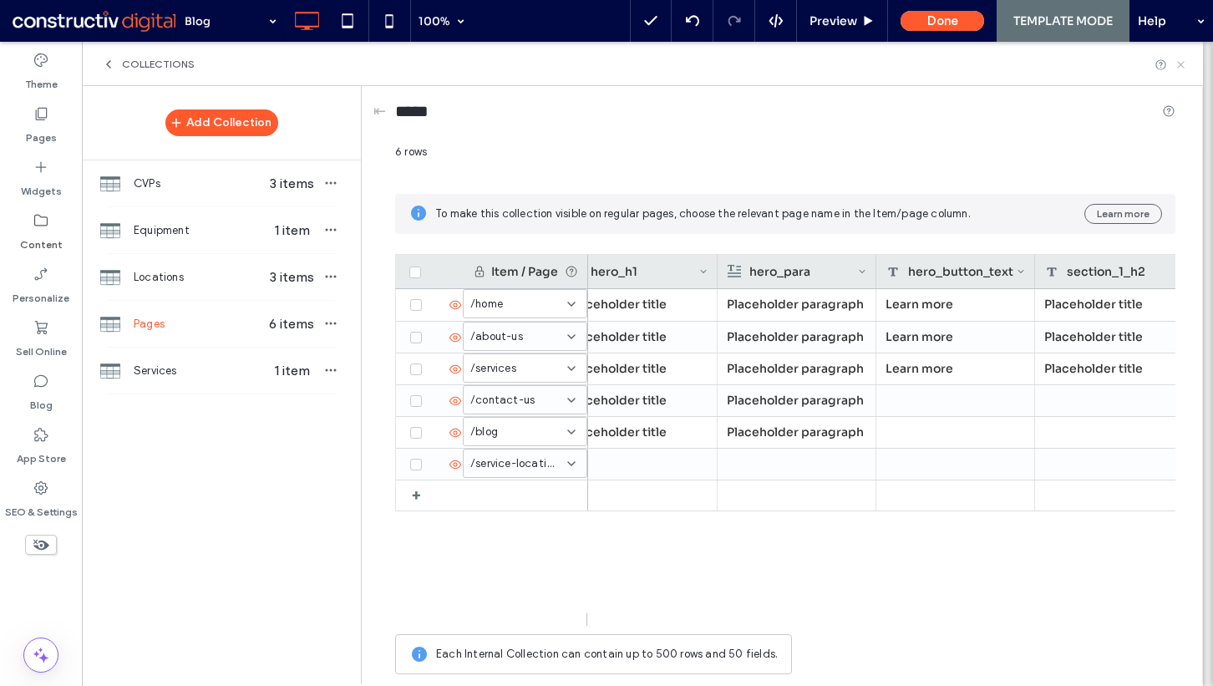
click at [1184, 61] on use at bounding box center [1180, 64] width 7 height 7
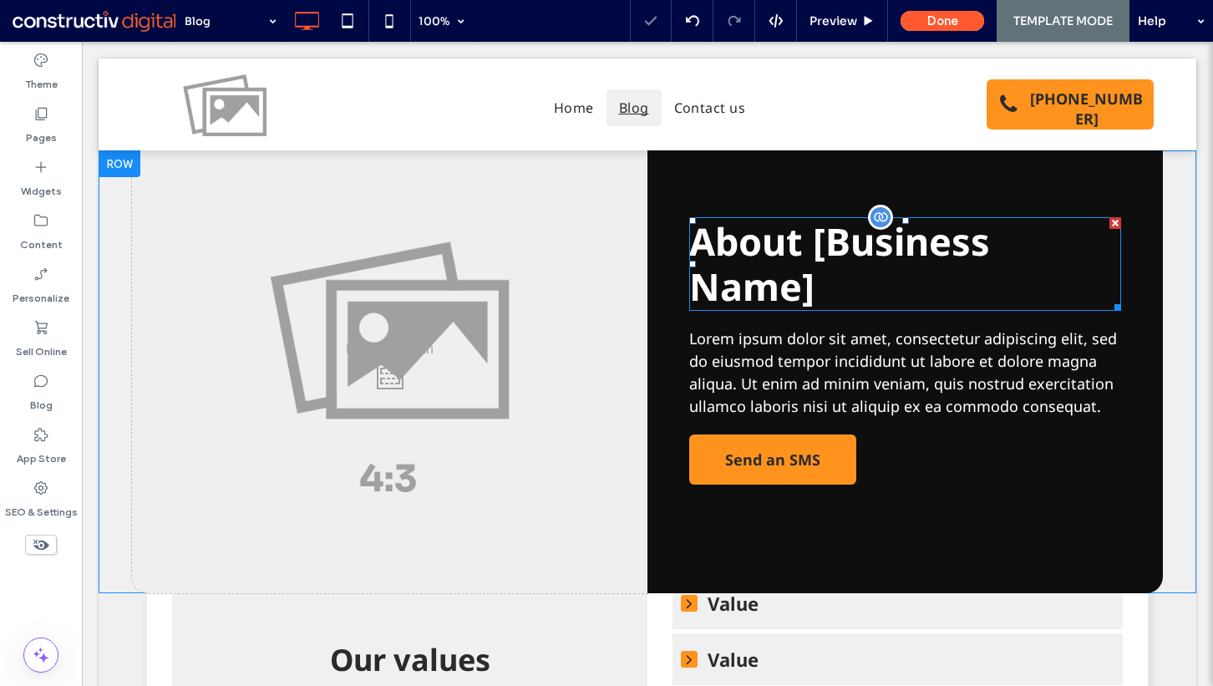
click at [749, 281] on span "[Business Name]" at bounding box center [839, 264] width 301 height 96
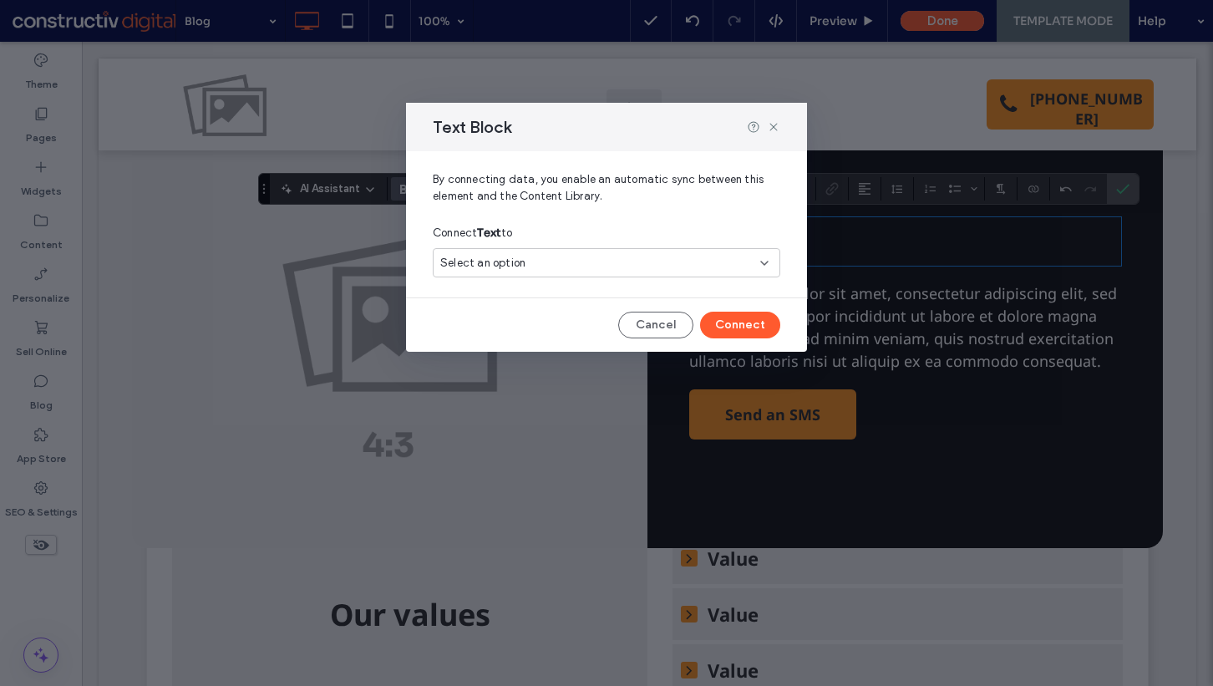
click at [623, 266] on div "Select an option" at bounding box center [596, 263] width 312 height 17
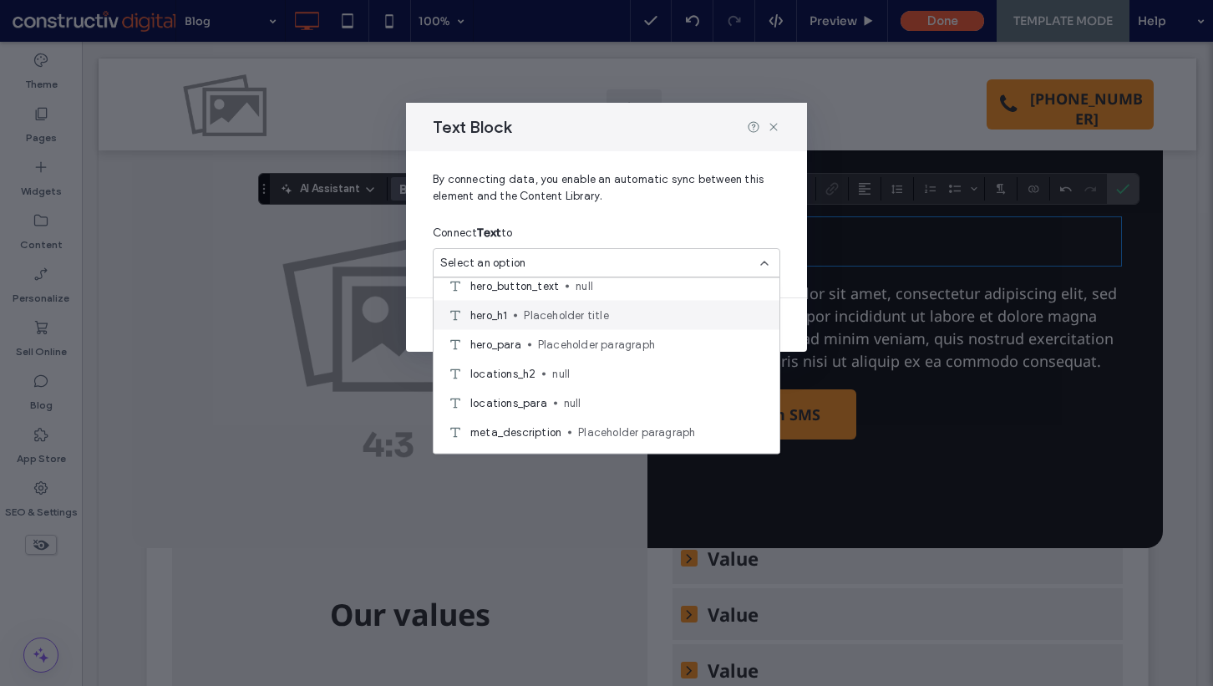
click at [639, 322] on span "Placeholder title" at bounding box center [645, 315] width 242 height 17
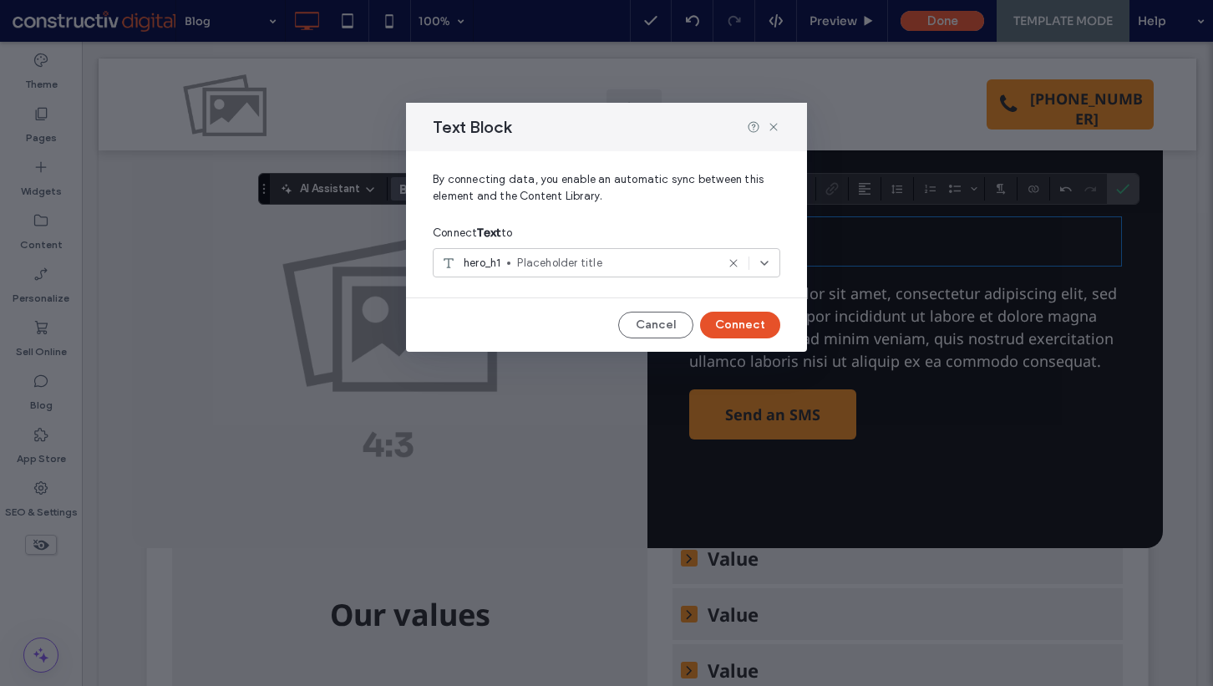
click at [727, 320] on button "Connect" at bounding box center [740, 325] width 80 height 27
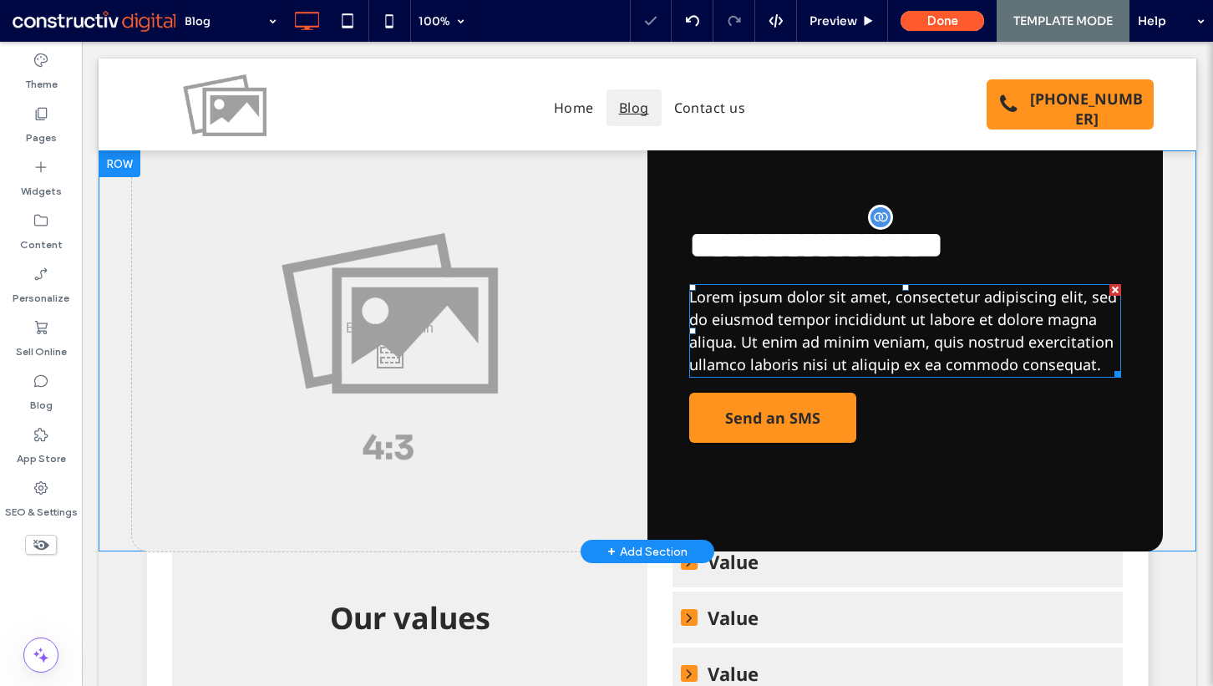
click at [772, 333] on span "Lorem ipsum dolor sit amet, consectetur adipiscing elit, sed do eiusmod tempor …" at bounding box center [903, 331] width 428 height 88
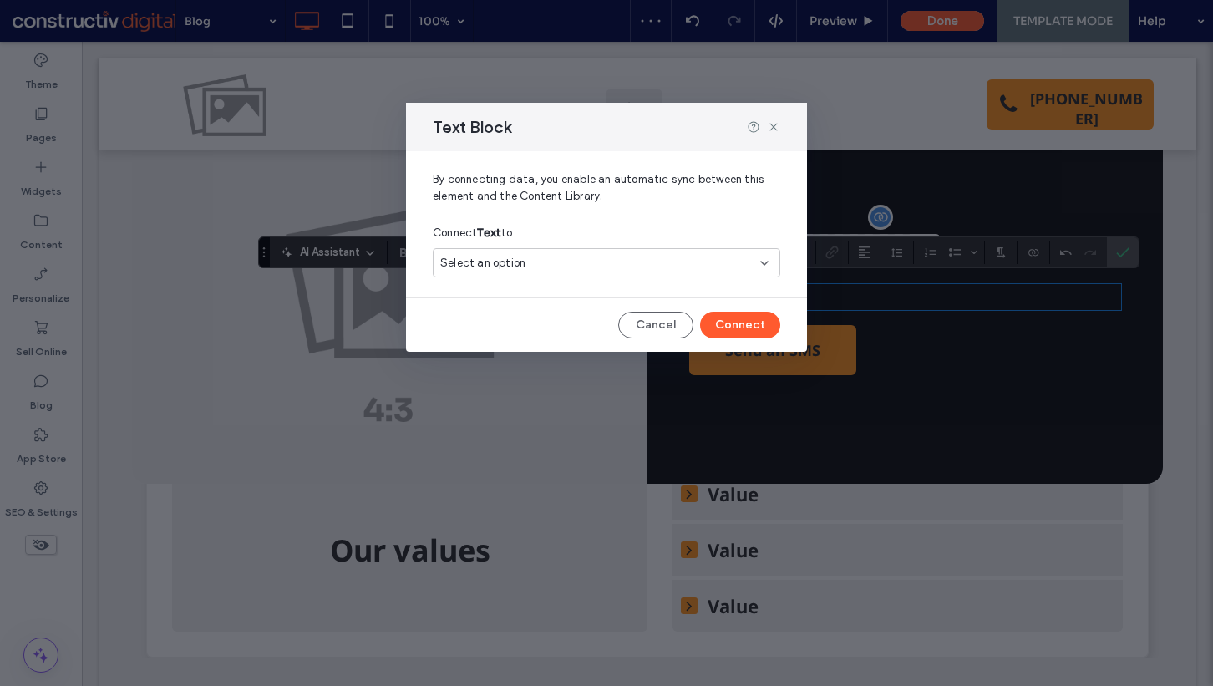
click at [582, 263] on div "Select an option" at bounding box center [596, 263] width 312 height 17
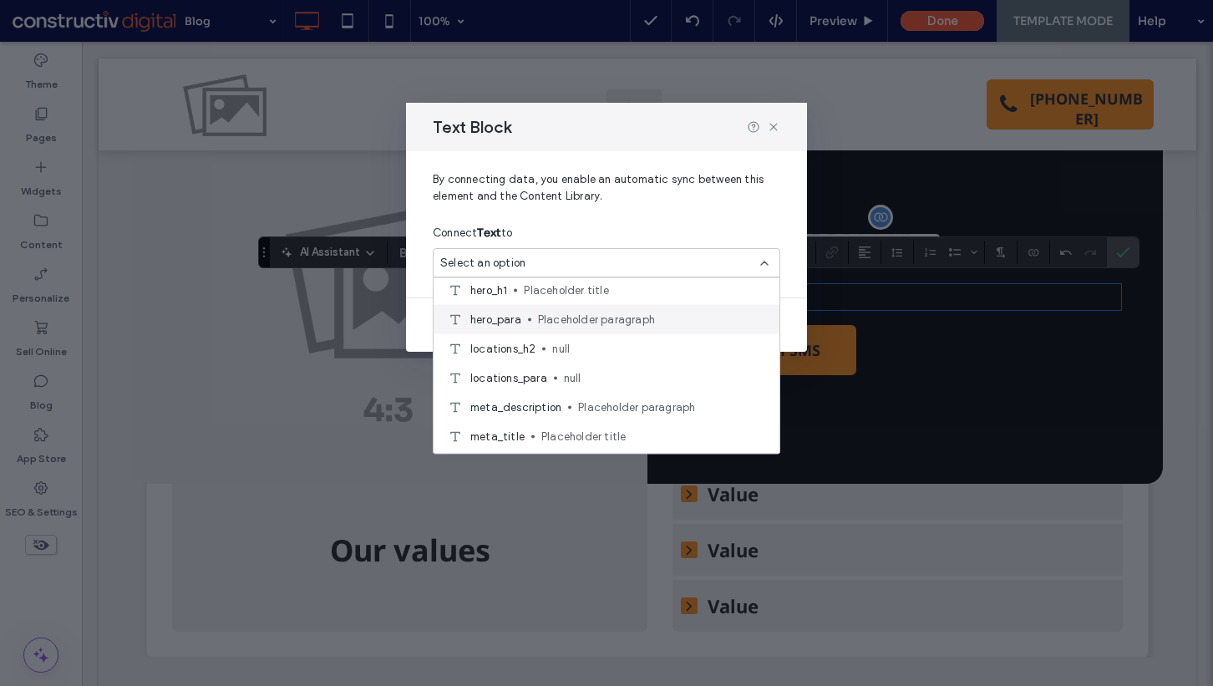
click at [638, 326] on span "Placeholder paragraph" at bounding box center [652, 319] width 228 height 17
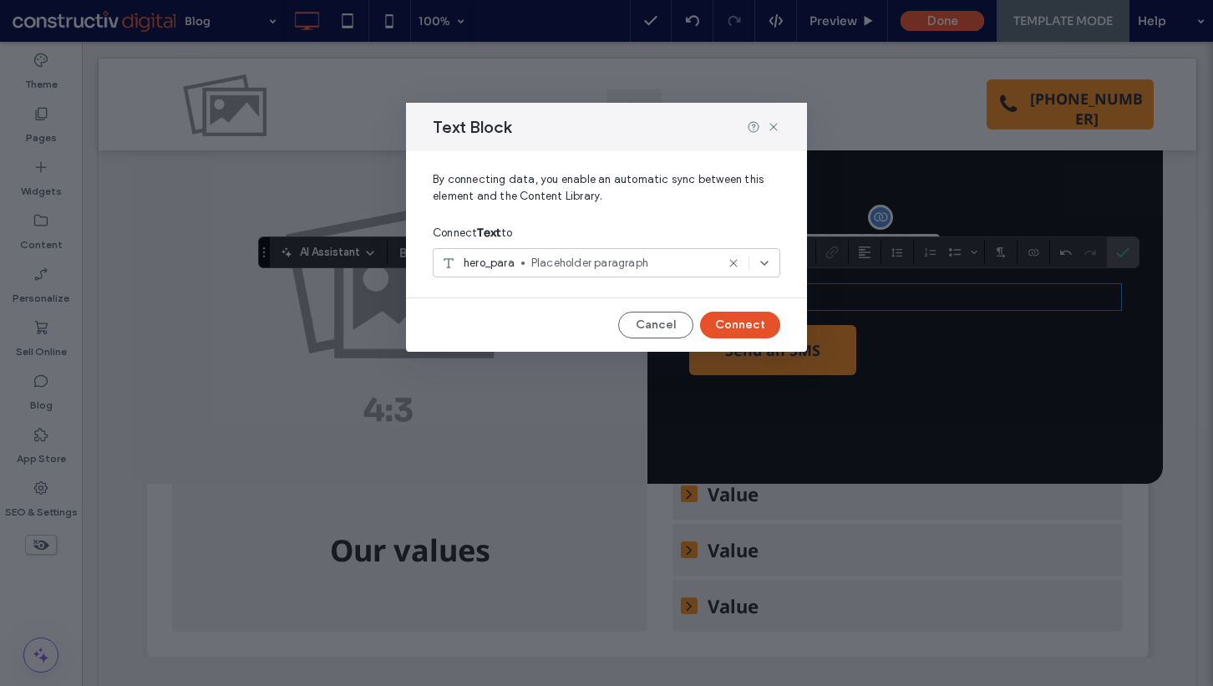
click at [738, 337] on button "Connect" at bounding box center [740, 325] width 80 height 27
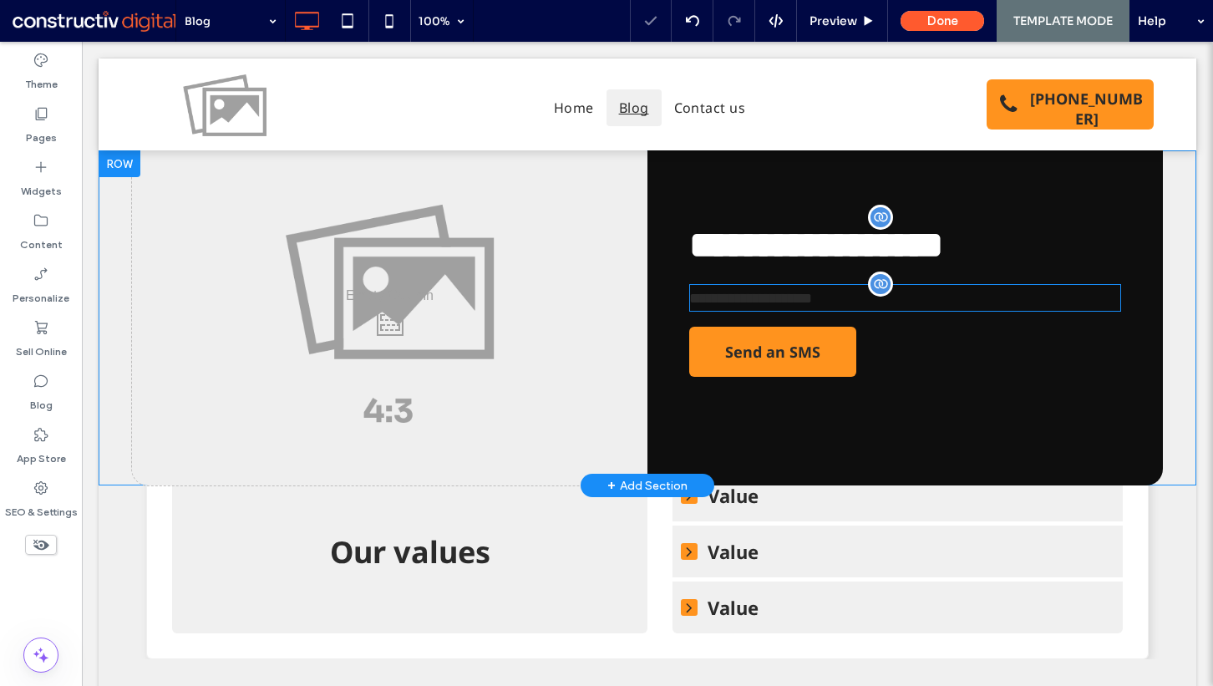
click at [798, 301] on span "**********" at bounding box center [750, 298] width 123 height 15
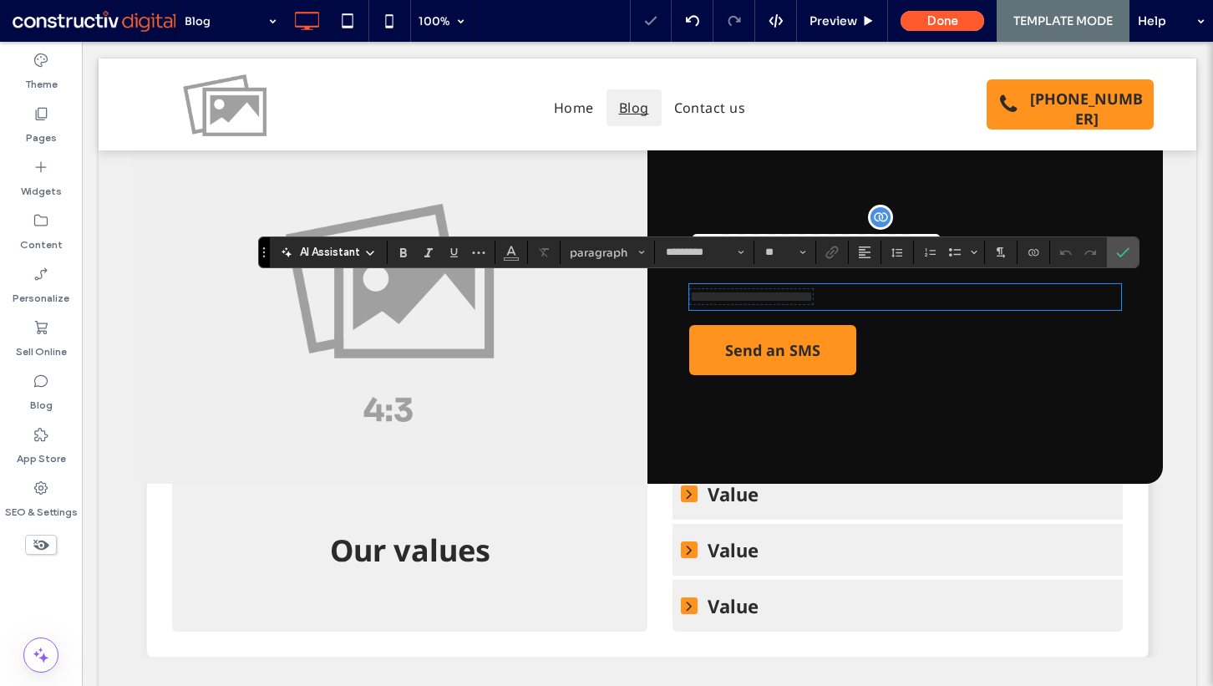
click at [745, 291] on span "**********" at bounding box center [751, 296] width 123 height 15
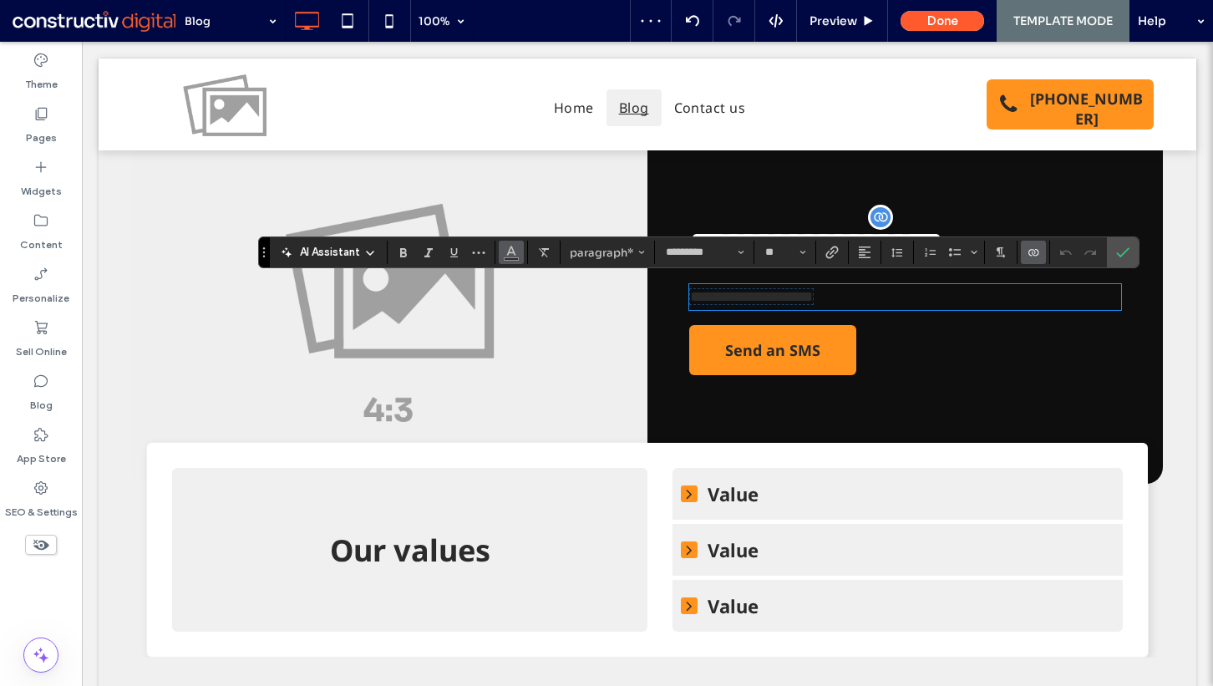
click at [512, 248] on use "Color" at bounding box center [510, 250] width 9 height 9
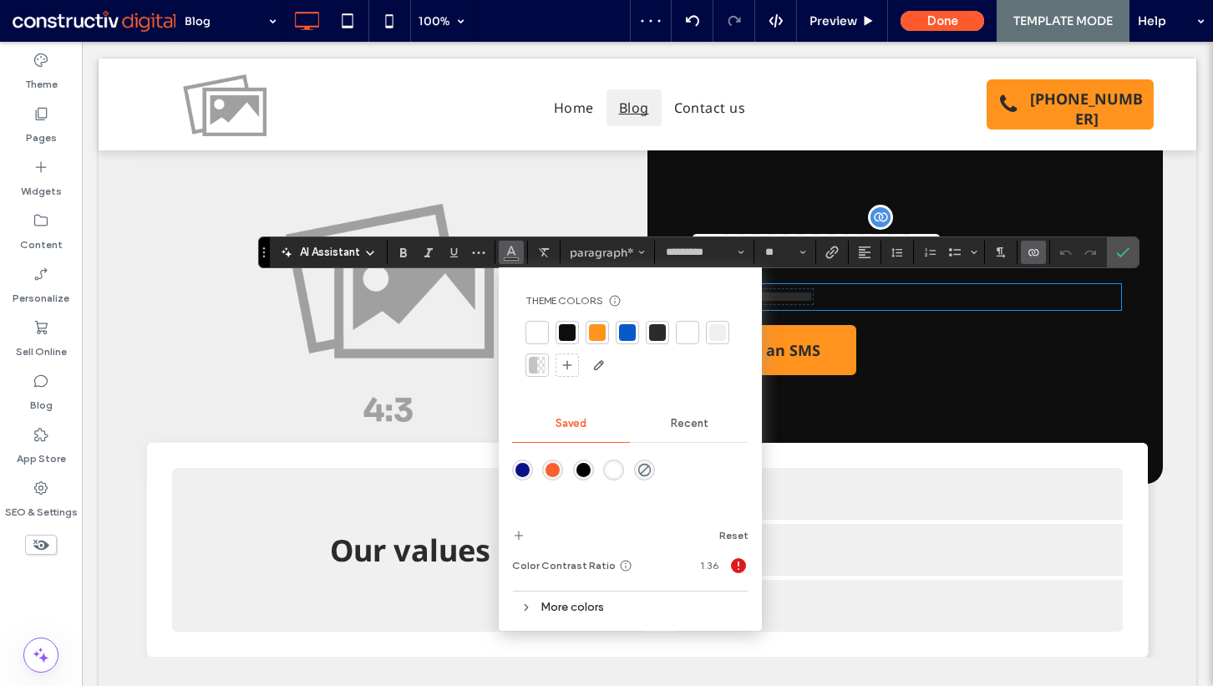
click at [685, 321] on div at bounding box center [687, 332] width 23 height 23
drag, startPoint x: 1113, startPoint y: 255, endPoint x: 780, endPoint y: 288, distance: 334.2
click at [1113, 255] on label "Confirm" at bounding box center [1122, 252] width 25 height 30
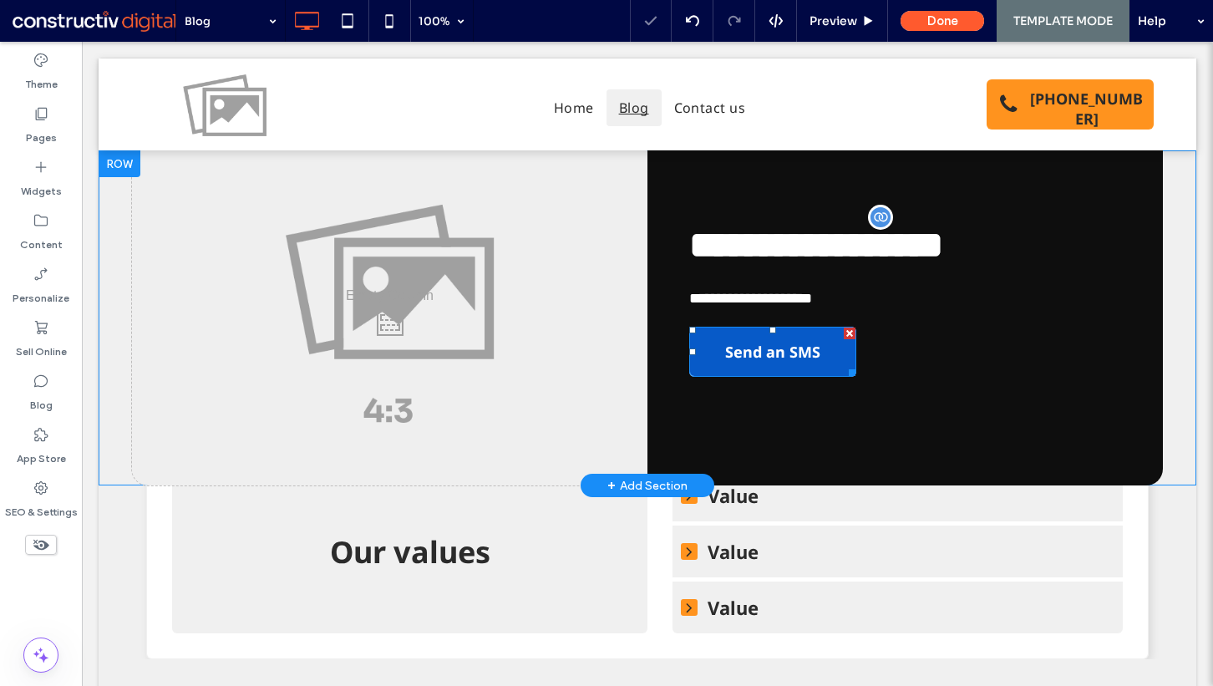
click at [844, 328] on div at bounding box center [850, 334] width 12 height 12
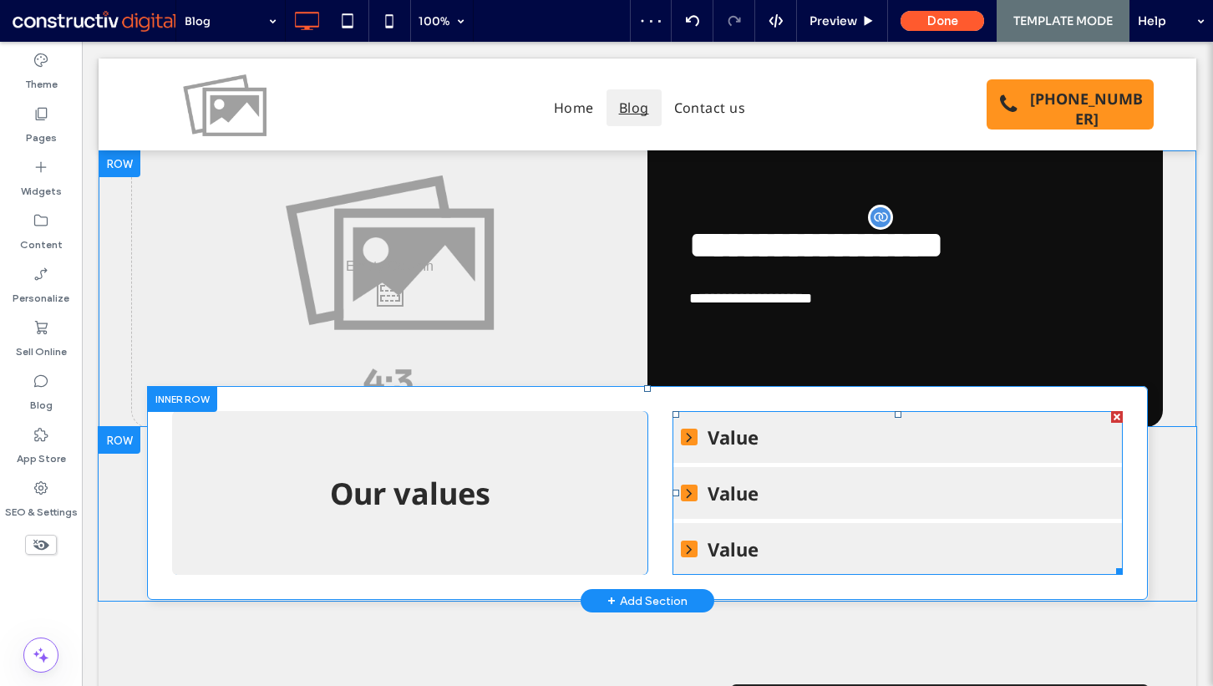
click at [1111, 414] on div at bounding box center [1117, 417] width 12 height 12
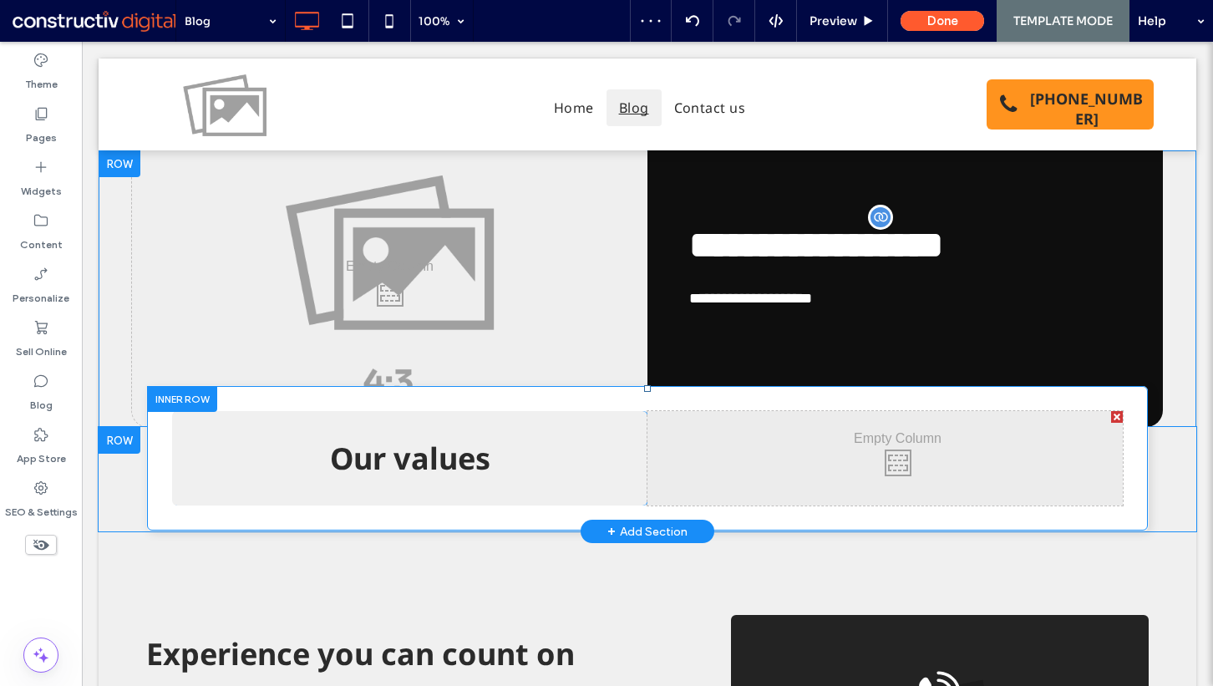
click at [1111, 412] on div at bounding box center [1117, 417] width 12 height 12
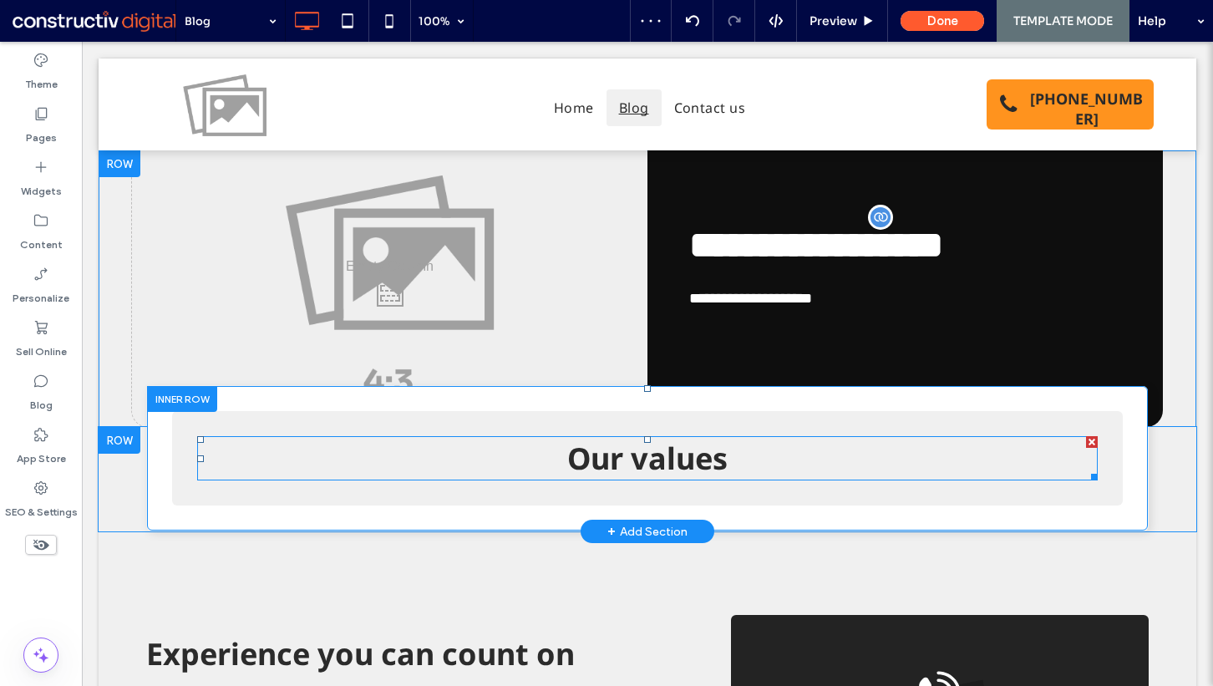
click at [1086, 439] on div at bounding box center [1092, 442] width 12 height 12
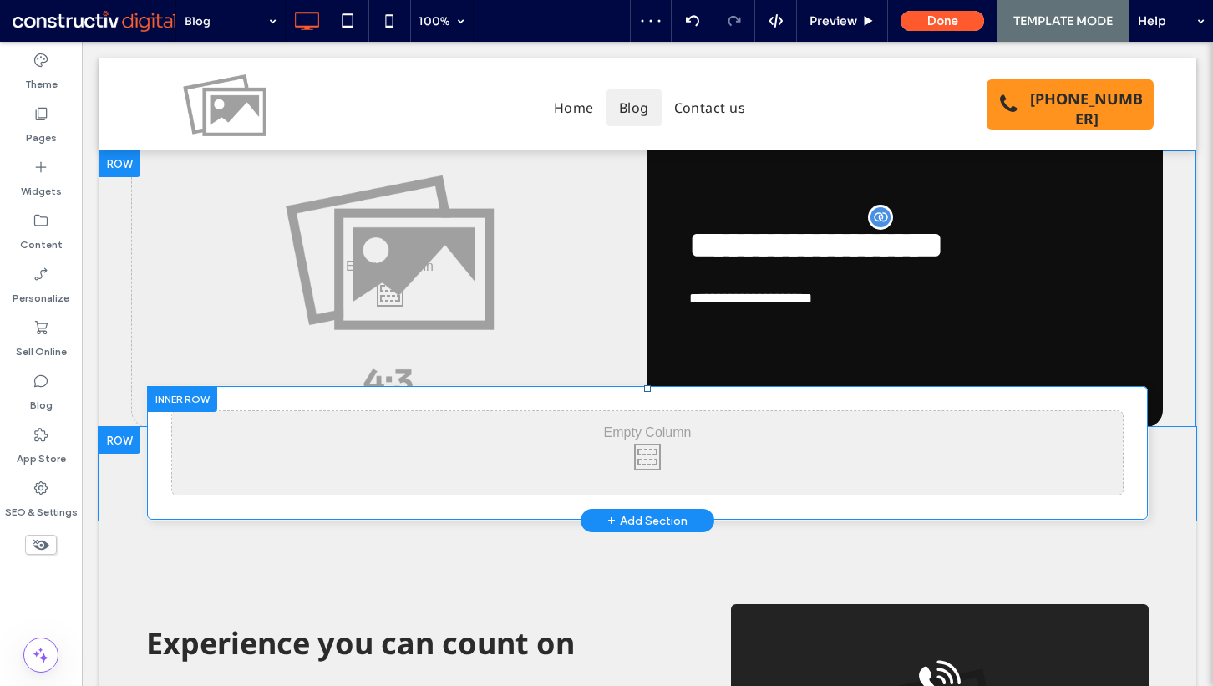
click at [1040, 436] on div "Click To Paste" at bounding box center [647, 453] width 951 height 84
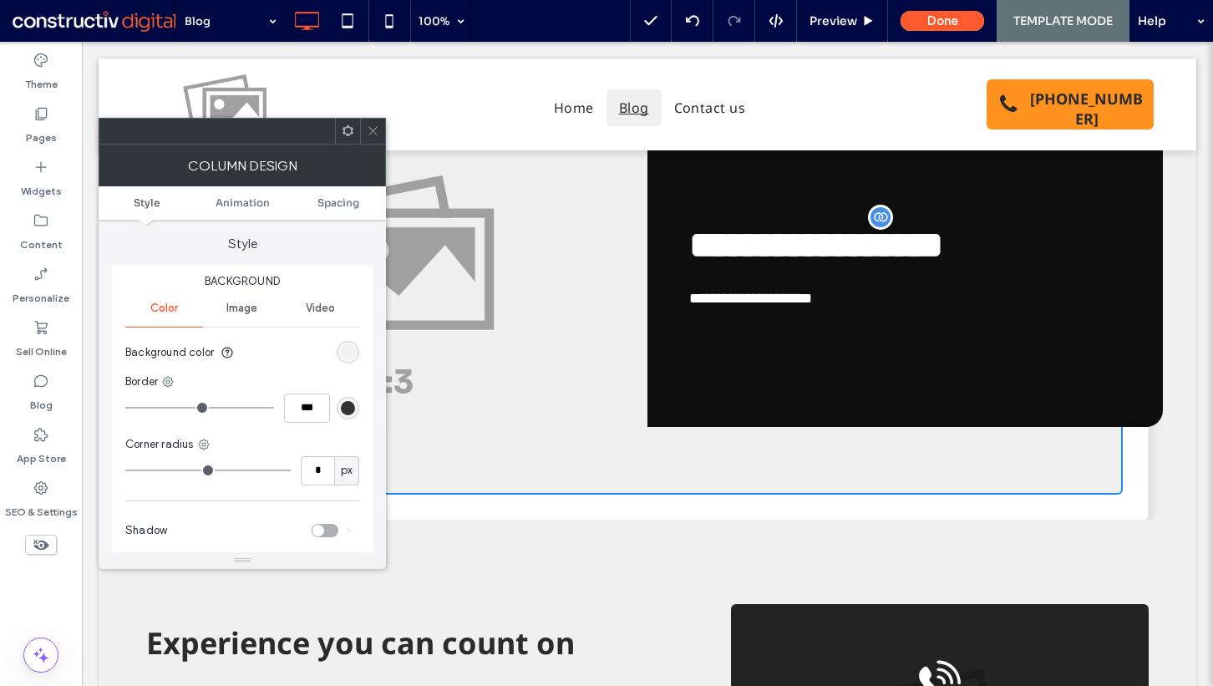
click at [347, 348] on div "rgb(240, 240, 240)" at bounding box center [348, 352] width 14 height 14
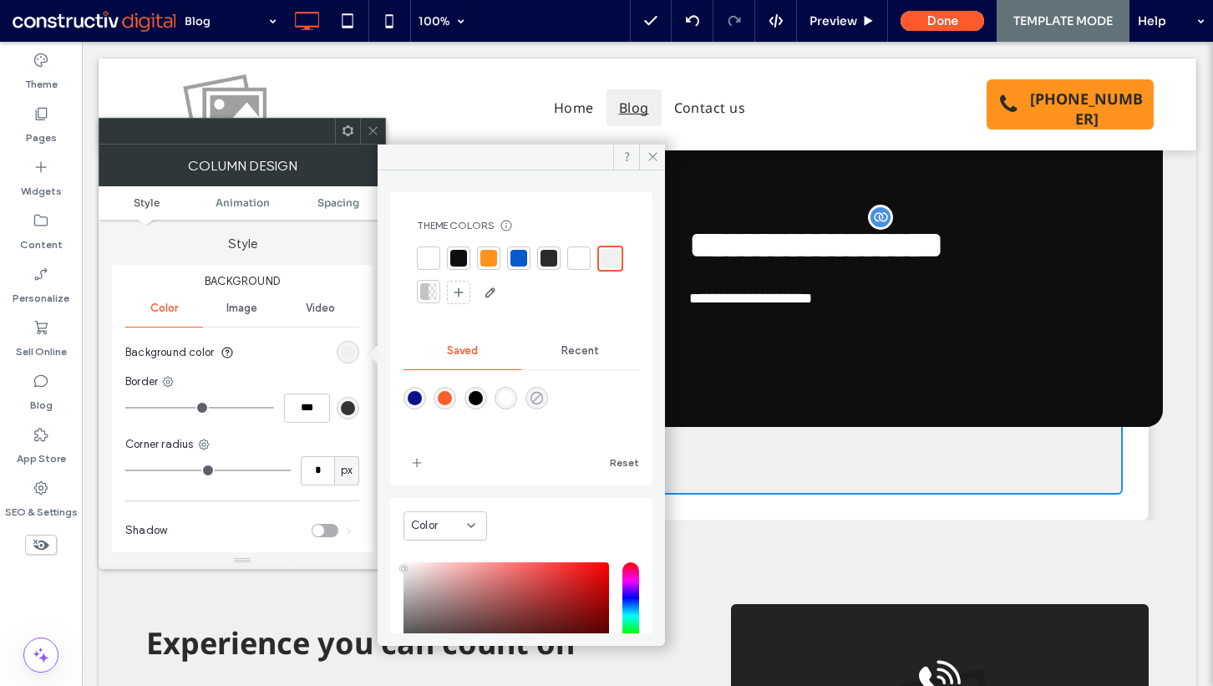
click at [542, 397] on use "rgba(0,255,35,0)" at bounding box center [536, 397] width 13 height 13
type input "*******"
type input "*"
type input "**"
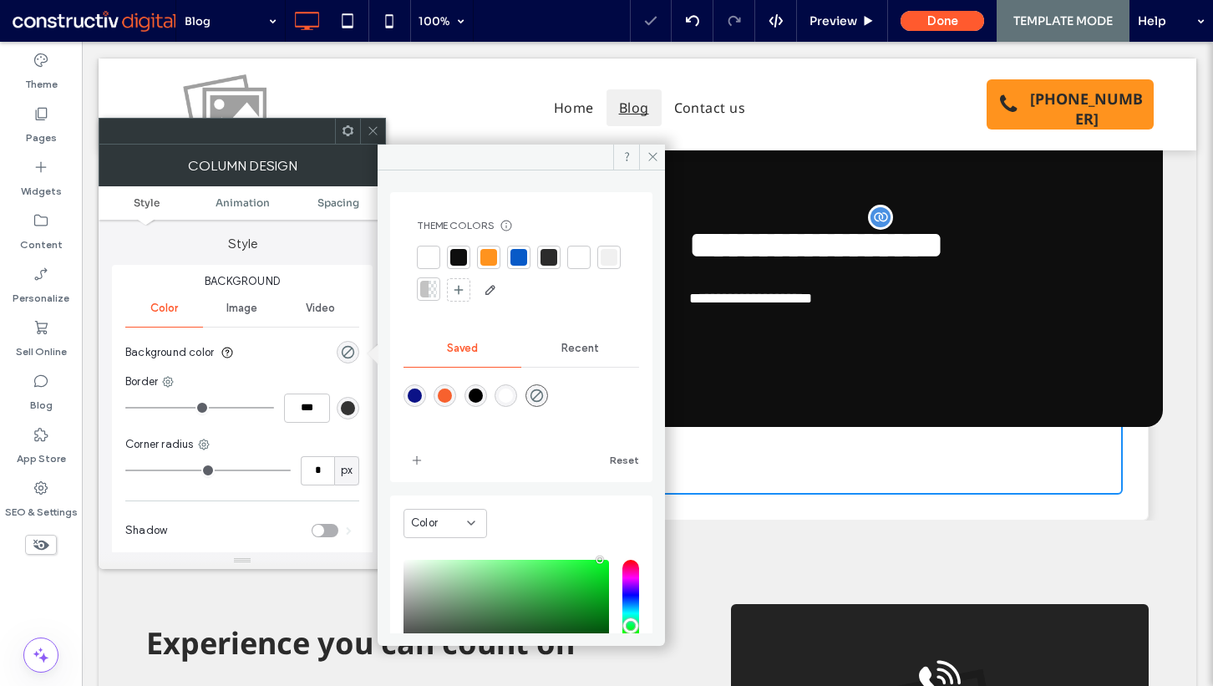
click at [368, 109] on nav "Home Blog Contact us" at bounding box center [642, 107] width 651 height 45
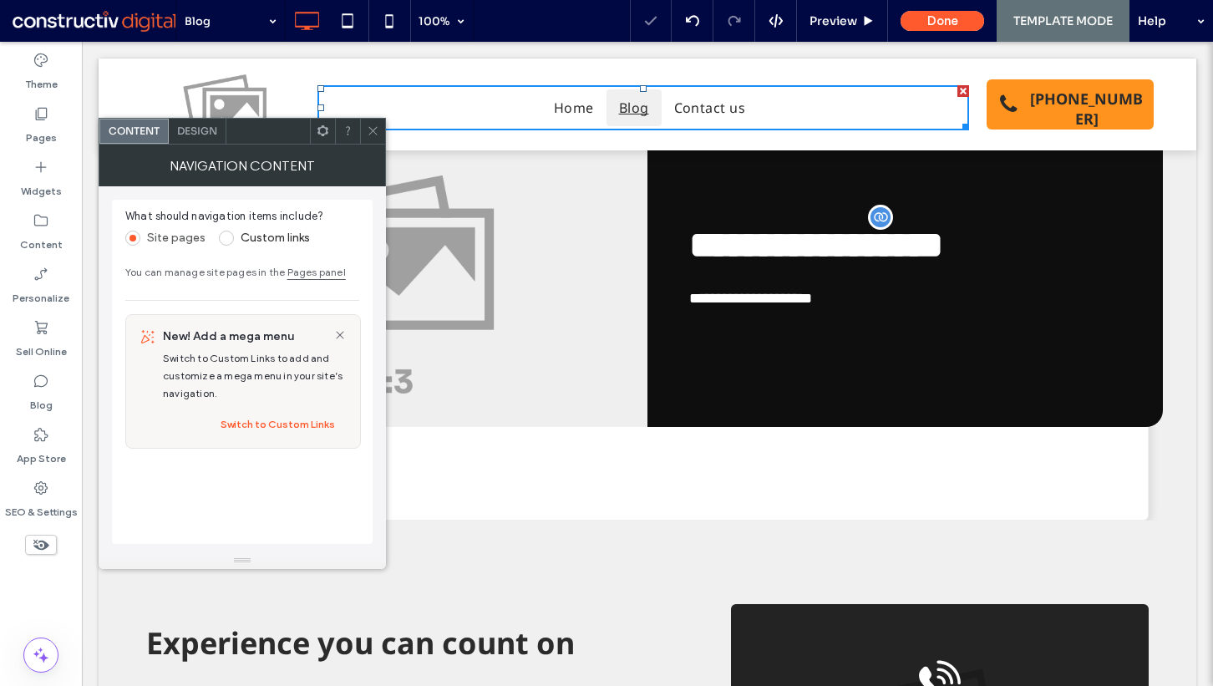
click at [358, 135] on div at bounding box center [347, 131] width 25 height 25
click at [374, 132] on icon at bounding box center [373, 130] width 13 height 13
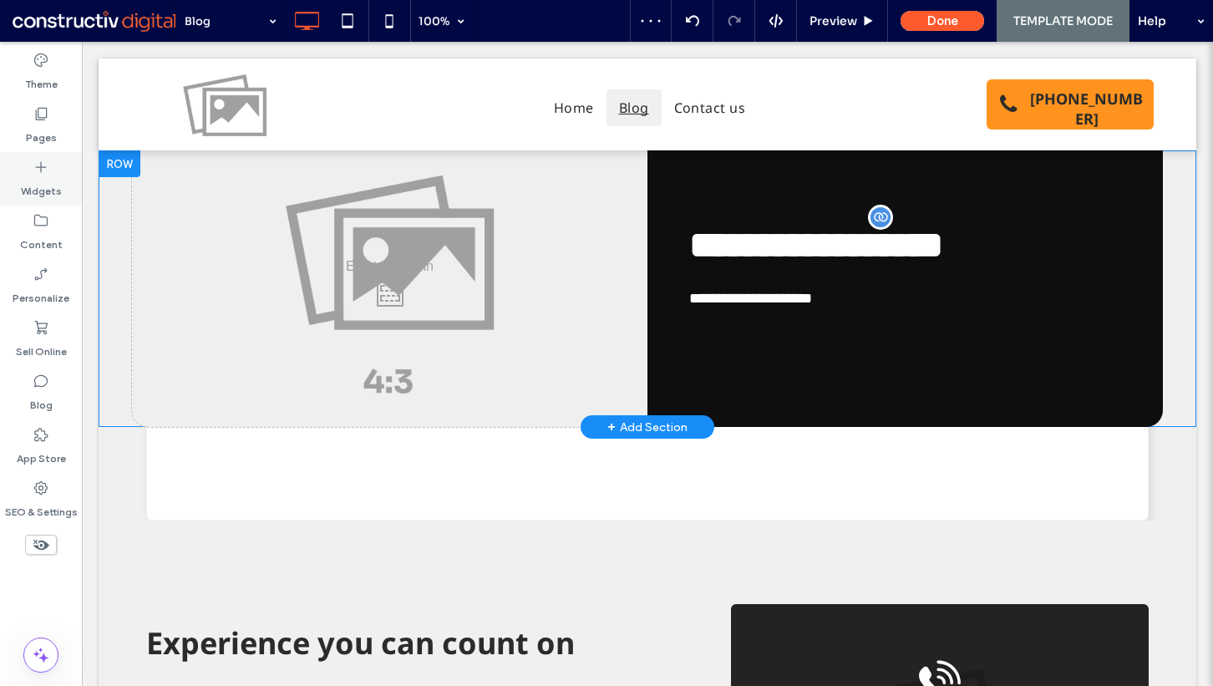
click at [32, 172] on div "Widgets" at bounding box center [41, 178] width 82 height 53
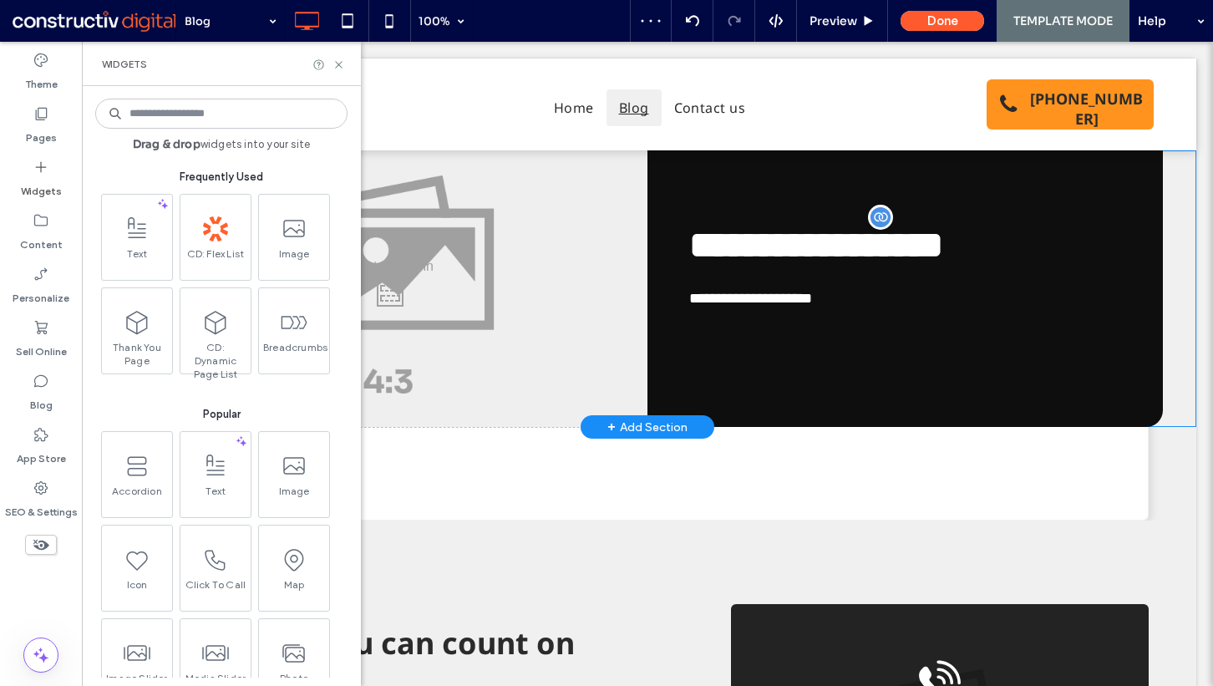
click at [204, 109] on input at bounding box center [221, 114] width 252 height 30
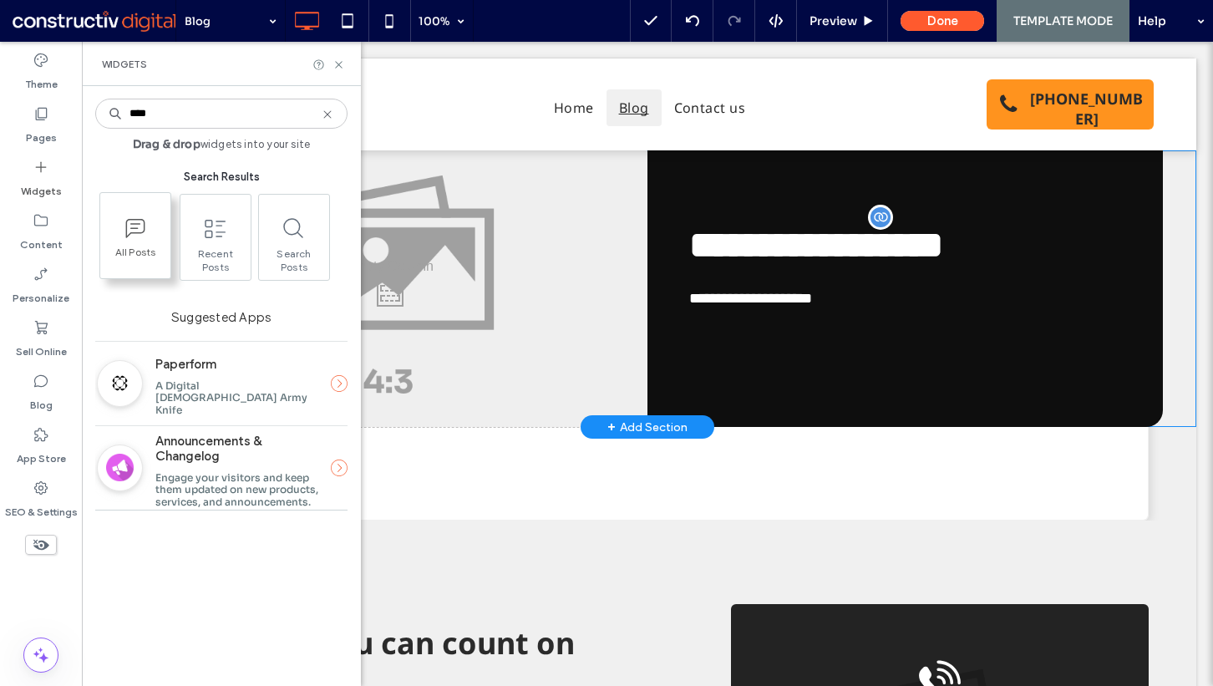
type input "****"
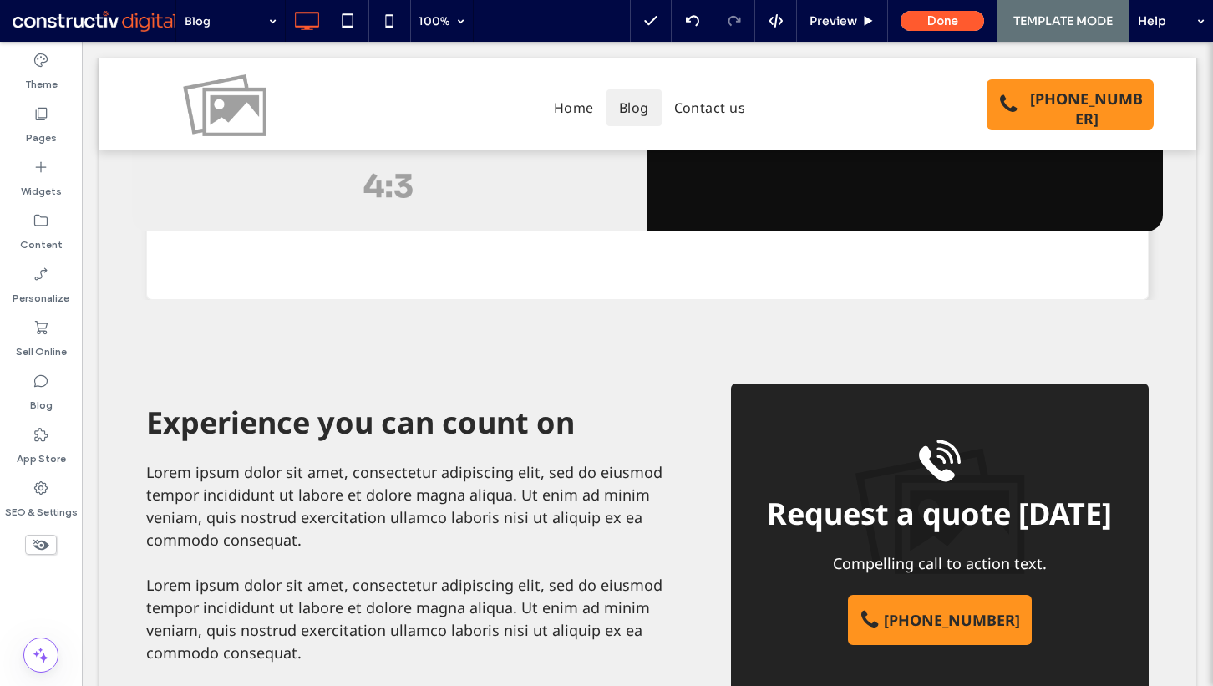
click at [126, 406] on div "Experience you can count on Lorem ipsum dolor sit amet, consectetur adipiscing …" at bounding box center [648, 540] width 1098 height 481
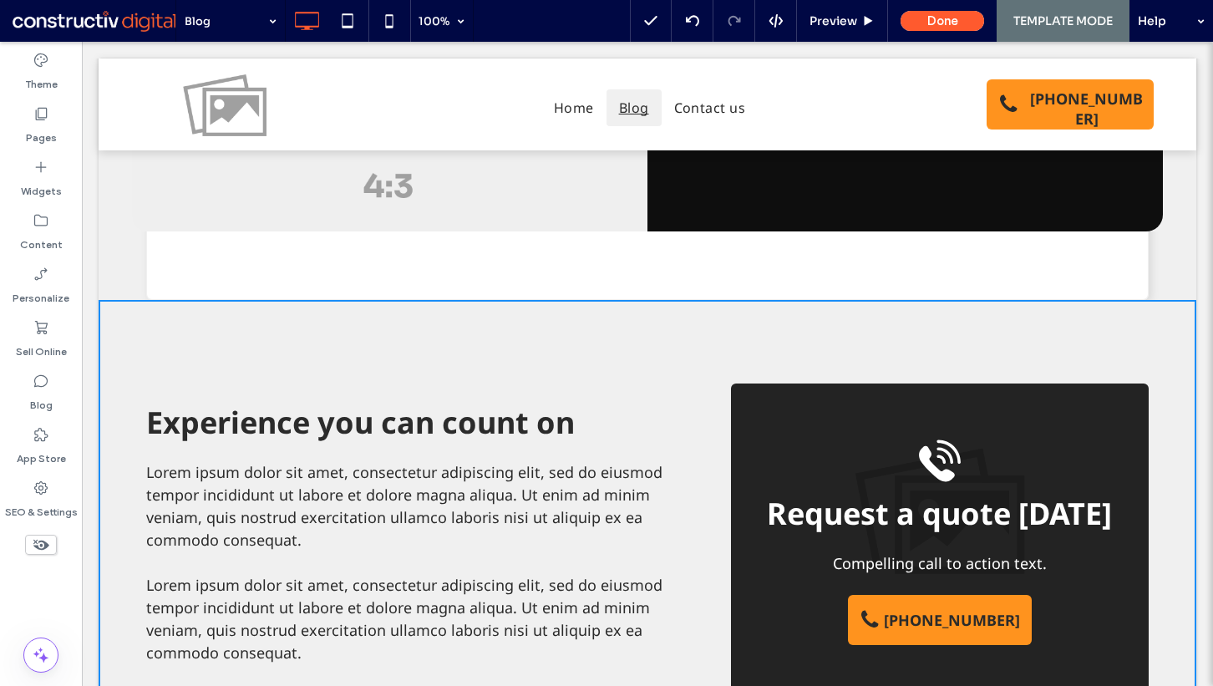
click at [133, 339] on div "Experience you can count on Lorem ipsum dolor sit amet, consectetur adipiscing …" at bounding box center [648, 540] width 1098 height 481
click at [150, 326] on div "Experience you can count on Lorem ipsum dolor sit amet, consectetur adipiscing …" at bounding box center [648, 540] width 1098 height 481
click at [54, 126] on label "Pages" at bounding box center [41, 133] width 31 height 23
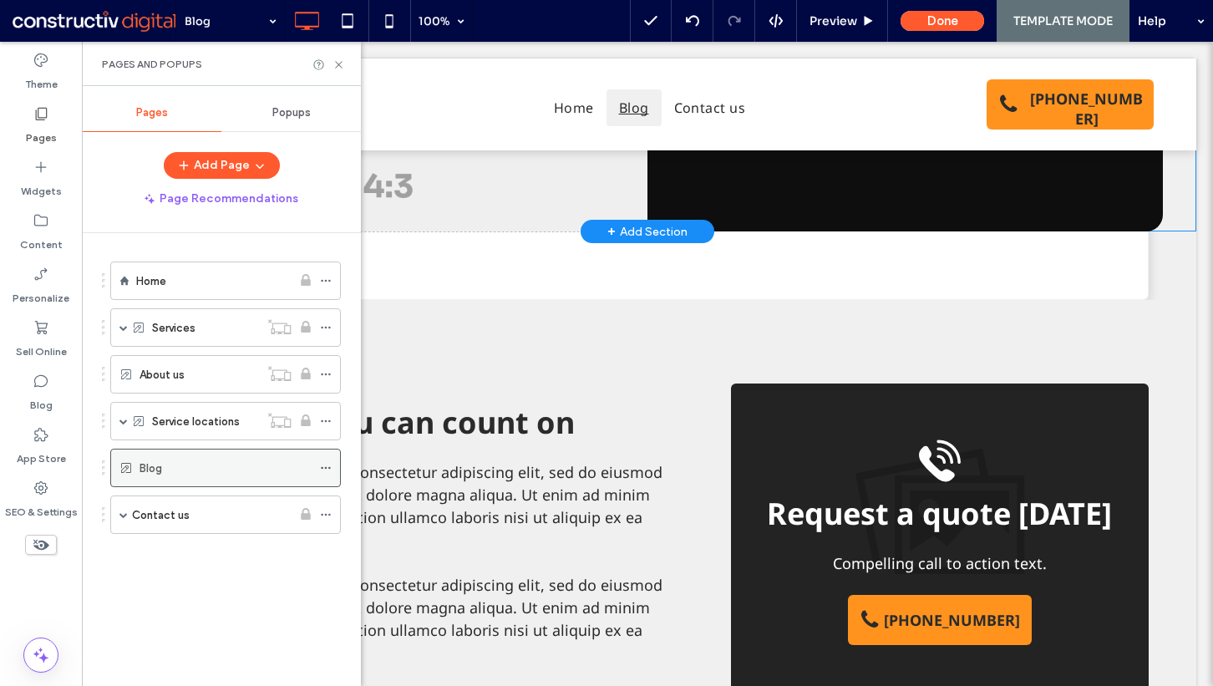
click at [174, 459] on div "Blog" at bounding box center [226, 468] width 172 height 18
click at [338, 63] on use at bounding box center [338, 64] width 7 height 7
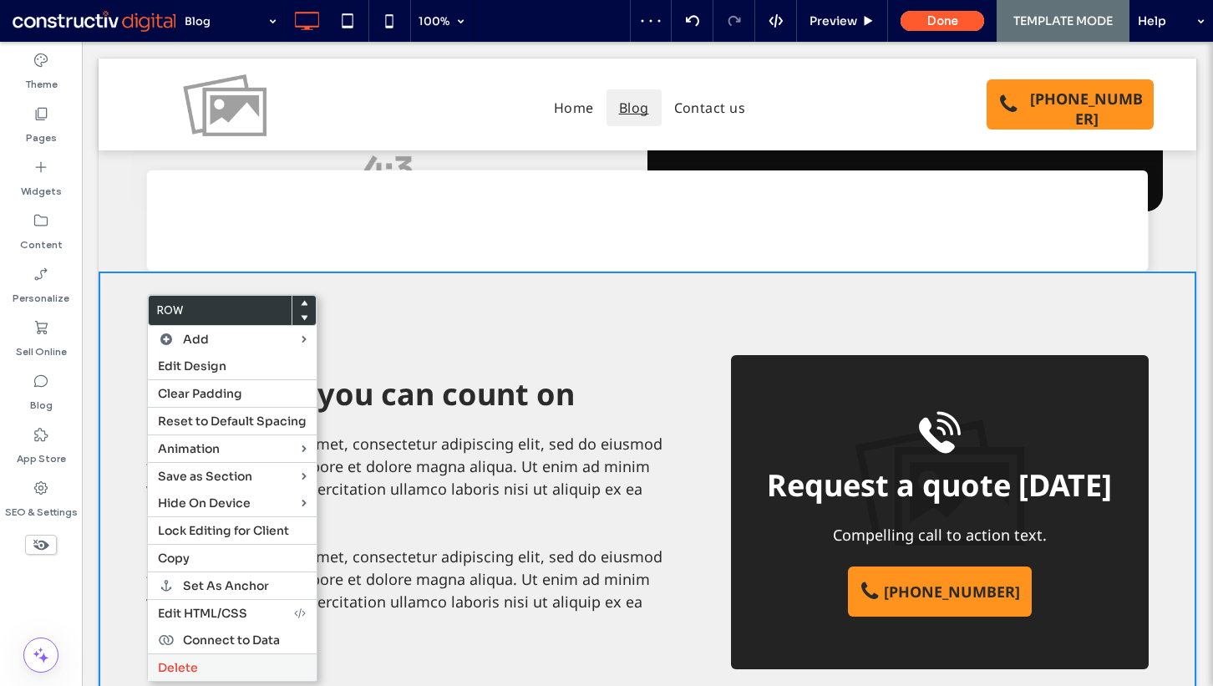
click at [215, 660] on label "Delete" at bounding box center [232, 667] width 149 height 15
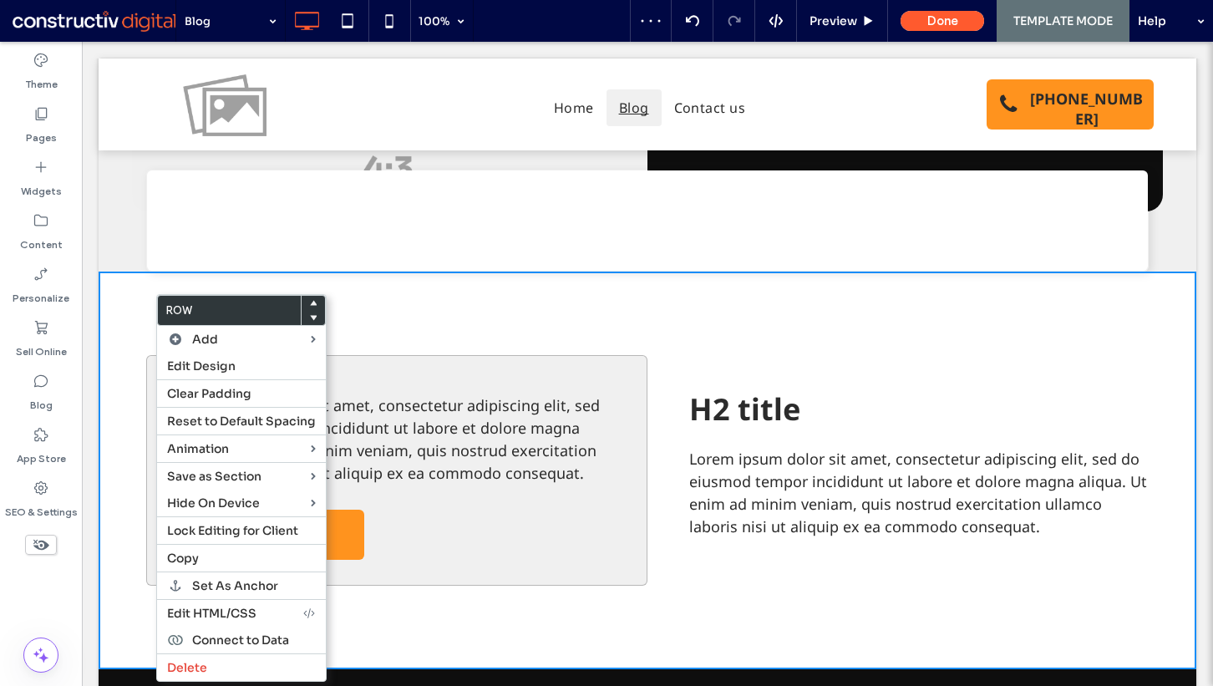
drag, startPoint x: 155, startPoint y: 322, endPoint x: 251, endPoint y: 418, distance: 136.5
click at [223, 660] on label "Delete" at bounding box center [241, 667] width 149 height 15
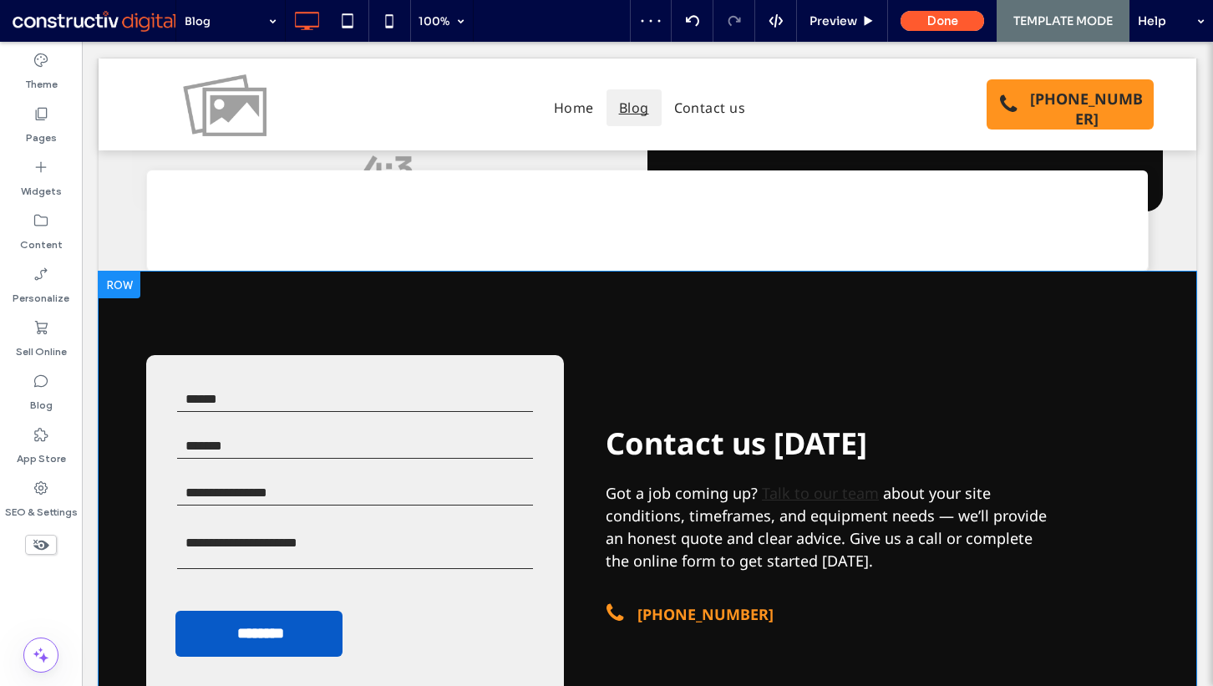
click at [149, 314] on div "Contact form Name * Email * Contact Number * Enquiry * ******** Thank you for c…" at bounding box center [648, 529] width 1098 height 515
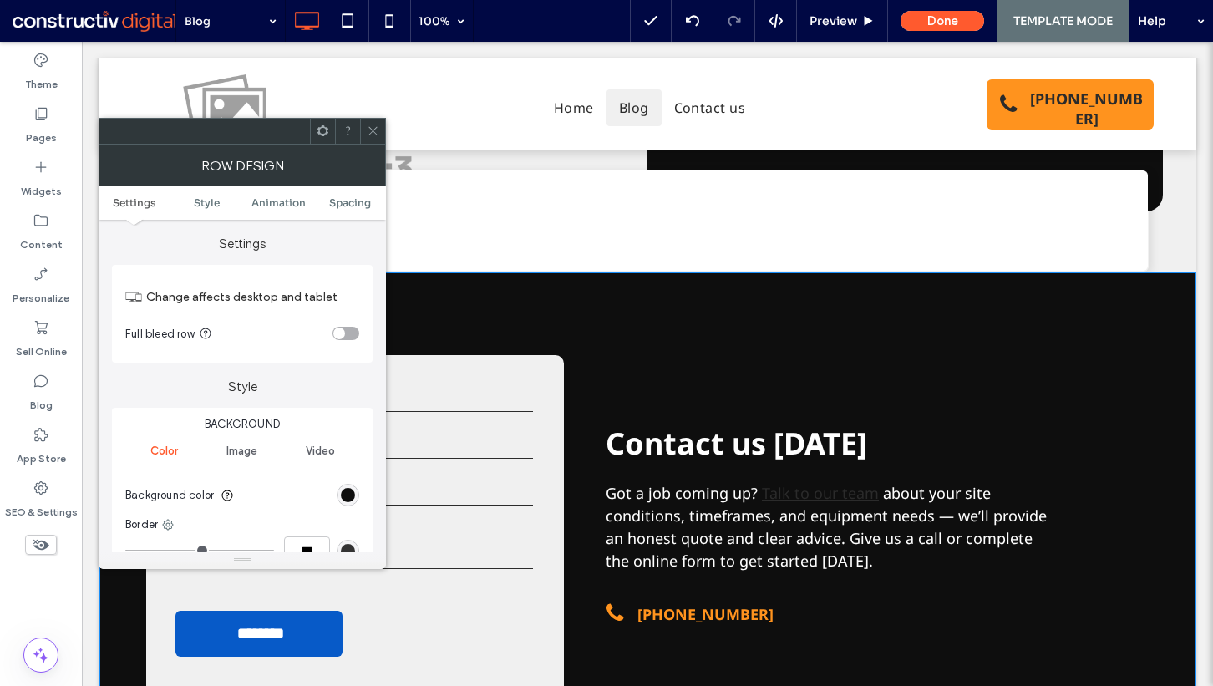
click at [358, 495] on div "rgb(14, 14, 14)" at bounding box center [348, 495] width 23 height 23
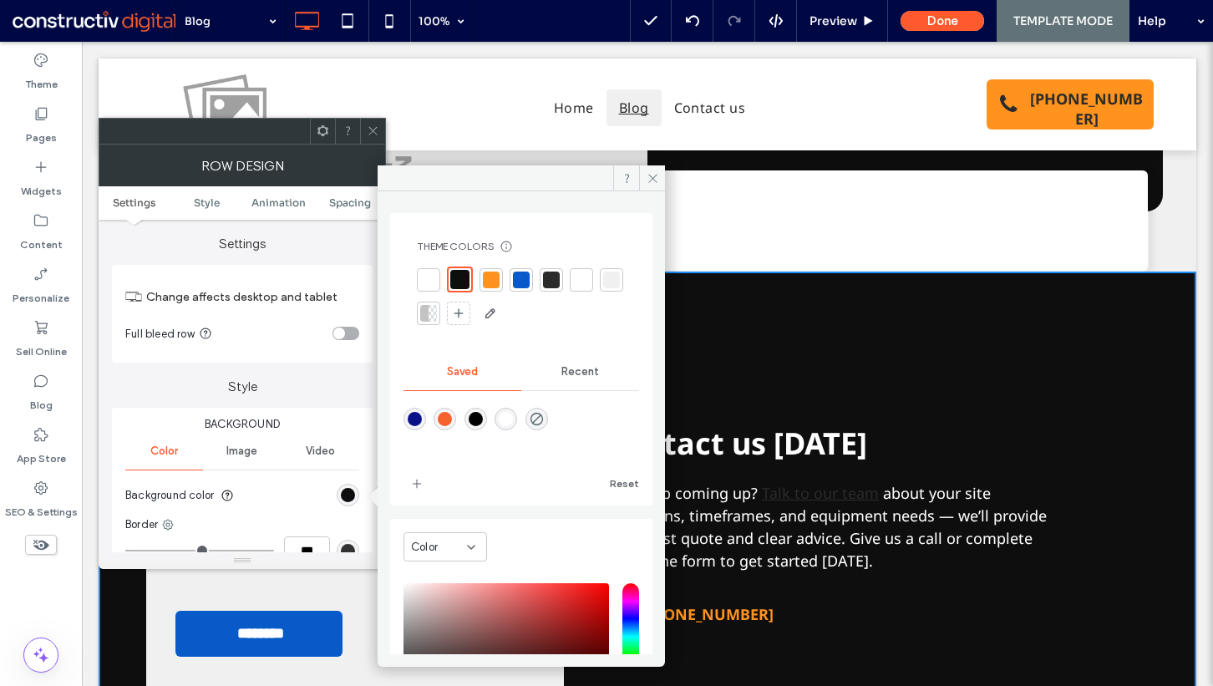
click at [548, 416] on div "rgba(0,255,35,0)" at bounding box center [537, 419] width 23 height 23
type input "*******"
type input "*"
type input "**"
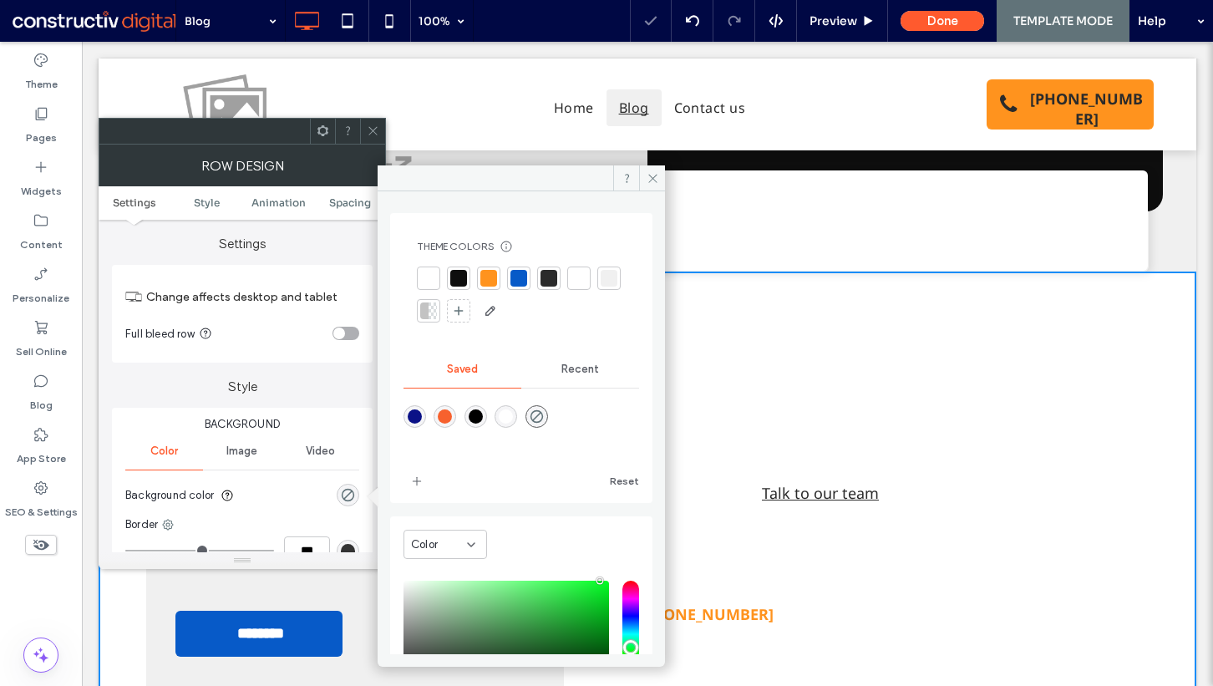
click at [378, 123] on span at bounding box center [373, 131] width 13 height 25
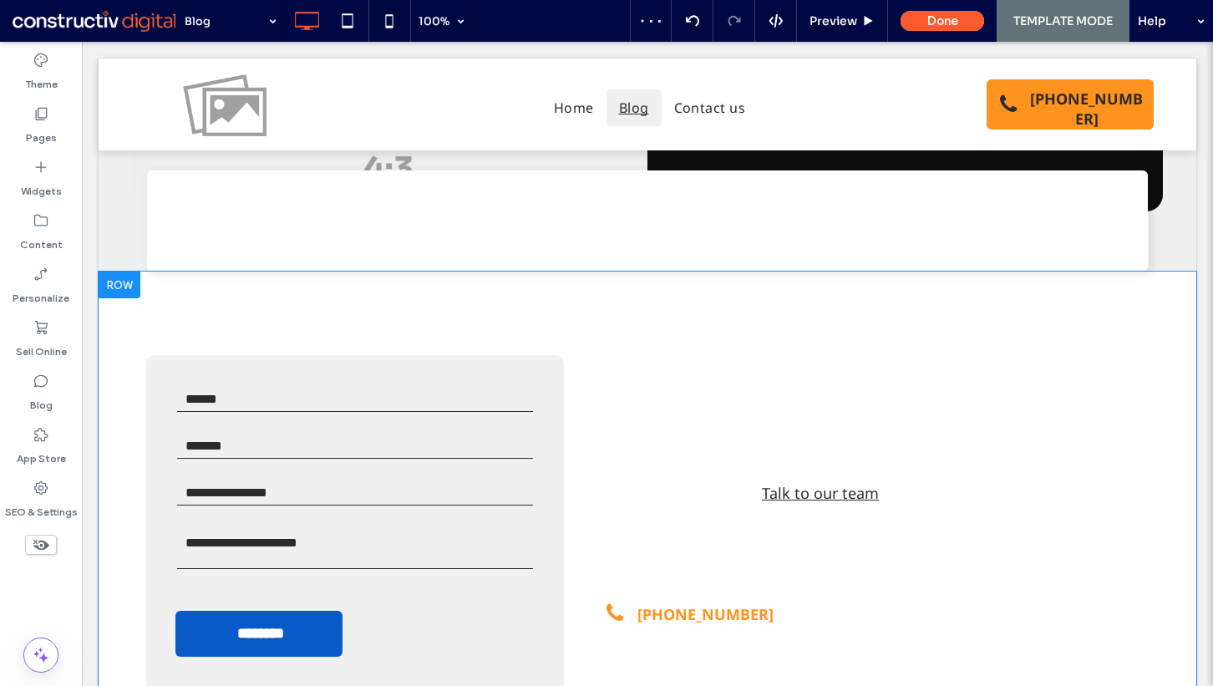
click at [112, 317] on div "Contact form Name * Email * Contact Number * Enquiry * ******** Thank you for c…" at bounding box center [648, 529] width 1098 height 515
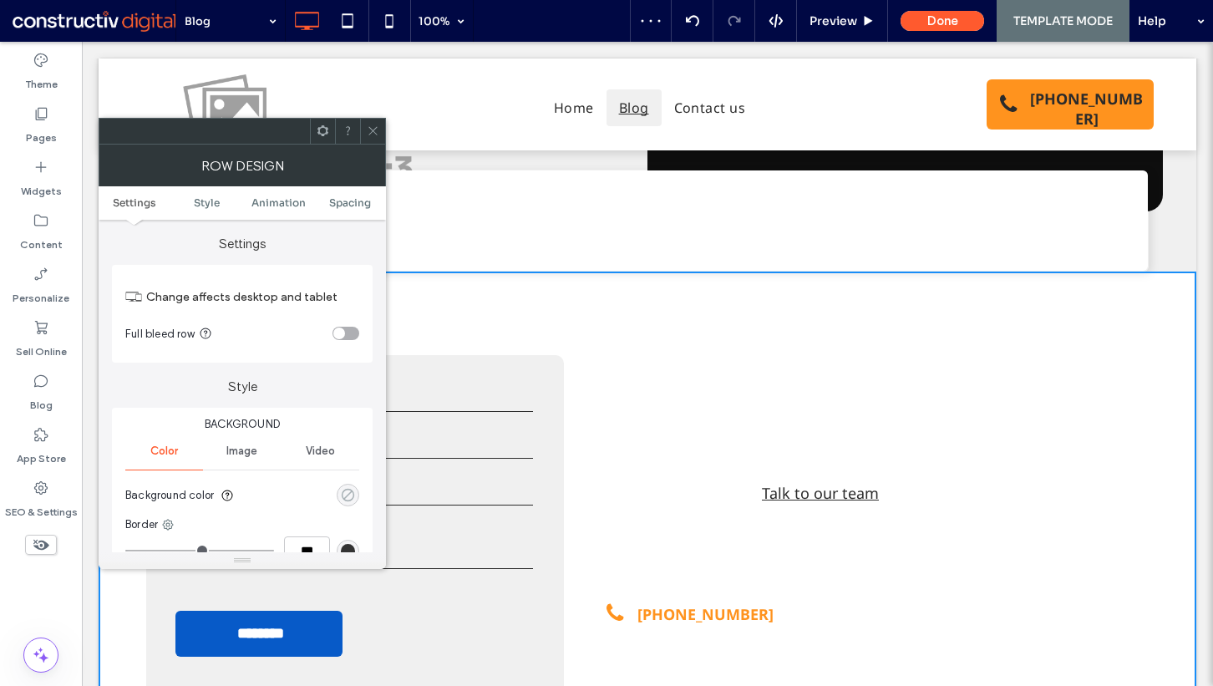
click at [354, 498] on icon "rgba(0, 255, 35, 0)" at bounding box center [348, 495] width 14 height 14
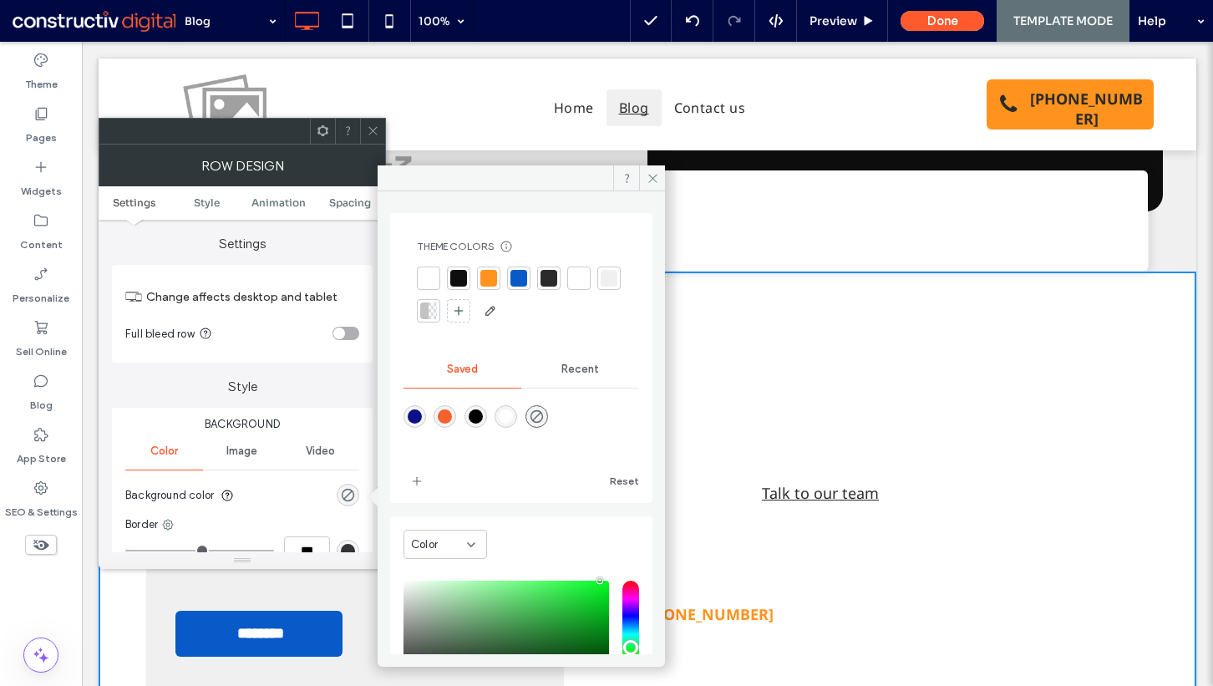
click at [601, 287] on div at bounding box center [609, 278] width 17 height 17
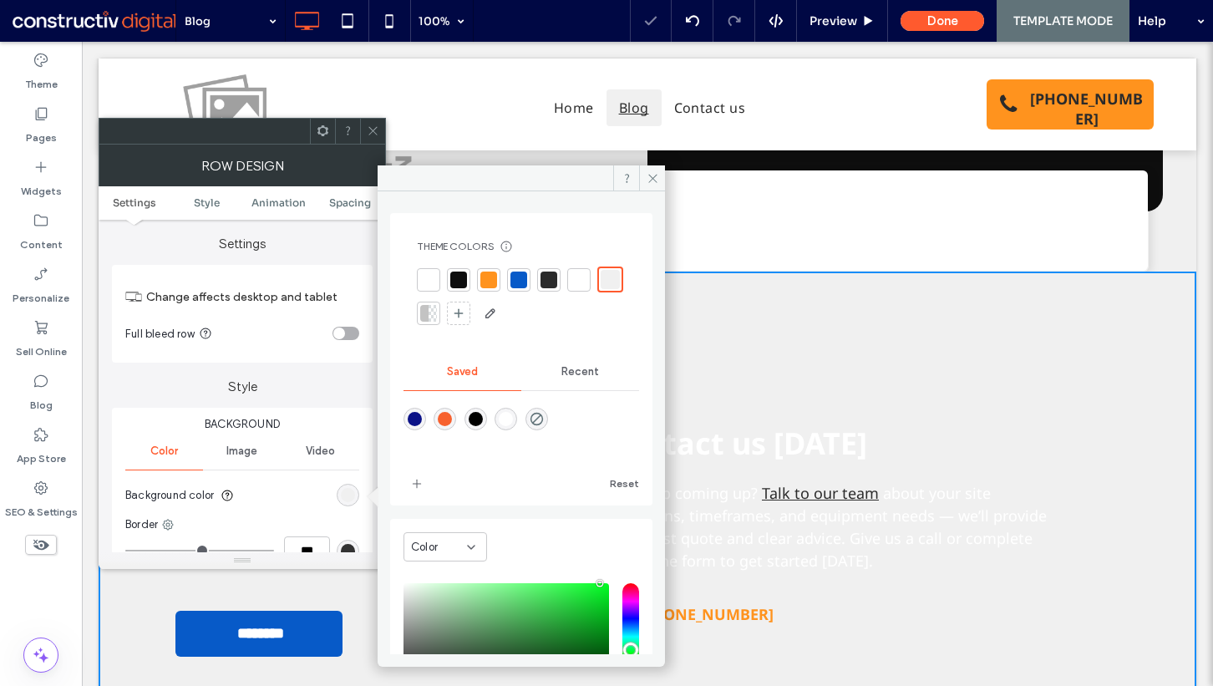
click at [369, 132] on icon at bounding box center [373, 130] width 13 height 13
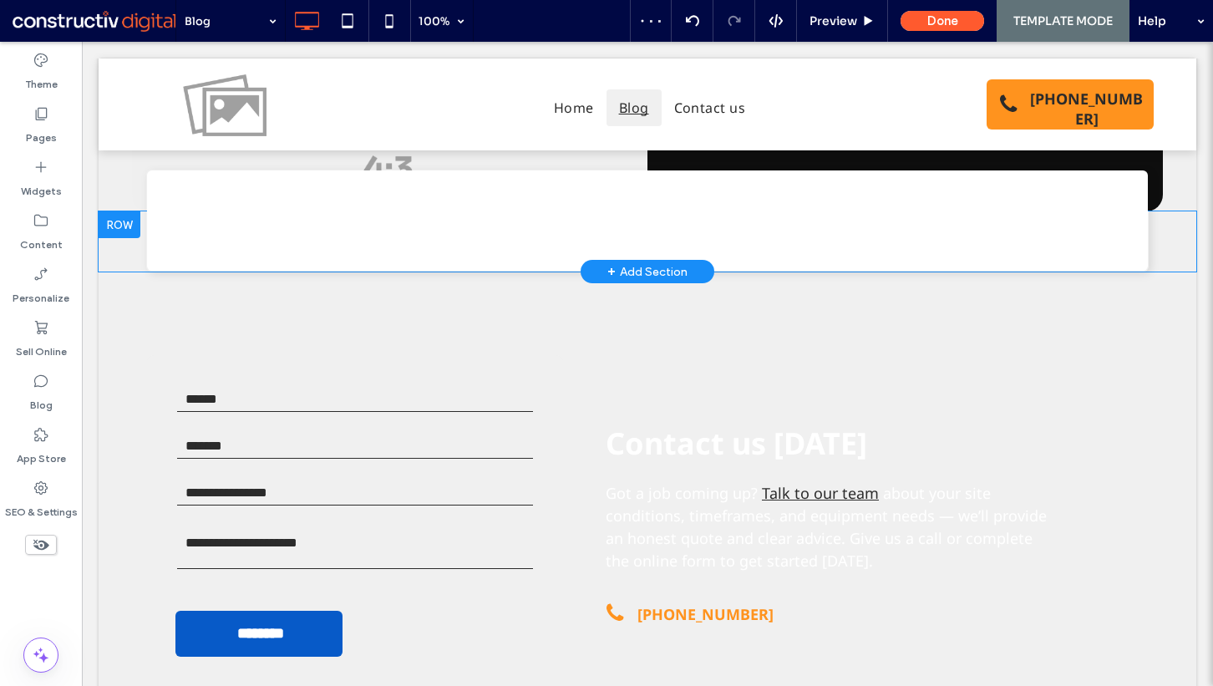
click at [1170, 250] on div "Click To Paste Click To Paste Row + Add Section" at bounding box center [648, 241] width 1098 height 60
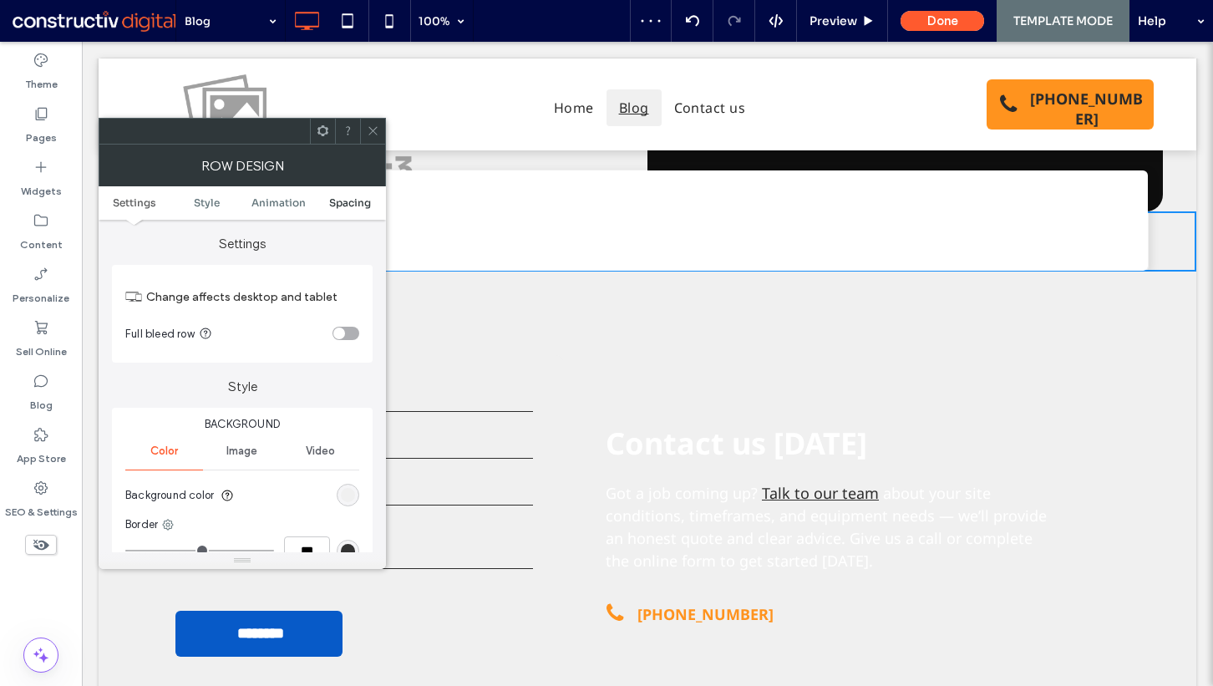
click at [359, 200] on span "Spacing" at bounding box center [350, 202] width 42 height 13
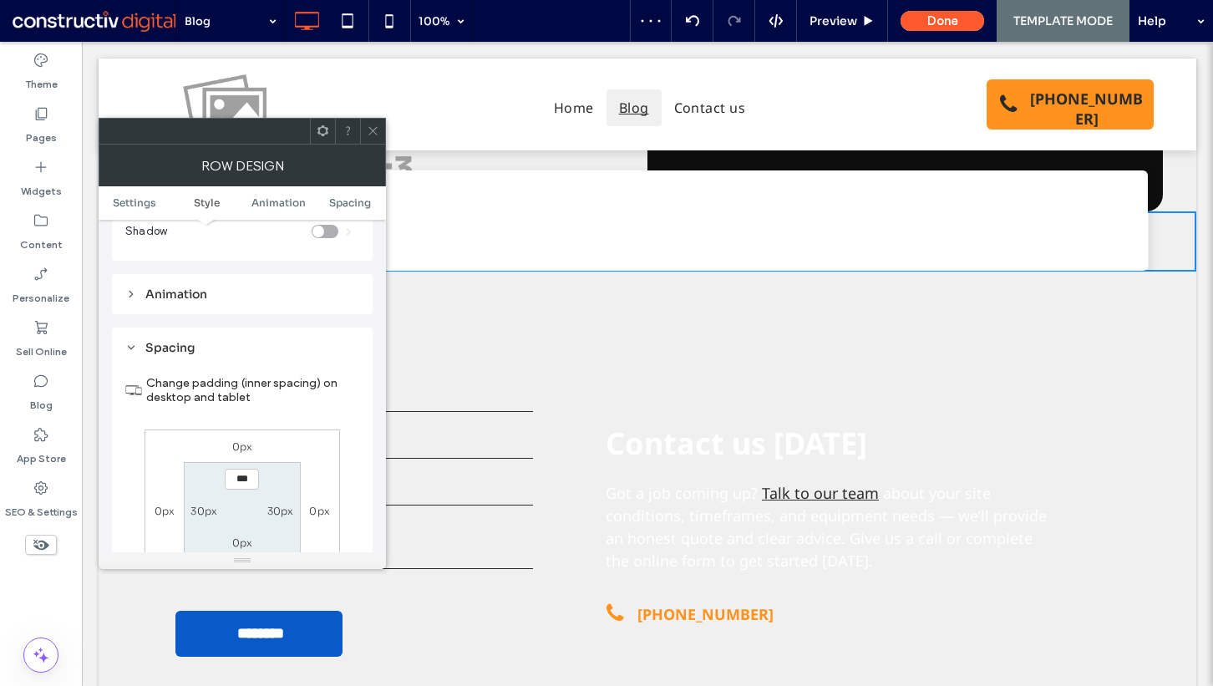
scroll to position [474, 0]
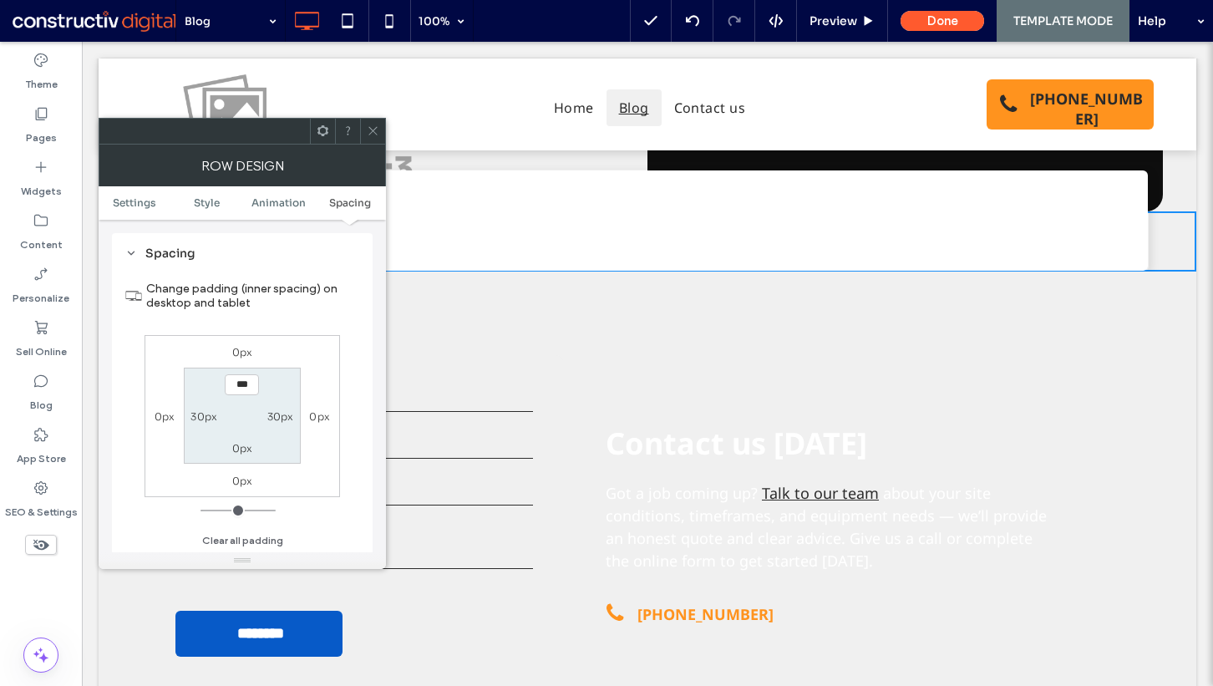
click at [248, 439] on div "0px" at bounding box center [242, 448] width 21 height 18
click at [246, 444] on label "0px" at bounding box center [242, 448] width 21 height 13
type input "**"
type input "****"
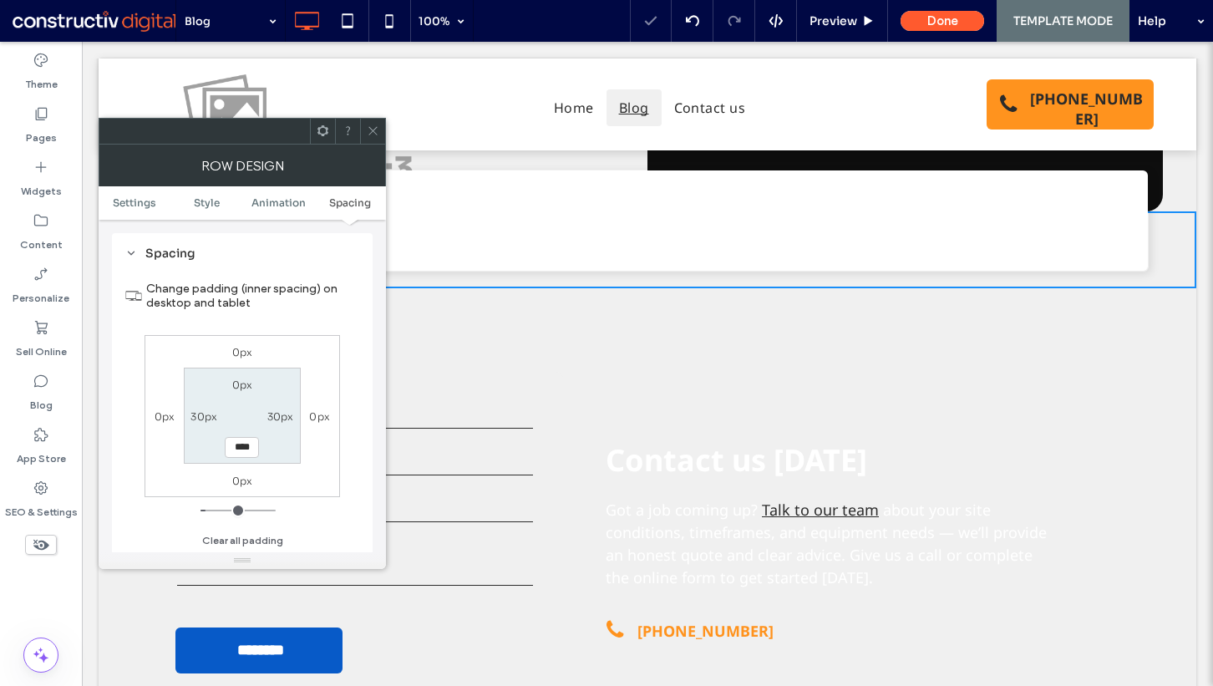
click at [374, 124] on span at bounding box center [373, 131] width 13 height 25
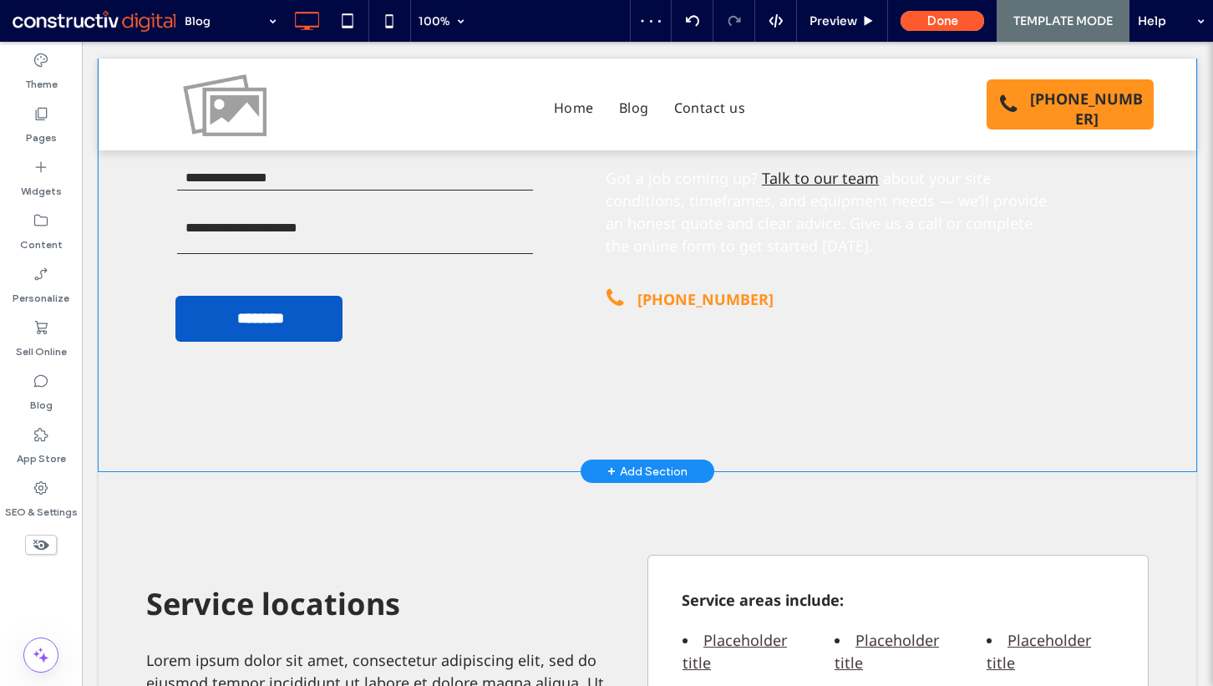
scroll to position [602, 0]
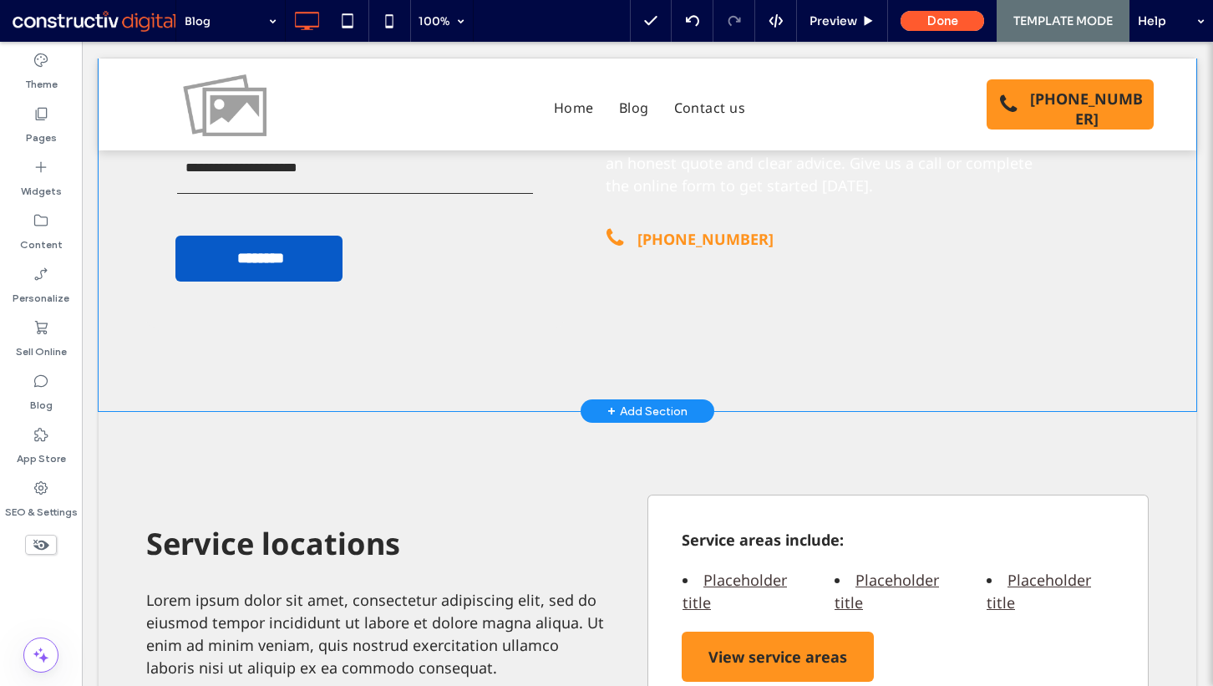
click at [289, 314] on div "Contact form Name * Email * Contact Number * Enquiry * ******** Thank you for c…" at bounding box center [355, 154] width 418 height 348
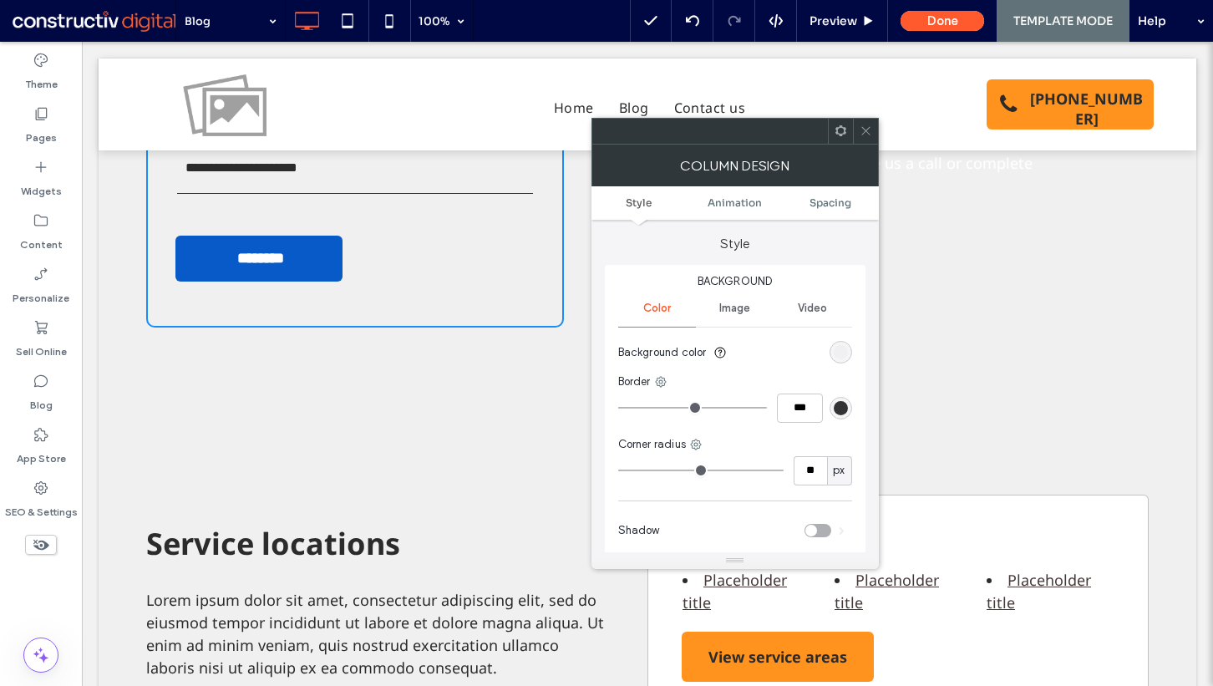
click at [847, 360] on div "rgb(240, 240, 240)" at bounding box center [841, 352] width 23 height 23
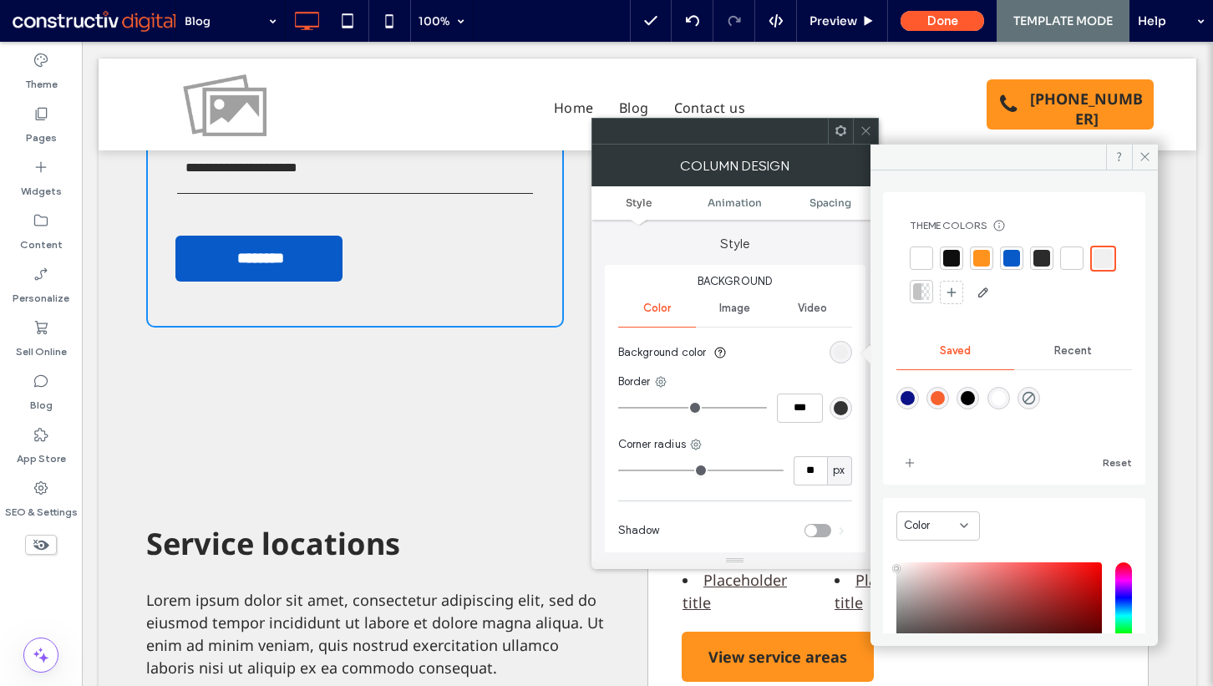
click at [925, 256] on div at bounding box center [921, 258] width 17 height 17
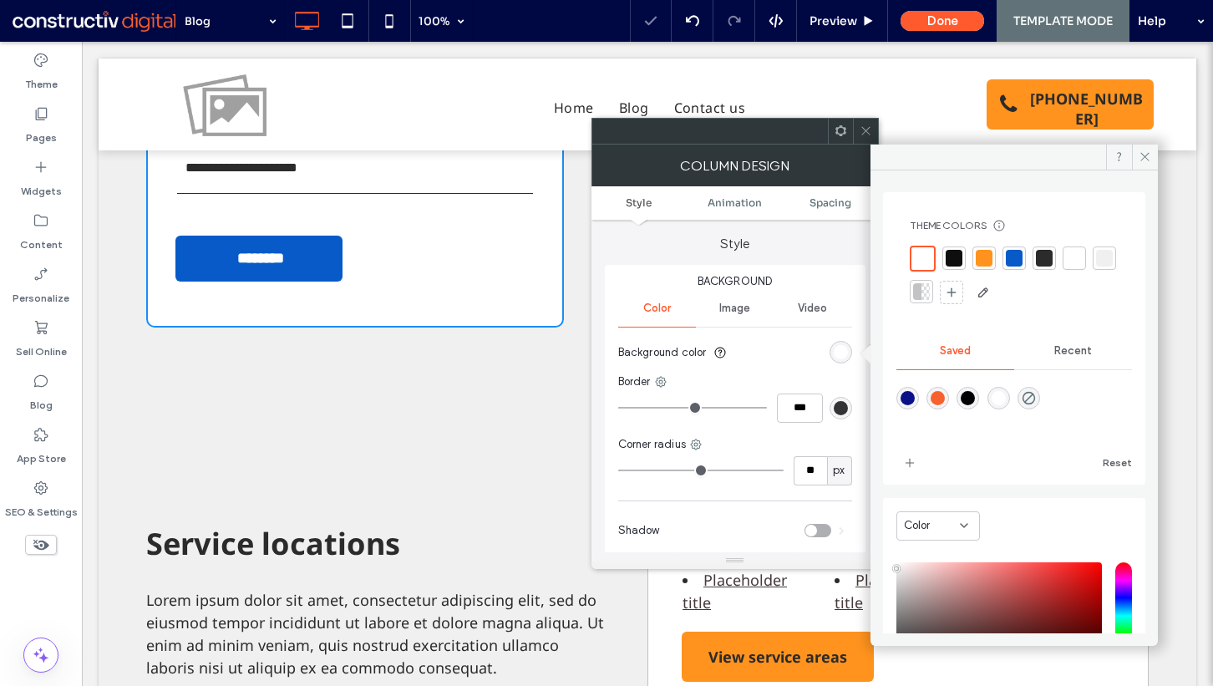
click at [868, 129] on icon at bounding box center [866, 130] width 13 height 13
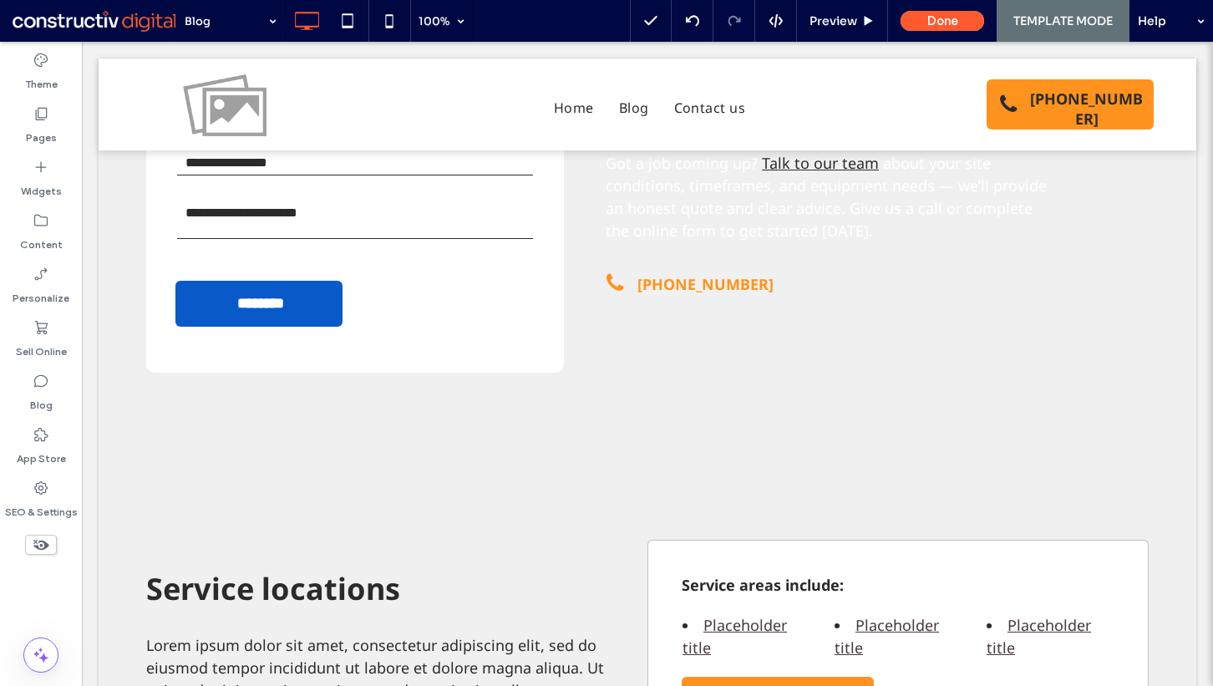
scroll to position [708, 0]
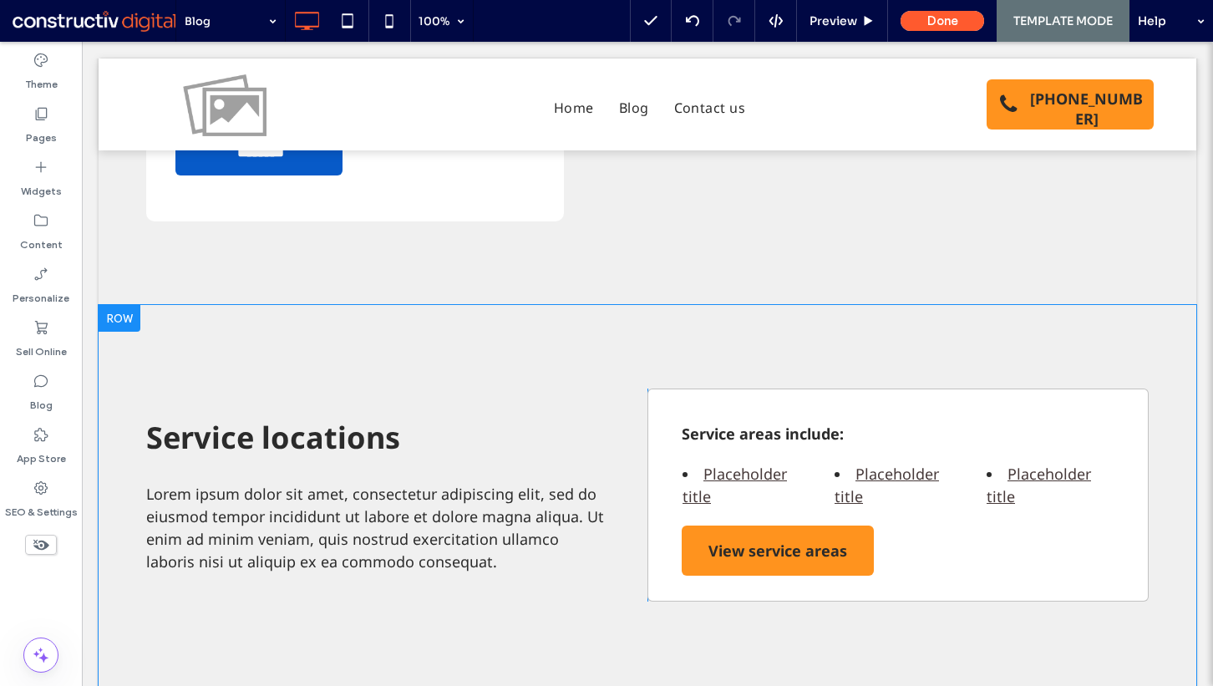
click at [601, 329] on div "Service locations Lorem ipsum dolor sit amet, consectetur adipiscing elit, sed …" at bounding box center [648, 516] width 1098 height 422
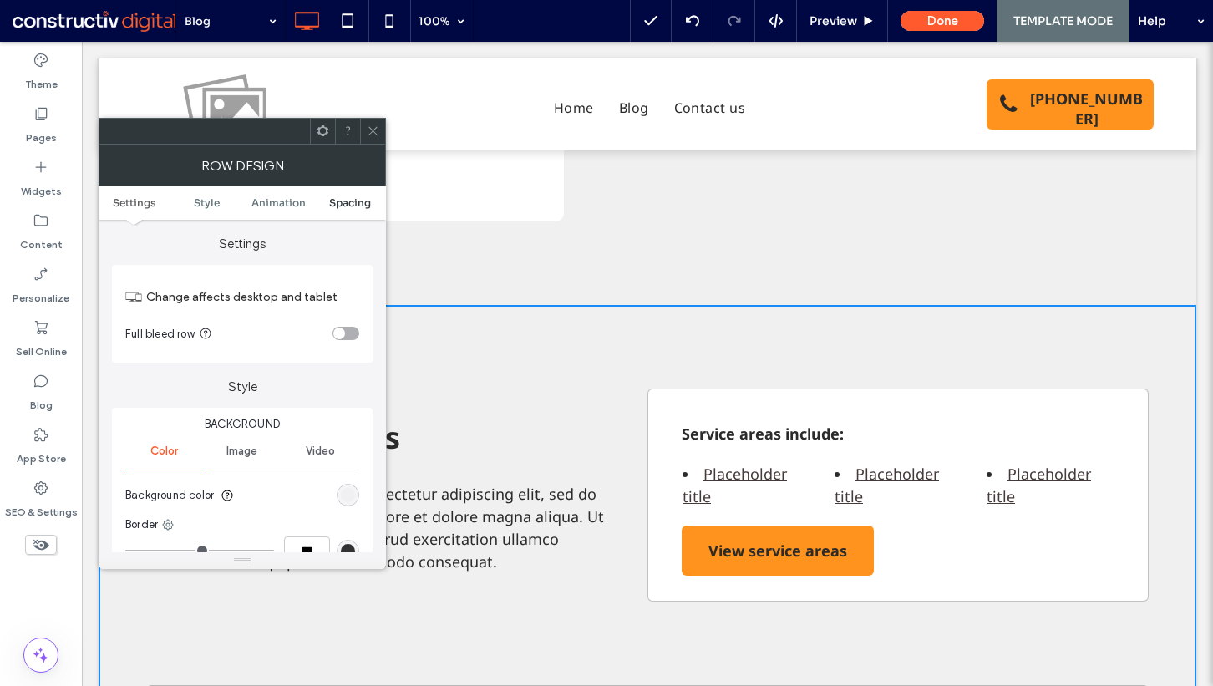
click at [363, 197] on span "Spacing" at bounding box center [350, 202] width 42 height 13
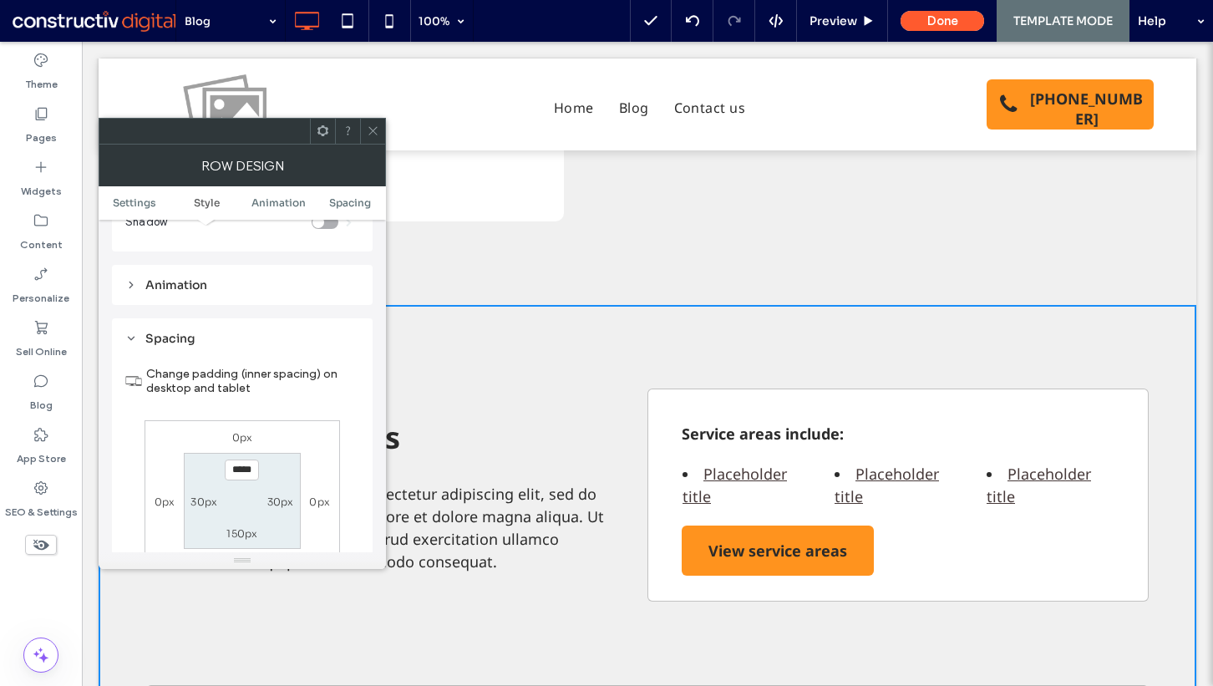
scroll to position [474, 0]
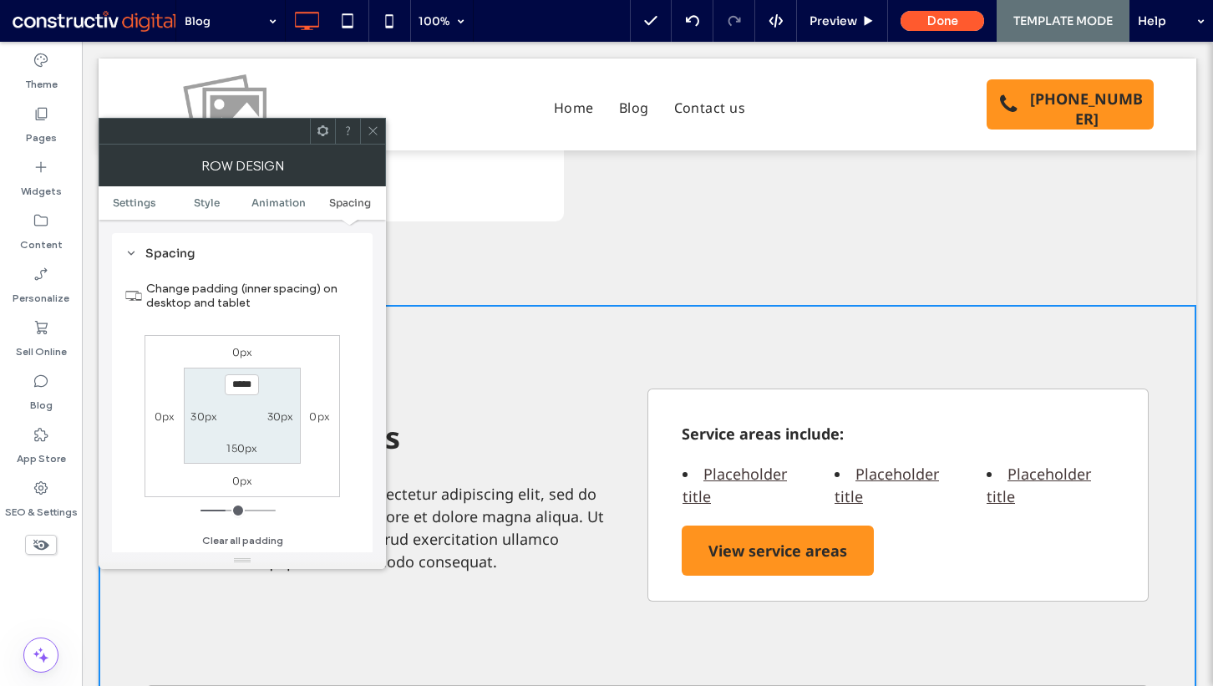
click at [373, 134] on icon at bounding box center [373, 130] width 13 height 13
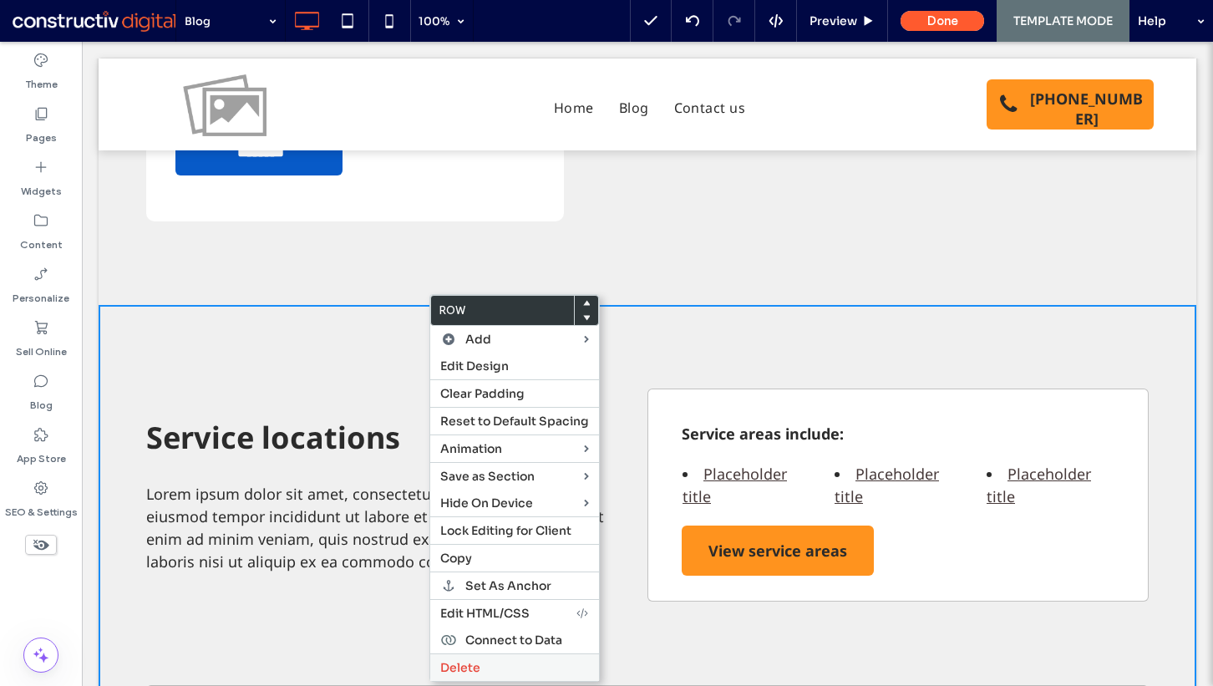
click at [460, 668] on span "Delete" at bounding box center [460, 667] width 40 height 15
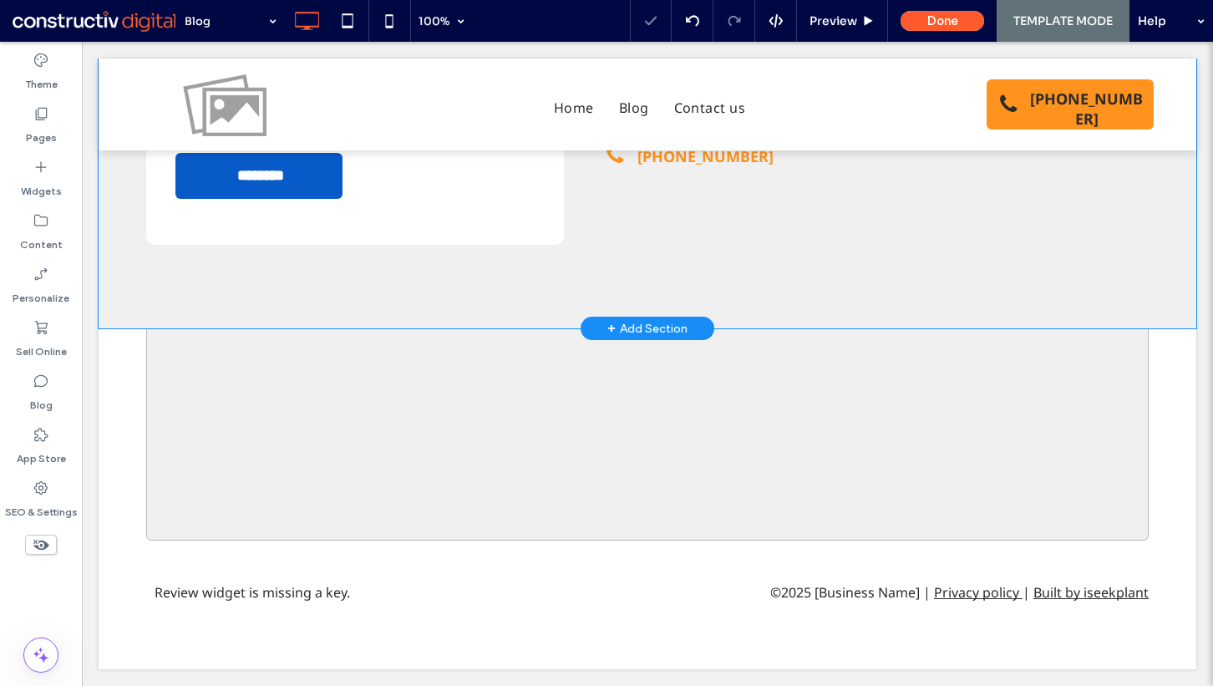
click at [119, 247] on div "Contact form Name * Email * Contact Number * Enquiry * ******** Thank you for c…" at bounding box center [648, 71] width 1098 height 515
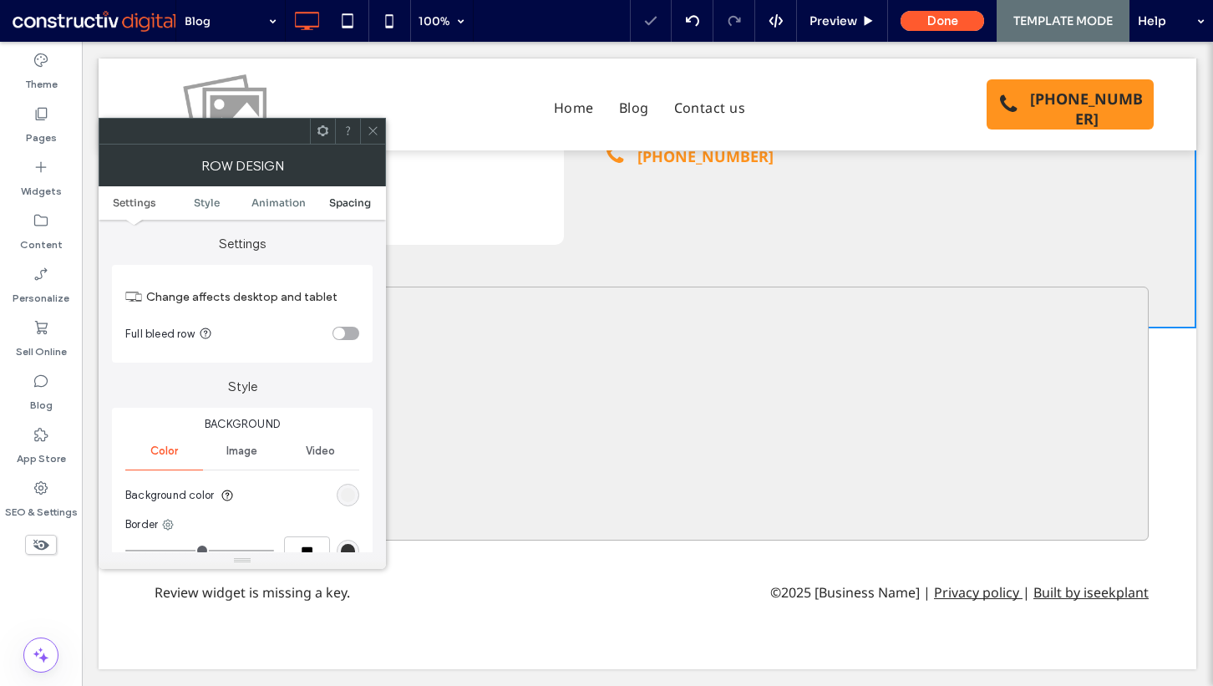
click at [346, 198] on span "Spacing" at bounding box center [350, 202] width 42 height 13
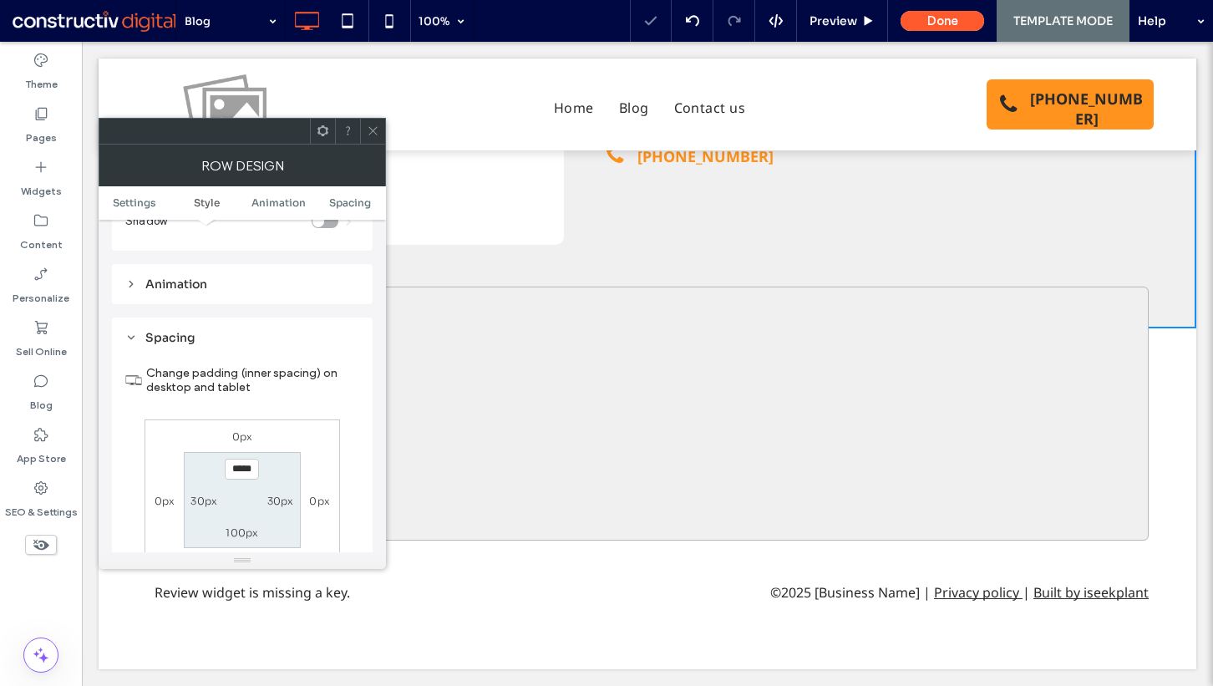
scroll to position [474, 0]
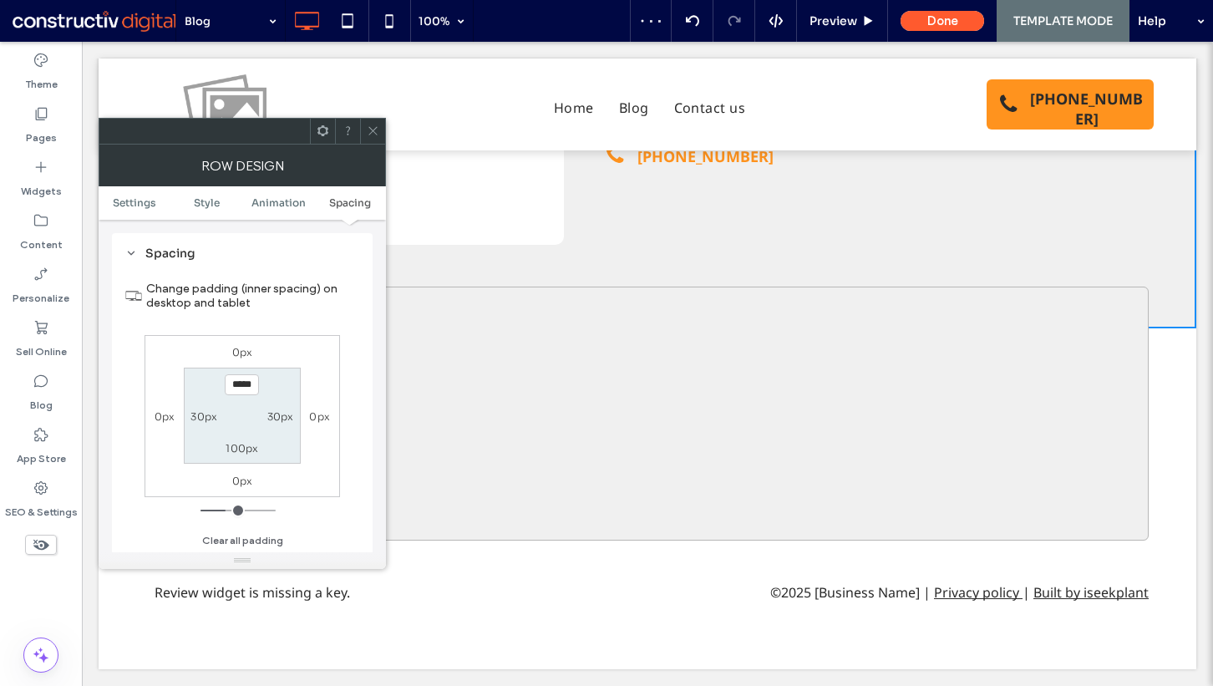
click at [246, 449] on label "100px" at bounding box center [242, 448] width 33 height 13
type input "***"
type input "*****"
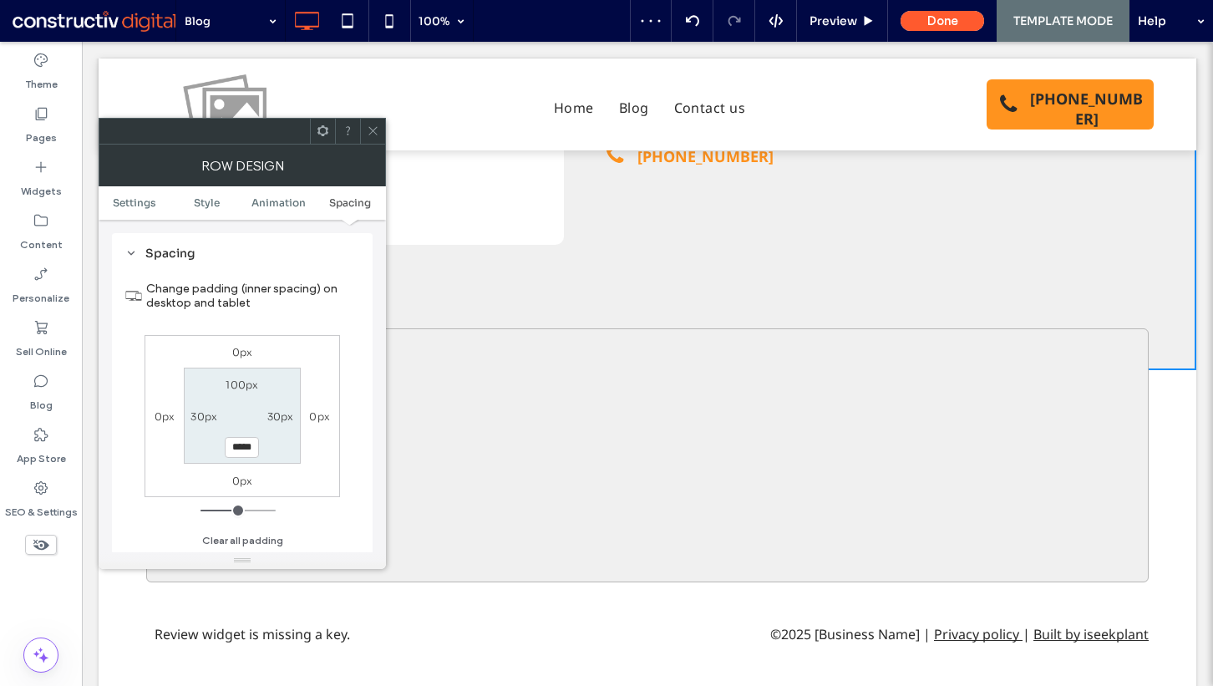
click at [372, 140] on span at bounding box center [373, 131] width 13 height 25
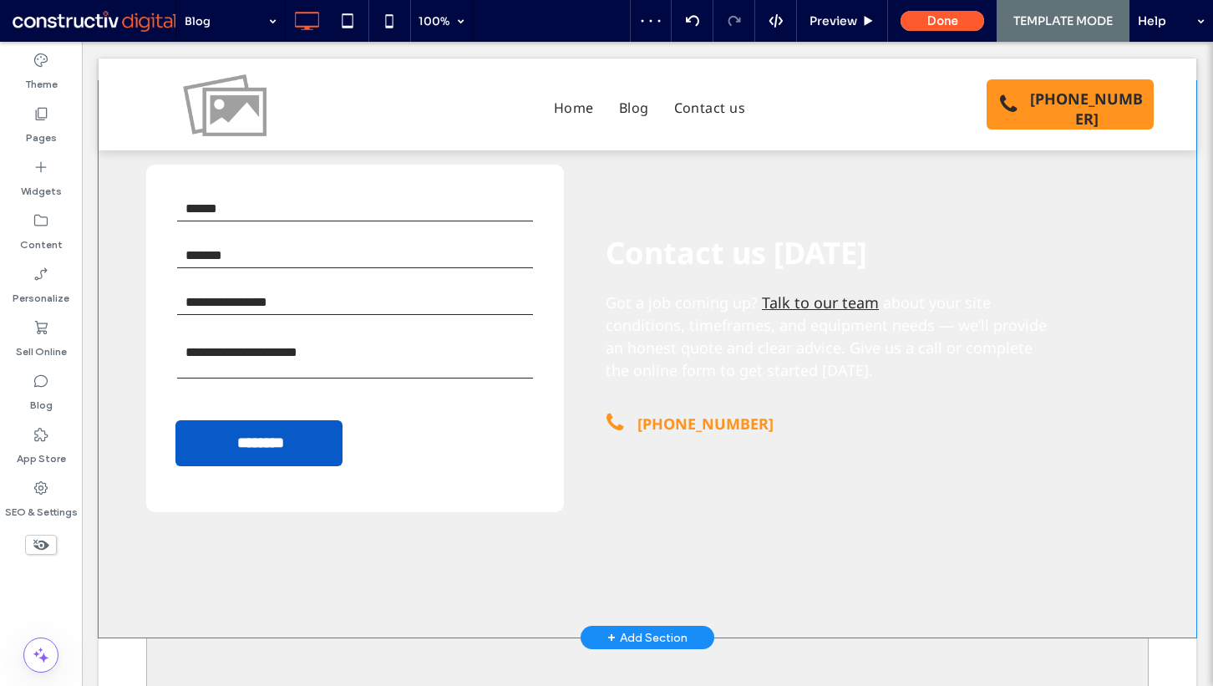
scroll to position [409, 0]
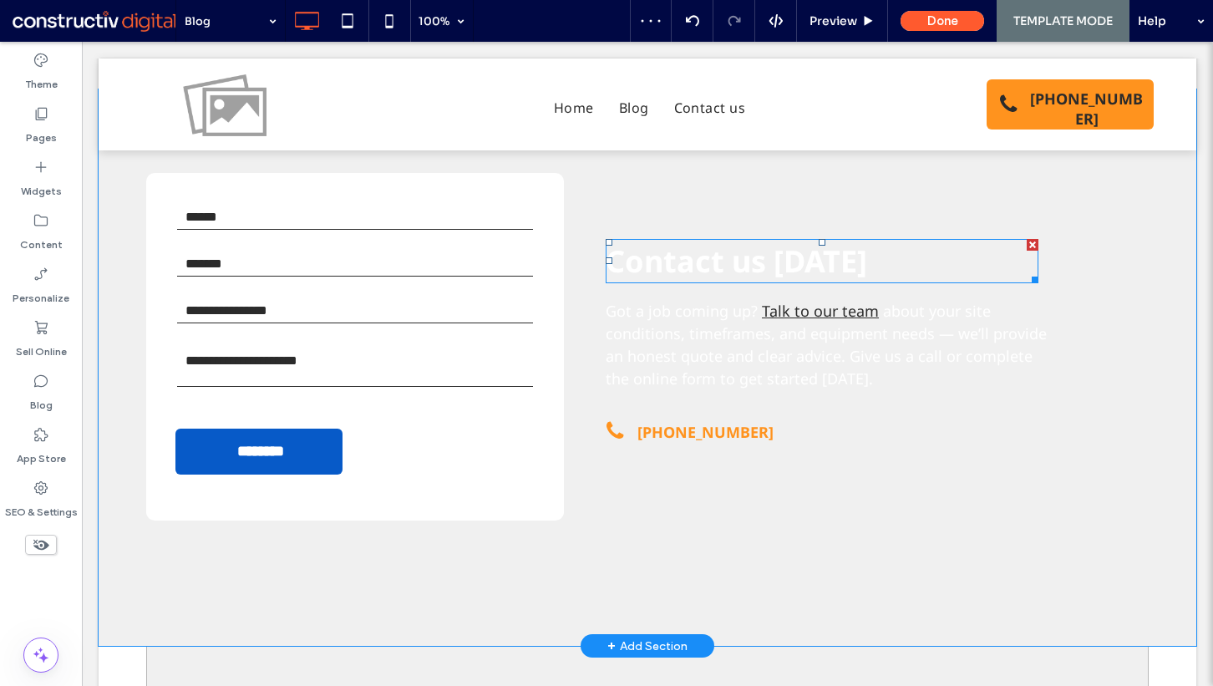
click at [699, 266] on span "Contact us today" at bounding box center [737, 261] width 262 height 41
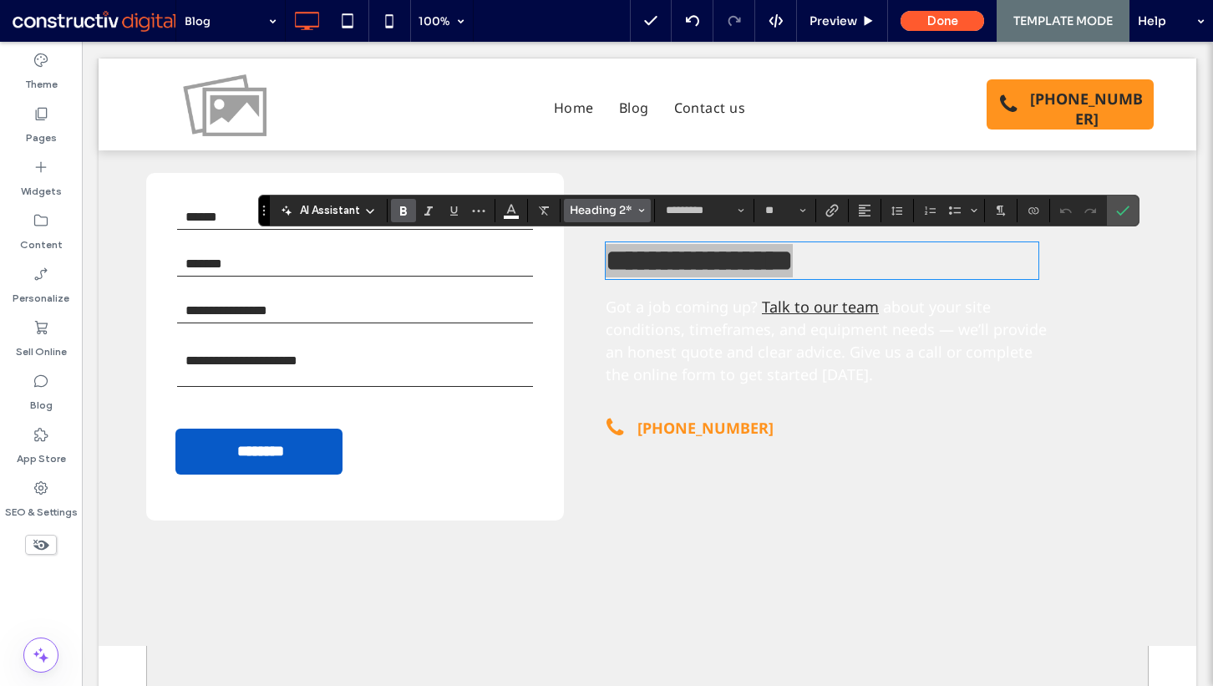
click at [622, 215] on span "Heading 2*" at bounding box center [602, 210] width 65 height 14
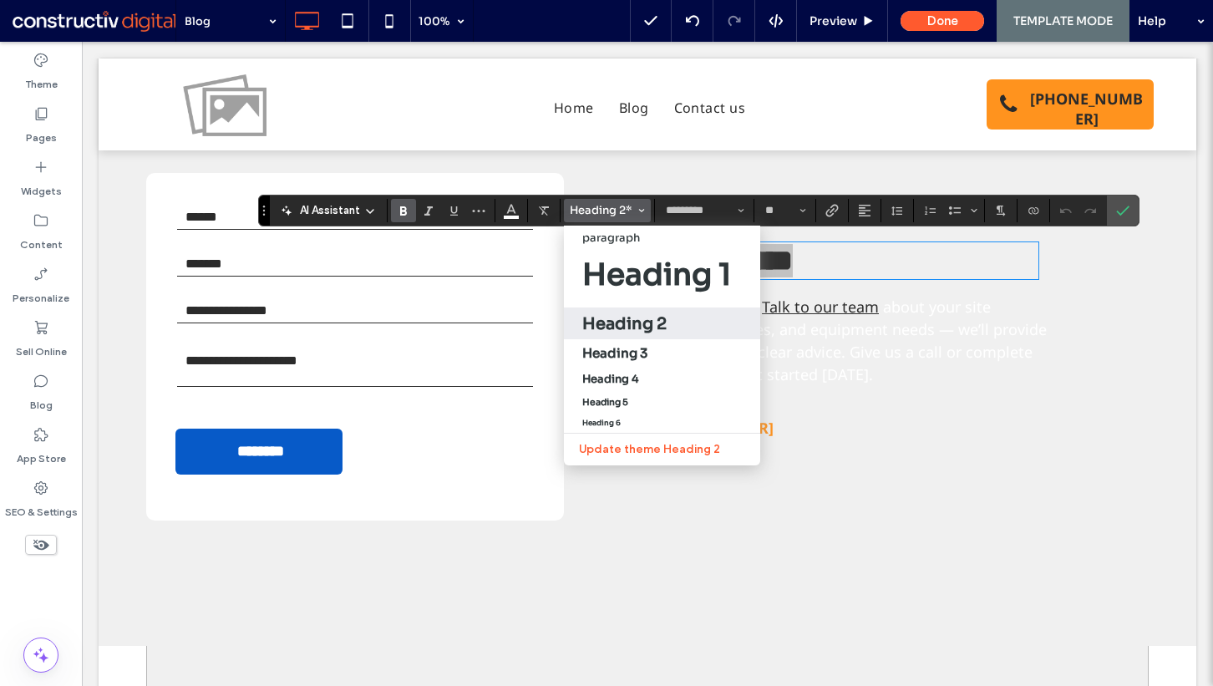
click at [627, 325] on h2 "Heading 2" at bounding box center [624, 323] width 84 height 21
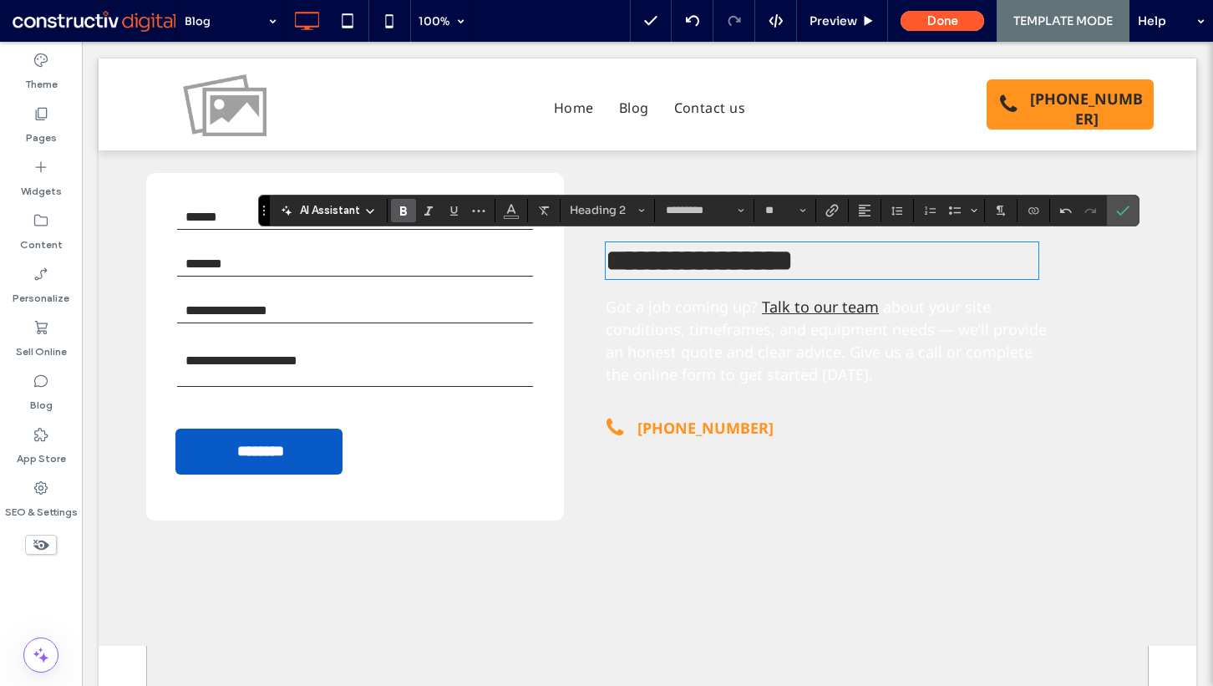
click at [671, 350] on span "about your site conditions, timeframes, and equipment needs — we’ll provide an …" at bounding box center [826, 341] width 441 height 88
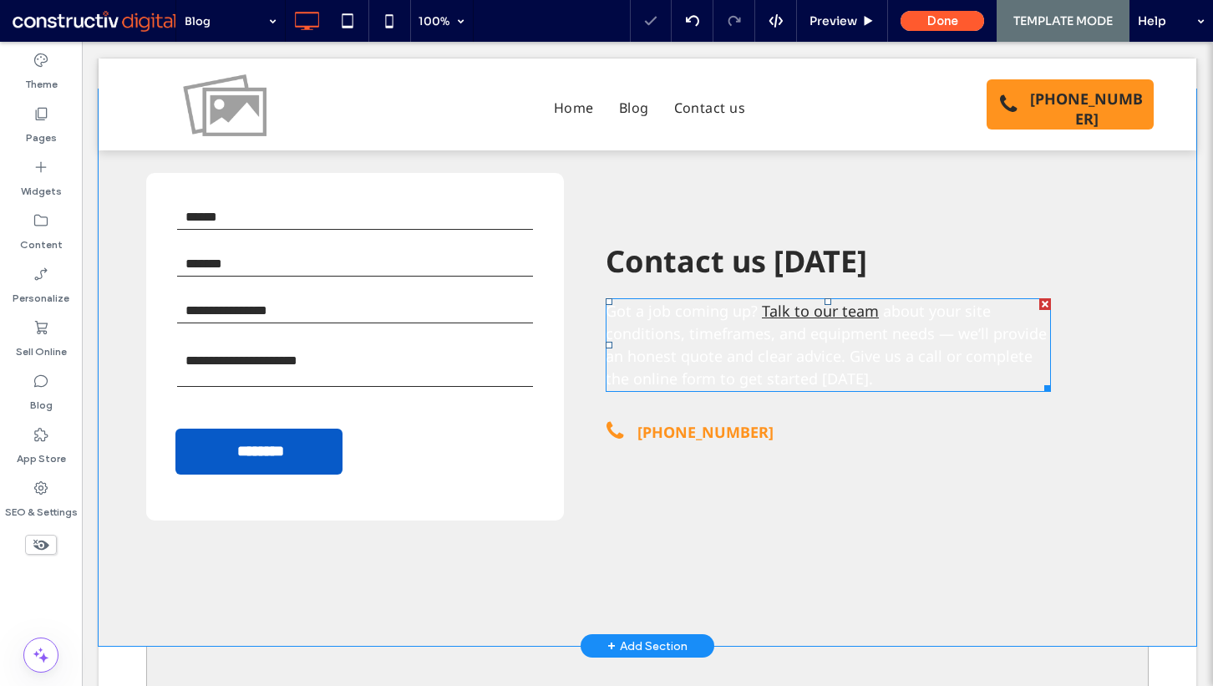
click at [691, 344] on p "Got a job coming up? Talk to our team about your site conditions, timeframes, a…" at bounding box center [828, 345] width 445 height 90
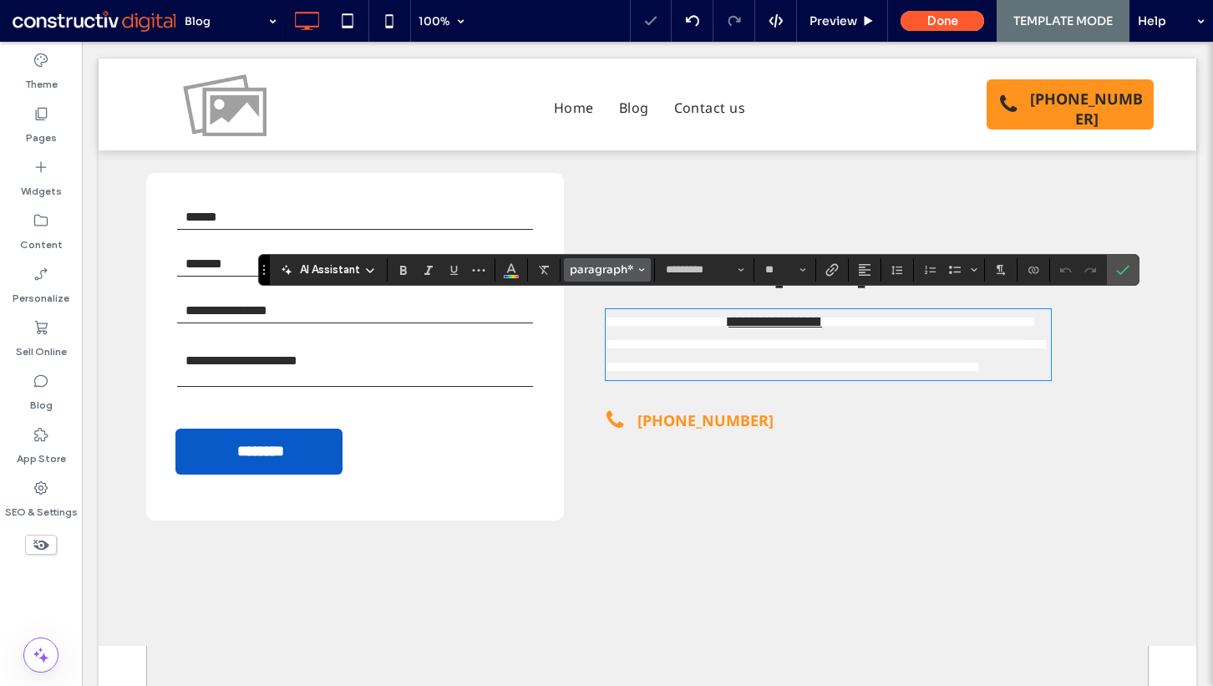
click at [593, 263] on span "paragraph*" at bounding box center [602, 269] width 65 height 14
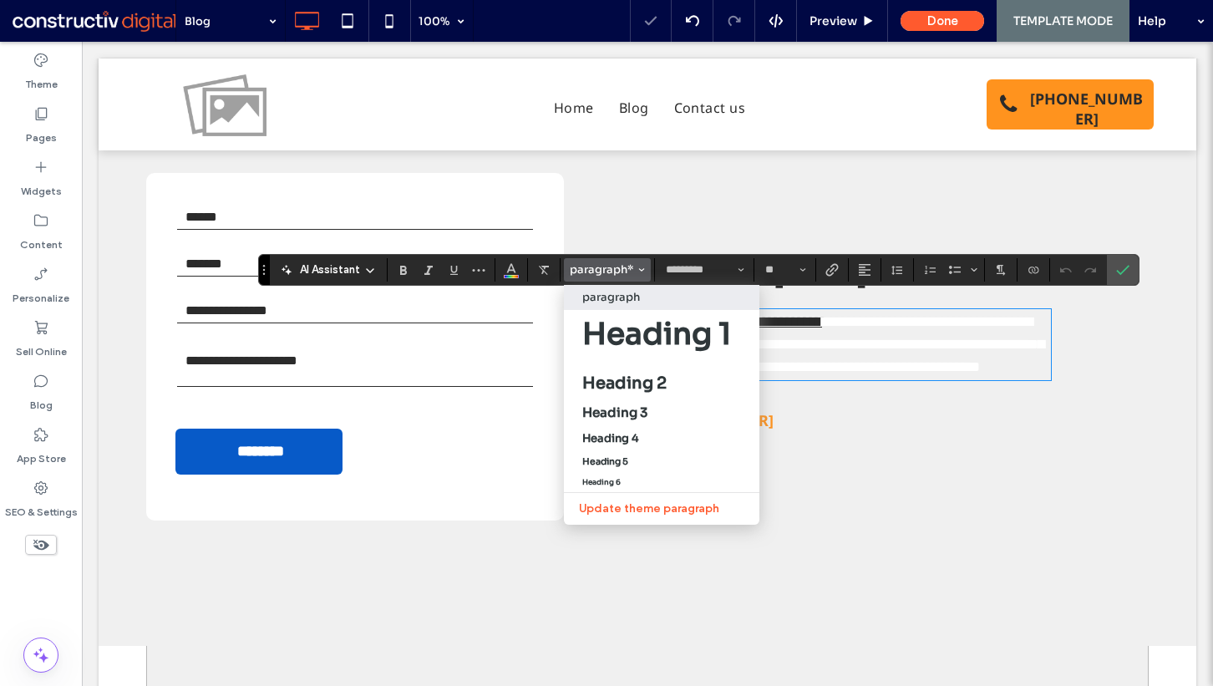
click at [643, 302] on div "paragraph" at bounding box center [661, 297] width 159 height 14
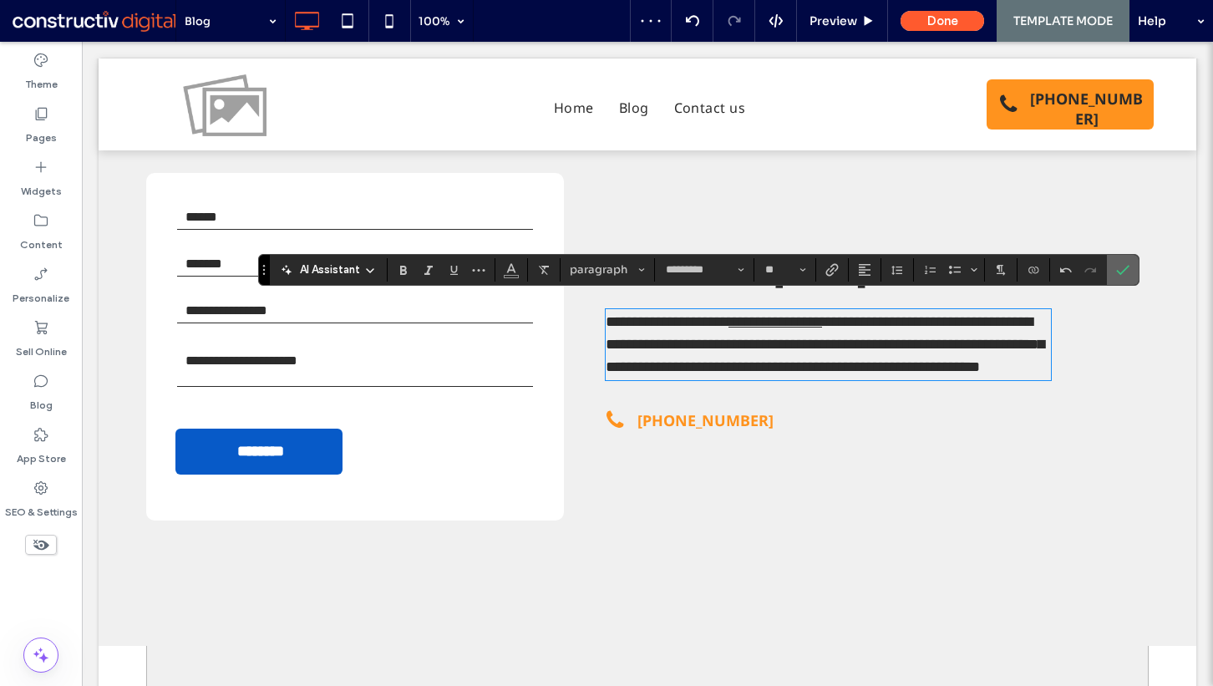
click at [1111, 278] on label "Confirm" at bounding box center [1122, 270] width 25 height 30
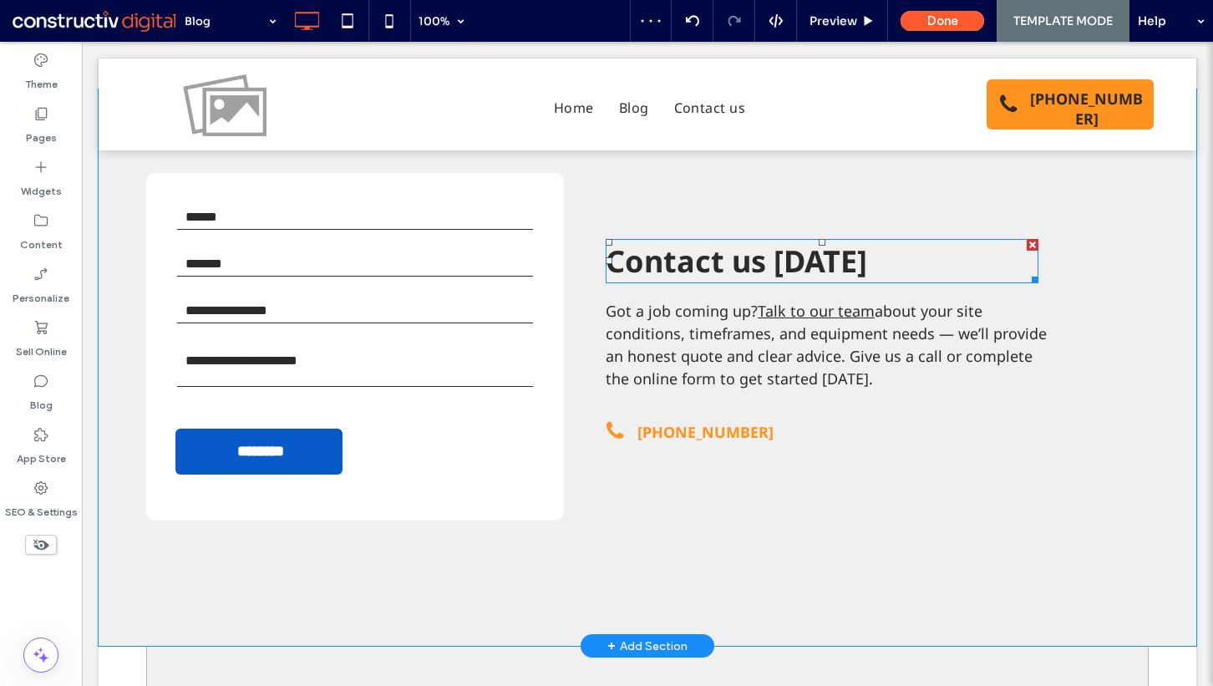
click at [715, 262] on span "Contact us today" at bounding box center [737, 261] width 262 height 41
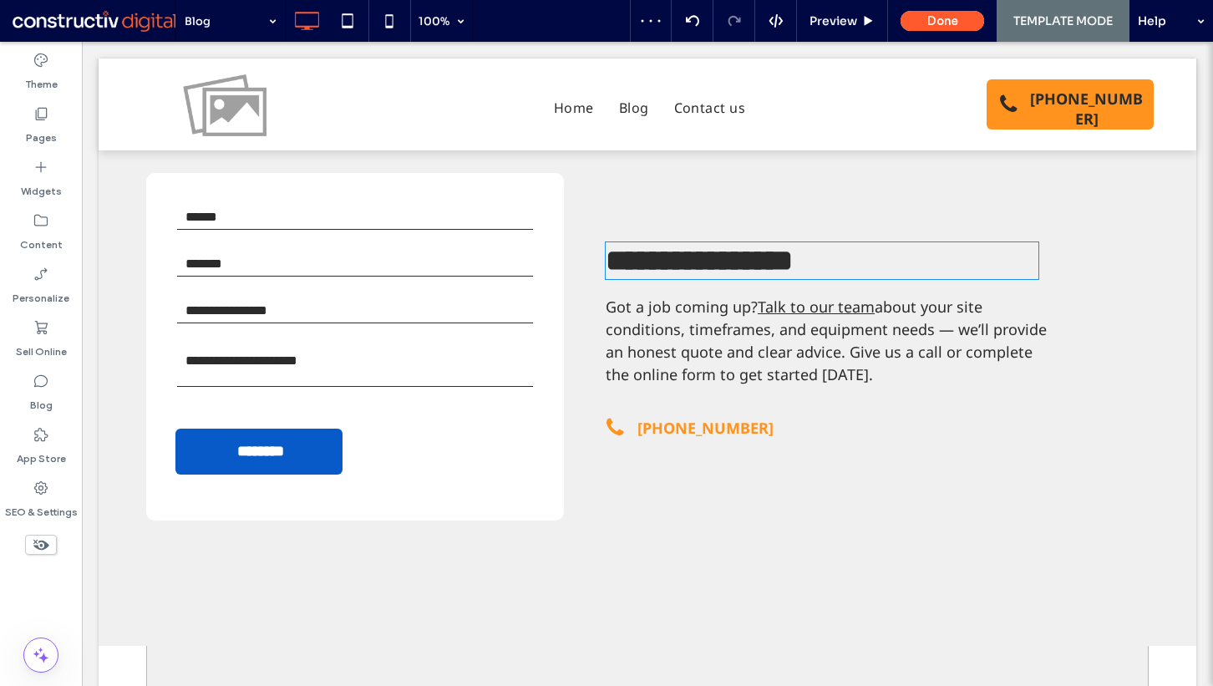
type input "*********"
type input "**"
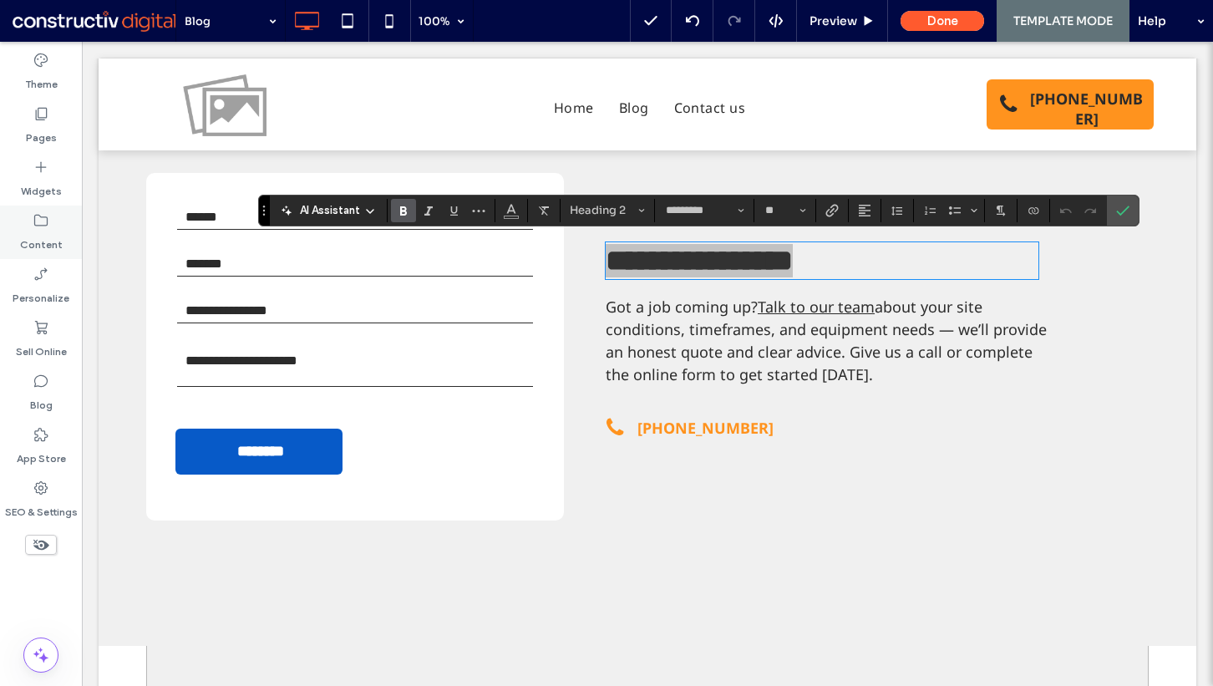
click at [38, 212] on icon at bounding box center [41, 220] width 17 height 17
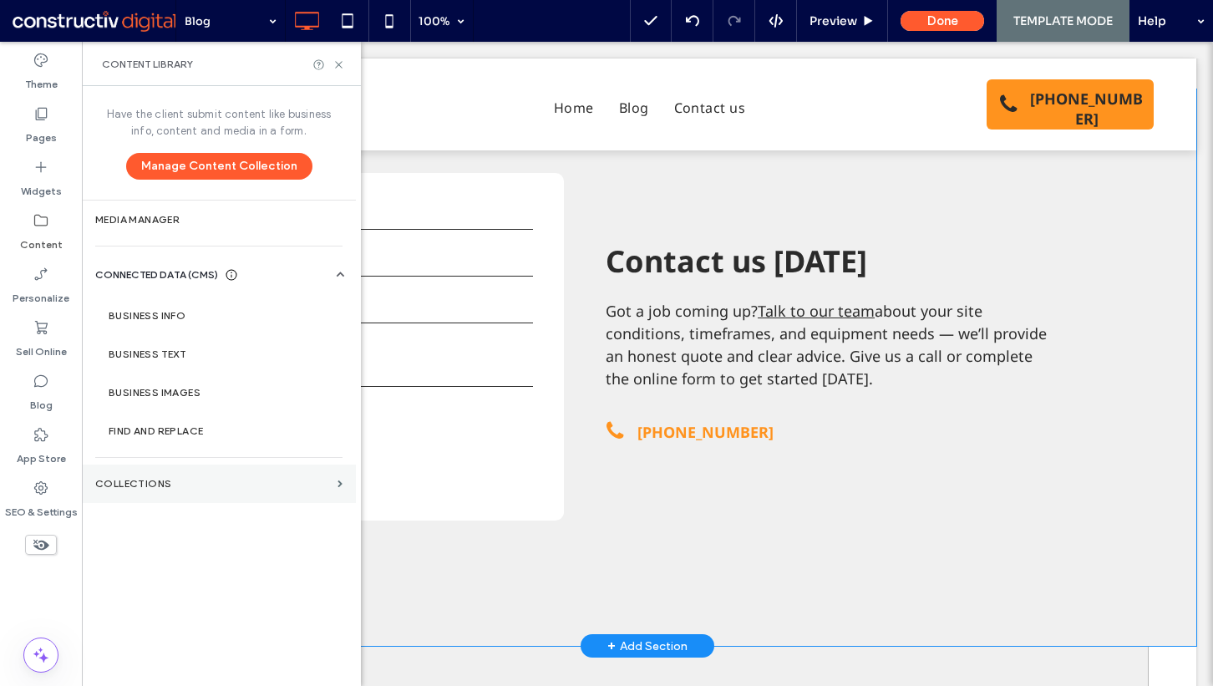
click at [145, 499] on section "Collections" at bounding box center [219, 484] width 274 height 38
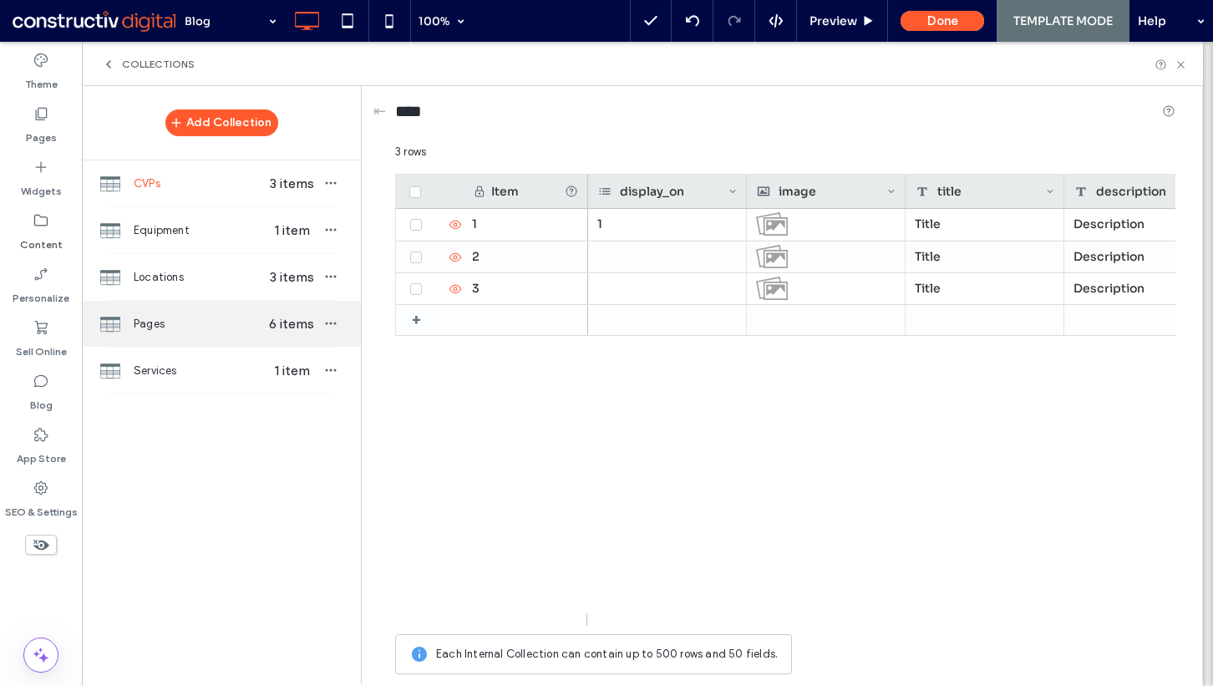
click at [208, 328] on span "Pages" at bounding box center [198, 324] width 129 height 17
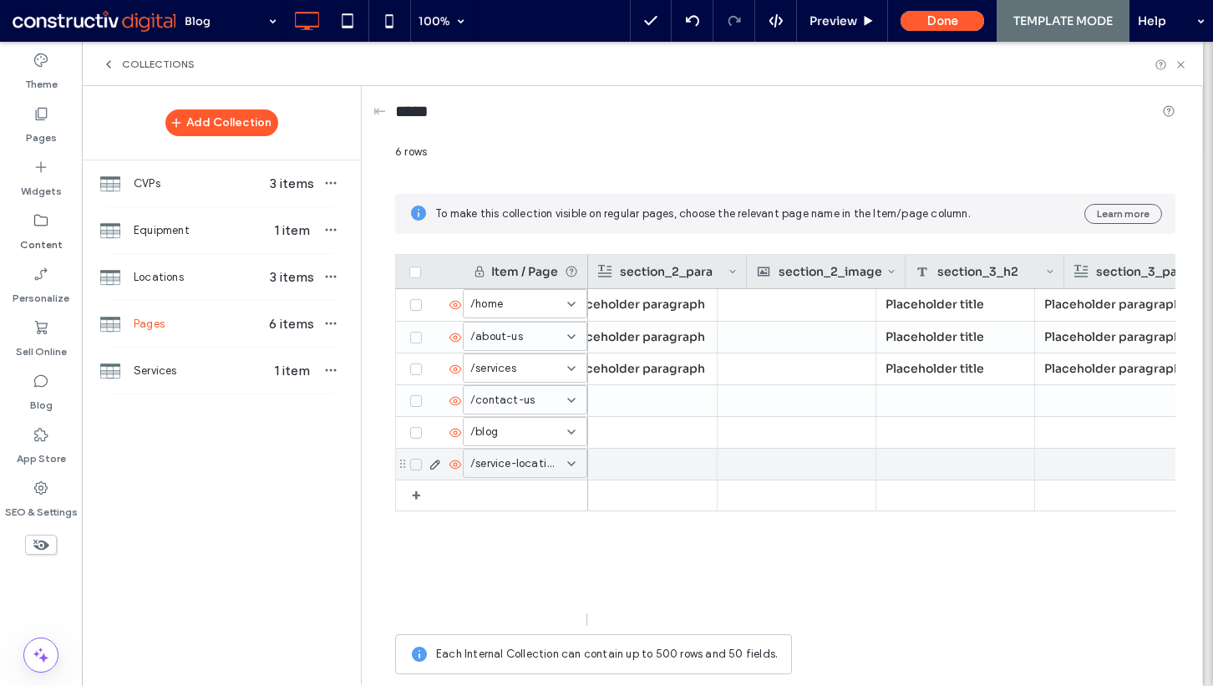
scroll to position [0, 1894]
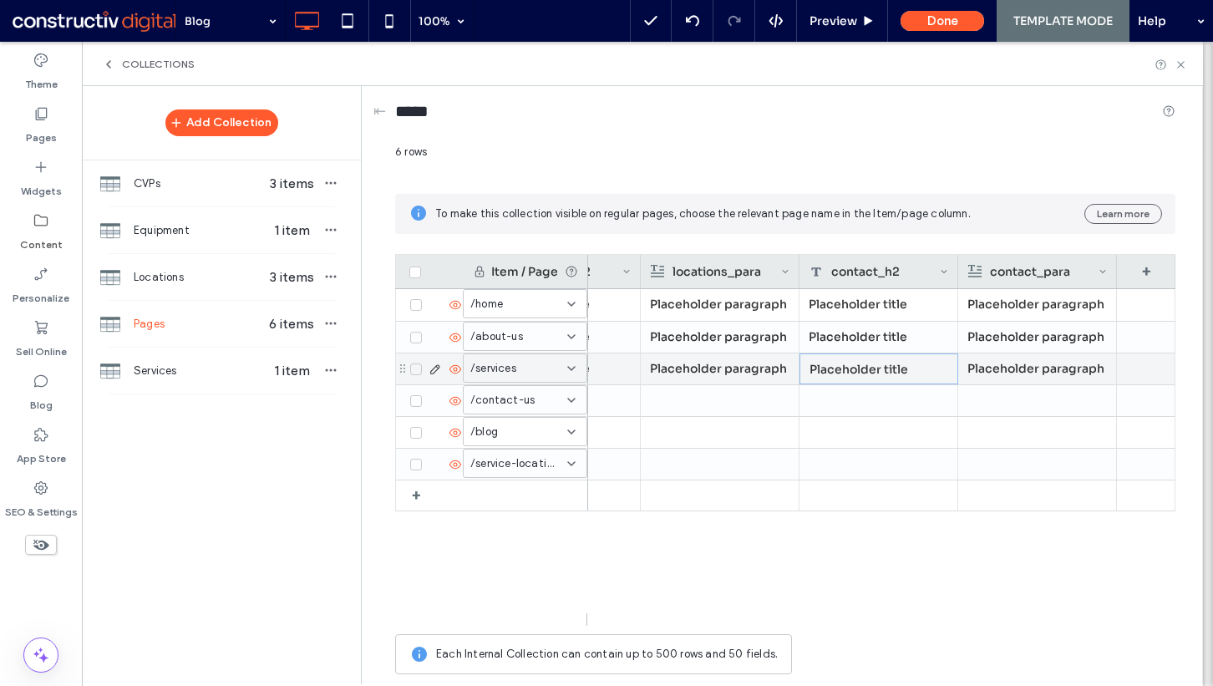
drag, startPoint x: 874, startPoint y: 363, endPoint x: 971, endPoint y: 363, distance: 96.9
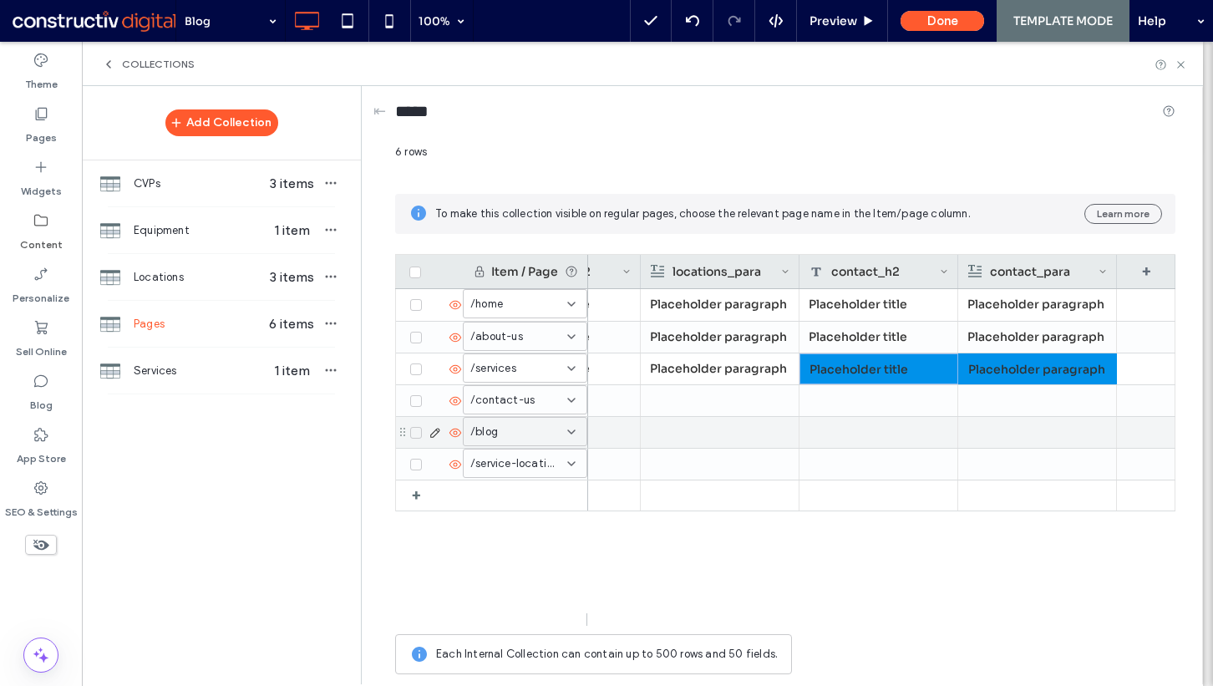
click at [884, 436] on div at bounding box center [879, 432] width 159 height 31
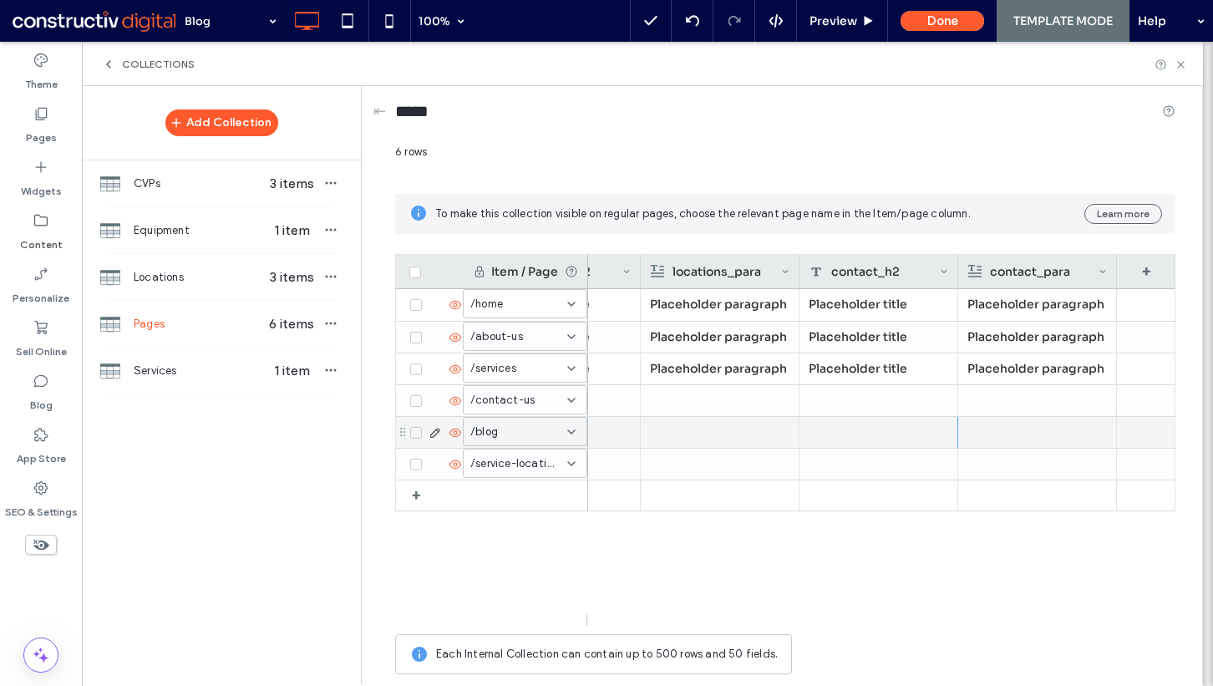
scroll to position [499, 8]
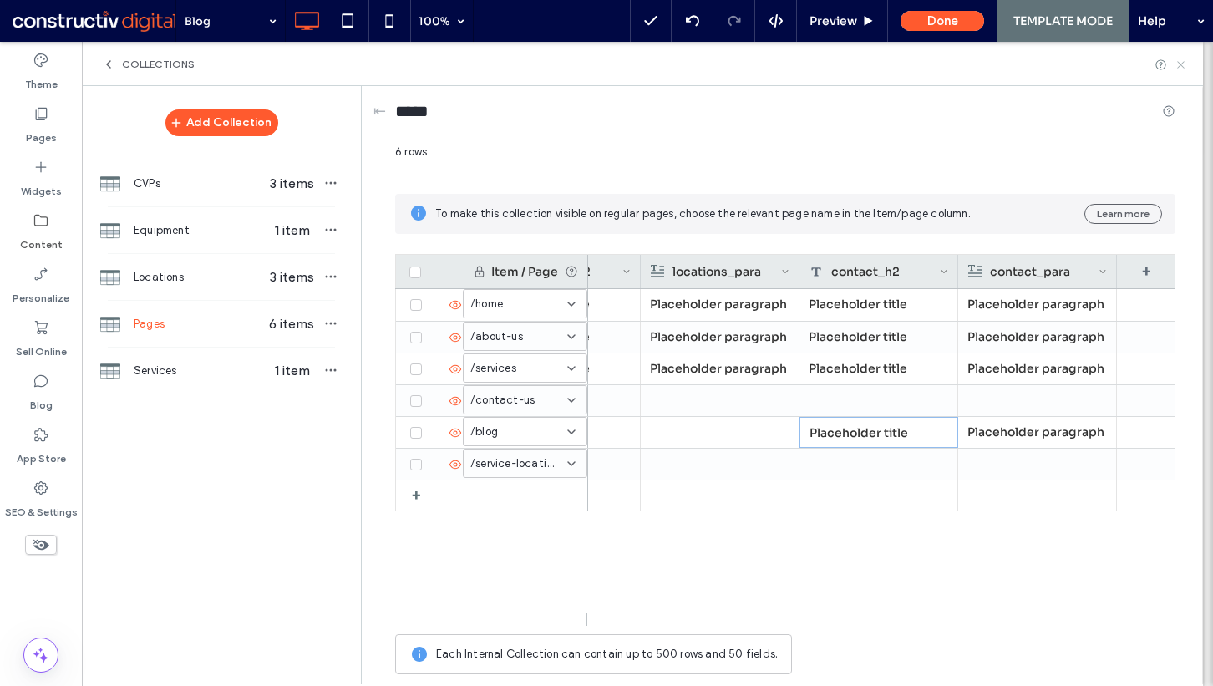
click at [1182, 68] on icon at bounding box center [1181, 64] width 13 height 13
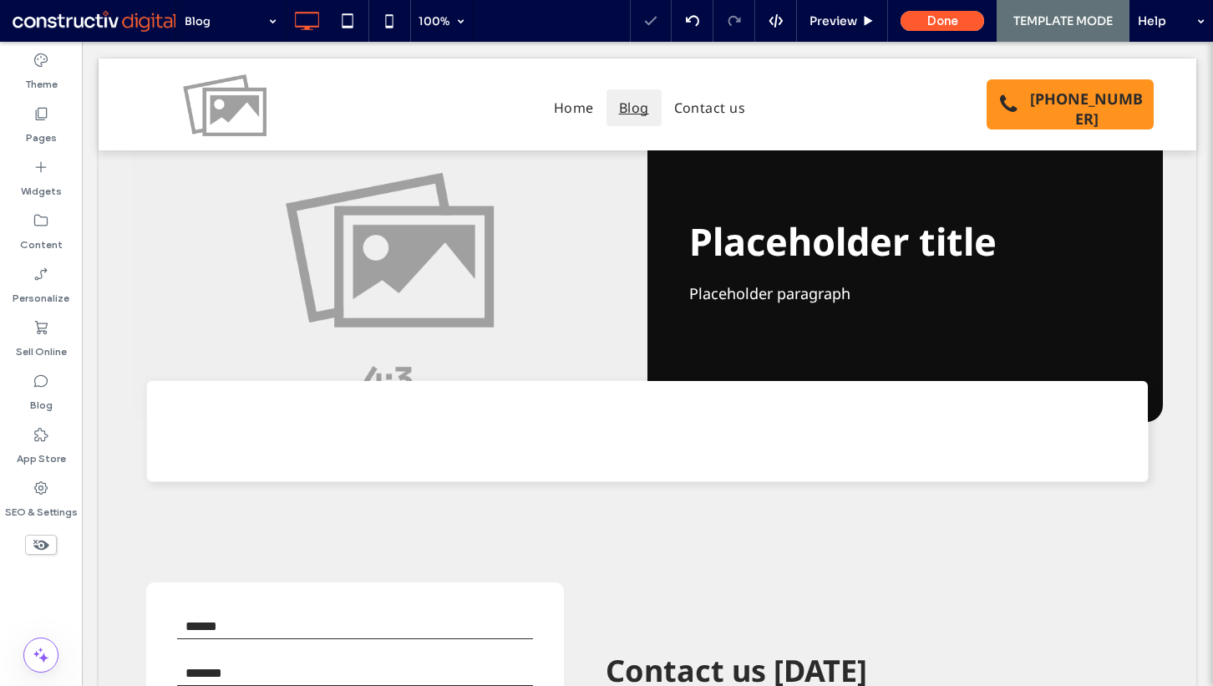
scroll to position [256, 0]
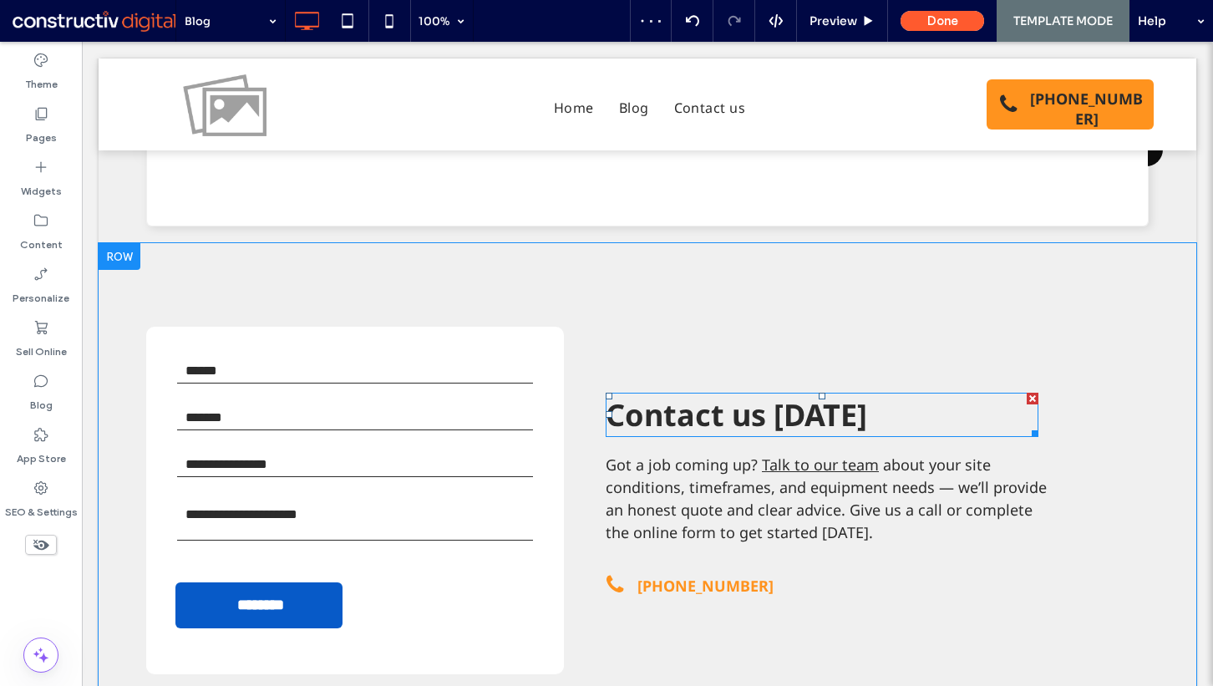
click at [654, 413] on span "Contact us today" at bounding box center [737, 414] width 262 height 41
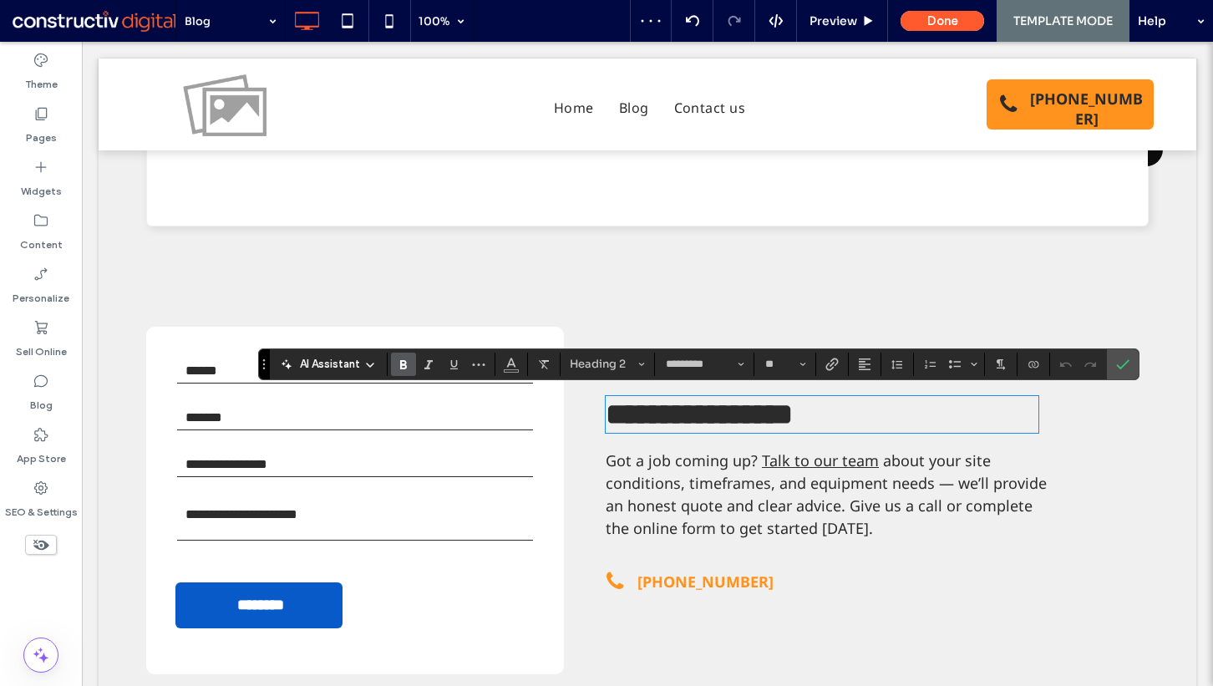
click at [757, 420] on span "**********" at bounding box center [699, 414] width 187 height 30
click at [719, 418] on span "**********" at bounding box center [699, 414] width 187 height 30
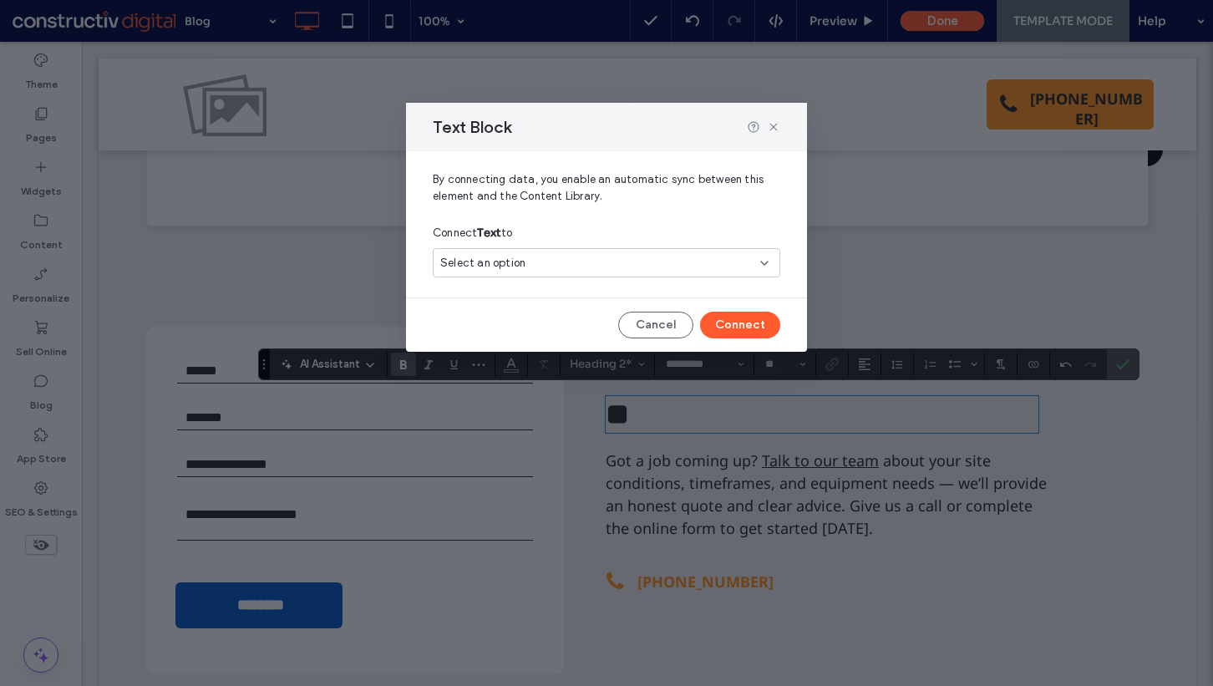
click at [607, 261] on div "Select an option" at bounding box center [596, 263] width 312 height 17
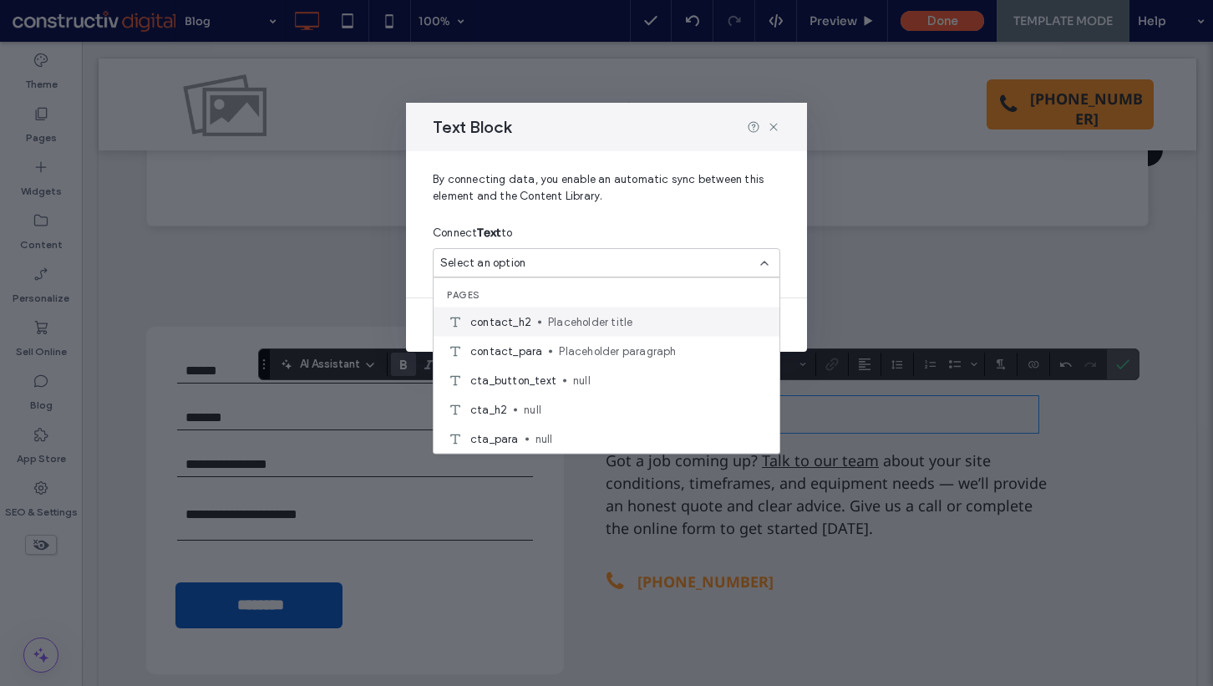
click at [637, 322] on span "Placeholder title" at bounding box center [657, 321] width 218 height 17
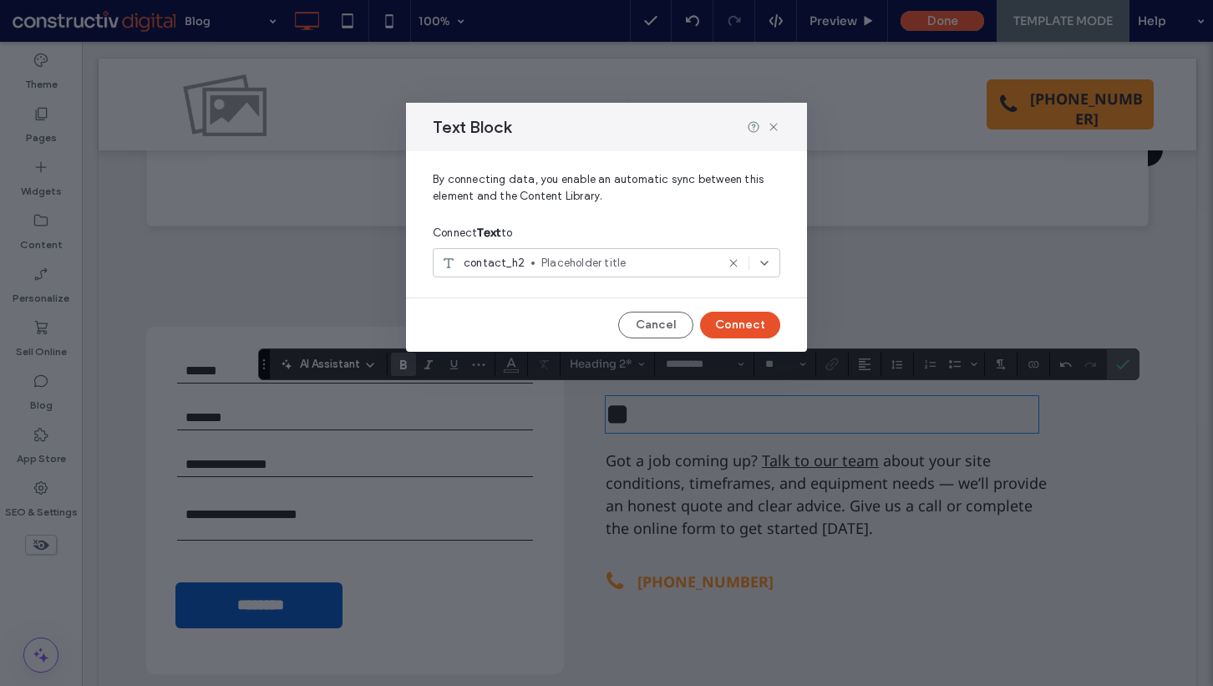
click at [739, 325] on button "Connect" at bounding box center [740, 325] width 80 height 27
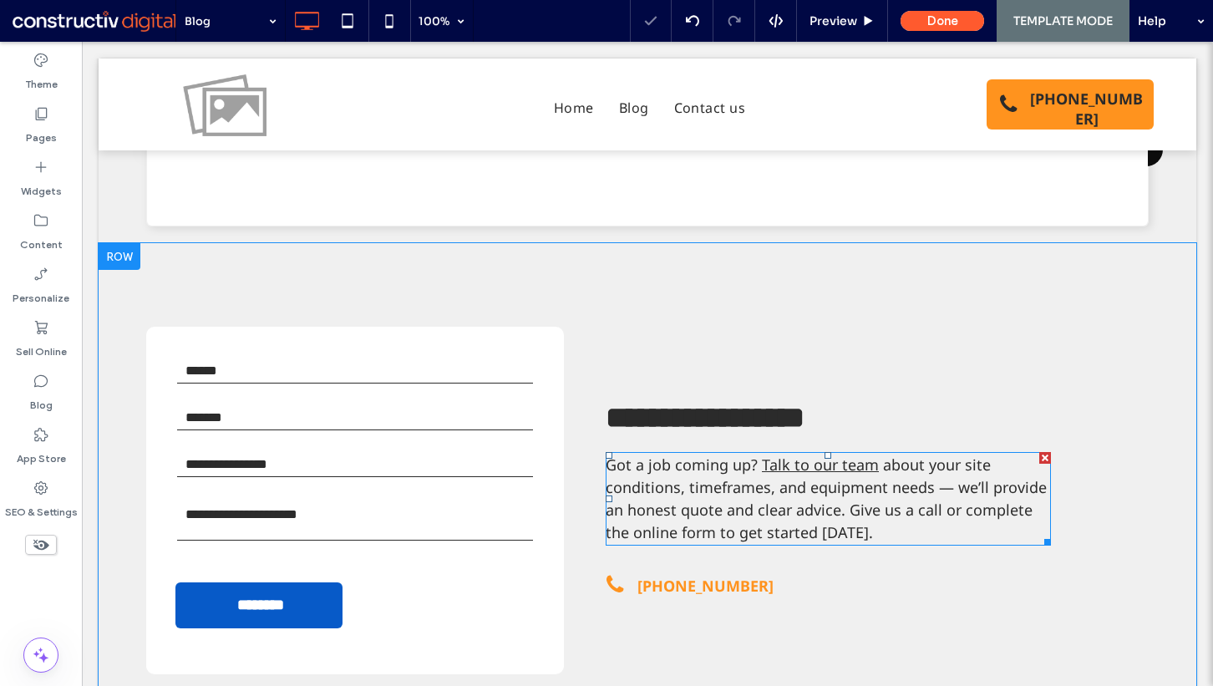
click at [705, 485] on span "about your site conditions, timeframes, and equipment needs — we’ll provide an …" at bounding box center [826, 498] width 441 height 88
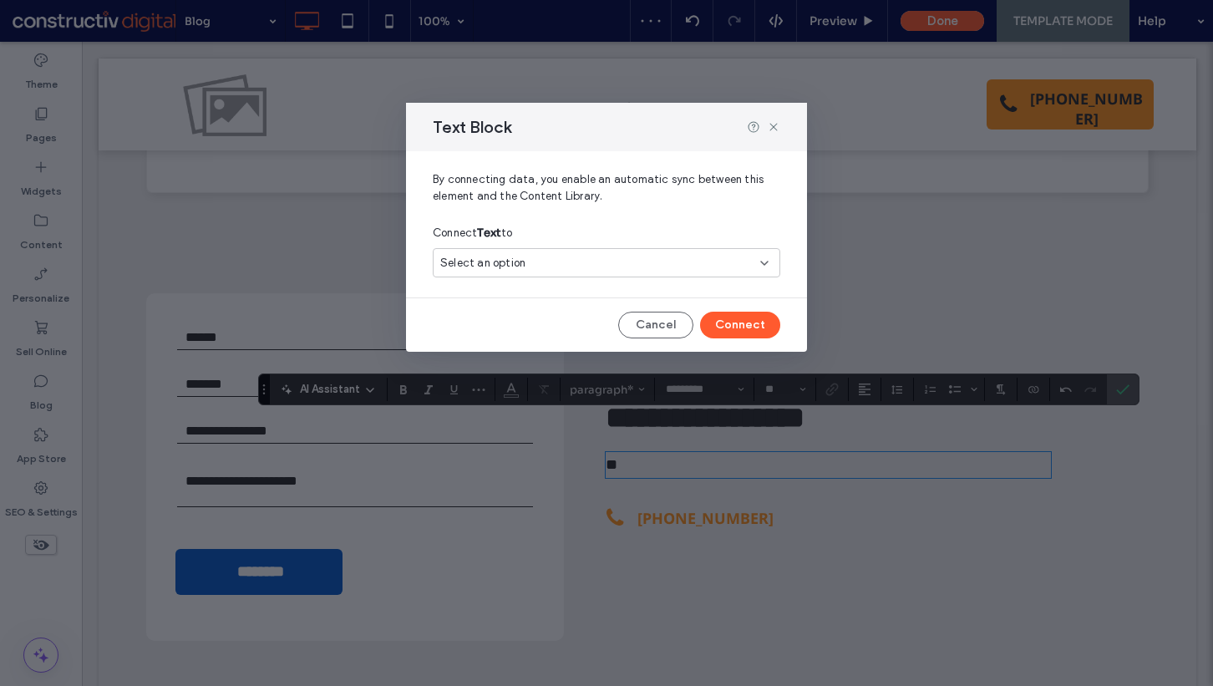
click at [624, 257] on div "Select an option" at bounding box center [596, 263] width 312 height 17
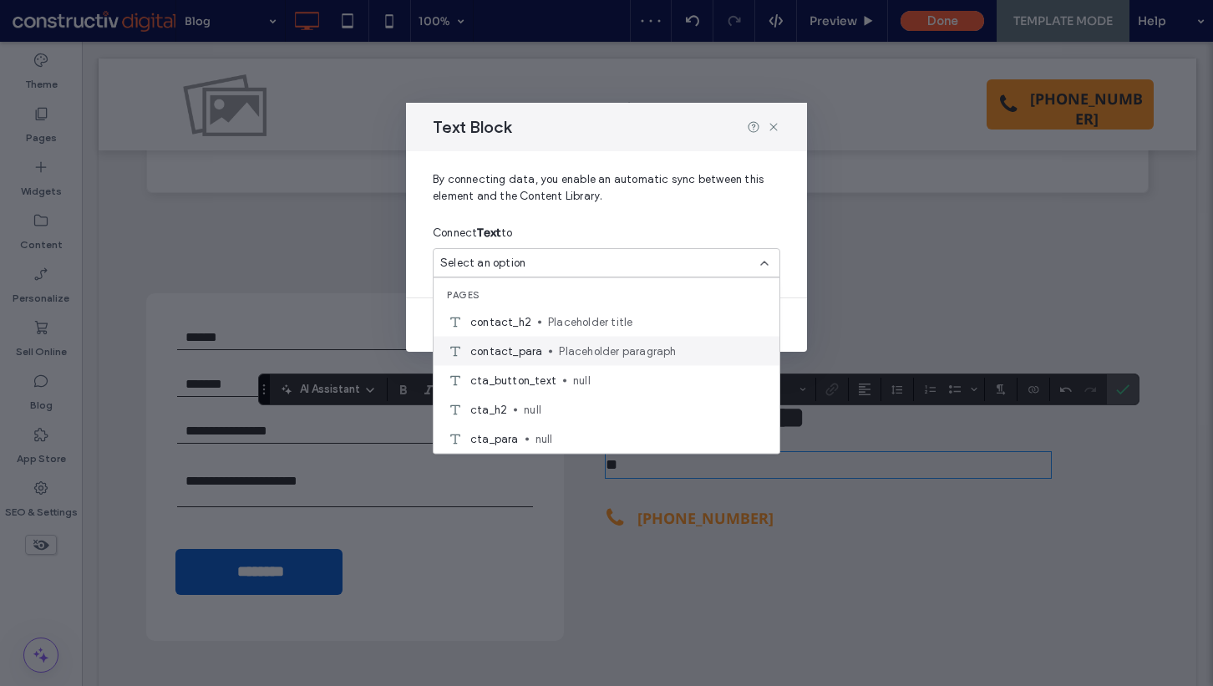
click at [649, 348] on span "Placeholder paragraph" at bounding box center [662, 351] width 207 height 17
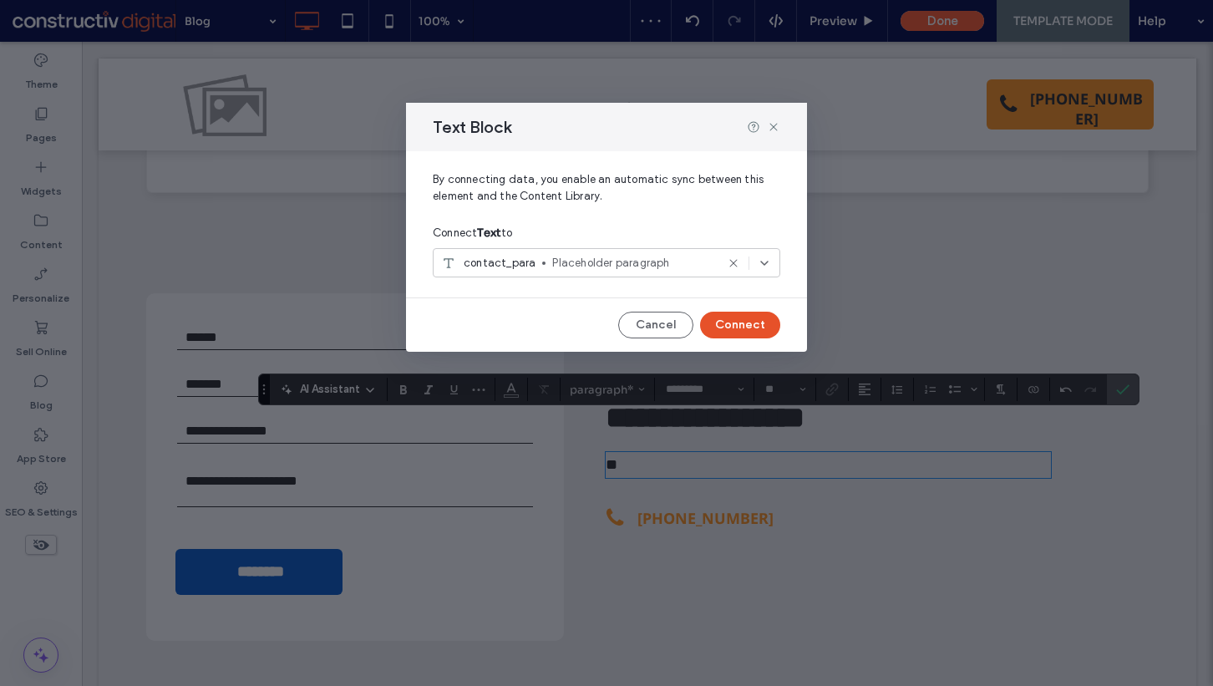
click at [734, 326] on button "Connect" at bounding box center [740, 325] width 80 height 27
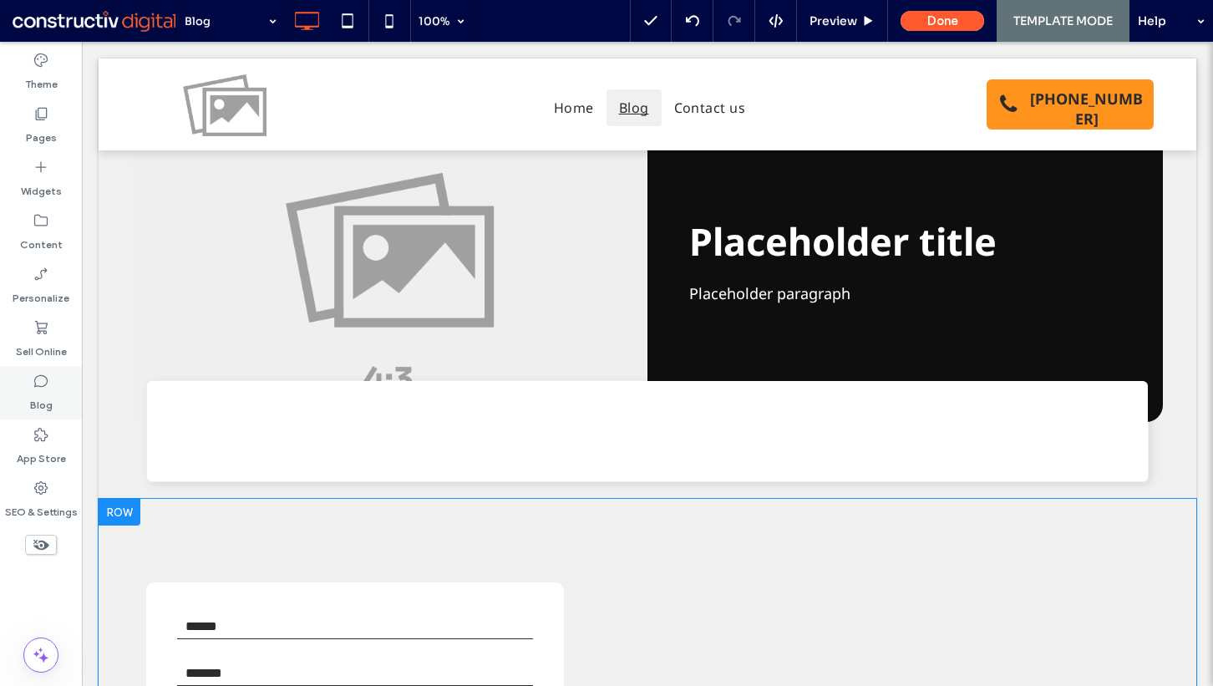
click at [57, 401] on div "Blog" at bounding box center [41, 392] width 82 height 53
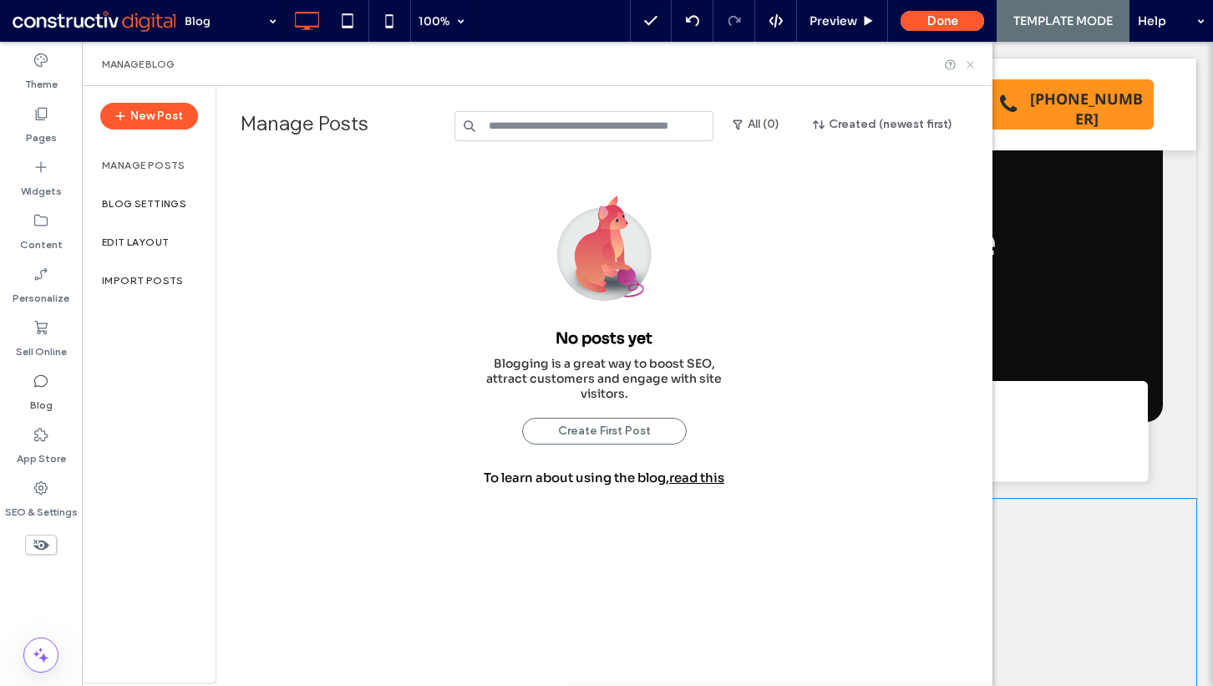
click at [967, 65] on icon at bounding box center [970, 64] width 13 height 13
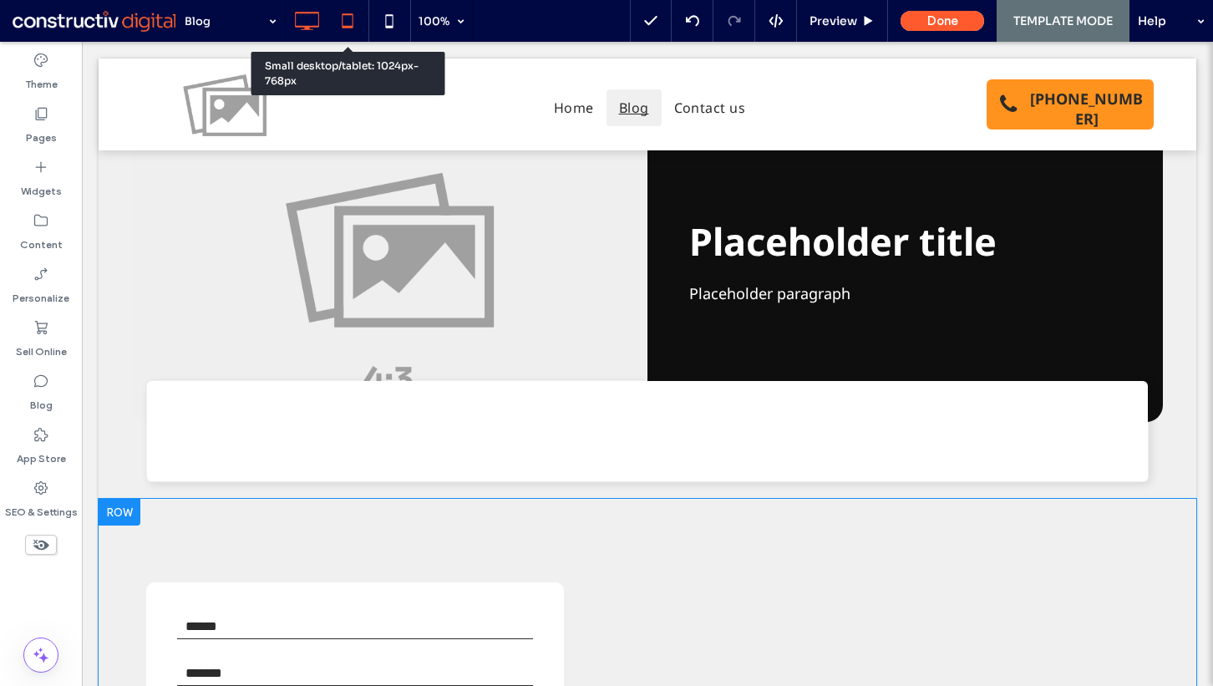
click at [348, 23] on icon at bounding box center [347, 20] width 33 height 33
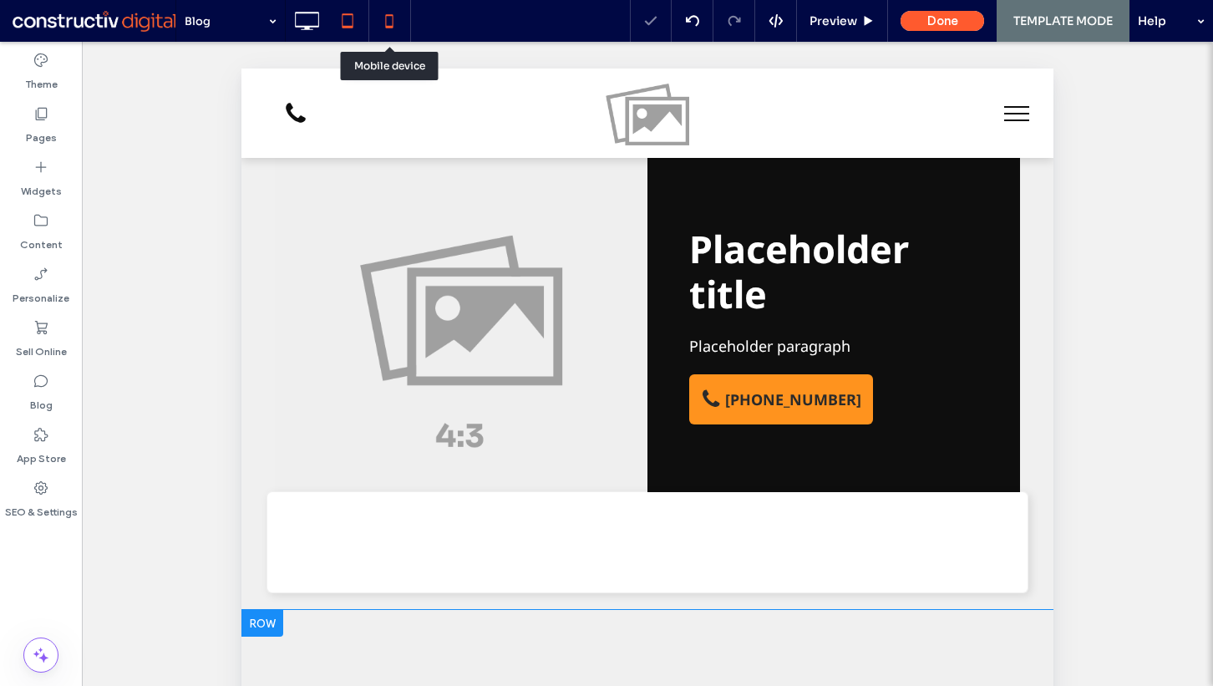
click at [384, 23] on icon at bounding box center [389, 20] width 33 height 33
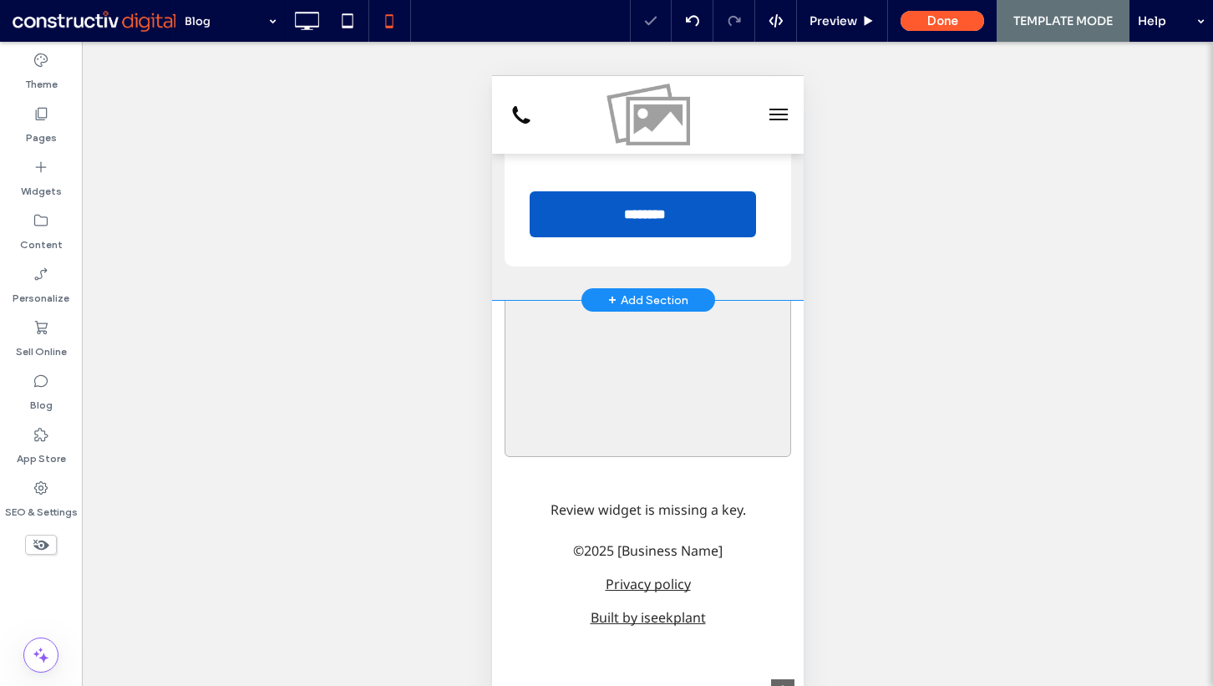
click at [498, 282] on div "Contact form Name * Email * Contact Number * Enquiry * ******** Thank you for c…" at bounding box center [647, 30] width 312 height 539
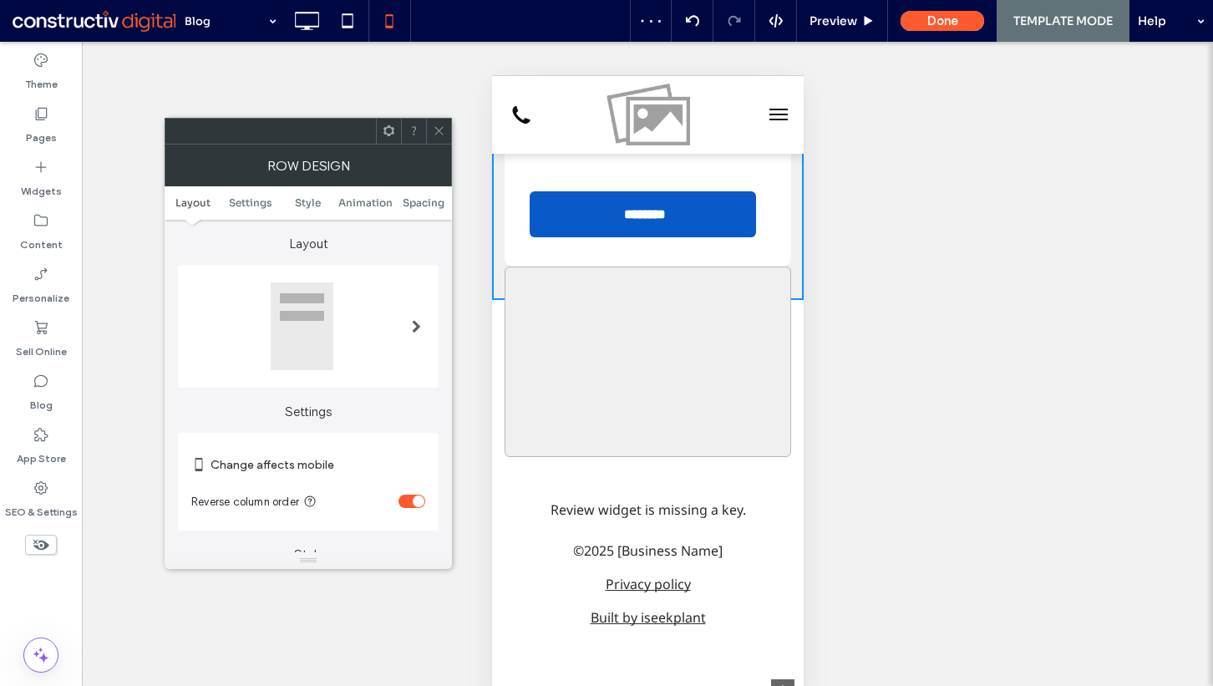
click at [412, 195] on ul "Layout Settings Style Animation Spacing" at bounding box center [308, 202] width 287 height 33
click at [412, 205] on span "Spacing" at bounding box center [424, 202] width 42 height 13
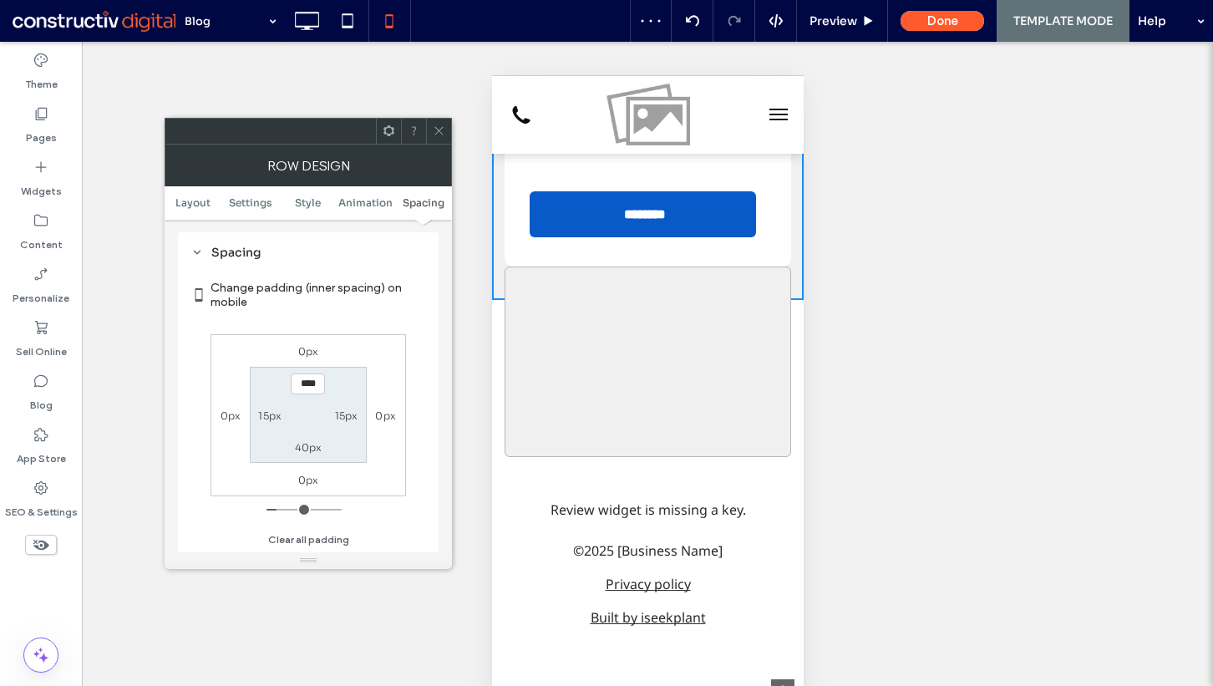
click at [312, 438] on div "40px" at bounding box center [309, 447] width 28 height 18
click at [311, 439] on div "40px" at bounding box center [309, 447] width 28 height 18
click at [298, 456] on section "**** 15px 40px 15px" at bounding box center [308, 415] width 116 height 96
click at [301, 450] on label "40px" at bounding box center [309, 447] width 28 height 13
type input "**"
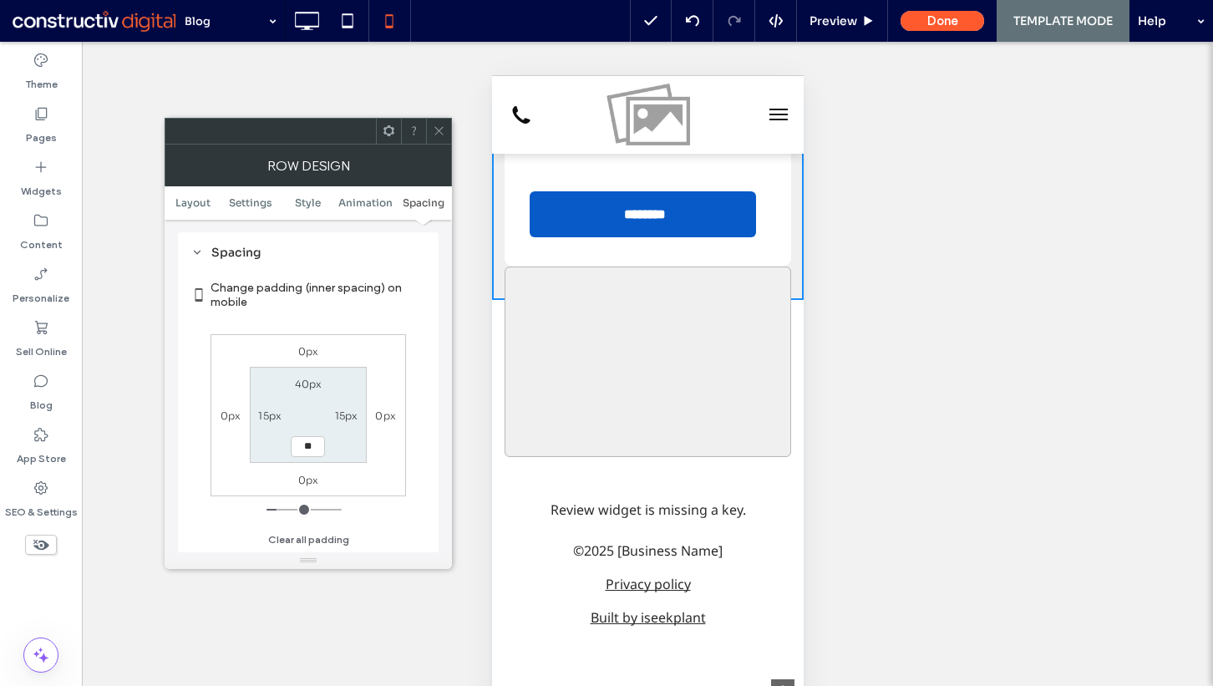
type input "**"
type input "****"
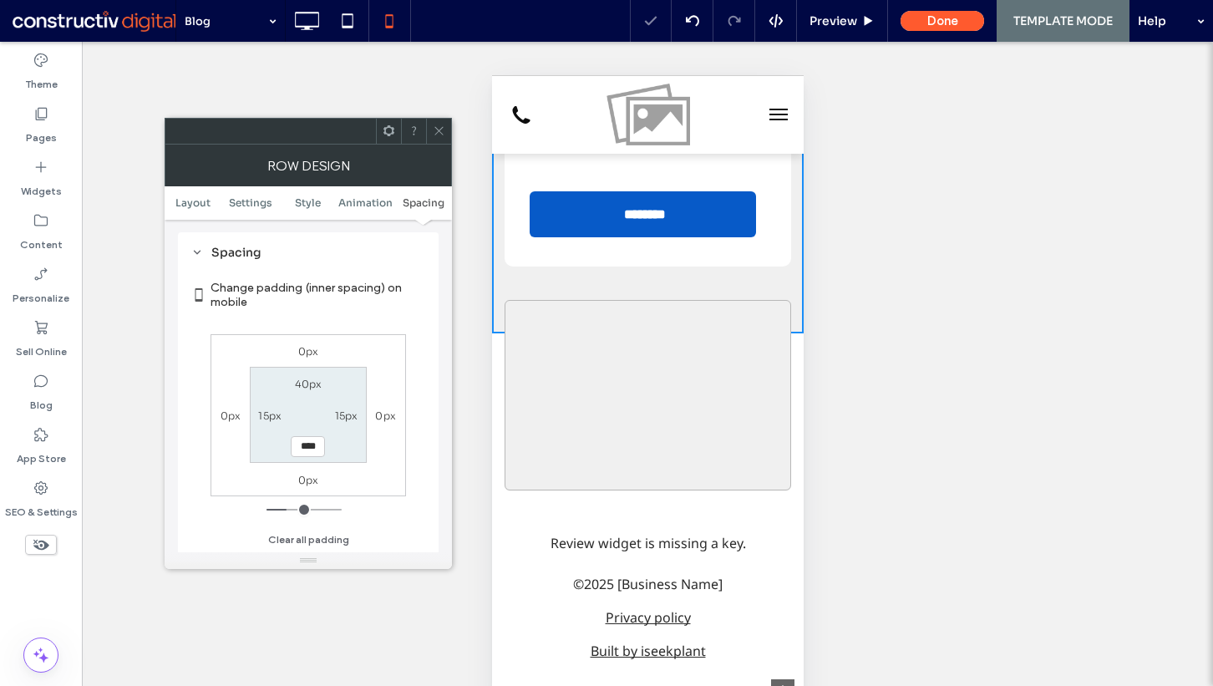
click at [435, 129] on icon at bounding box center [439, 130] width 13 height 13
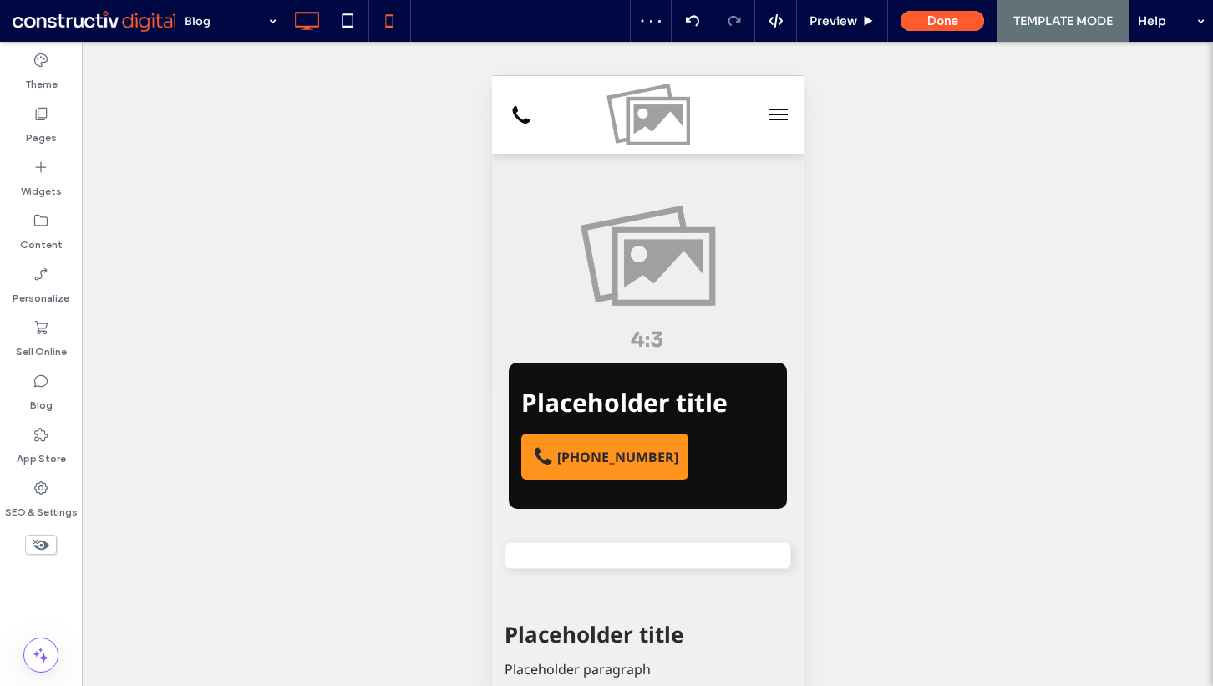
click at [315, 32] on icon at bounding box center [306, 20] width 33 height 33
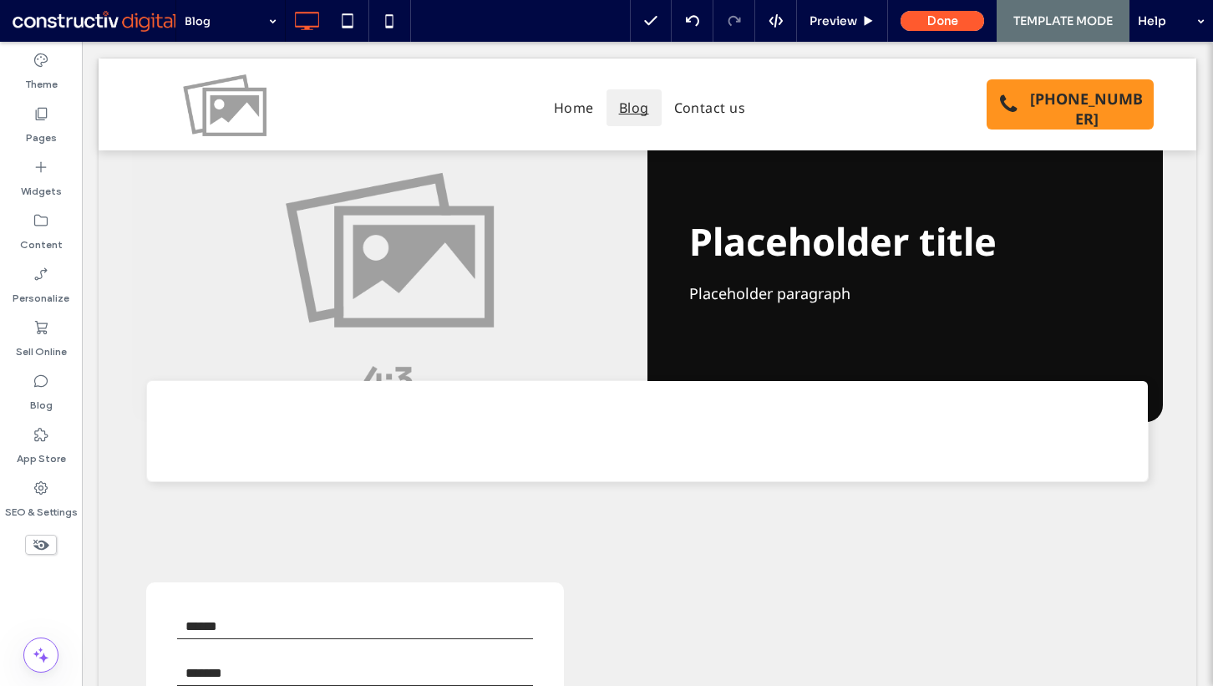
click at [58, 597] on div "Theme Pages Widgets Content Personalize Sell Online Blog App Store SEO & Settin…" at bounding box center [41, 364] width 82 height 644
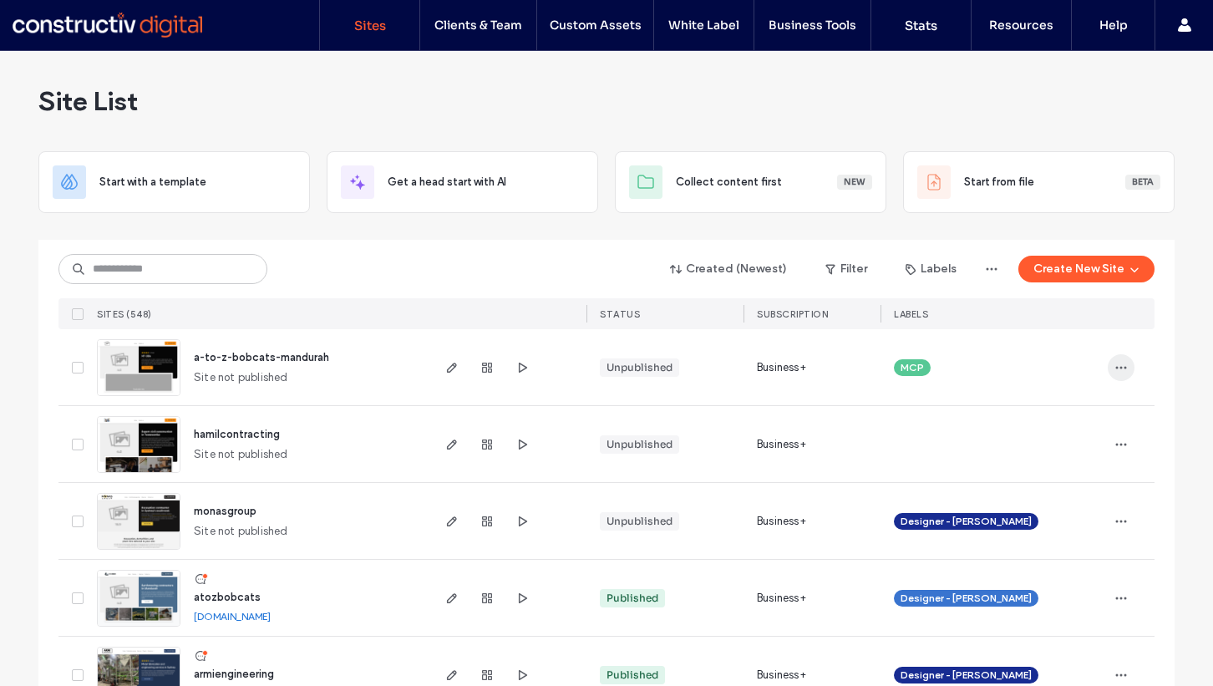
click at [1108, 372] on span "button" at bounding box center [1121, 367] width 27 height 27
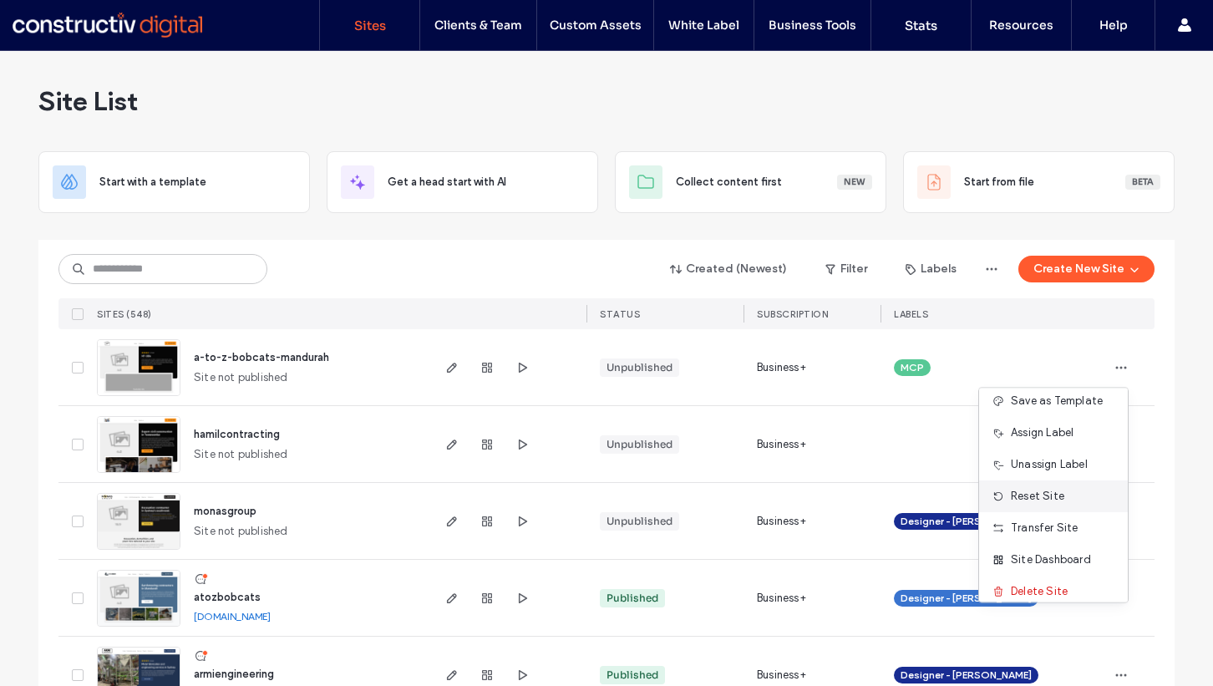
scroll to position [85, 0]
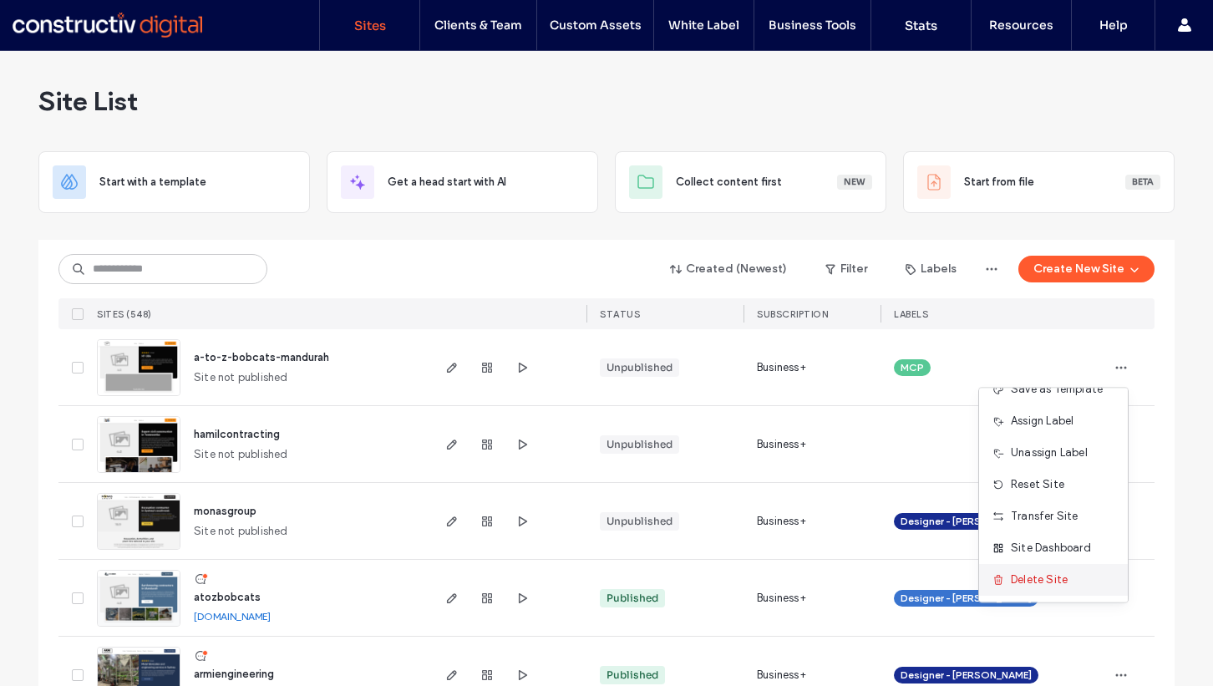
click at [1023, 579] on span "Delete Site" at bounding box center [1039, 579] width 57 height 17
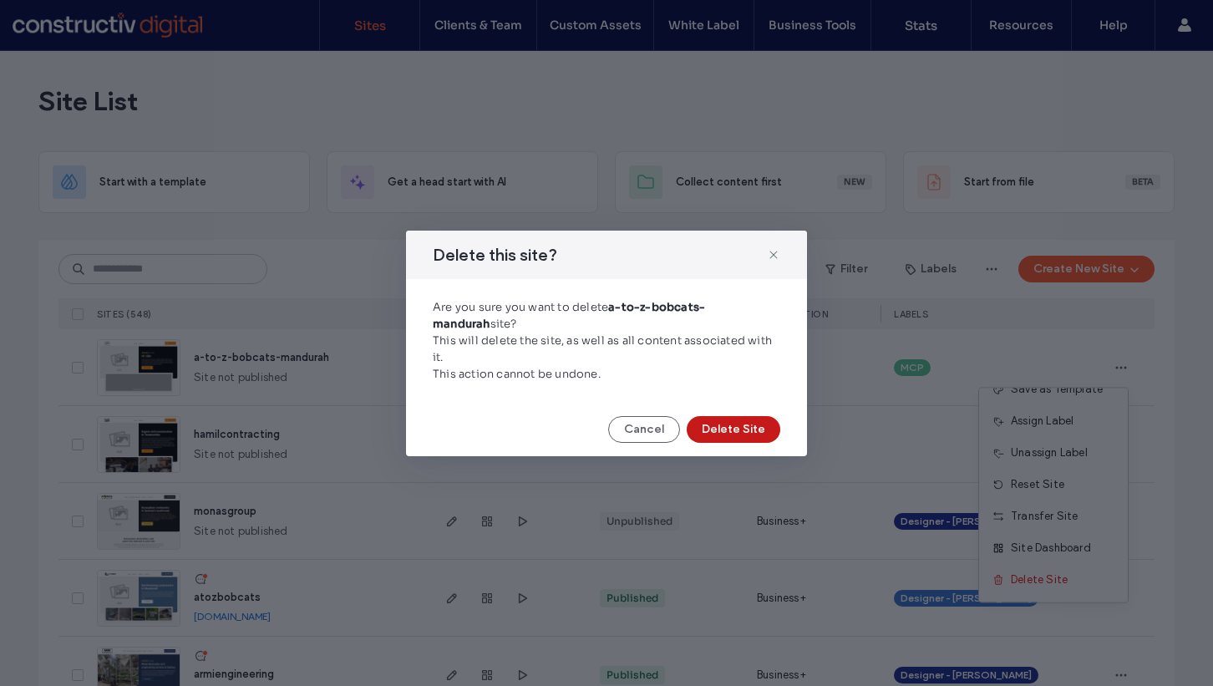
click at [723, 420] on button "Delete Site" at bounding box center [734, 429] width 94 height 27
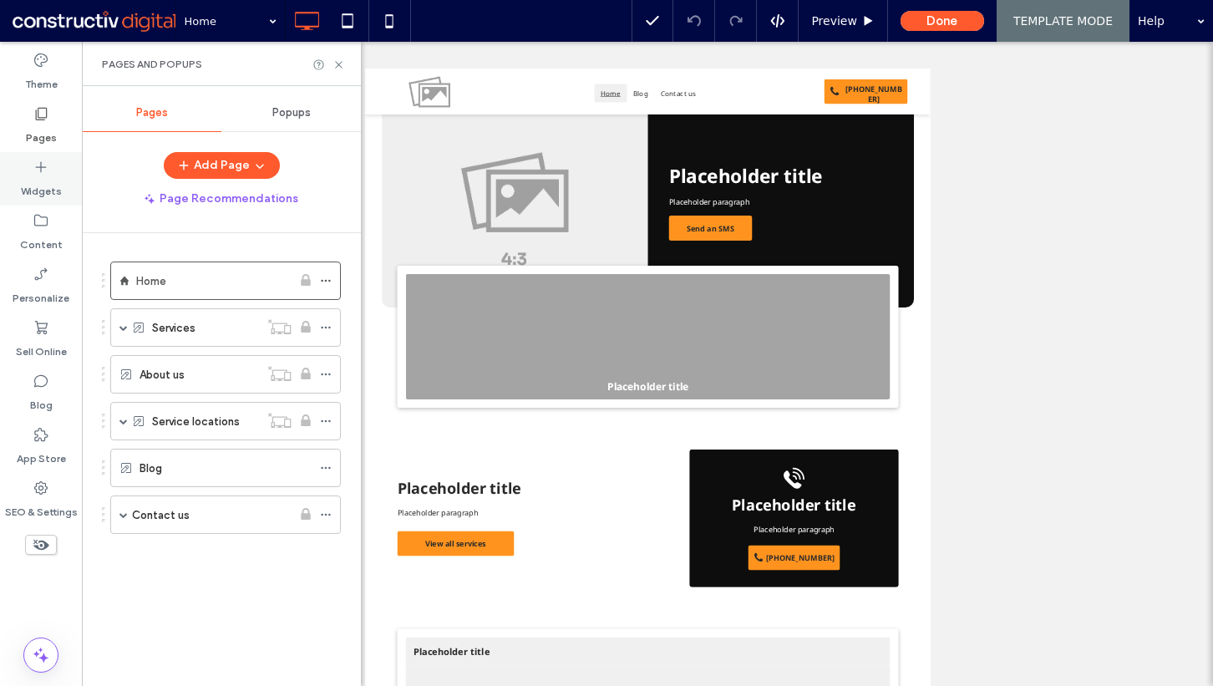
click at [41, 178] on label "Widgets" at bounding box center [41, 186] width 41 height 23
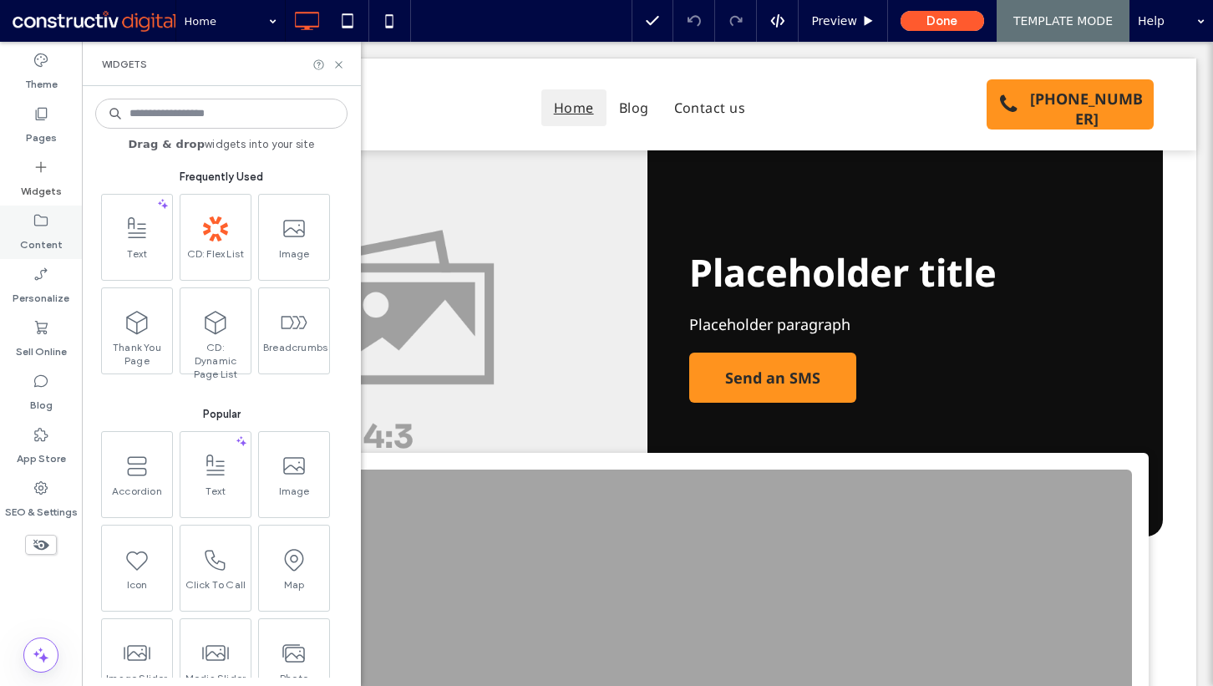
click at [40, 230] on label "Content" at bounding box center [41, 240] width 43 height 23
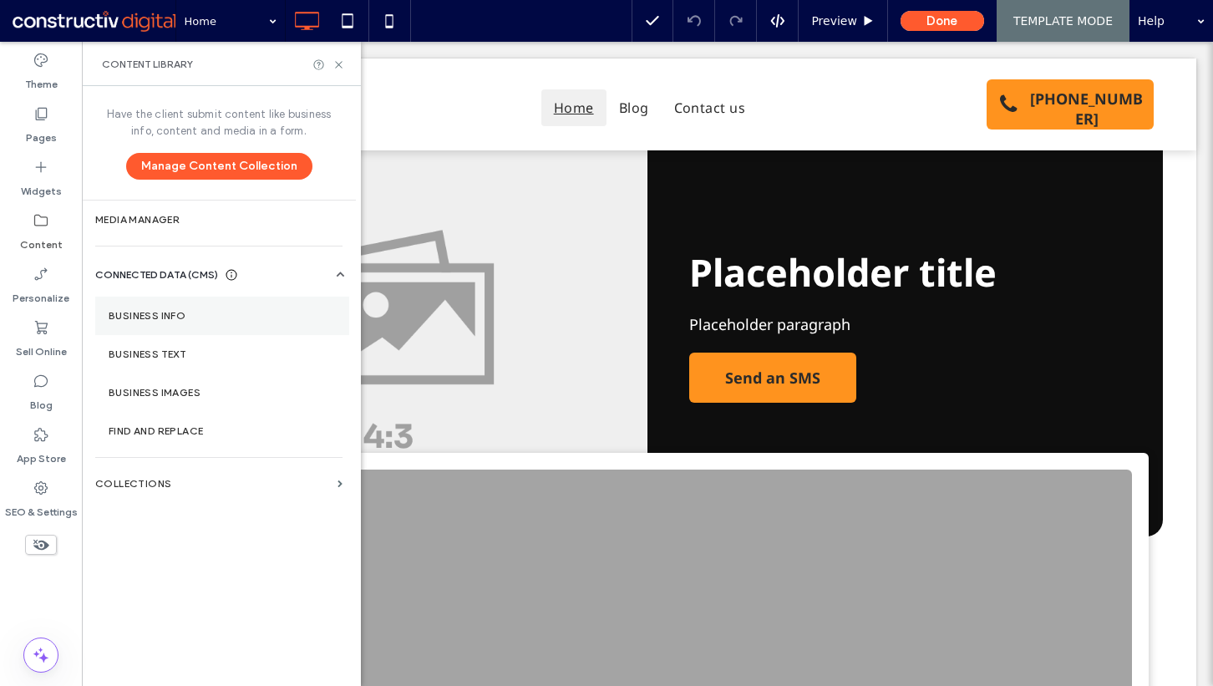
click at [188, 317] on label "Business Info" at bounding box center [222, 316] width 227 height 12
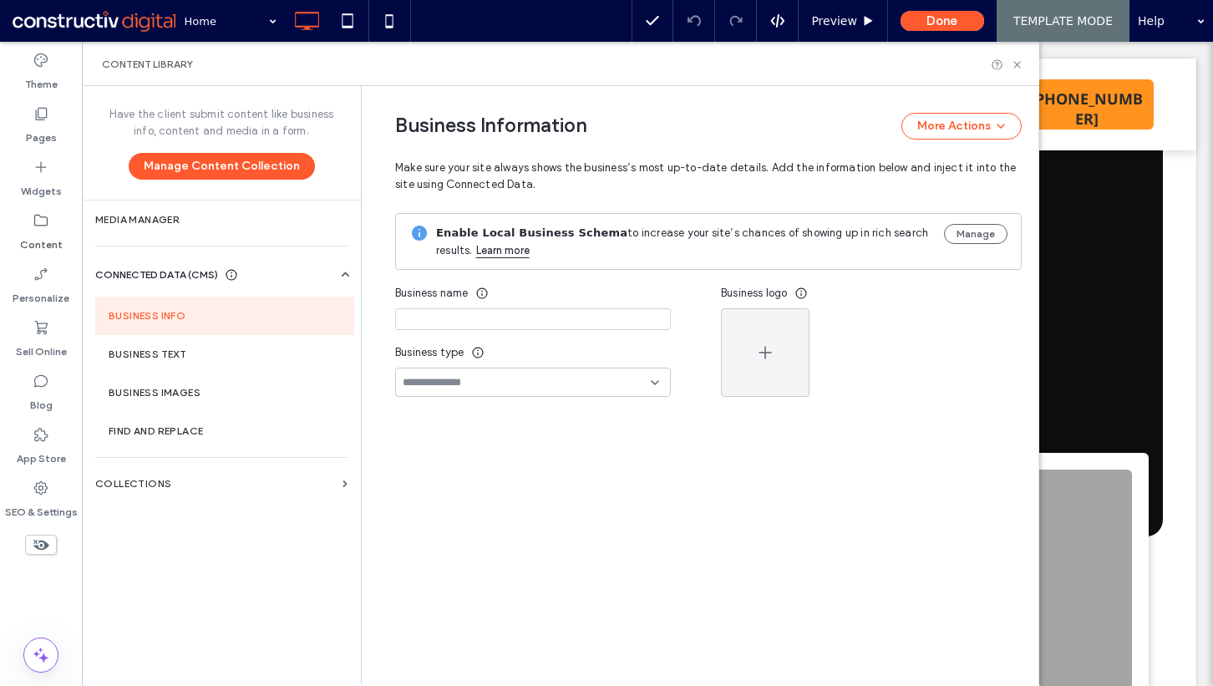
type input "**********"
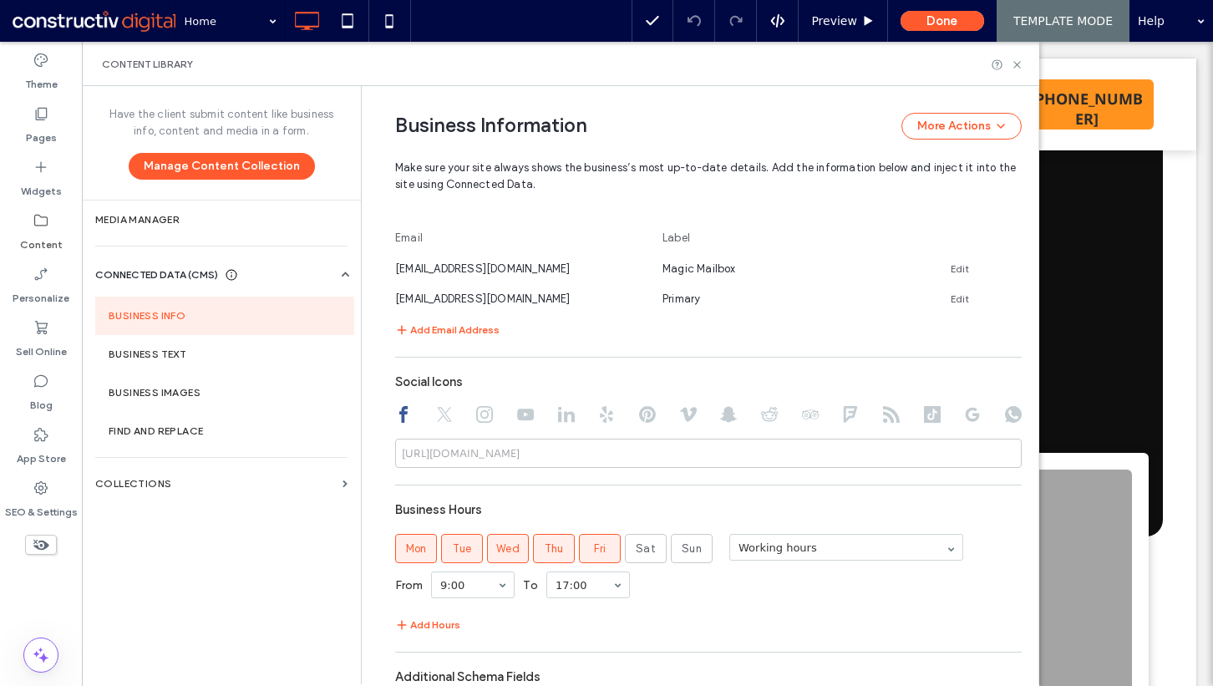
scroll to position [851, 0]
click at [471, 272] on span "[EMAIL_ADDRESS][DOMAIN_NAME]" at bounding box center [482, 271] width 175 height 13
copy span "[EMAIL_ADDRESS][DOMAIN_NAME]"
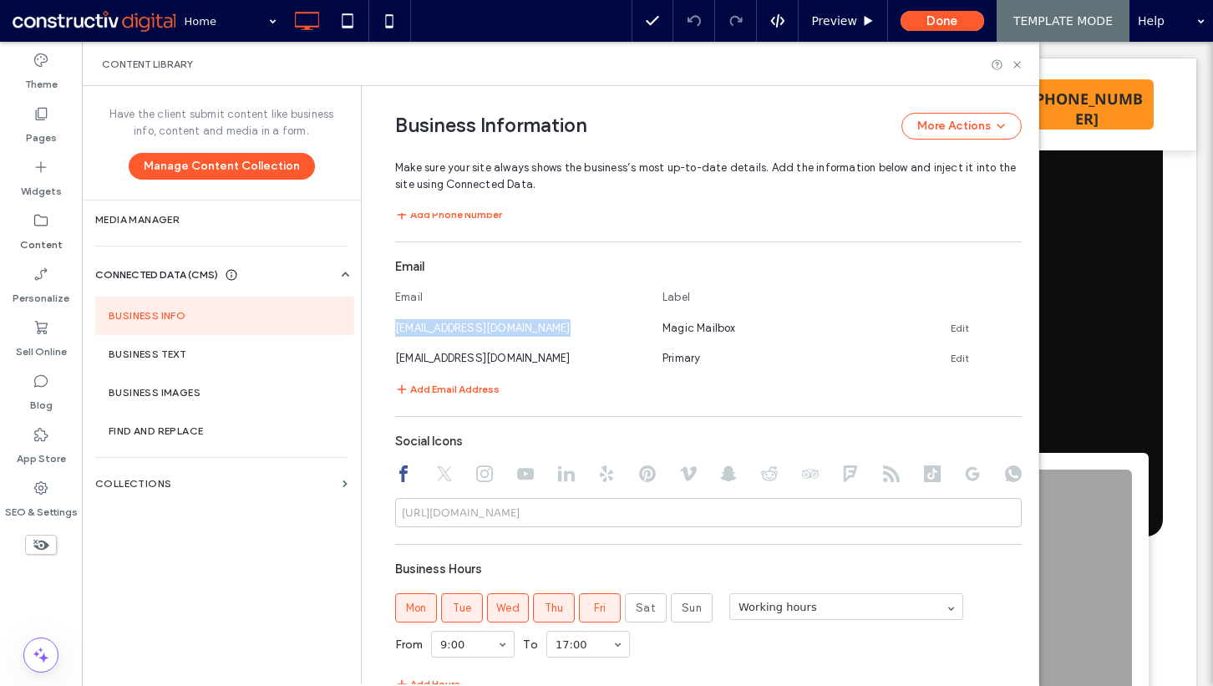
scroll to position [790, 0]
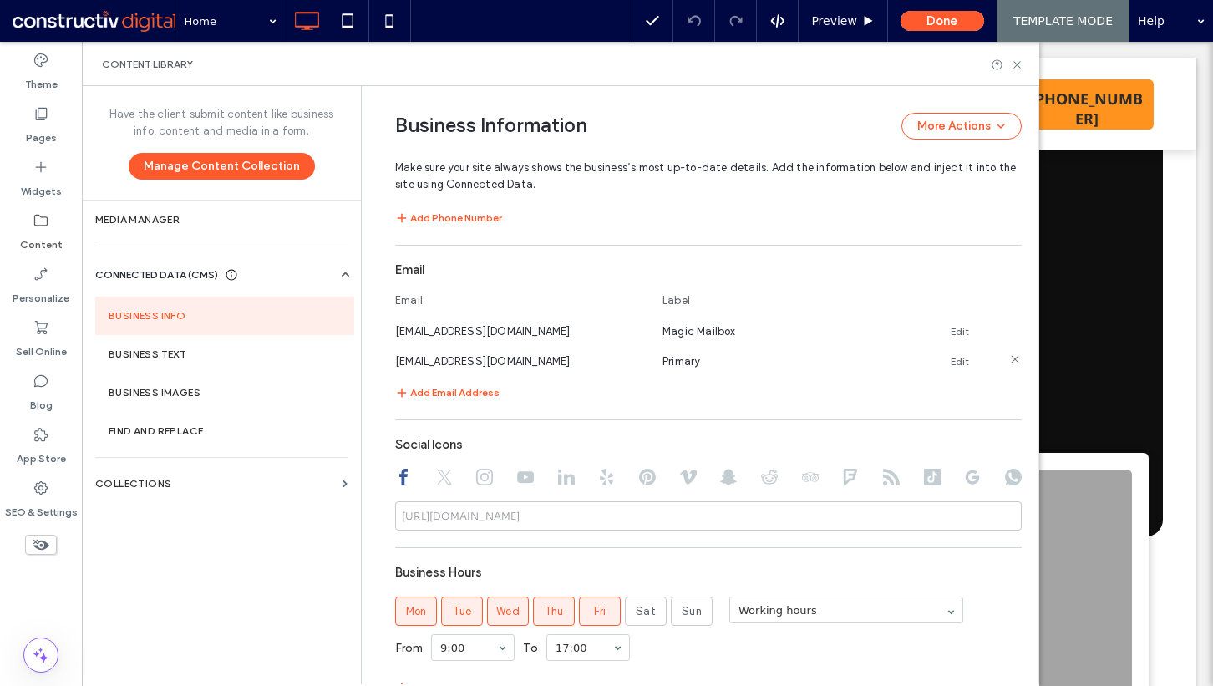
click at [452, 359] on span "[EMAIL_ADDRESS][DOMAIN_NAME]" at bounding box center [482, 361] width 175 height 13
click at [457, 361] on span "[EMAIL_ADDRESS][DOMAIN_NAME]" at bounding box center [482, 361] width 175 height 13
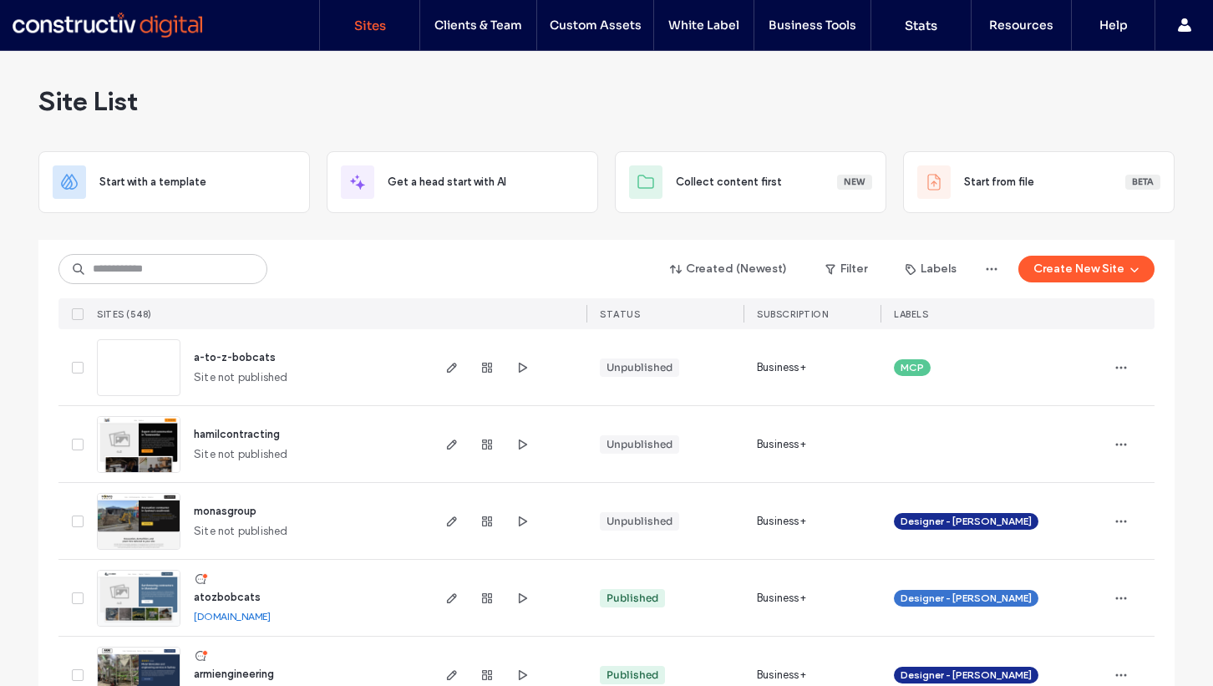
click at [226, 358] on span "a-to-z-bobcats" at bounding box center [235, 357] width 82 height 13
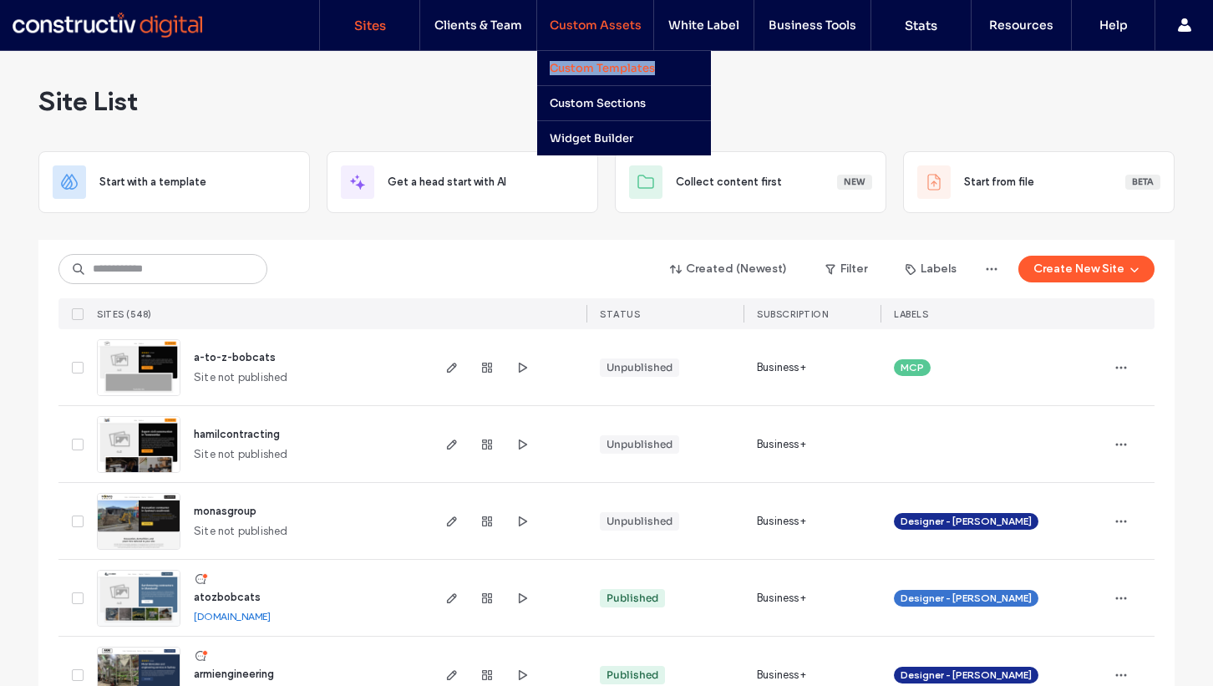
click at [600, 70] on label "Custom Templates" at bounding box center [602, 68] width 105 height 14
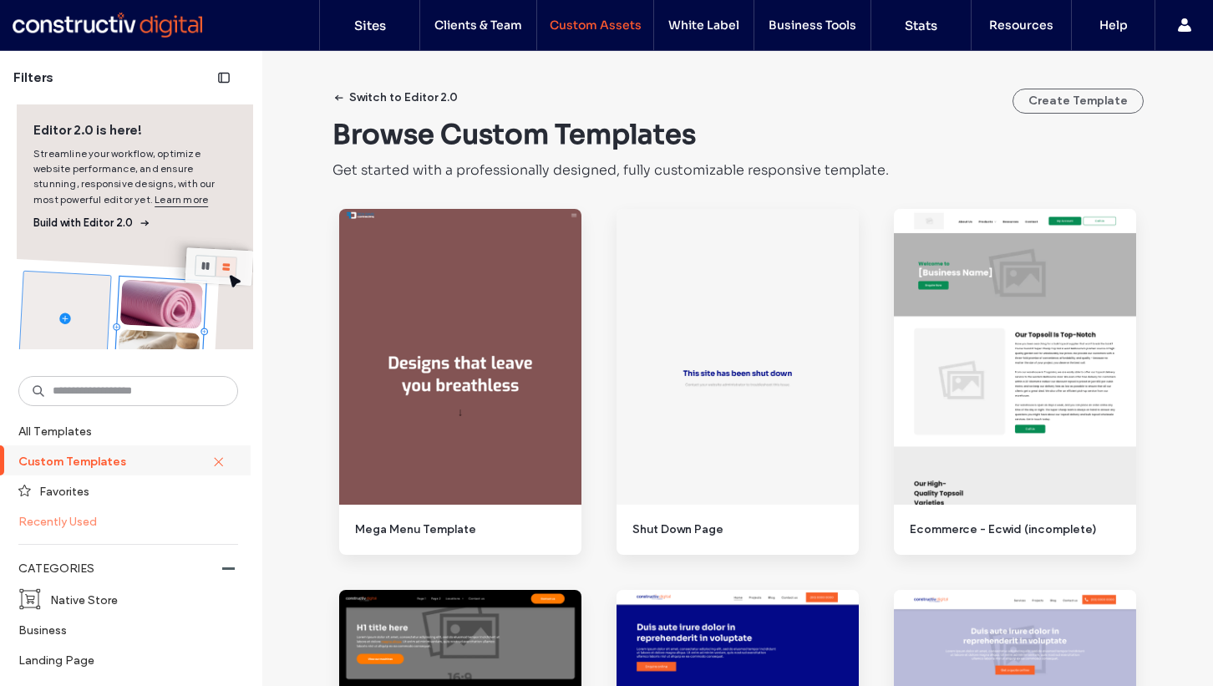
scroll to position [548, 0]
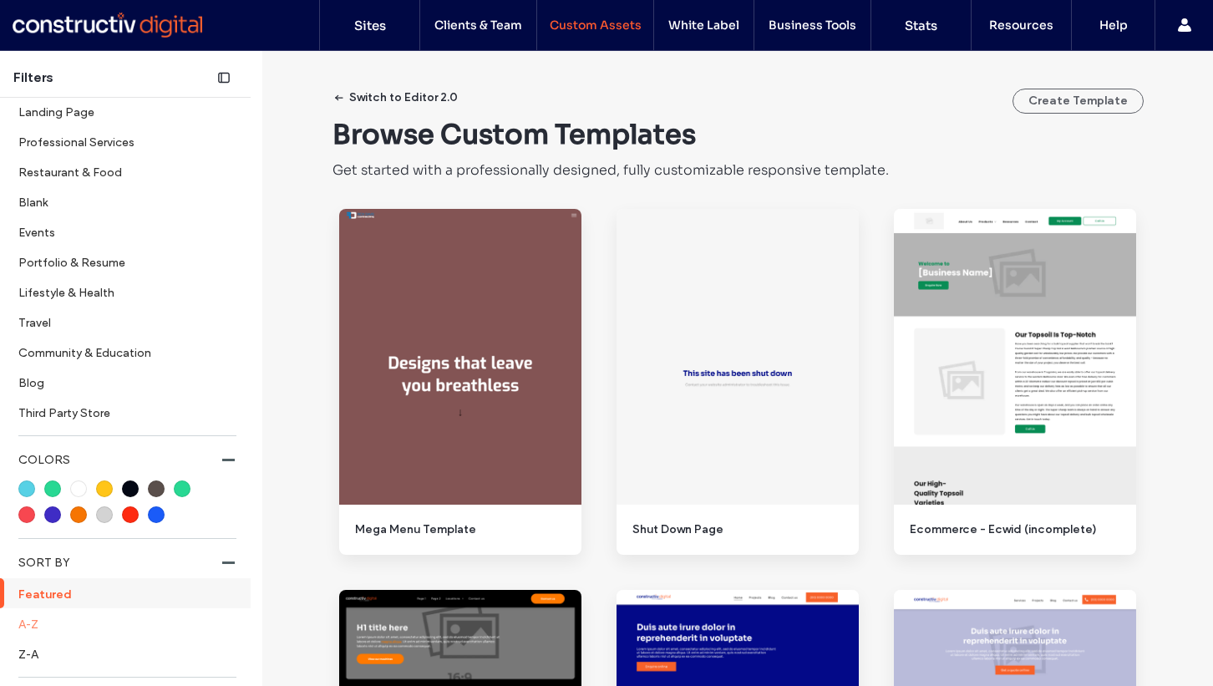
click at [39, 617] on label "A-Z" at bounding box center [126, 623] width 216 height 29
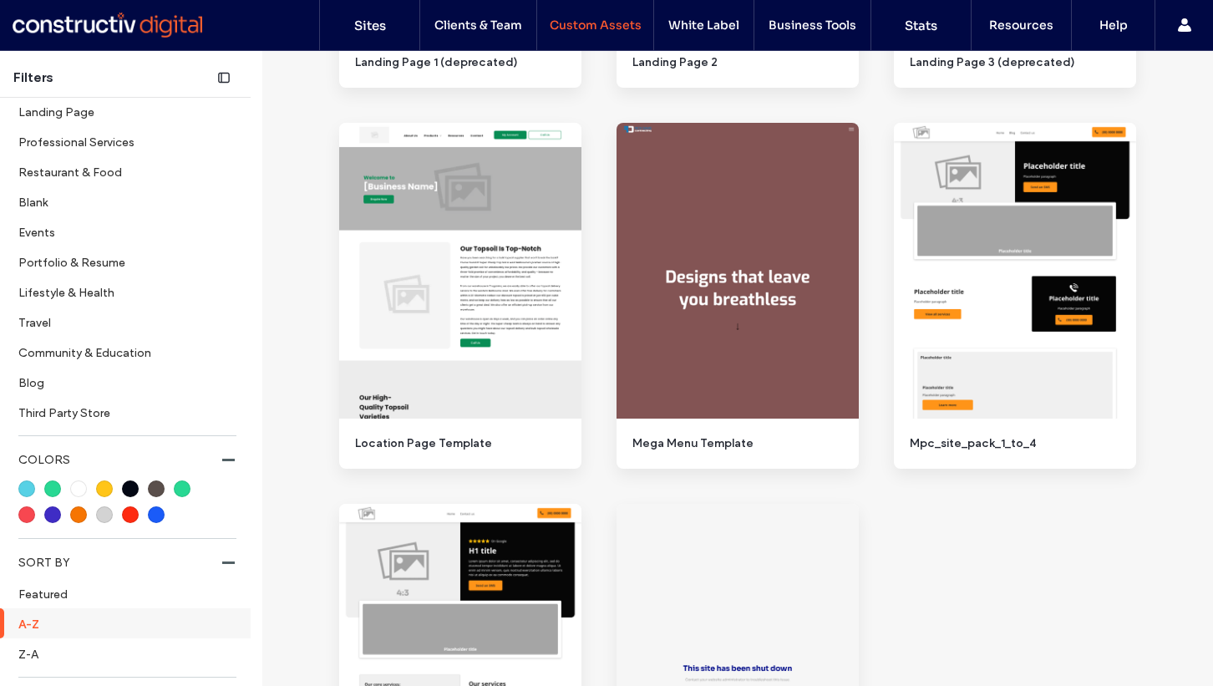
scroll to position [1915, 0]
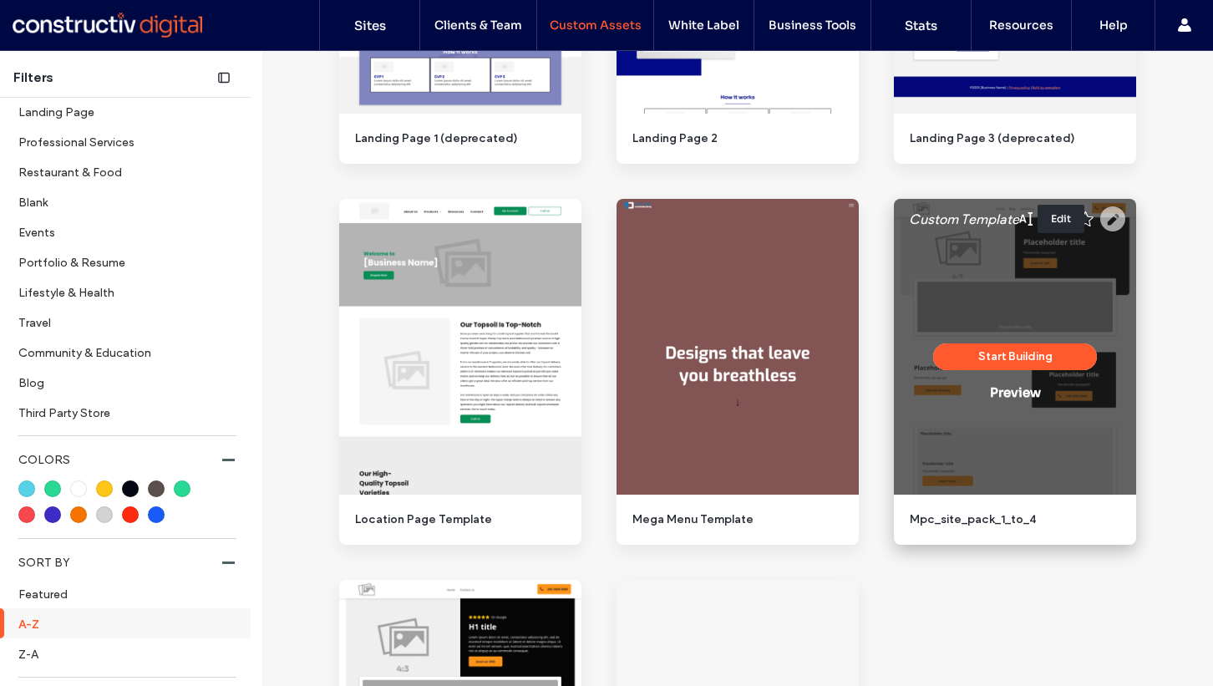
click at [1110, 219] on icon at bounding box center [1112, 218] width 25 height 25
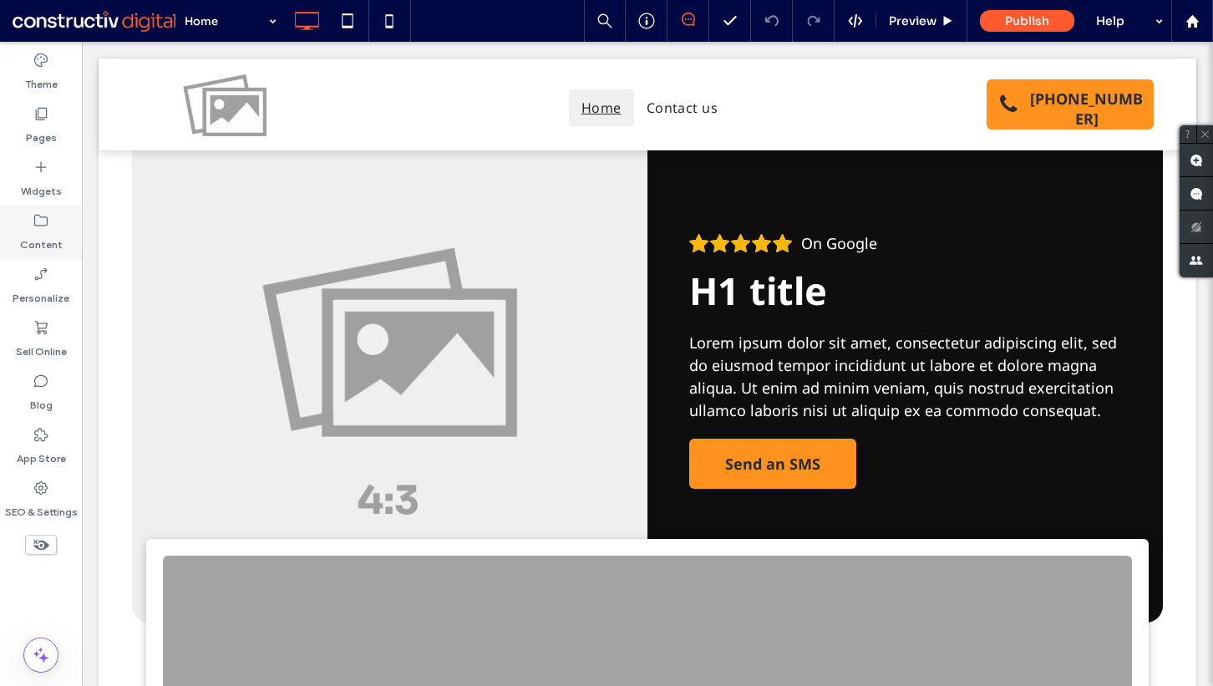
click at [16, 231] on div "Content" at bounding box center [41, 232] width 82 height 53
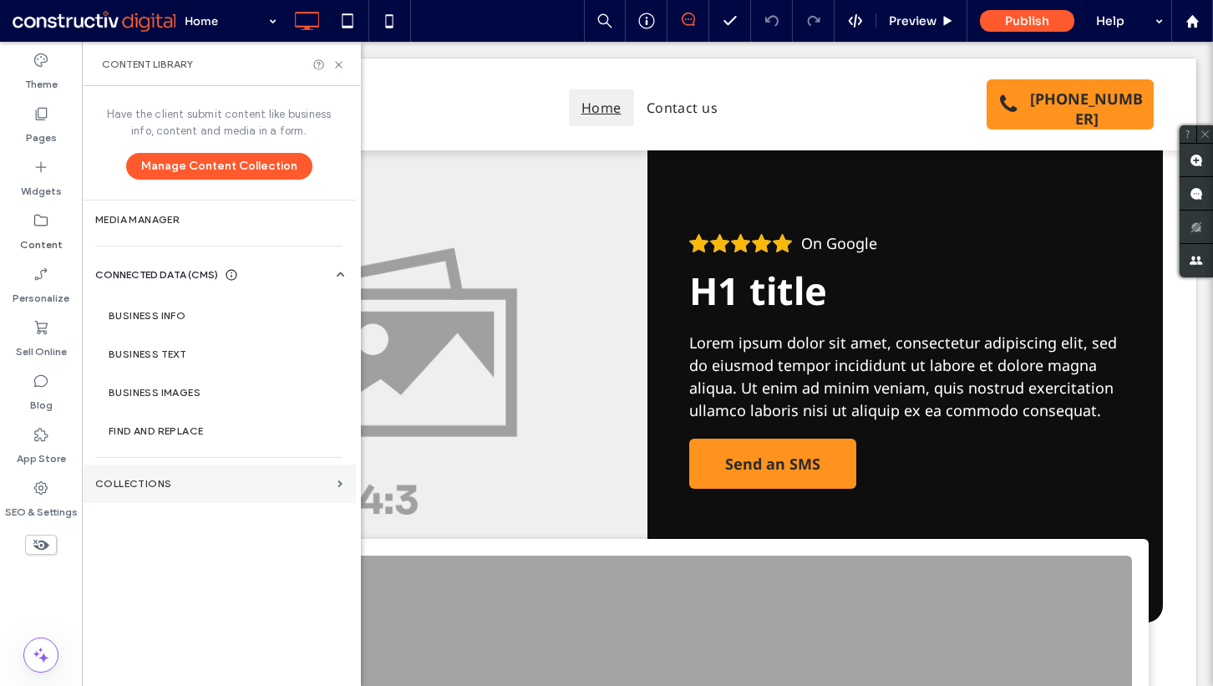
click at [178, 490] on section "Collections" at bounding box center [219, 484] width 274 height 38
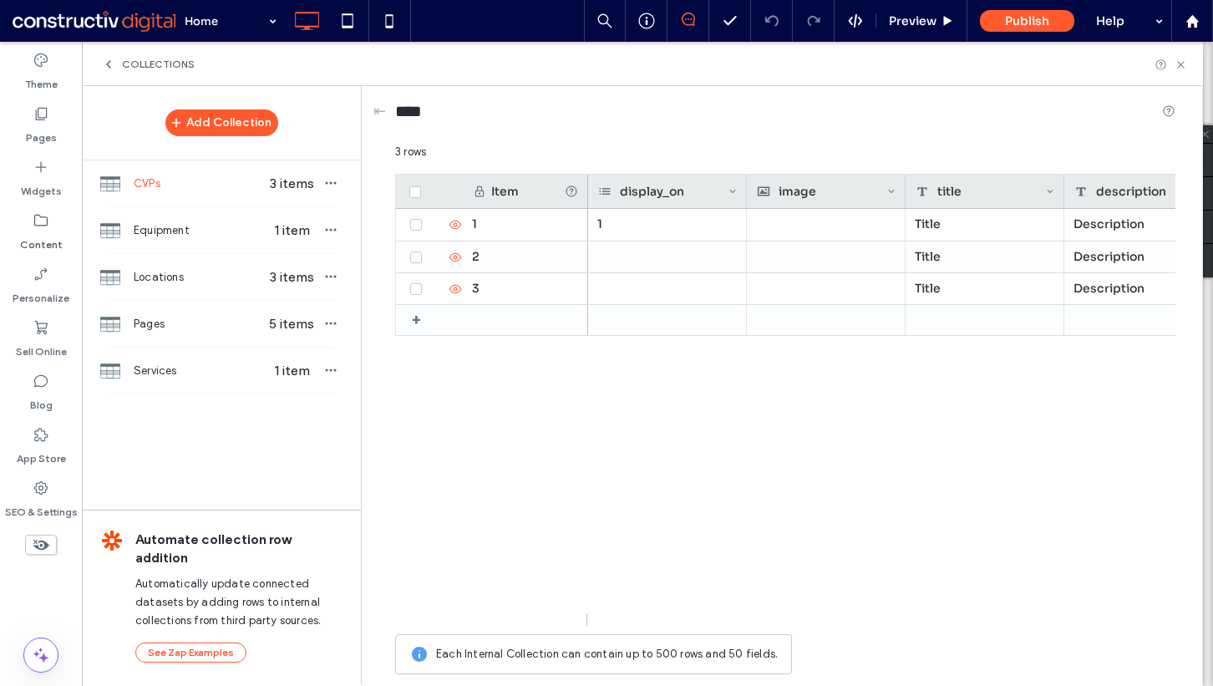
click at [127, 414] on div "Add Collection CVPs 3 items Equipment 1 item Locations 3 items Pages 5 items Se…" at bounding box center [221, 384] width 279 height 597
click at [166, 323] on span "Pages" at bounding box center [198, 324] width 129 height 17
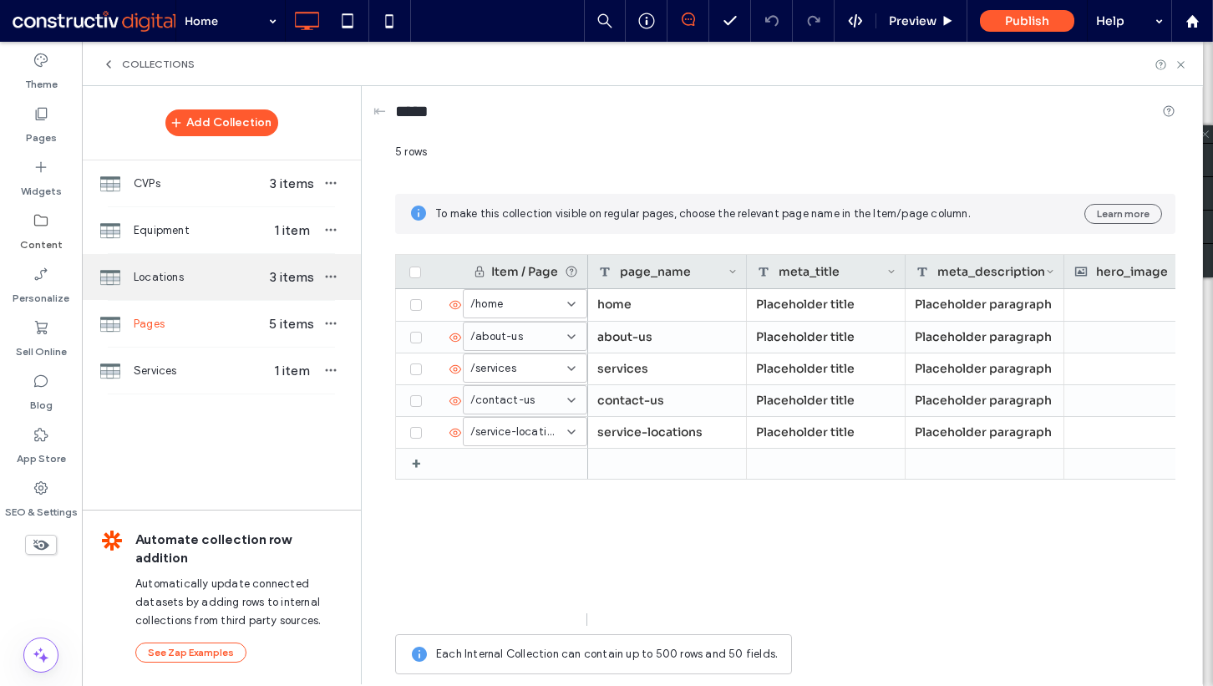
click at [208, 276] on span "Locations" at bounding box center [198, 277] width 129 height 17
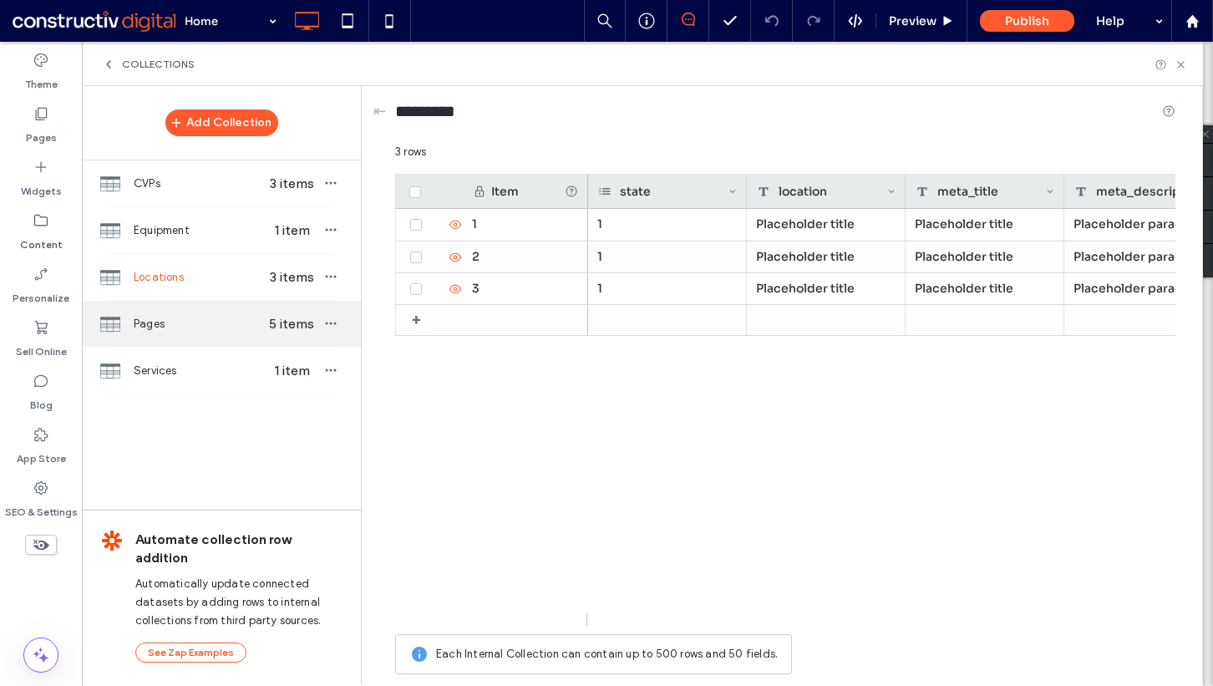
click at [186, 316] on span "Pages" at bounding box center [198, 324] width 129 height 17
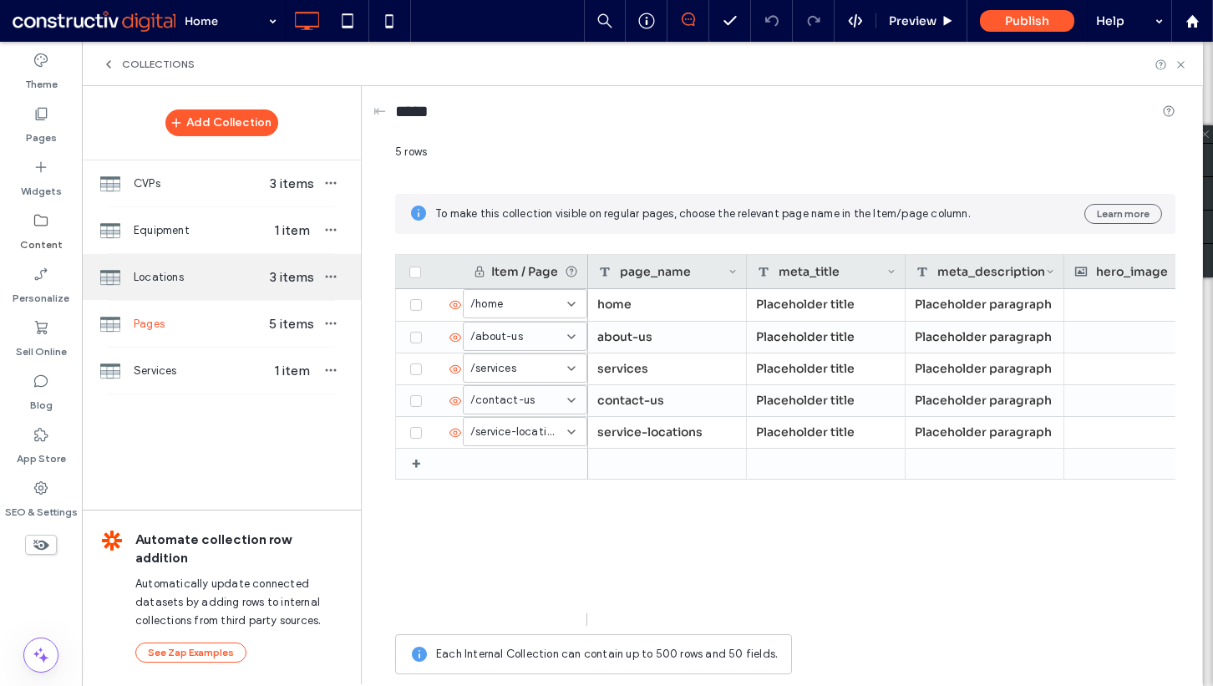
click at [190, 282] on span "Locations" at bounding box center [198, 277] width 129 height 17
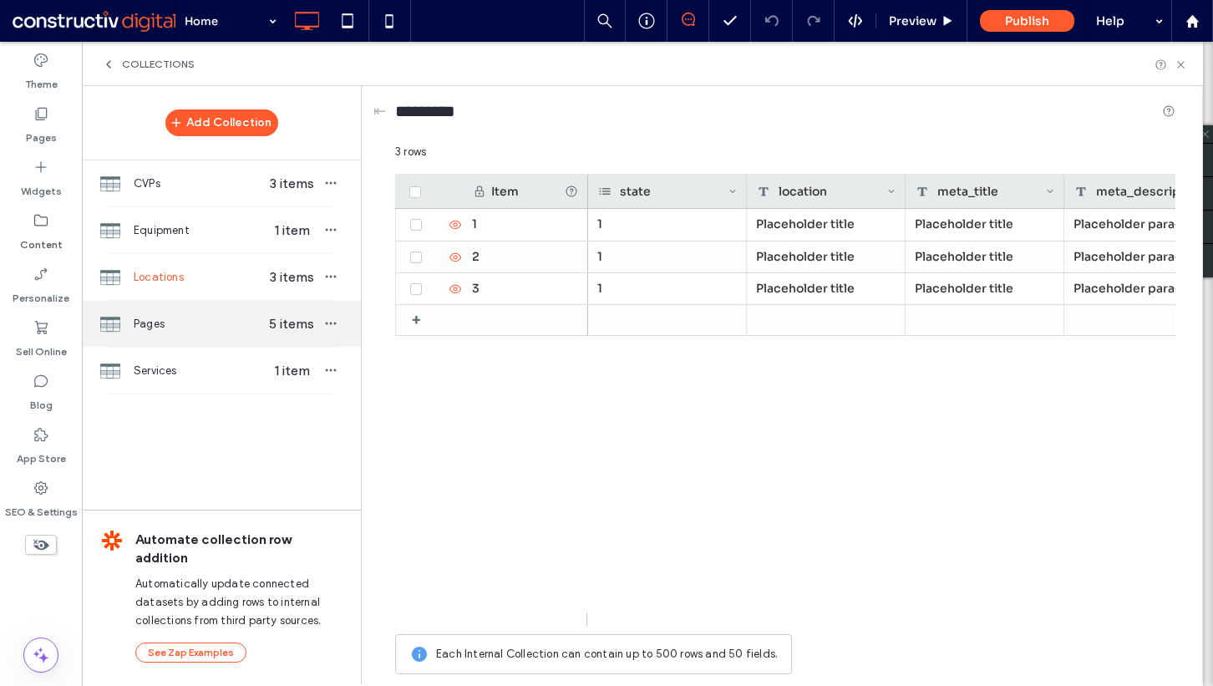
click at [180, 320] on span "Pages" at bounding box center [198, 324] width 129 height 17
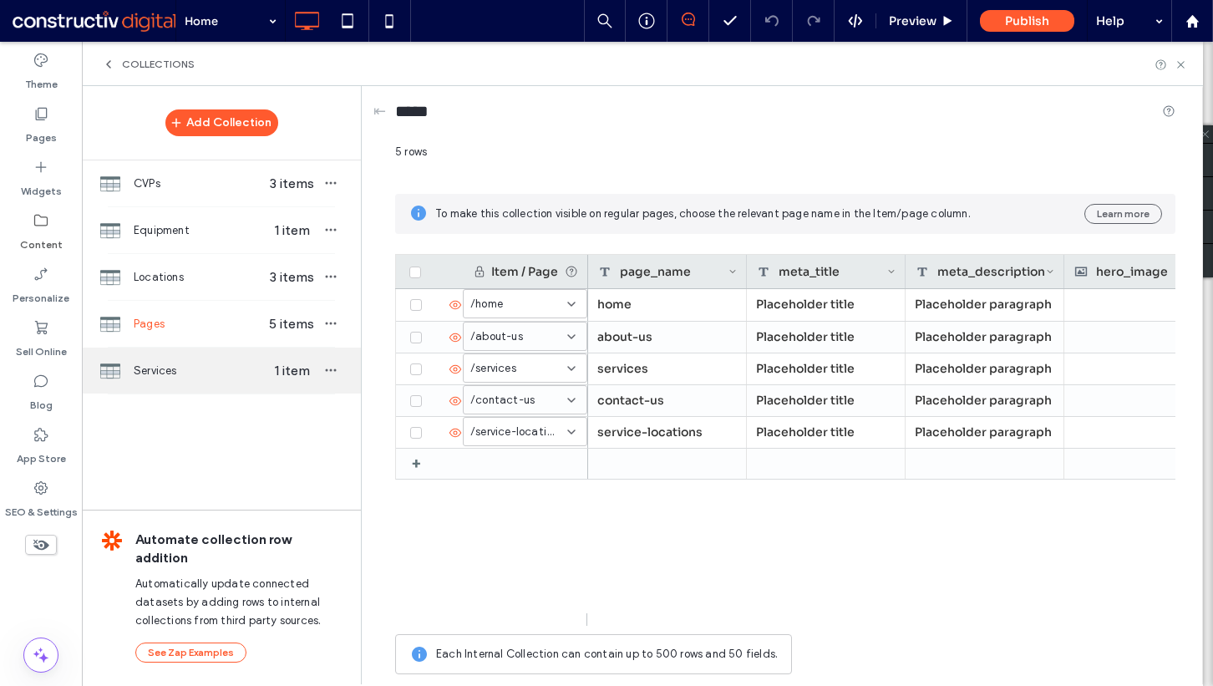
click at [226, 366] on span "Services" at bounding box center [198, 371] width 129 height 17
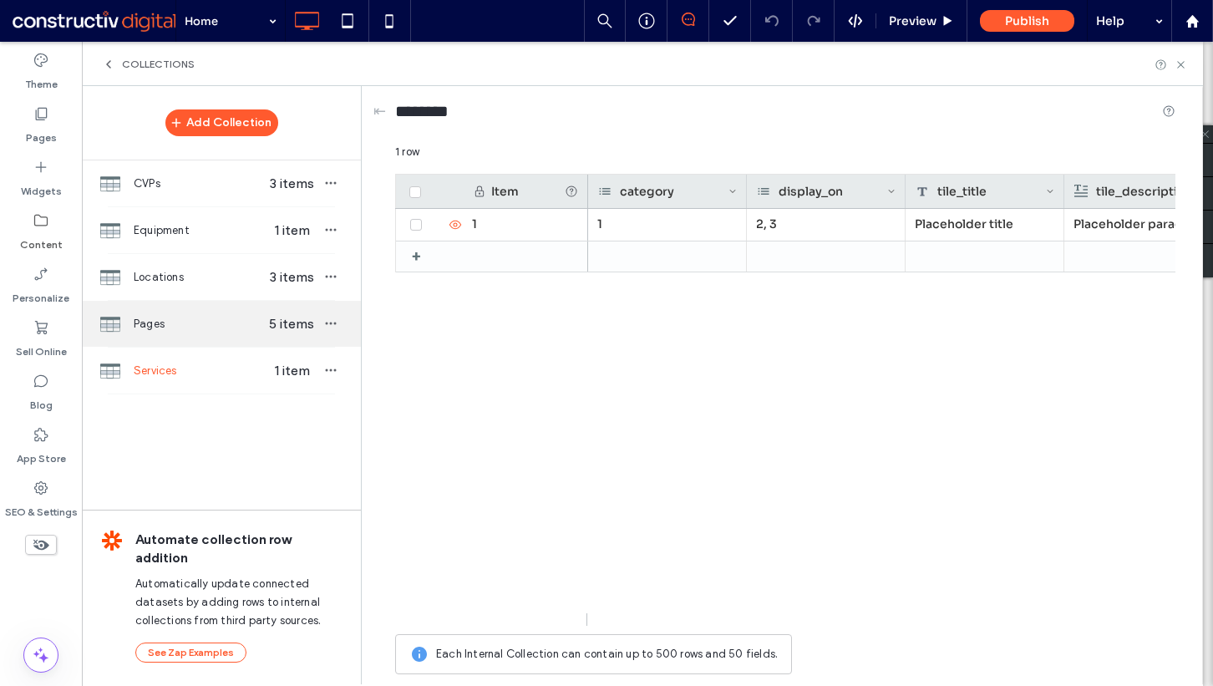
click at [228, 332] on div "Pages 5 items" at bounding box center [221, 324] width 279 height 46
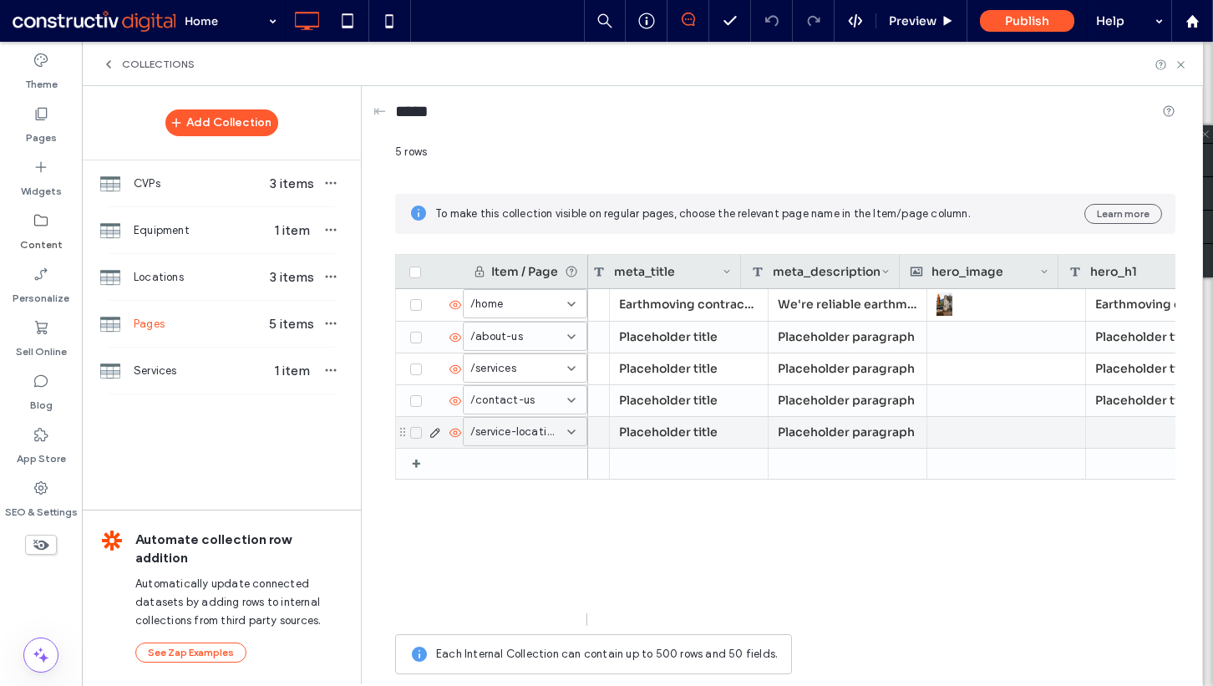
scroll to position [0, 406]
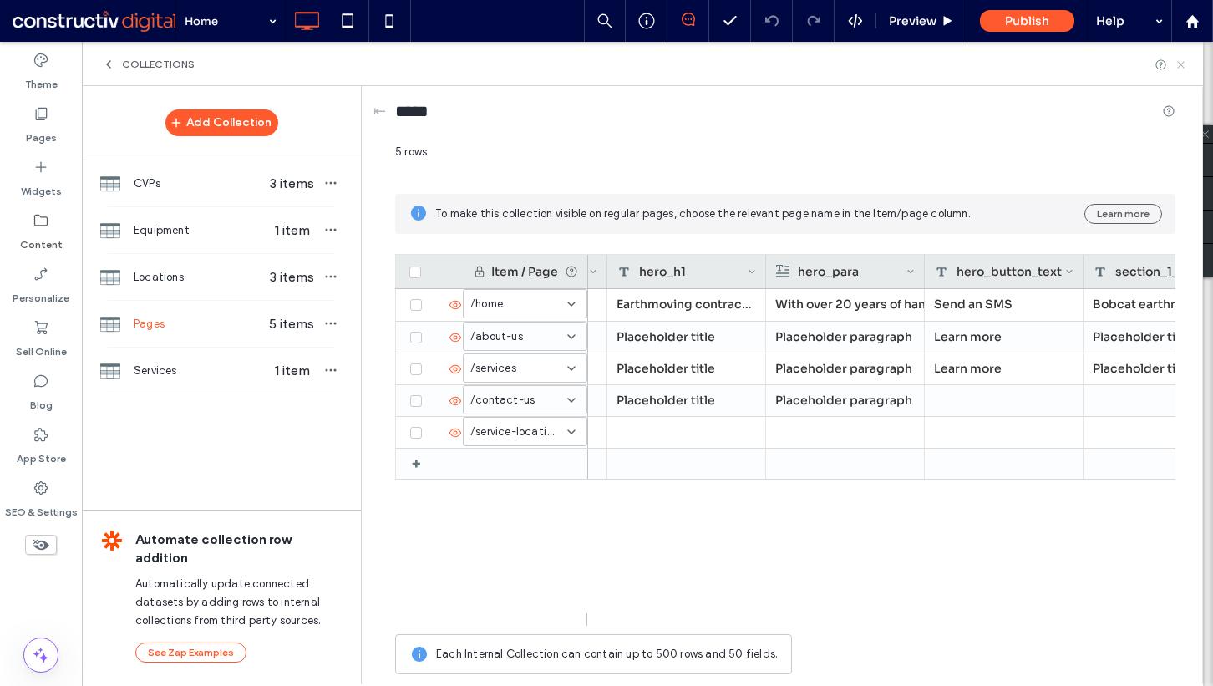
click at [1181, 66] on icon at bounding box center [1181, 64] width 13 height 13
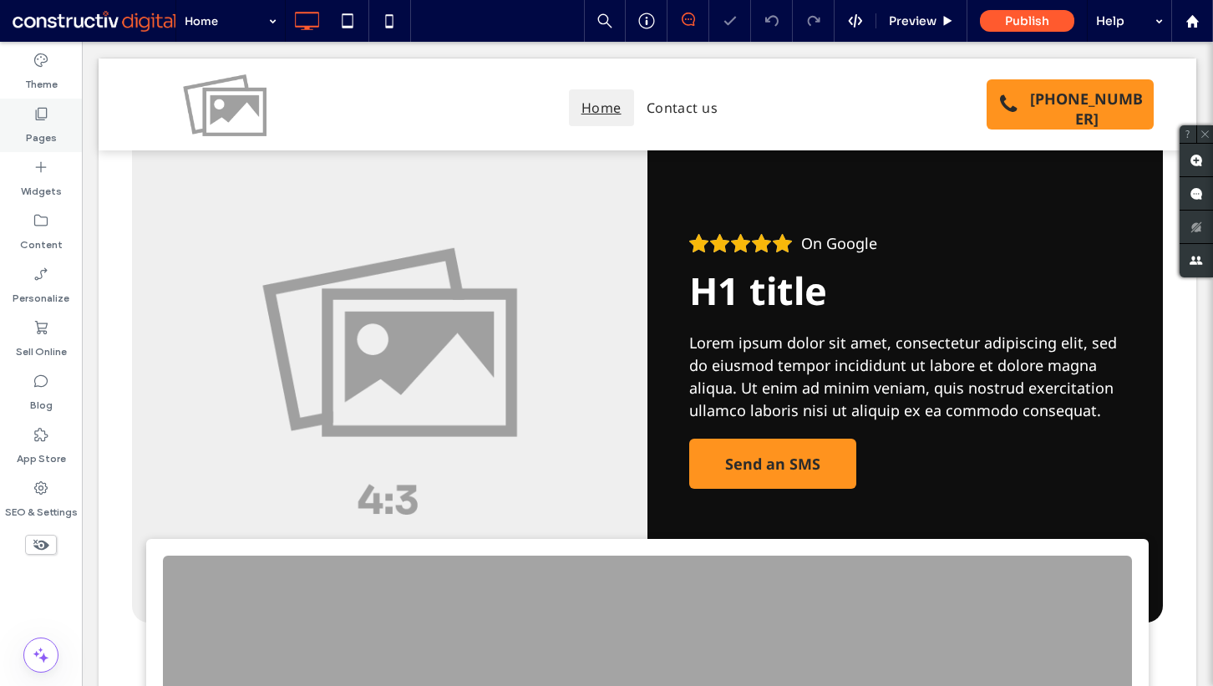
click at [58, 116] on div "Pages" at bounding box center [41, 125] width 82 height 53
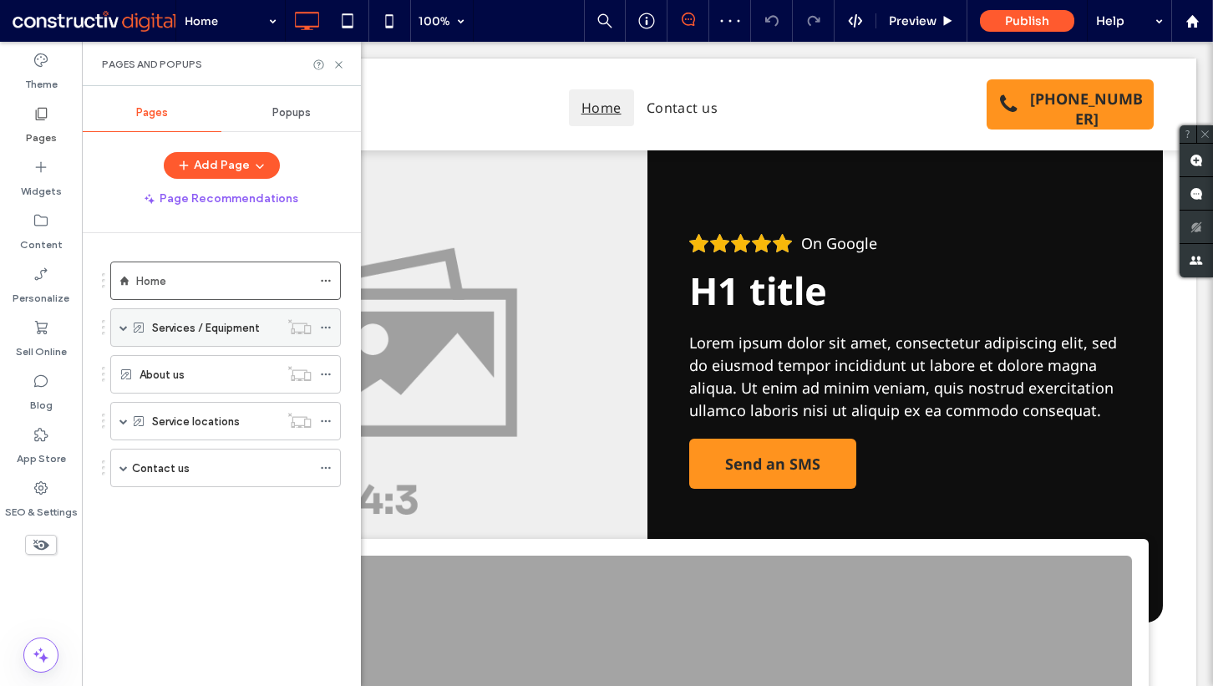
click at [179, 314] on div "Services / Equipment" at bounding box center [215, 327] width 127 height 37
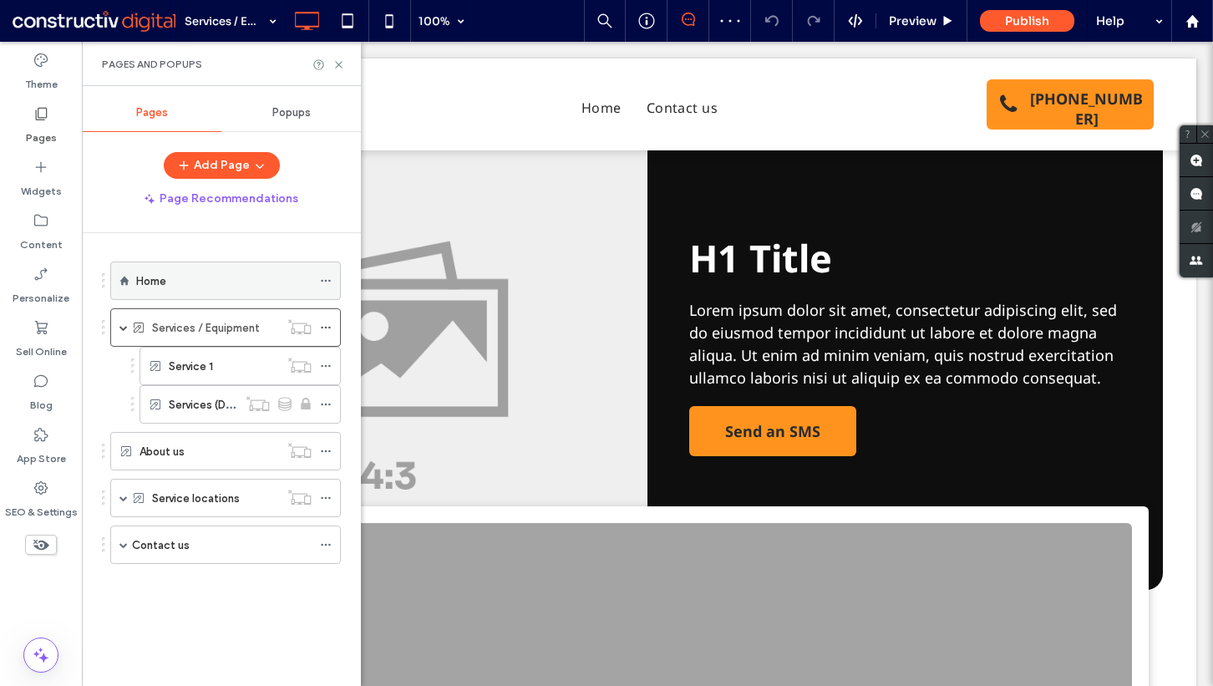
click at [199, 280] on div "Home" at bounding box center [223, 281] width 175 height 18
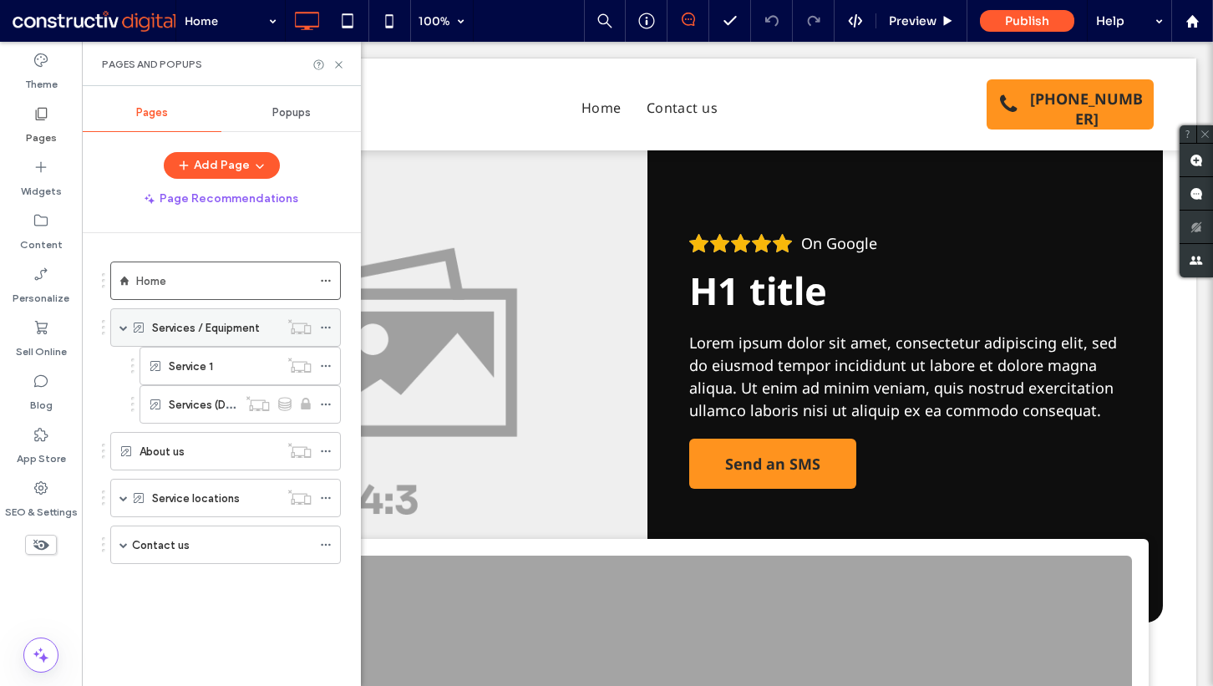
click at [229, 332] on label "Services / Equipment" at bounding box center [206, 327] width 108 height 29
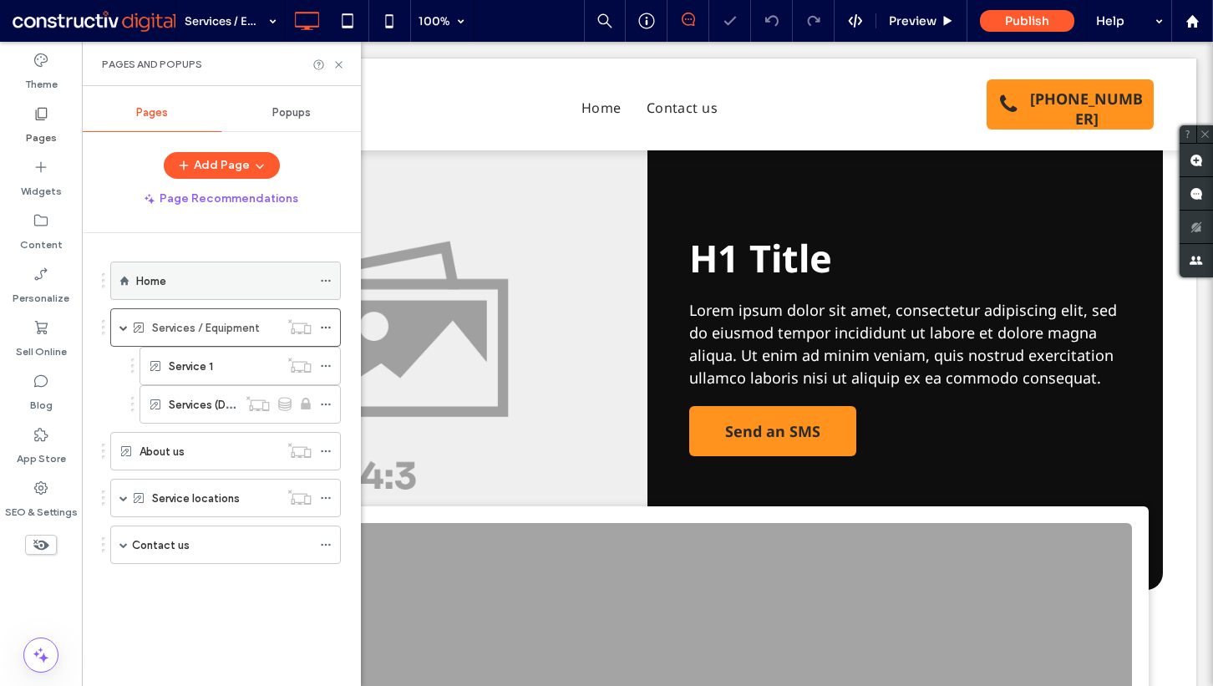
click at [223, 287] on div "Home" at bounding box center [223, 281] width 175 height 18
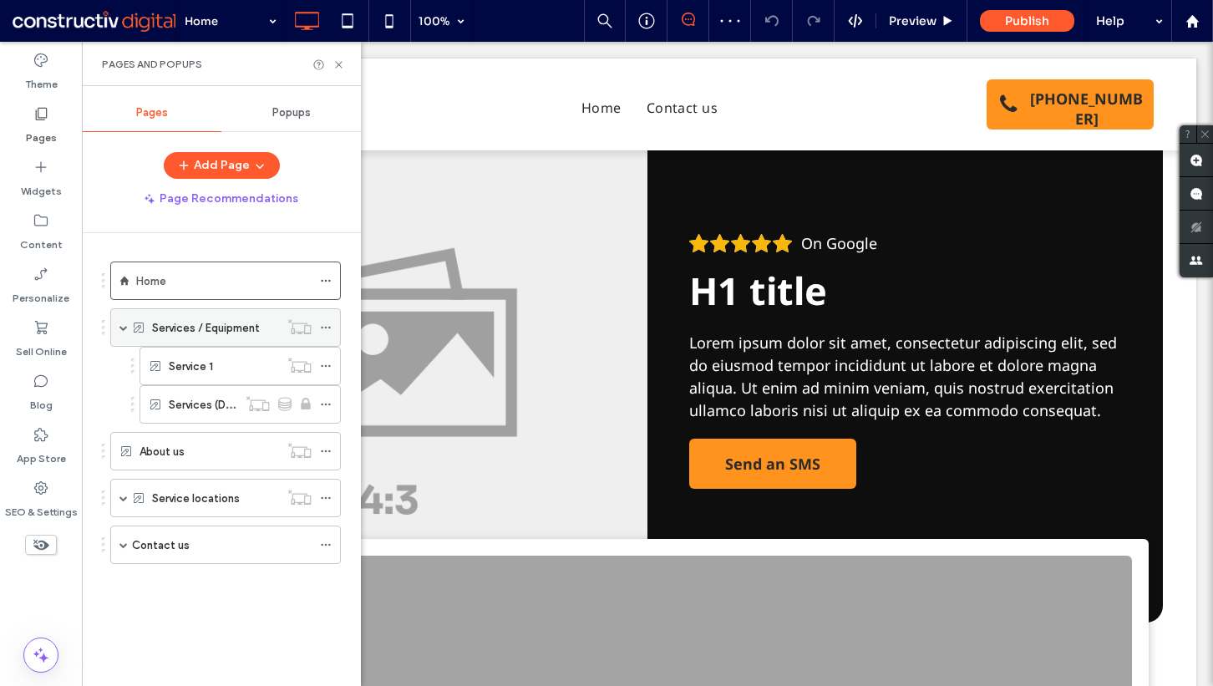
click at [254, 325] on label "Services / Equipment" at bounding box center [206, 327] width 108 height 29
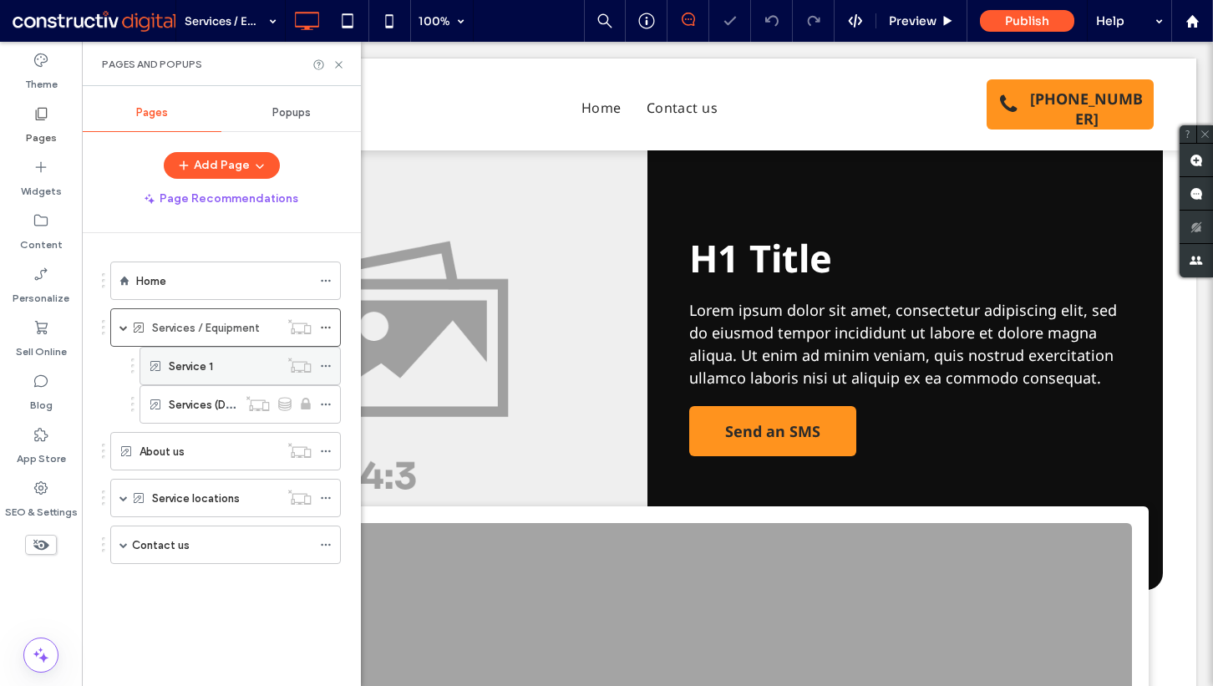
click at [185, 368] on label "Service 1" at bounding box center [191, 366] width 44 height 29
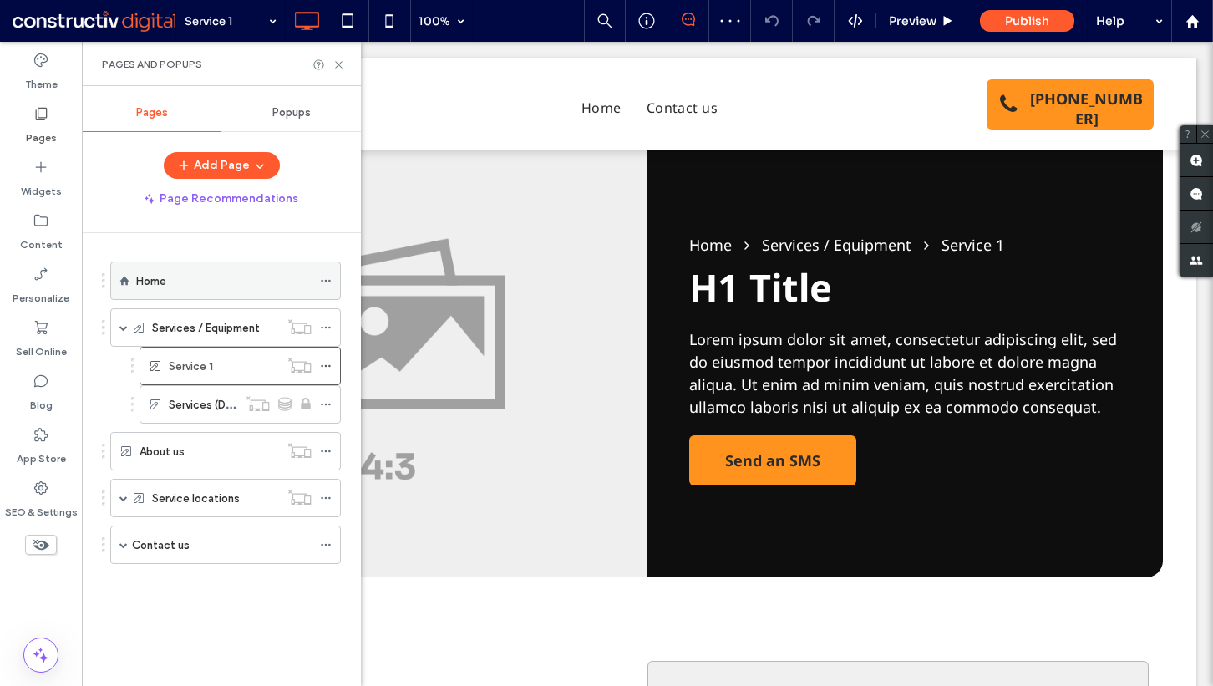
click at [202, 299] on div "Home" at bounding box center [225, 281] width 231 height 38
click at [203, 292] on div "Home" at bounding box center [223, 280] width 175 height 37
